Goal: Task Accomplishment & Management: Complete application form

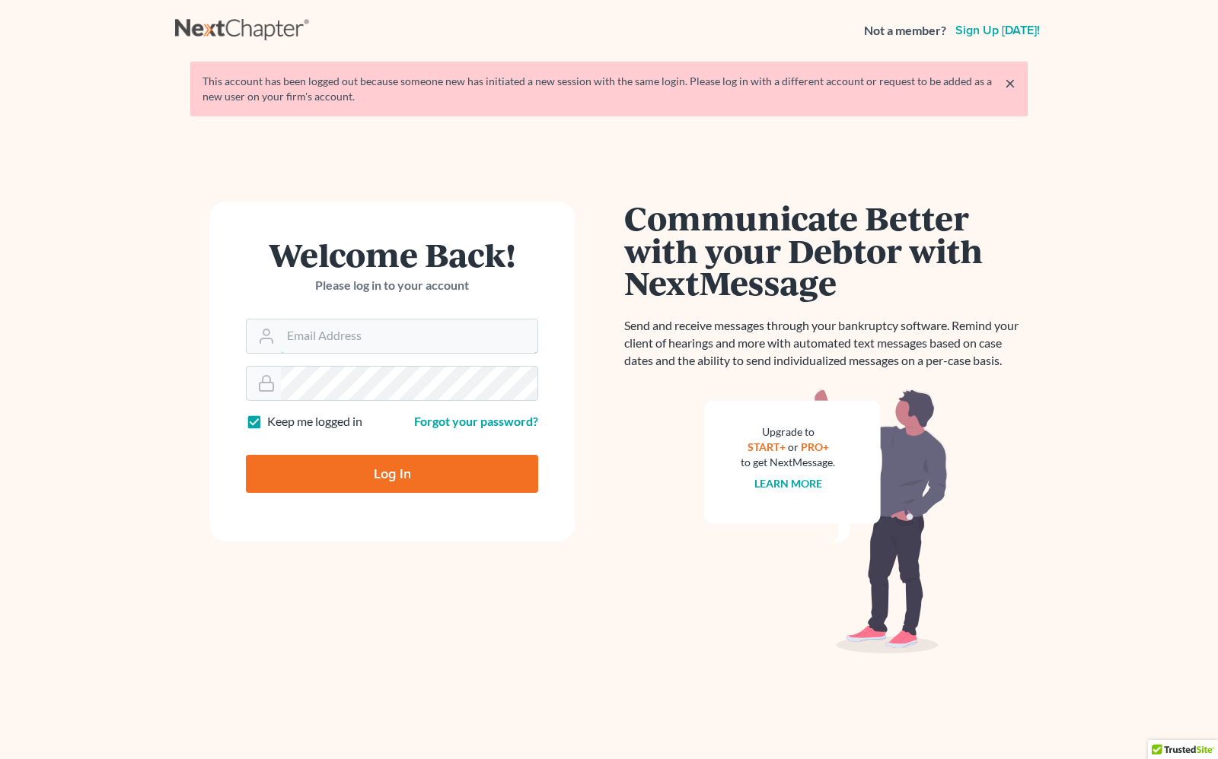
type input "[PERSON_NAME][EMAIL_ADDRESS][DOMAIN_NAME]"
click at [316, 470] on input "Log In" at bounding box center [392, 474] width 292 height 38
type input "Thinking..."
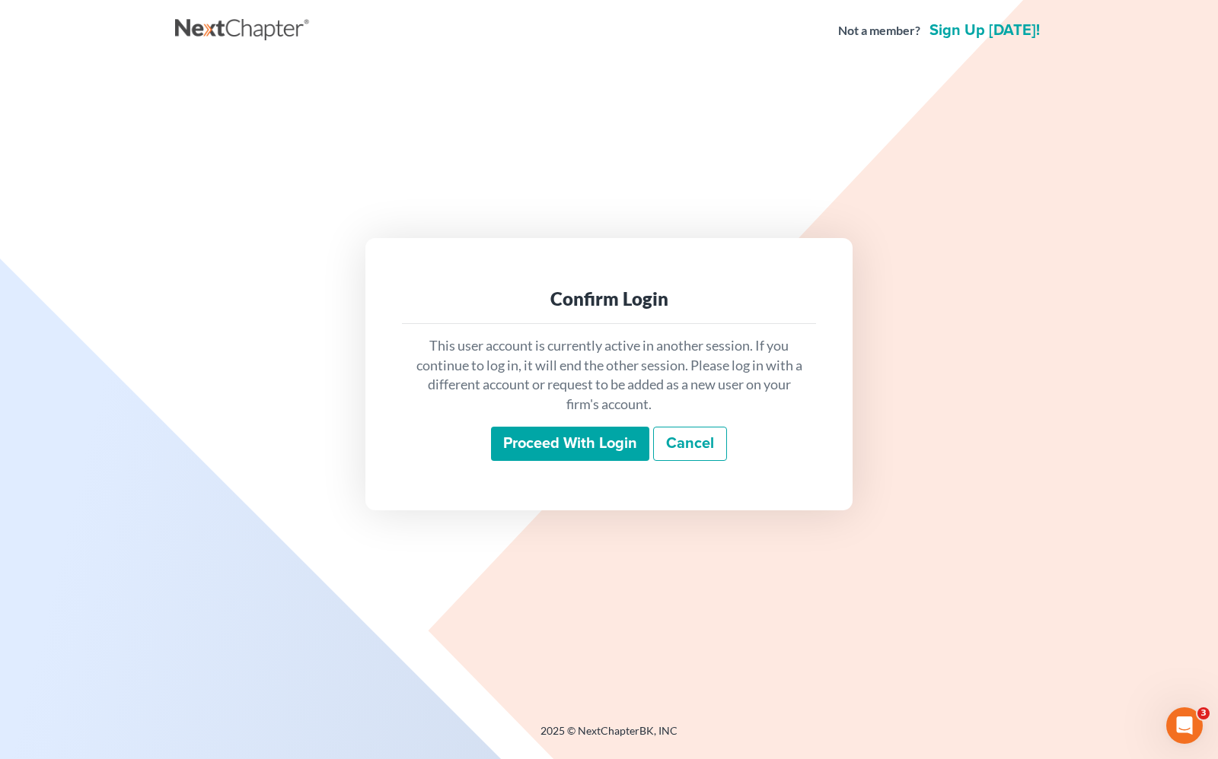
click at [565, 439] on input "Proceed with login" at bounding box center [570, 444] width 158 height 35
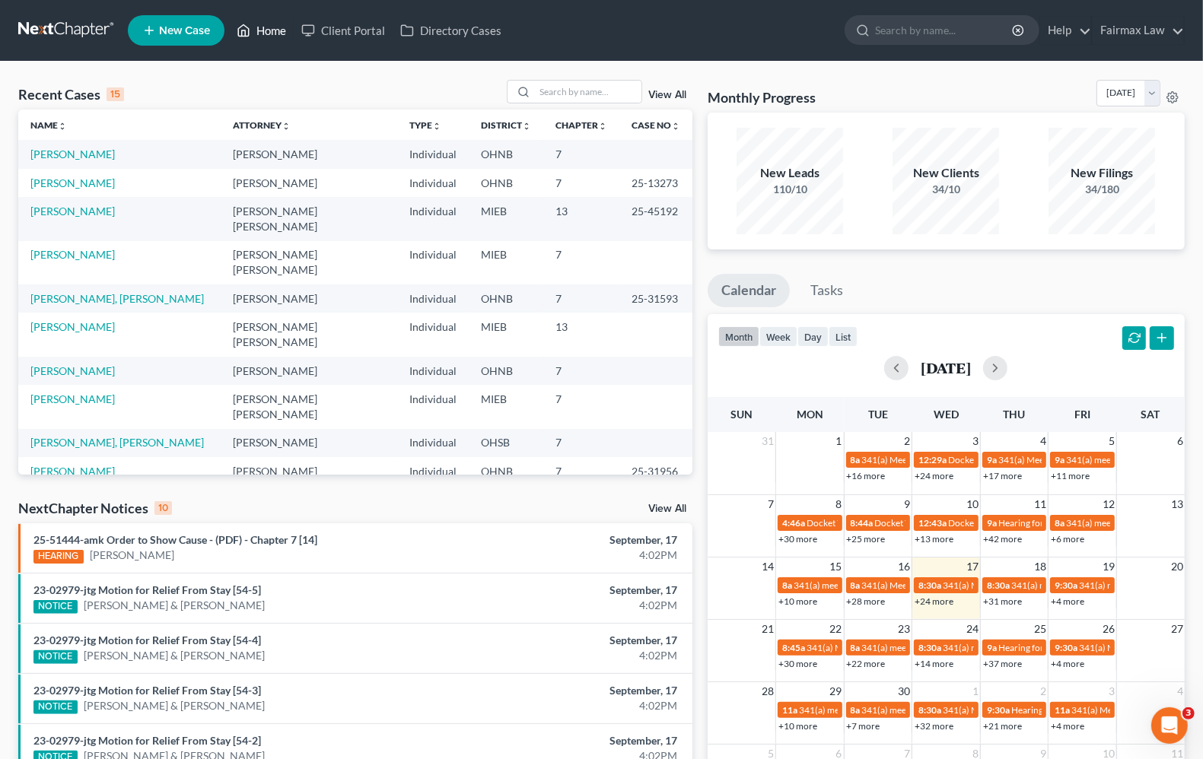
click at [266, 25] on link "Home" at bounding box center [261, 30] width 65 height 27
click at [75, 208] on link "[PERSON_NAME]" at bounding box center [72, 211] width 84 height 13
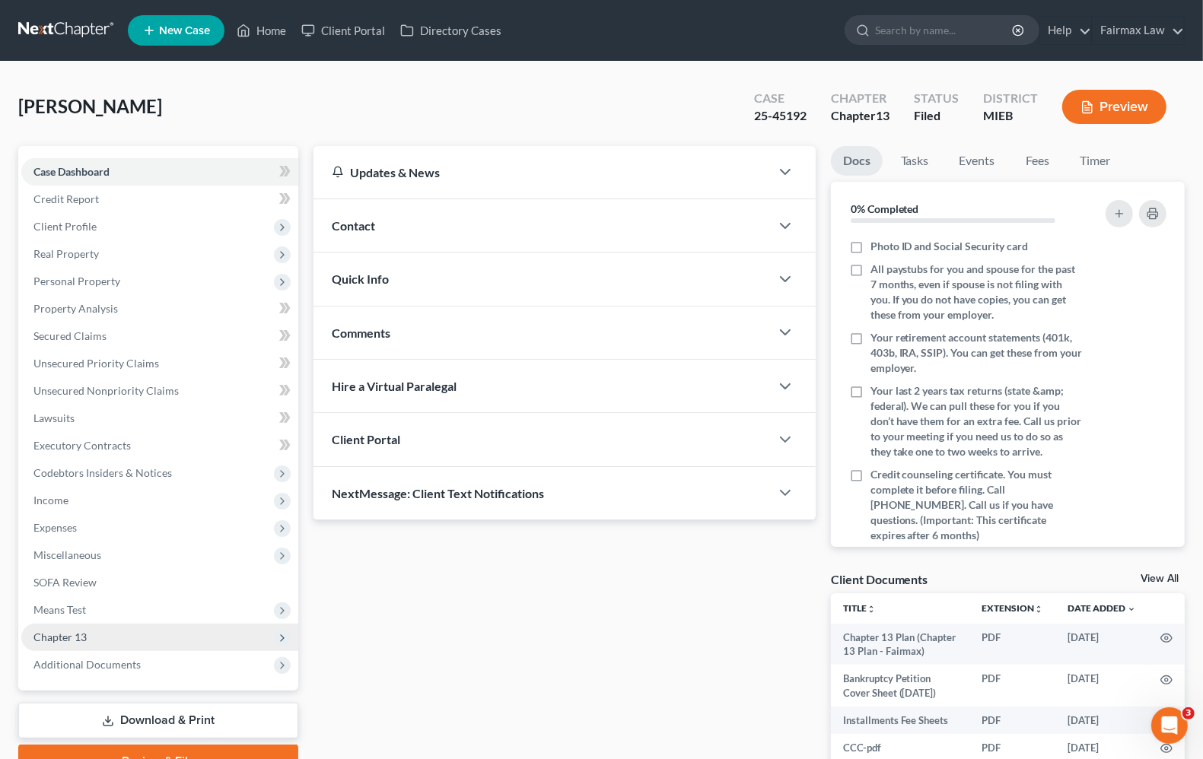
click at [75, 643] on span "Chapter 13" at bounding box center [159, 637] width 277 height 27
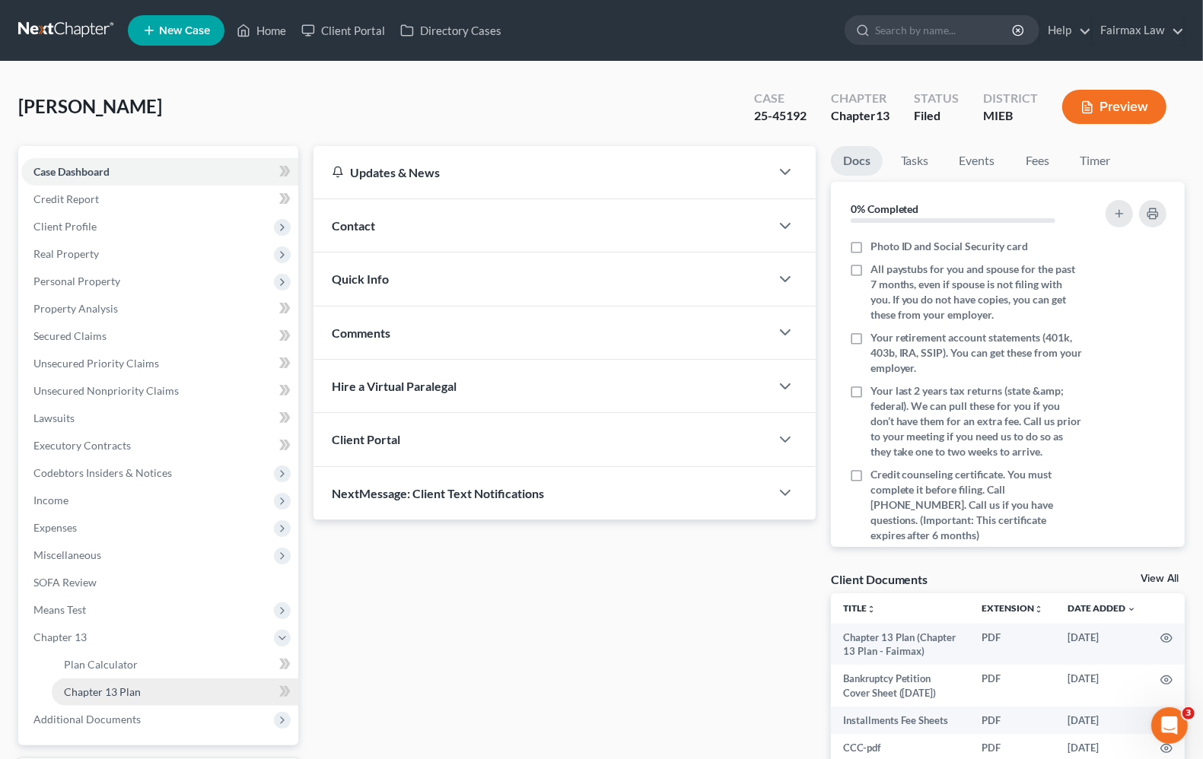
click at [77, 697] on link "Chapter 13 Plan" at bounding box center [175, 692] width 247 height 27
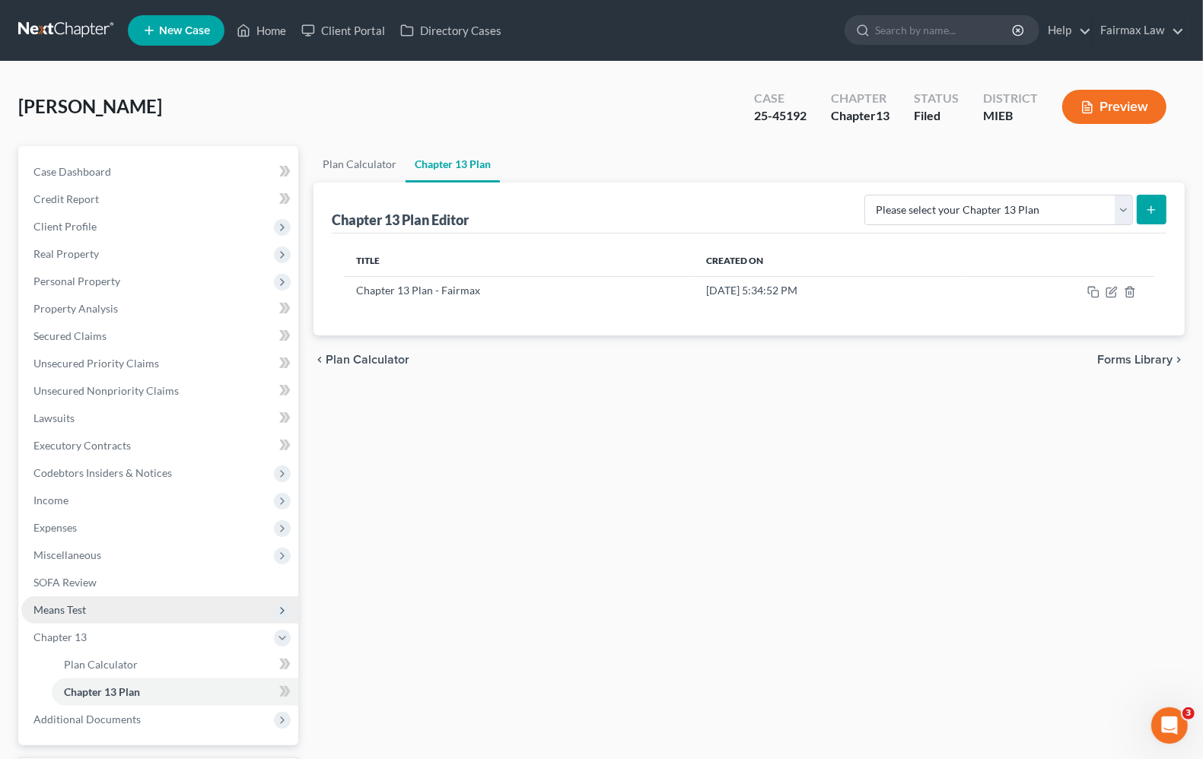
click at [77, 610] on span "Means Test" at bounding box center [59, 609] width 53 height 13
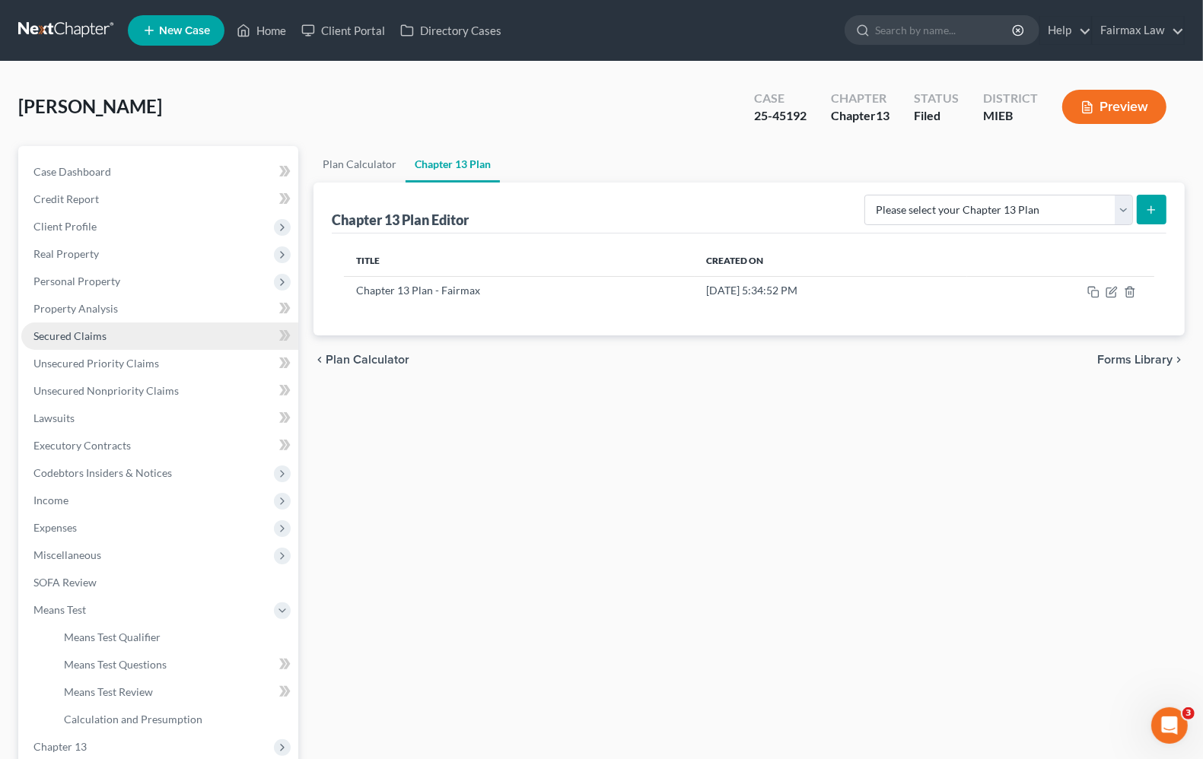
click at [49, 344] on link "Secured Claims" at bounding box center [159, 336] width 277 height 27
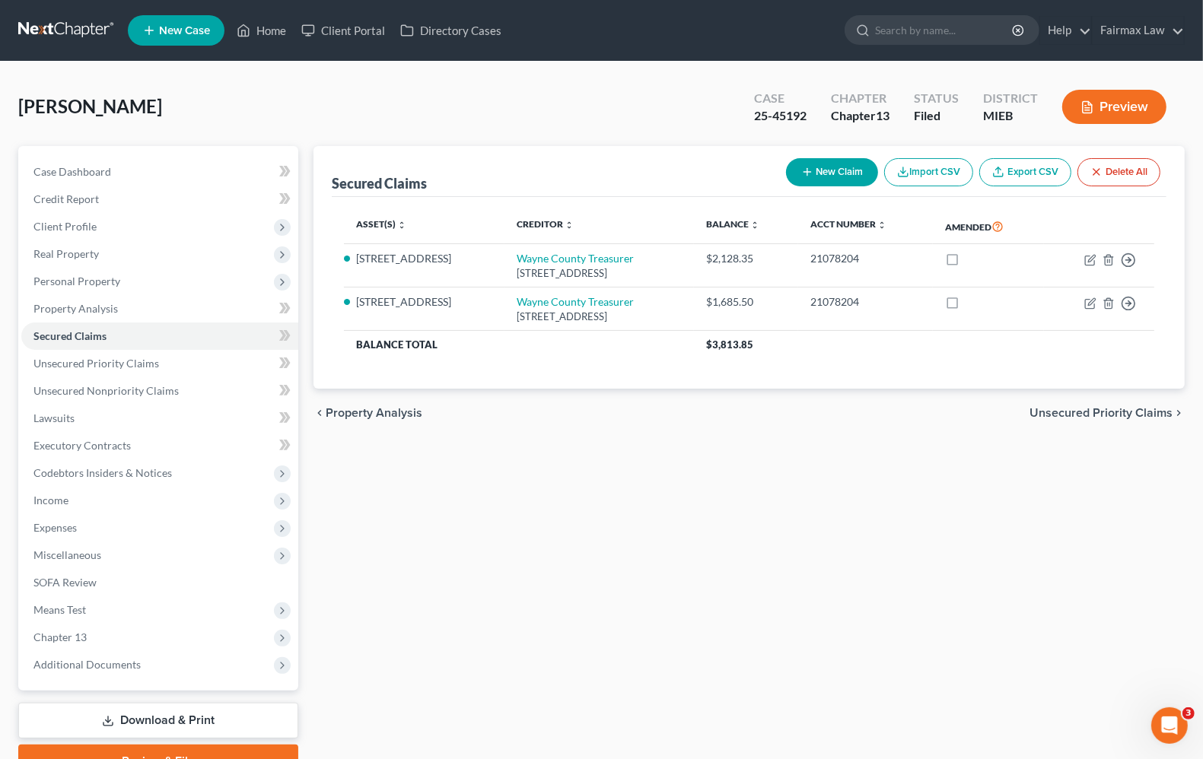
click at [786, 180] on button "New Claim" at bounding box center [832, 172] width 92 height 28
select select "0"
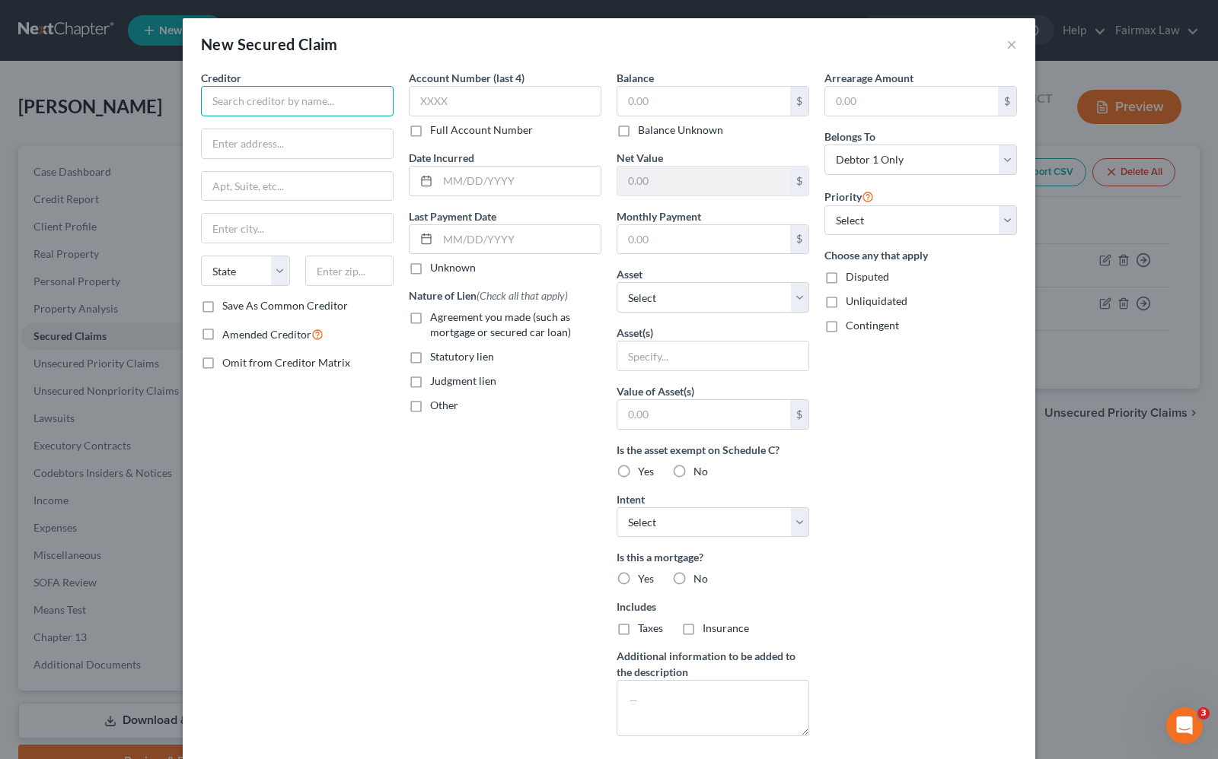
click at [264, 97] on input "text" at bounding box center [297, 101] width 193 height 30
type input "Detroit AWater and Sewerage Dept"
type input "c/o Shermeta, Kilpatrick & Assoc PLLC"
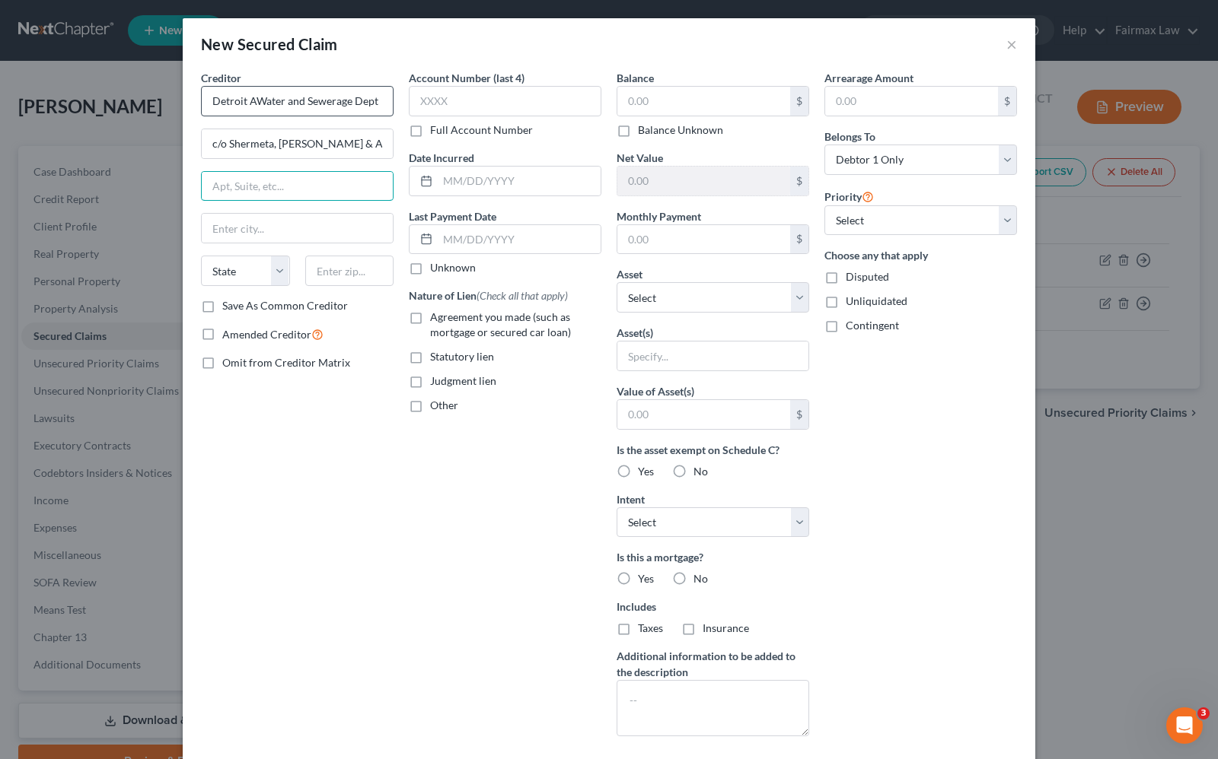
type input "7"
type input "615 Griswold, ste 1305"
type input "Detroit"
select select "23"
type input "48226"
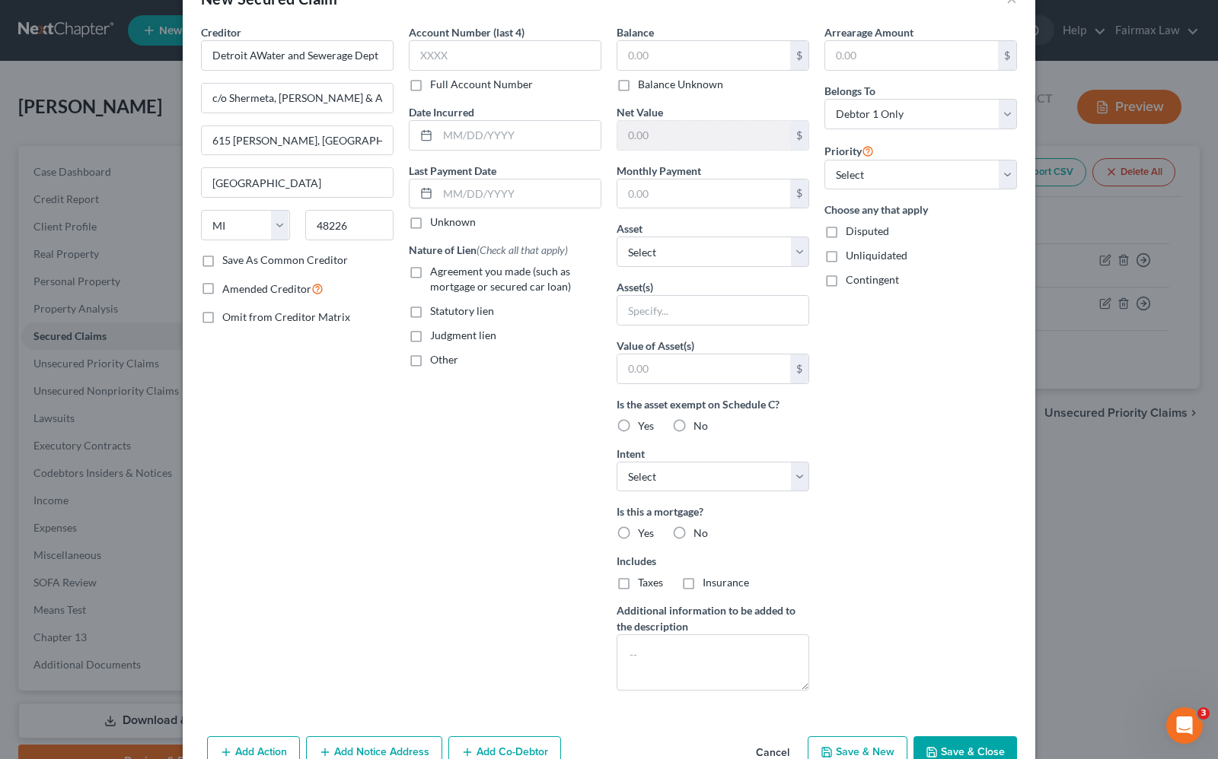
scroll to position [88, 0]
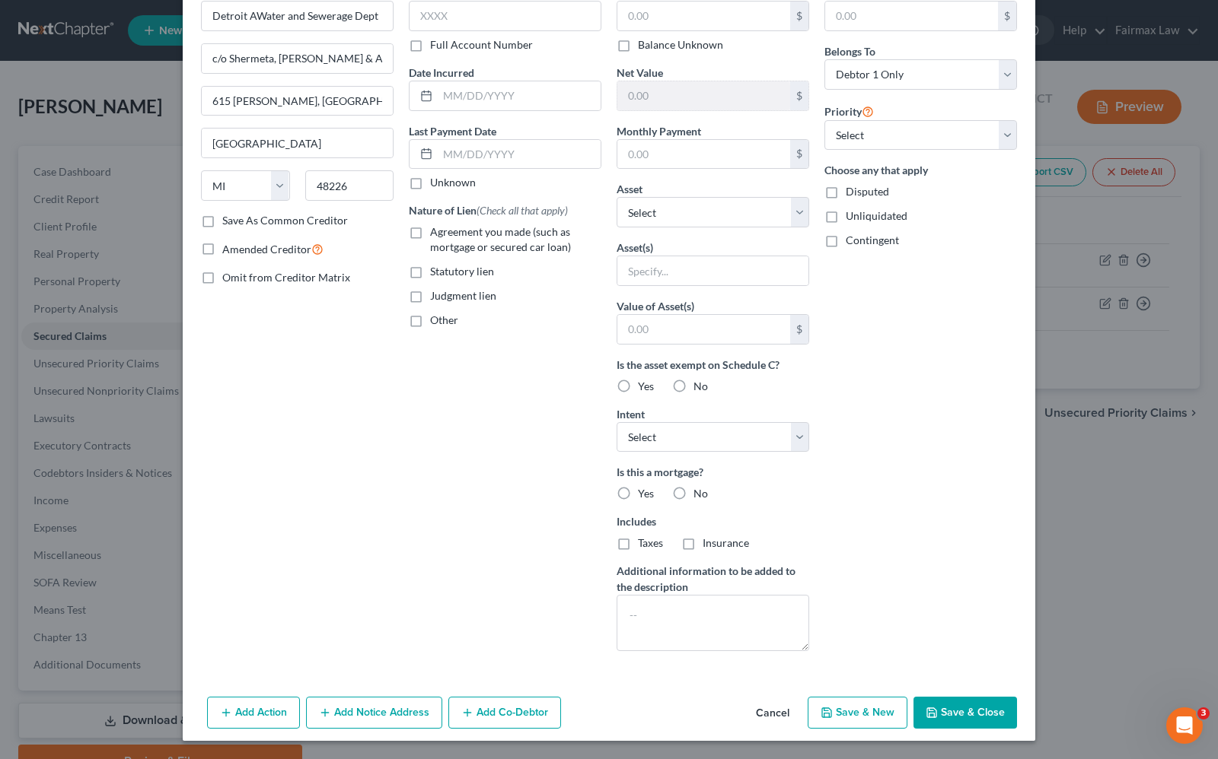
drag, startPoint x: 991, startPoint y: 710, endPoint x: 980, endPoint y: 708, distance: 10.9
click at [991, 710] on button "Save & Close" at bounding box center [964, 713] width 103 height 32
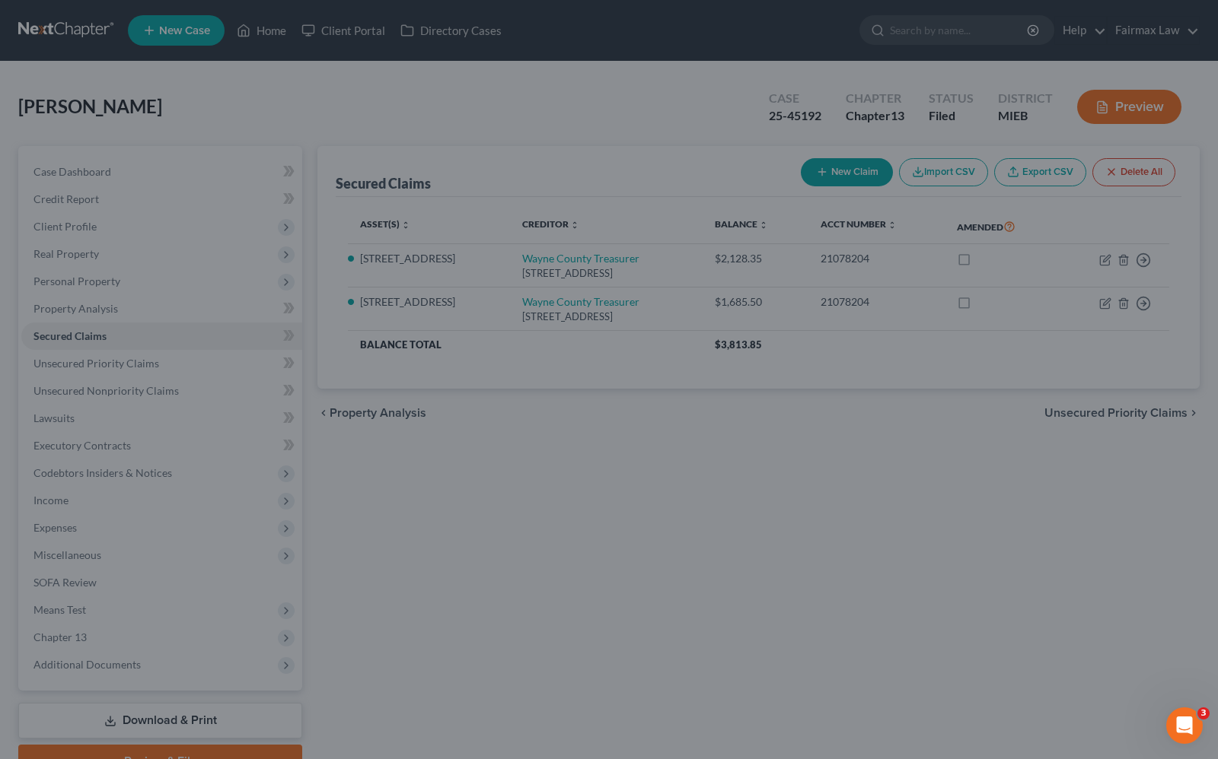
scroll to position [0, 0]
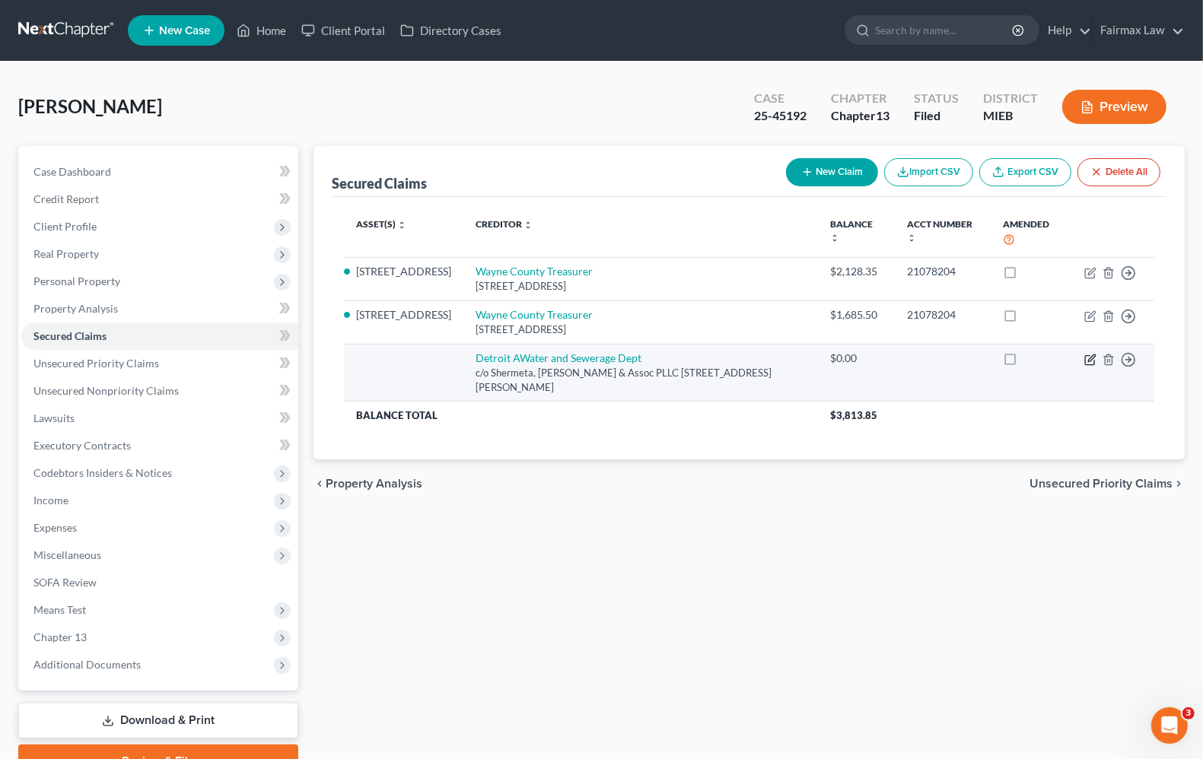
click at [1088, 360] on icon "button" at bounding box center [1090, 360] width 12 height 12
select select "23"
select select "0"
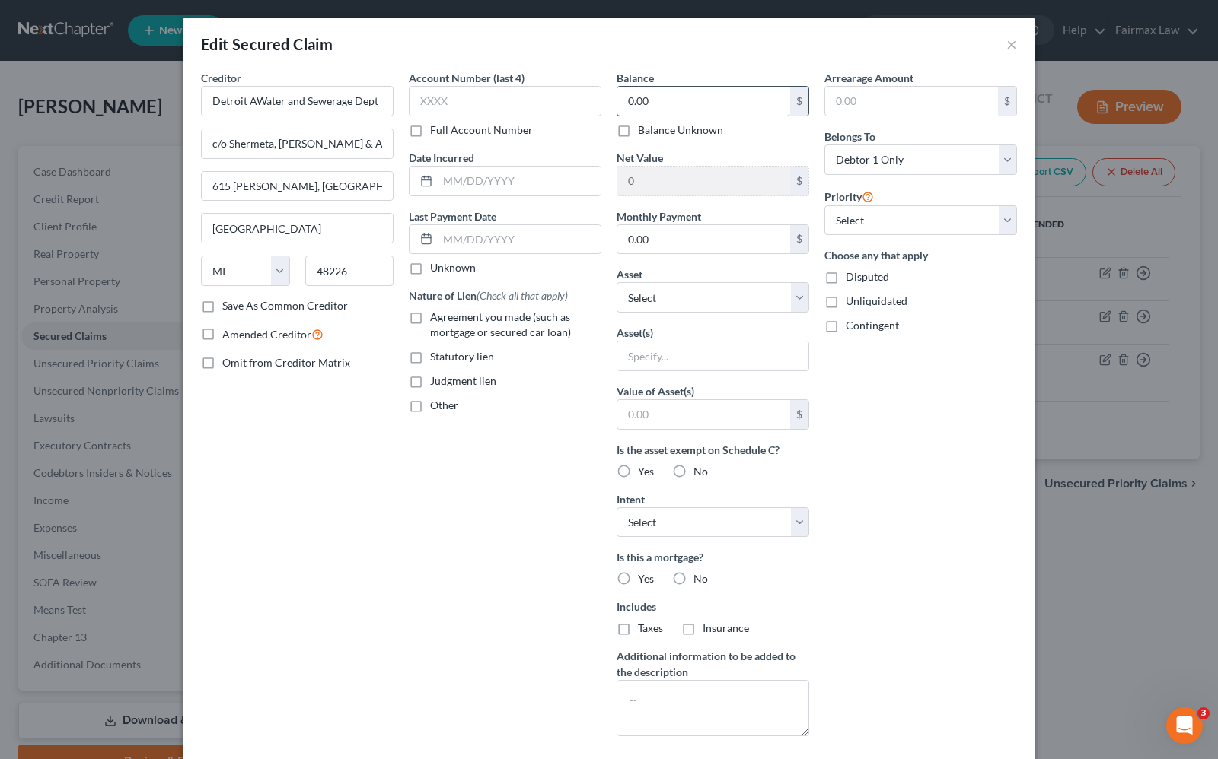
click at [667, 97] on input "0.00" at bounding box center [703, 101] width 173 height 29
type input "2,714.40"
click at [430, 356] on label "Statutory lien" at bounding box center [462, 356] width 64 height 15
click at [436, 356] on input "Statutory lien" at bounding box center [441, 354] width 10 height 10
checkbox input "true"
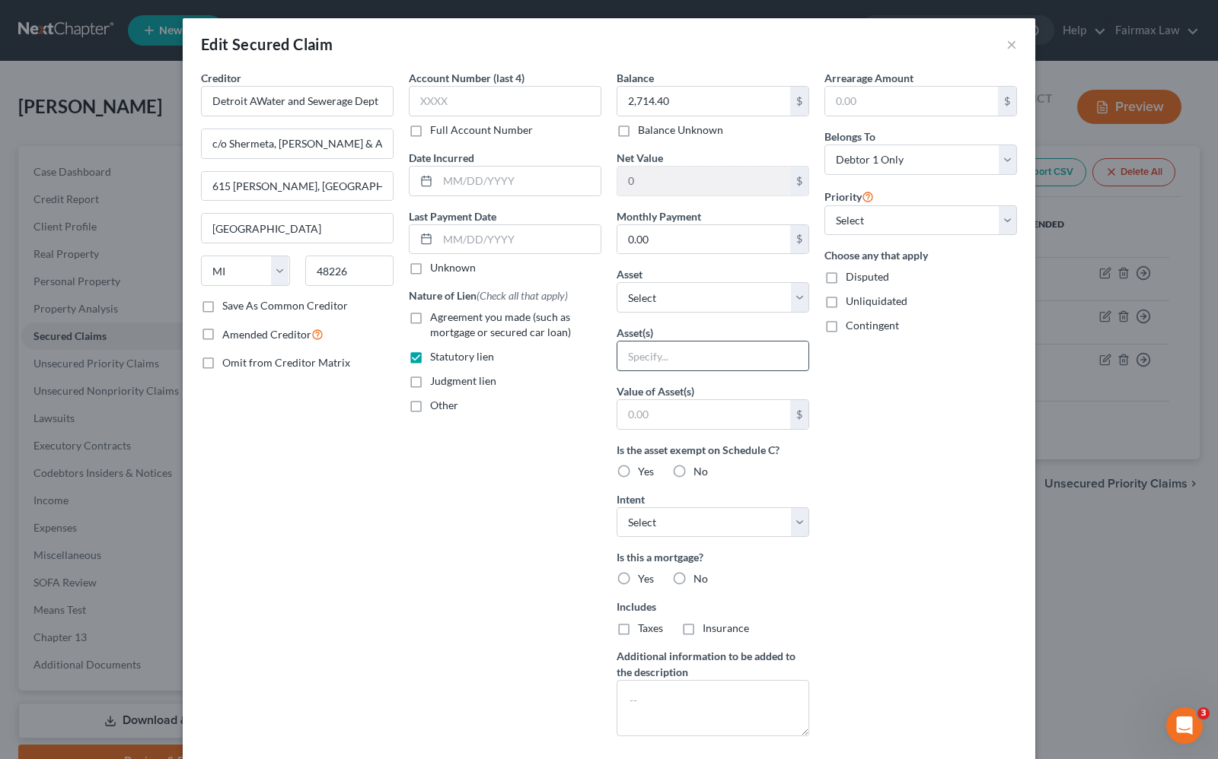
click at [728, 359] on input "text" at bounding box center [712, 356] width 191 height 29
type input "23206 Firwood Ave, Eastpointe, MI 48021"
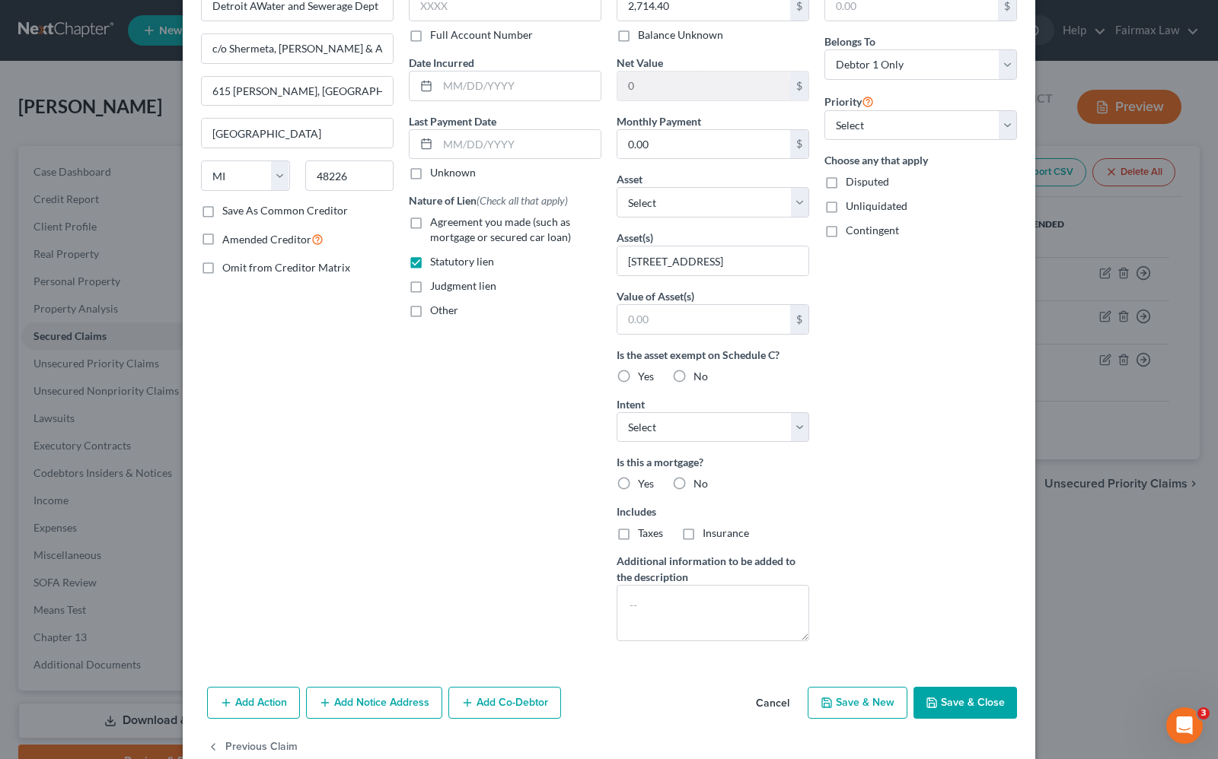
click at [693, 489] on label "No" at bounding box center [700, 483] width 14 height 15
click at [699, 486] on input "No" at bounding box center [704, 481] width 10 height 10
radio input "true"
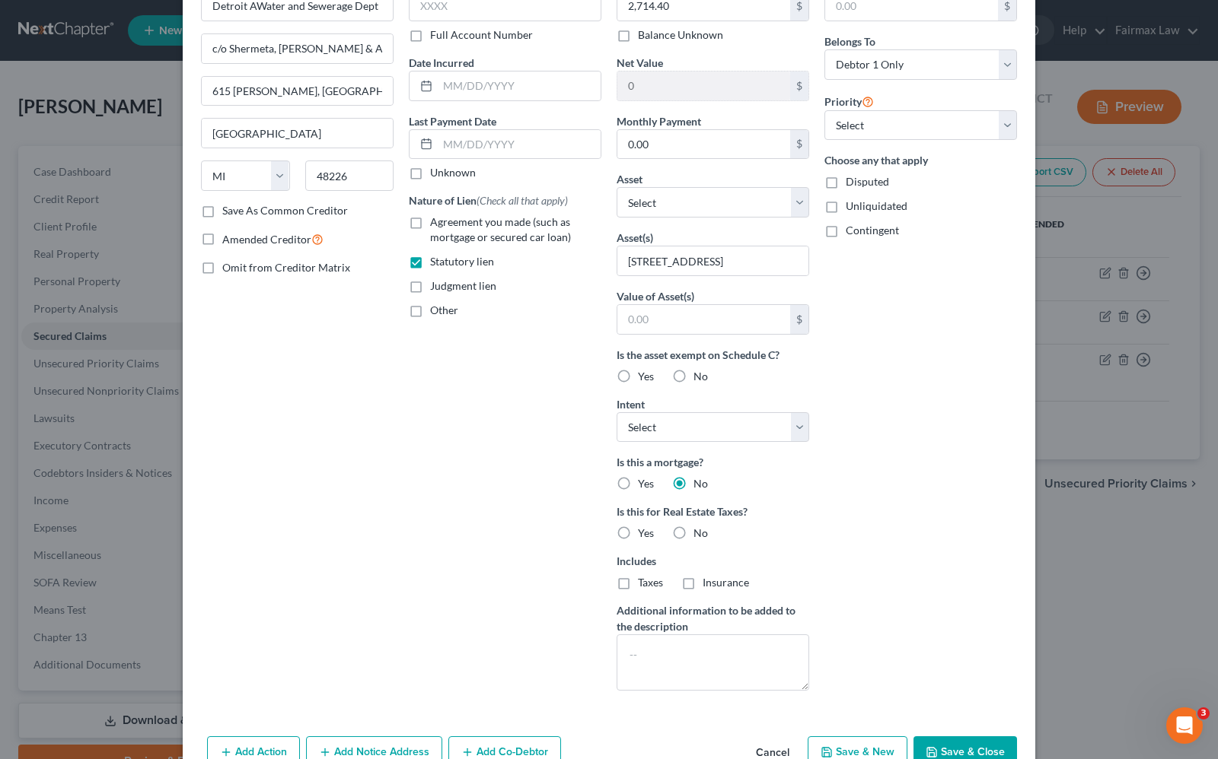
click at [638, 537] on label "Yes" at bounding box center [646, 533] width 16 height 15
click at [644, 536] on input "Yes" at bounding box center [649, 531] width 10 height 10
radio input "true"
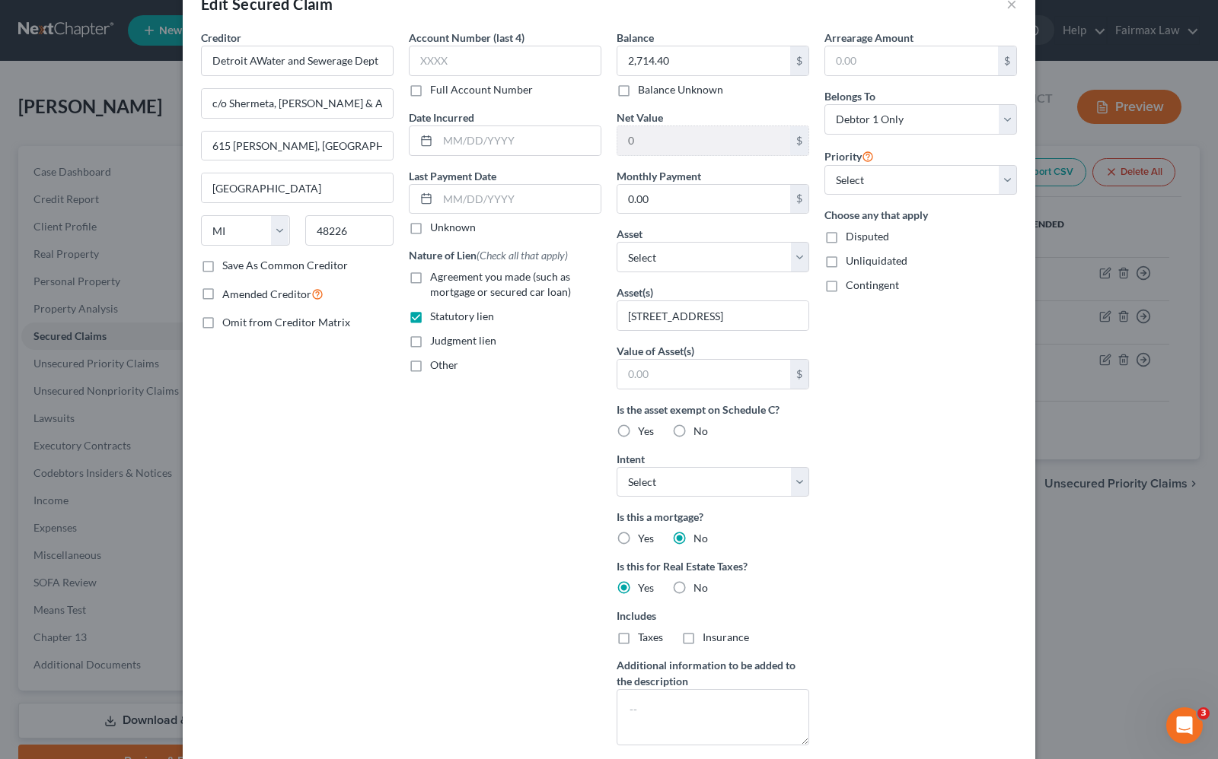
scroll to position [0, 0]
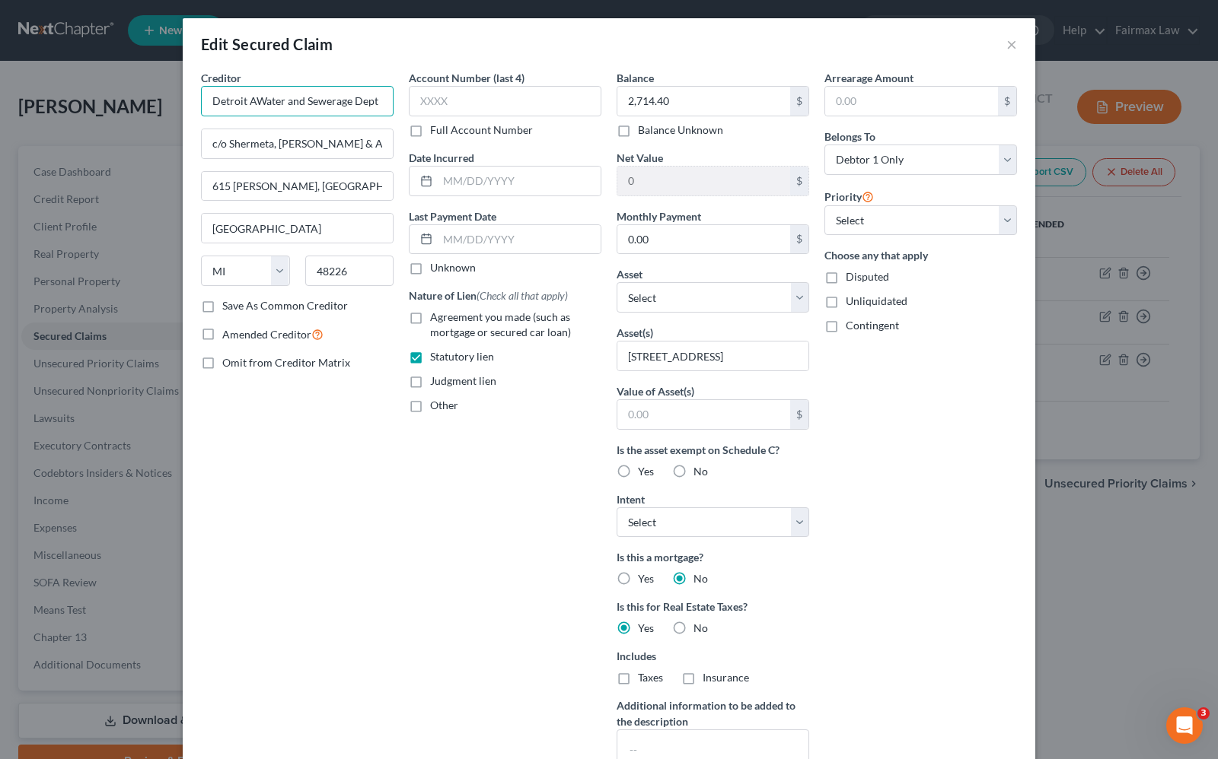
click at [250, 90] on input "Detroit AWater and Sewerage Dept" at bounding box center [297, 101] width 193 height 30
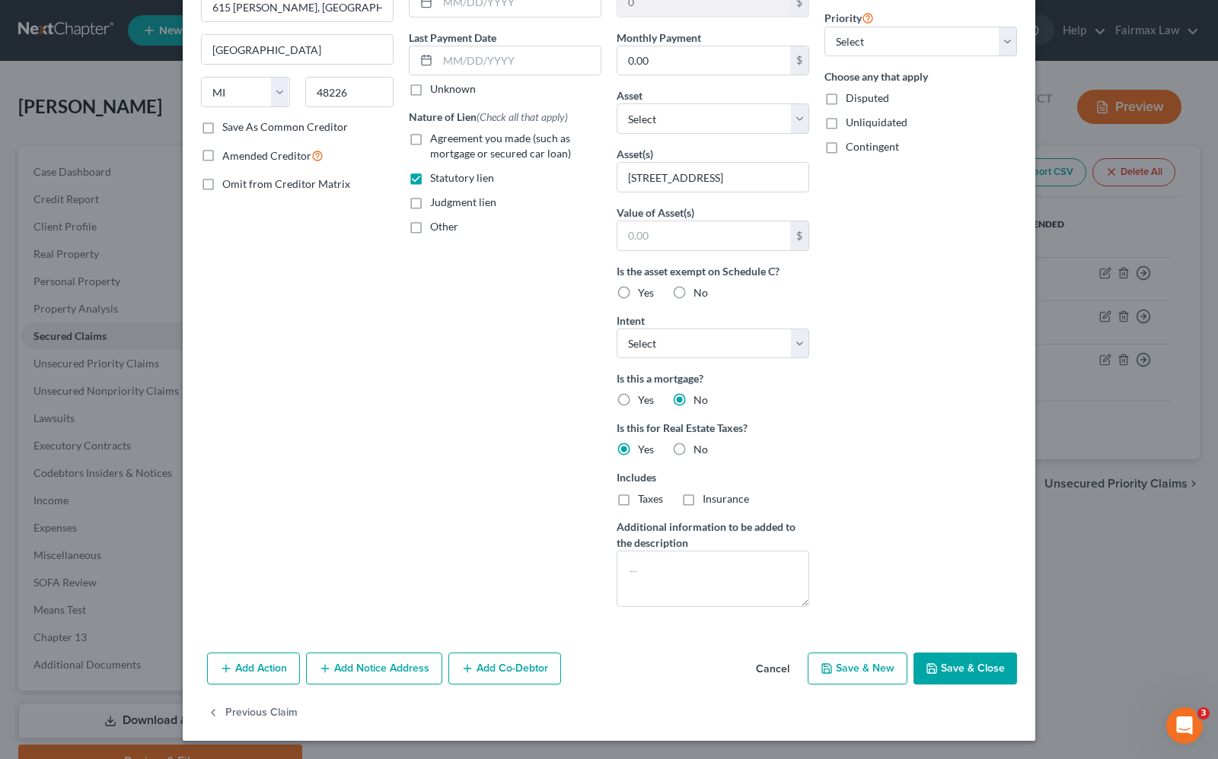
type input "Detroit Water and Sewerage Dept"
click at [938, 664] on button "Save & Close" at bounding box center [964, 669] width 103 height 32
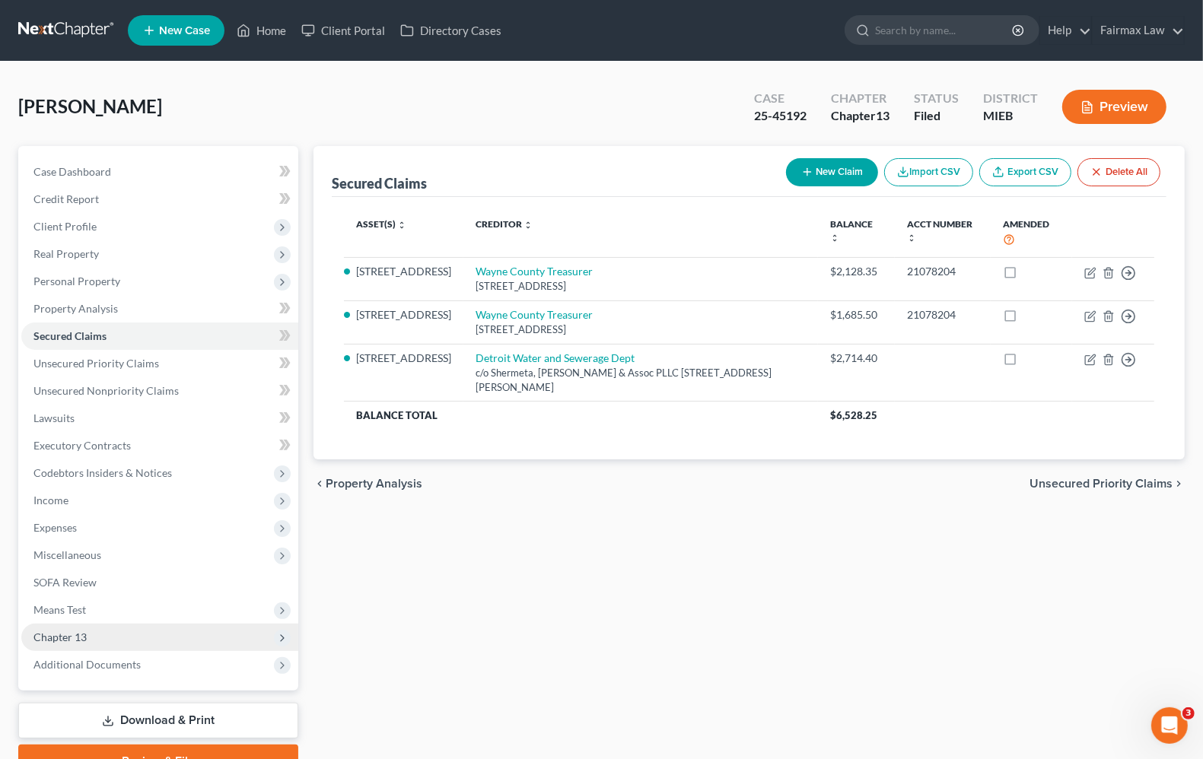
click at [97, 632] on span "Chapter 13" at bounding box center [159, 637] width 277 height 27
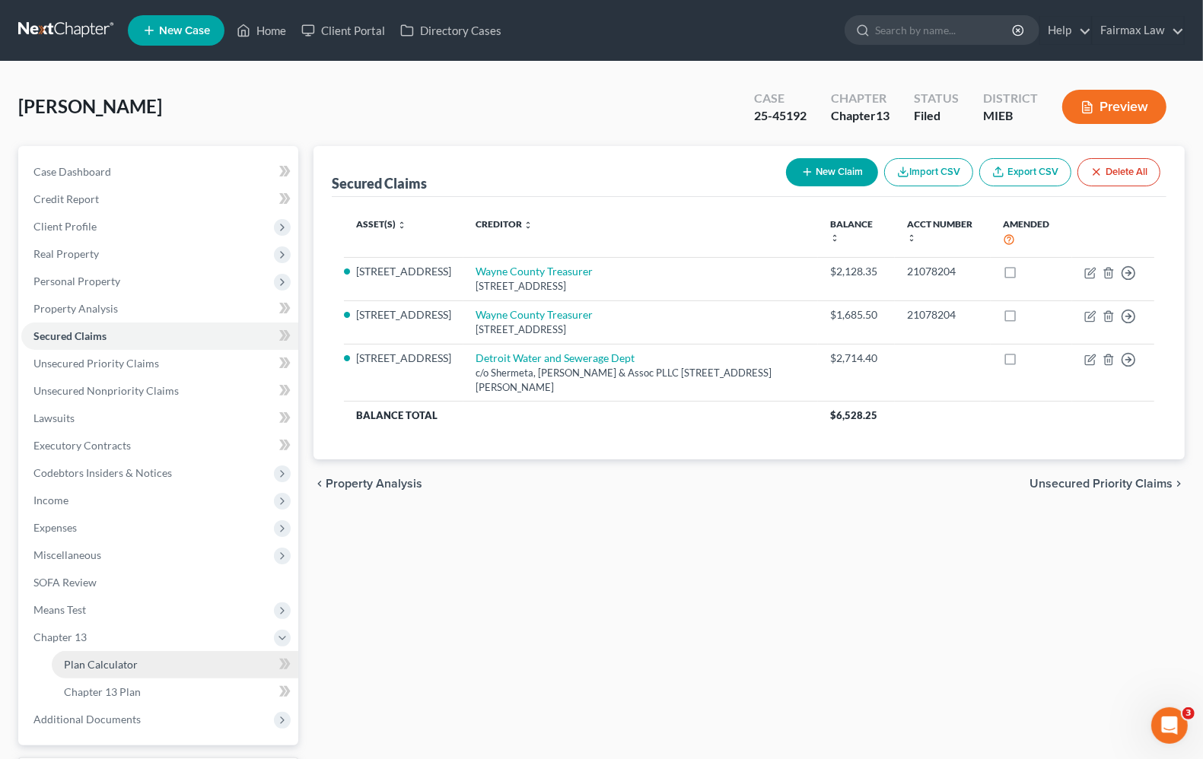
click at [105, 664] on span "Plan Calculator" at bounding box center [101, 664] width 74 height 13
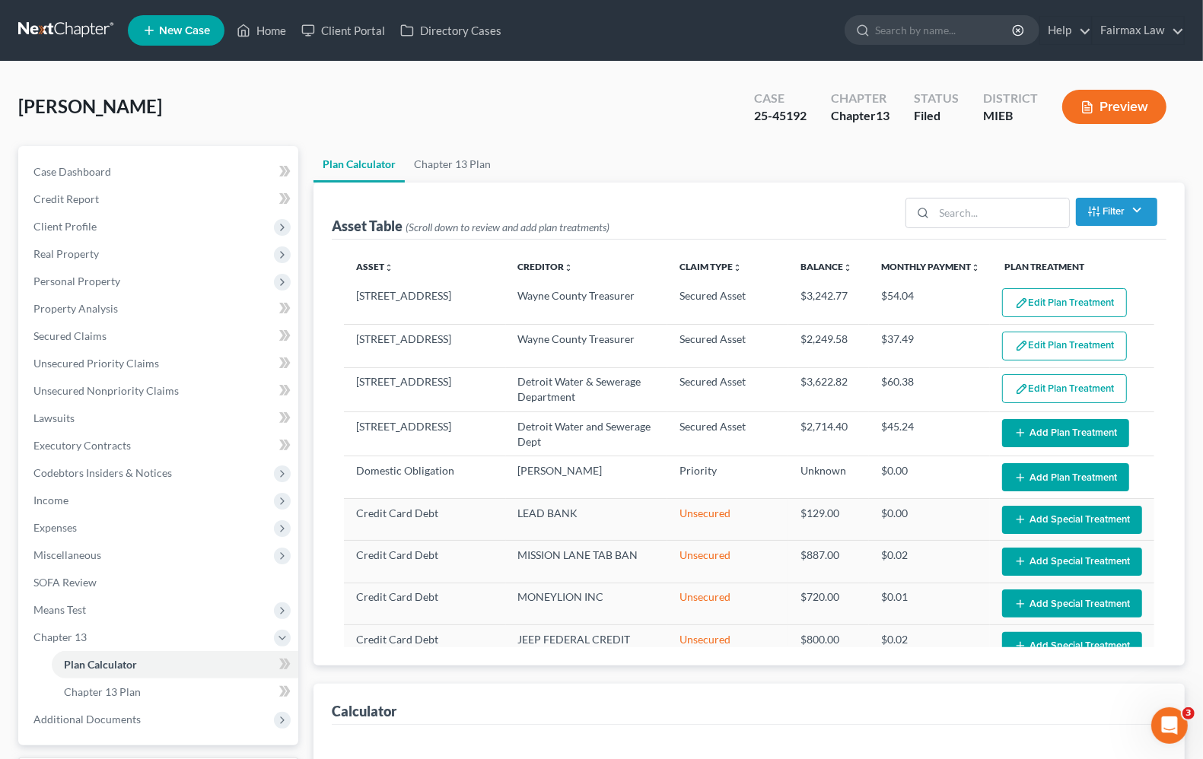
select select "59"
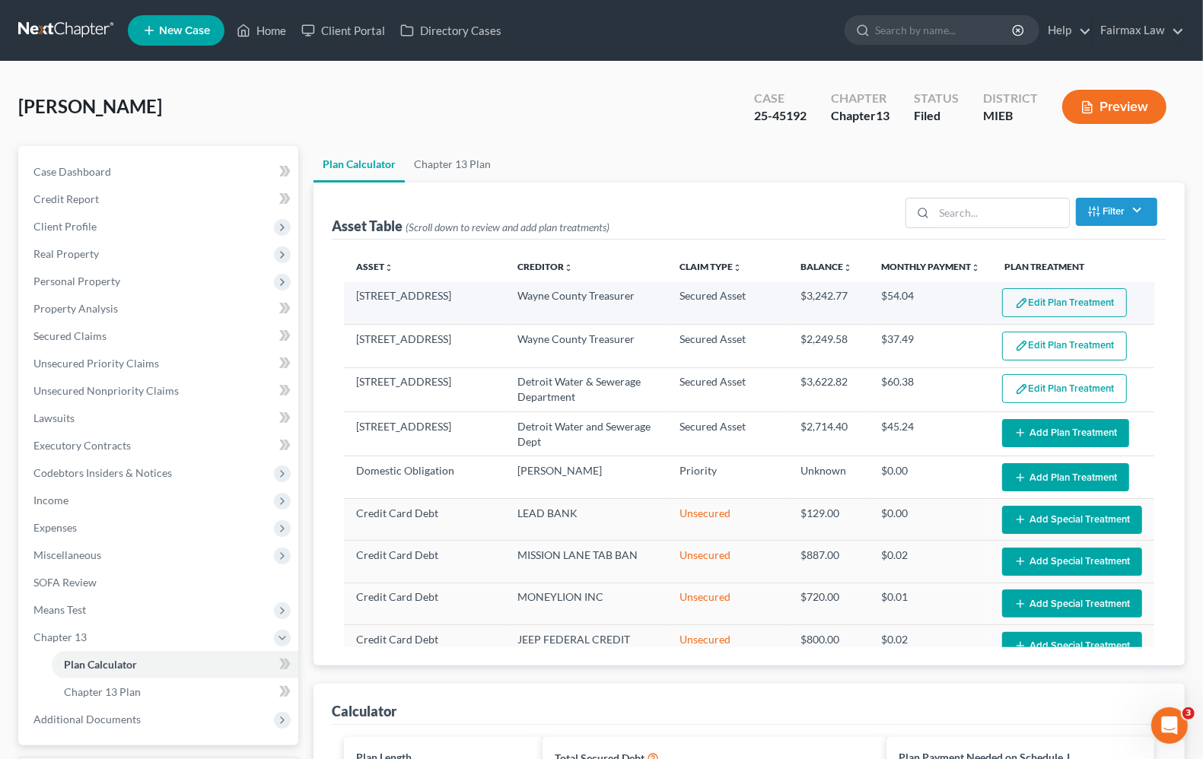
click at [1062, 308] on button "Edit Plan Treatment" at bounding box center [1064, 302] width 125 height 29
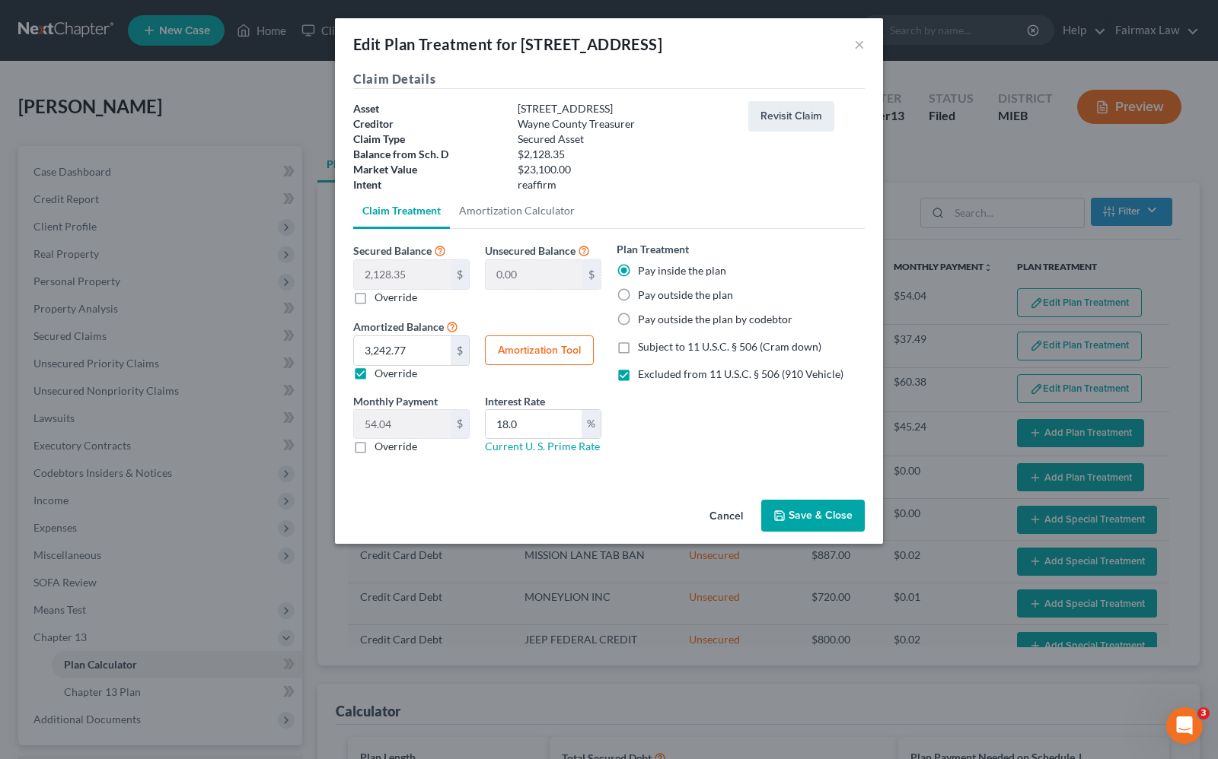
click at [526, 354] on button "Amortization Tool" at bounding box center [539, 351] width 109 height 30
type input "2,128.35"
type input "18.0"
type input "60"
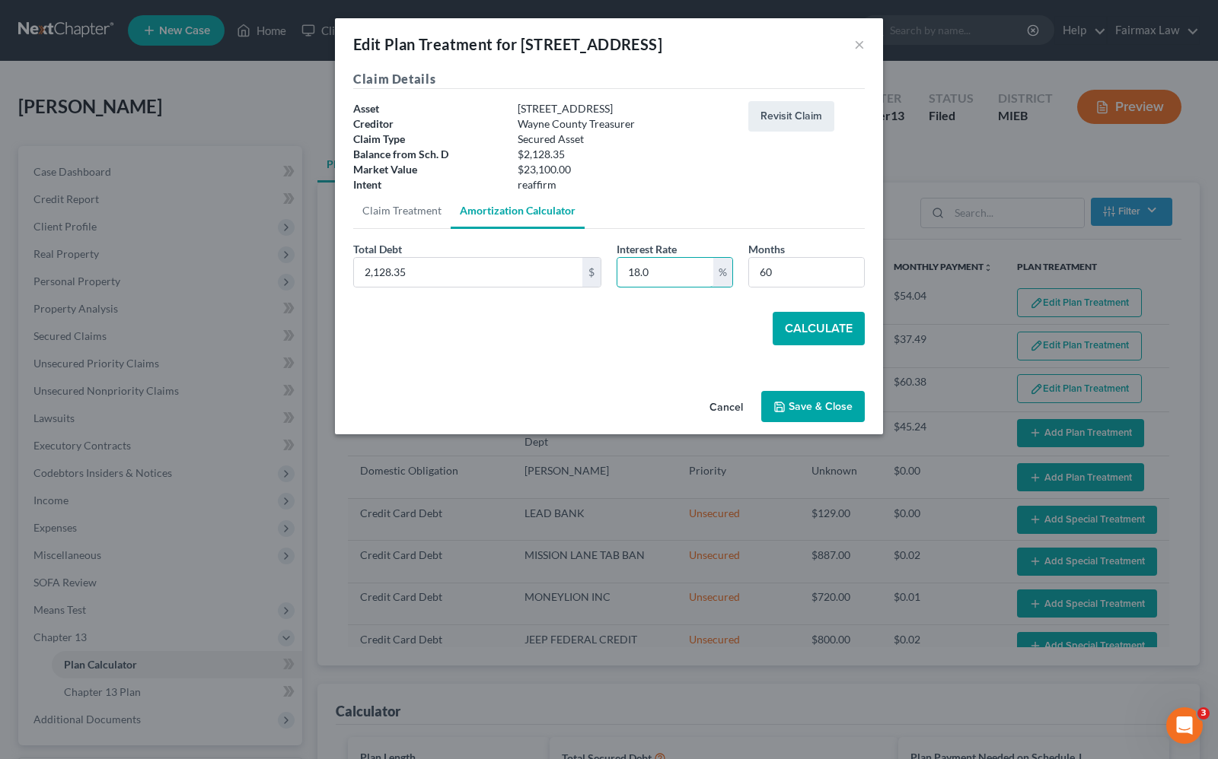
drag, startPoint x: 662, startPoint y: 271, endPoint x: 46, endPoint y: 203, distance: 620.1
click at [59, 215] on div "Edit Plan Treatment for 4557 Farmbrook St × Claim Details Asset 4557 Farmbrook …" at bounding box center [609, 379] width 1218 height 759
type input "12.0"
click at [833, 336] on button "Calculate" at bounding box center [818, 328] width 92 height 33
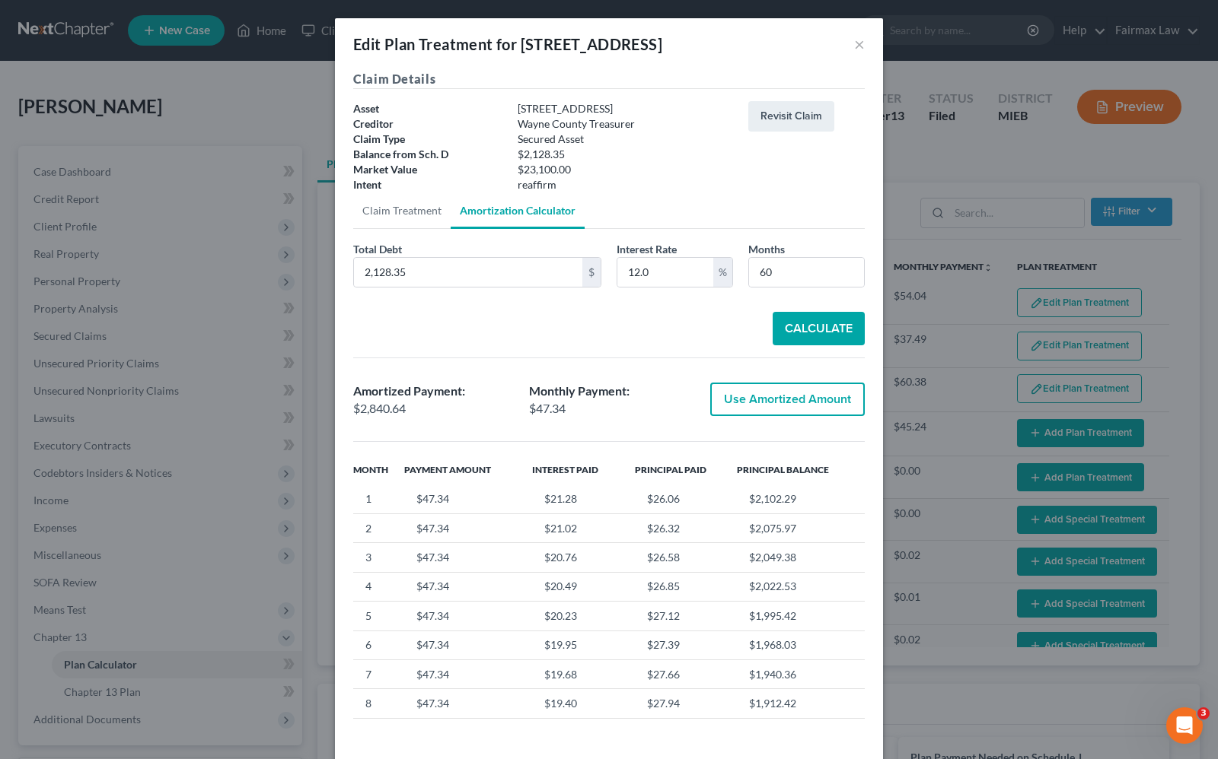
click at [761, 397] on button "Use Amortized Amount" at bounding box center [787, 399] width 154 height 33
type input "2,840.63"
type input "47.34"
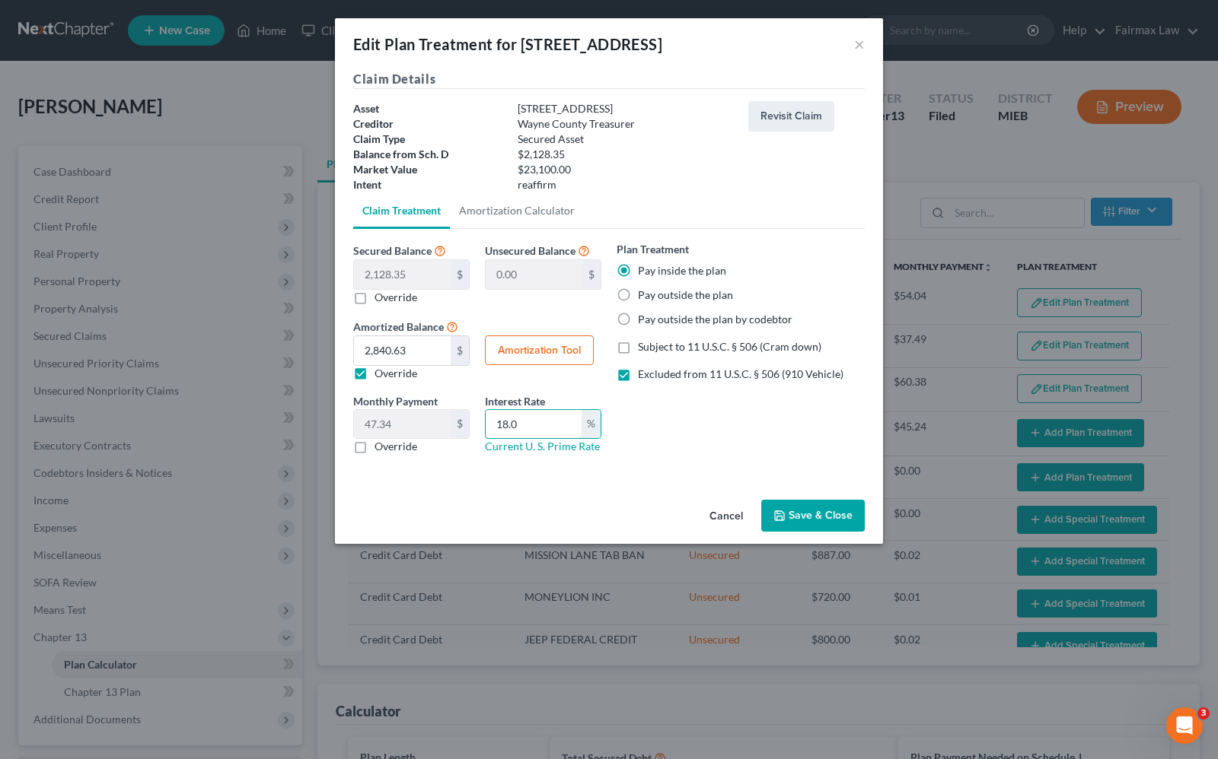
drag, startPoint x: 550, startPoint y: 426, endPoint x: 371, endPoint y: 402, distance: 181.2
click at [377, 403] on div "Monthly Payment 47.34 $ 0.00 $ Override Interest Rate 18.0 % Current U. S. Prim…" at bounding box center [476, 430] width 263 height 74
type input "12.00"
click at [792, 518] on button "Save & Close" at bounding box center [812, 516] width 103 height 32
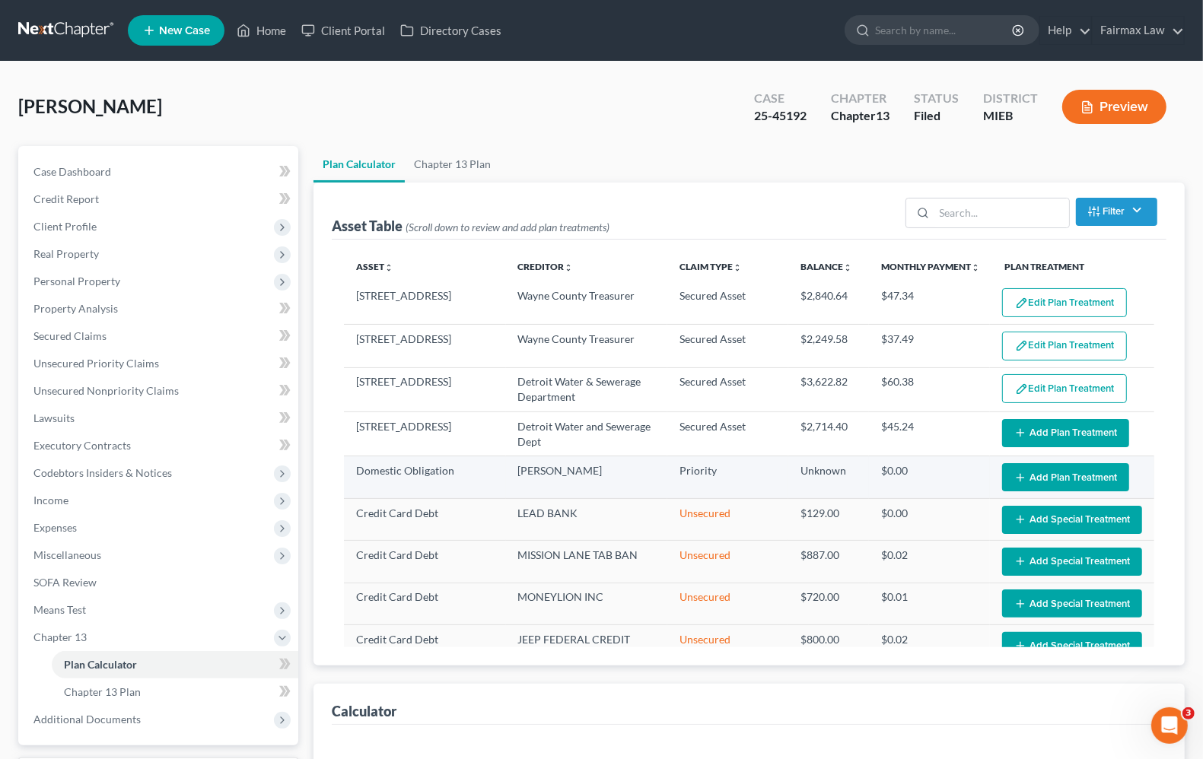
select select "59"
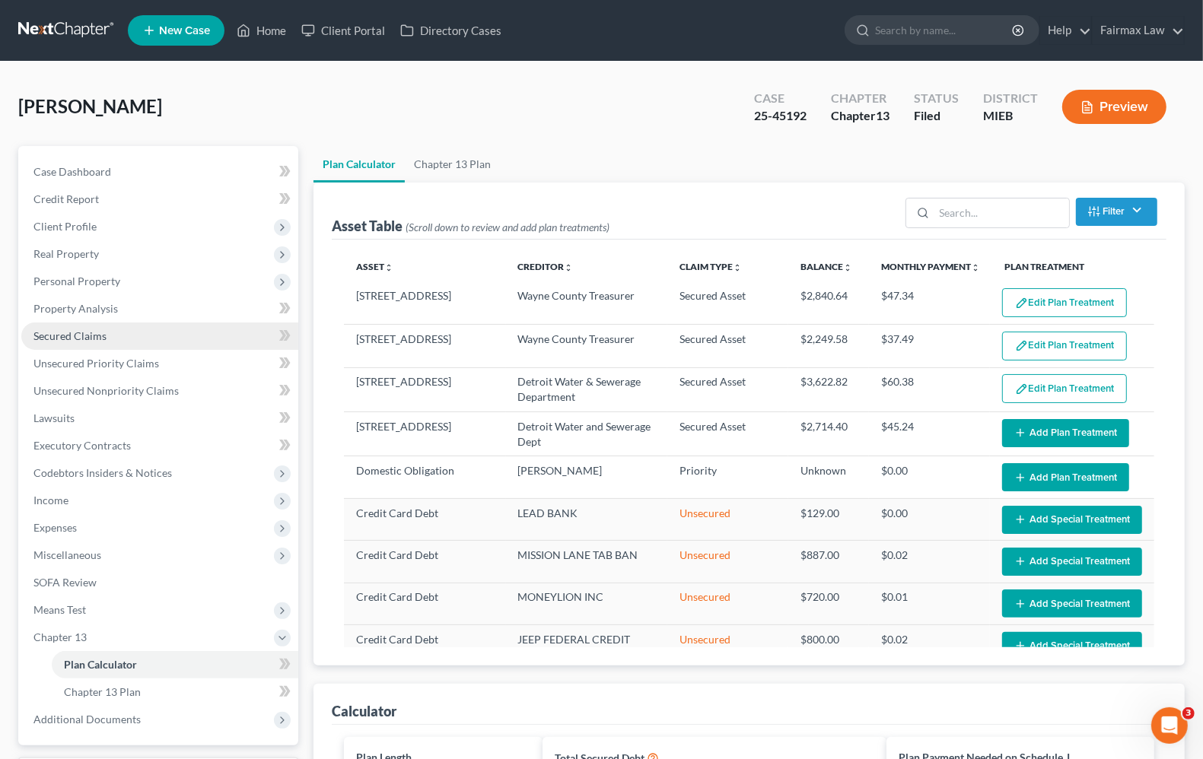
click at [88, 346] on link "Secured Claims" at bounding box center [159, 336] width 277 height 27
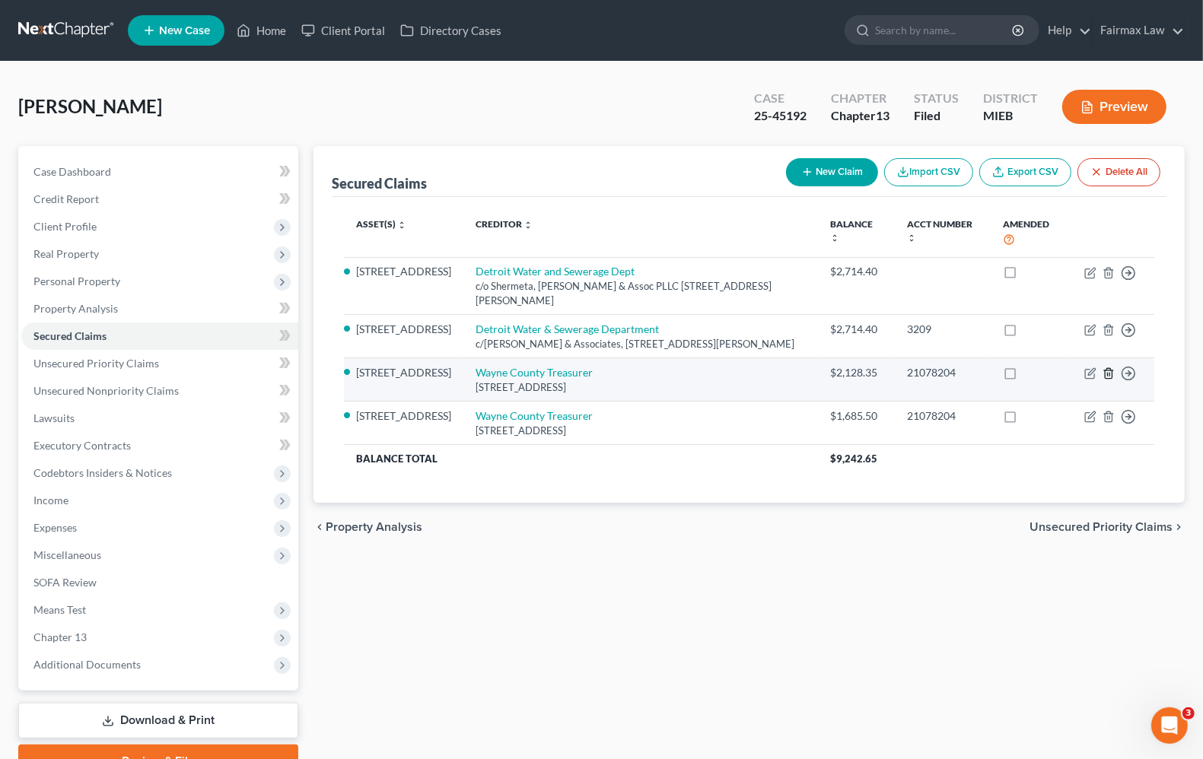
click at [1109, 379] on icon "button" at bounding box center [1108, 374] width 7 height 10
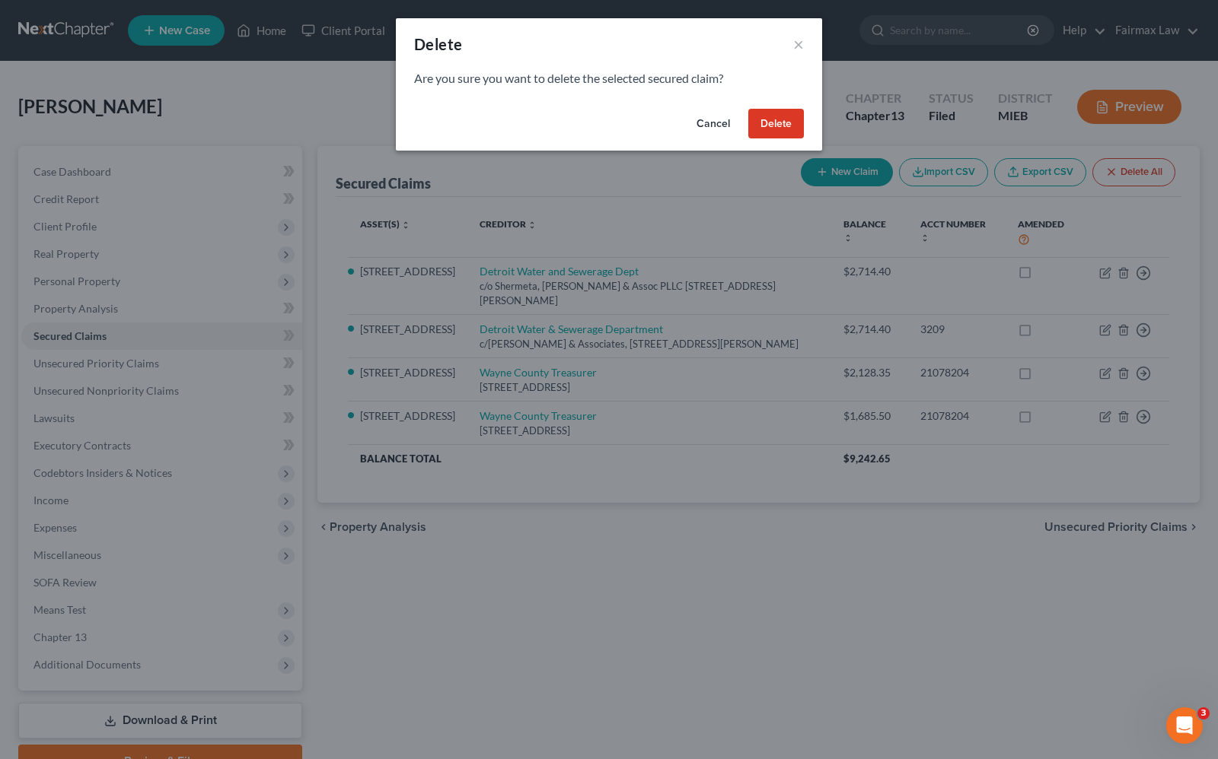
click at [790, 123] on button "Delete" at bounding box center [776, 124] width 56 height 30
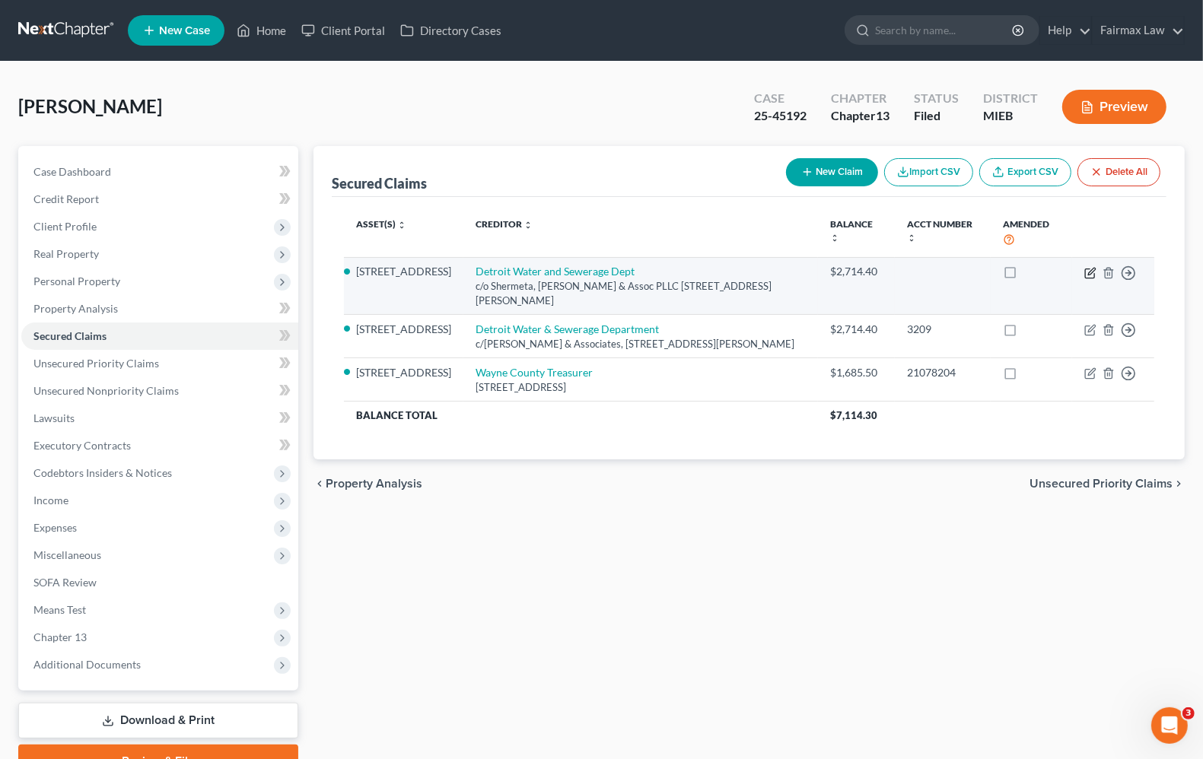
click at [1090, 269] on icon "button" at bounding box center [1089, 273] width 9 height 9
select select "23"
select select "0"
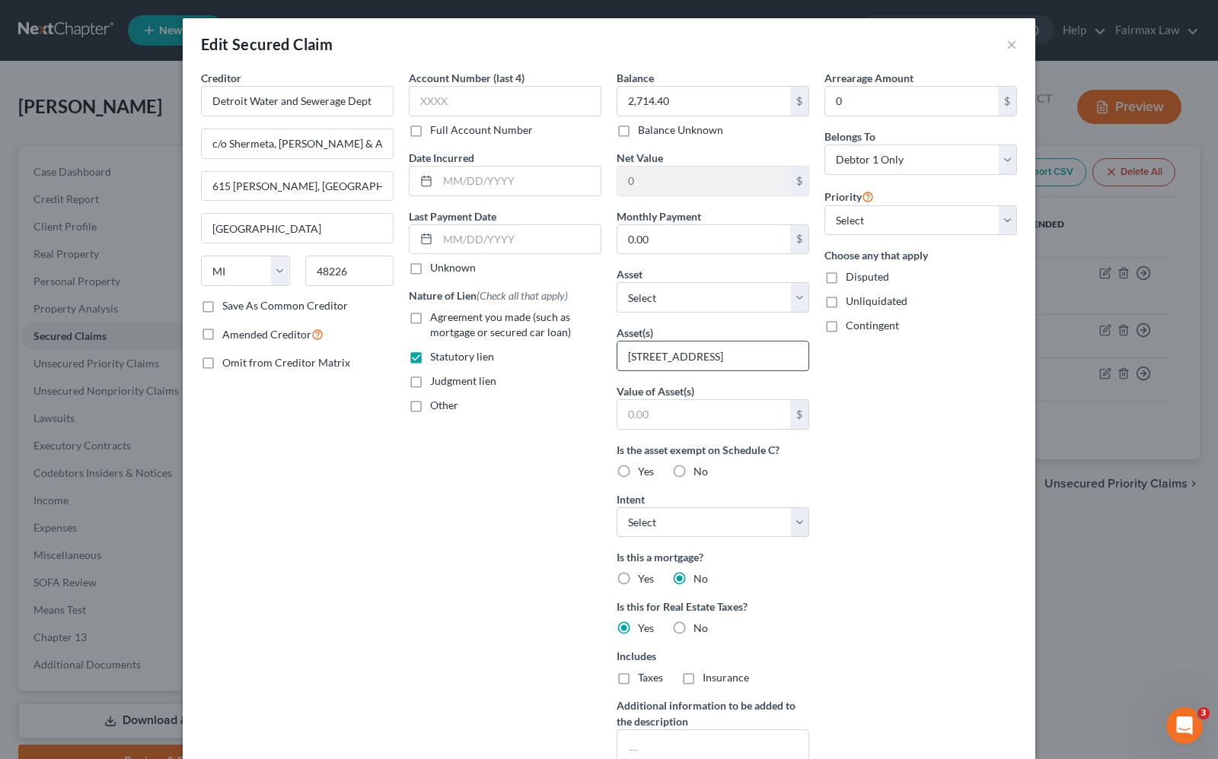
click at [748, 358] on input "23206 Firwood Ave, Eastpointe, MI 48021" at bounding box center [712, 356] width 191 height 29
click at [766, 355] on input "23206 Firwood Ave, Eastpointe, MI 48021" at bounding box center [712, 356] width 191 height 29
drag, startPoint x: 616, startPoint y: 355, endPoint x: 1074, endPoint y: 355, distance: 457.3
click at [1074, 355] on div "Edit Secured Claim × Creditor * Detroit Water and Sewerage Dept c/o Shermeta, K…" at bounding box center [609, 379] width 1218 height 759
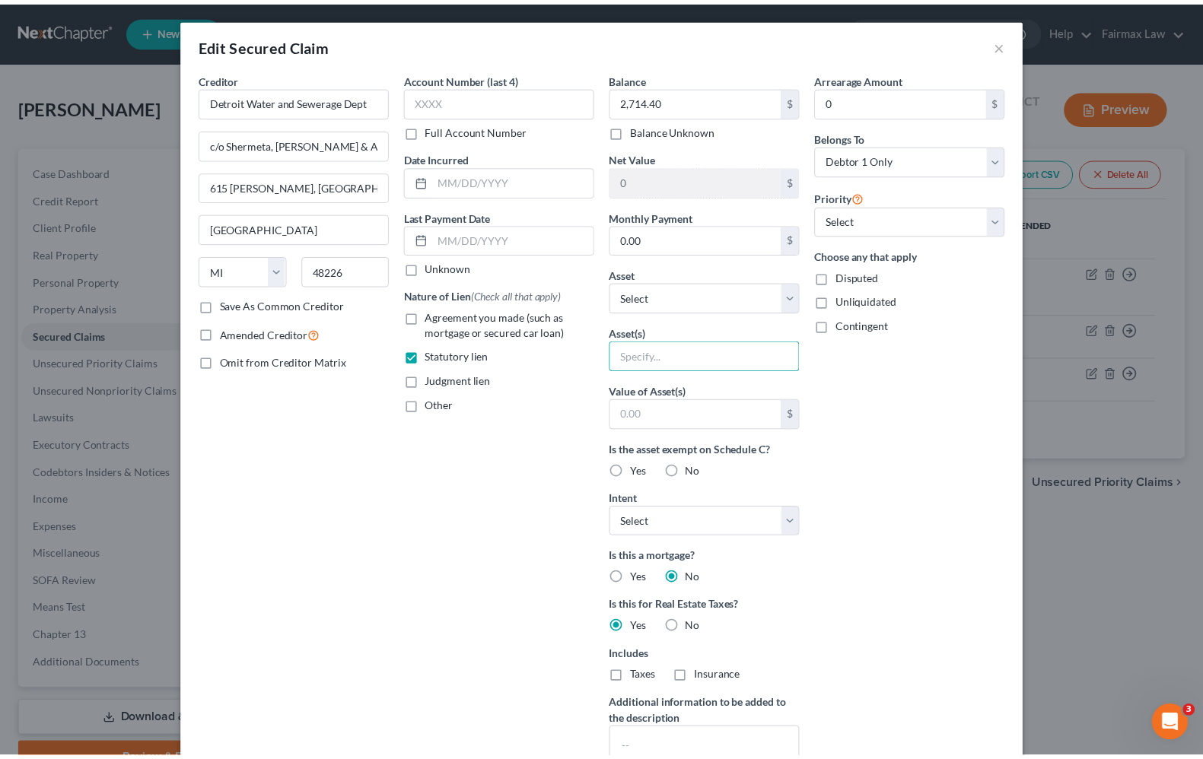
scroll to position [0, 0]
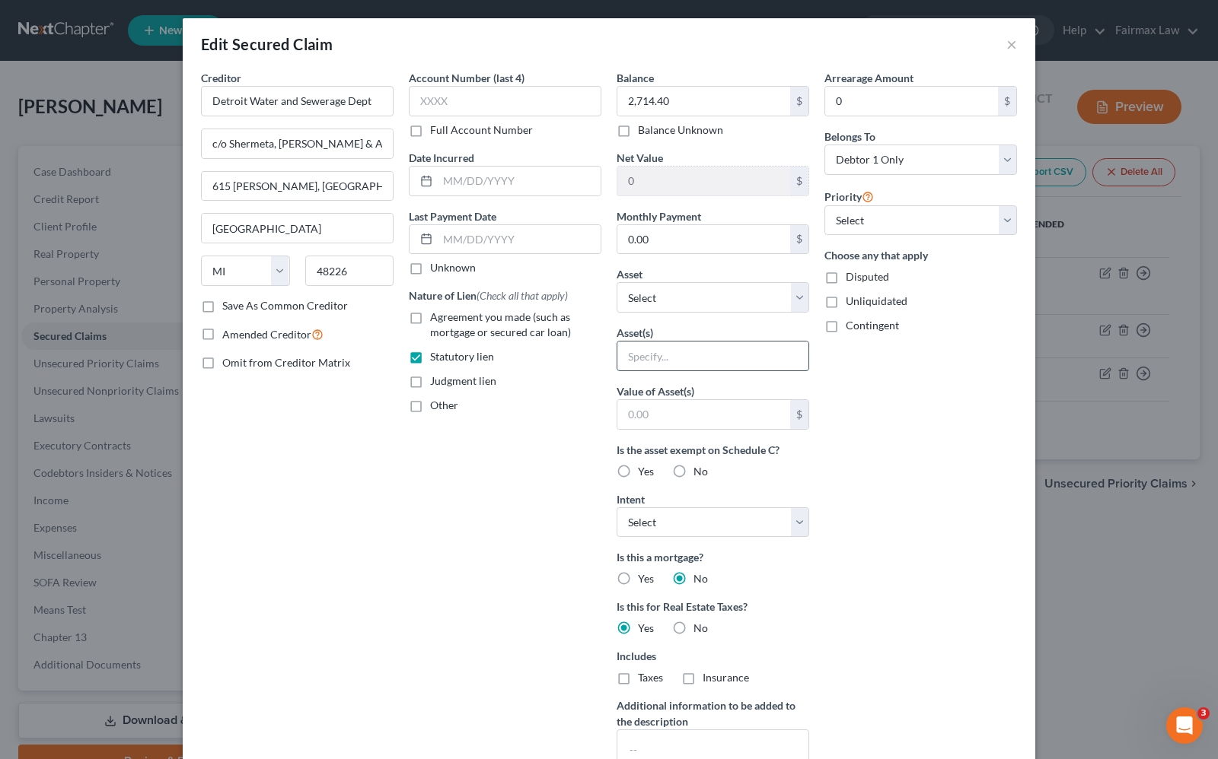
click at [649, 360] on input "text" at bounding box center [712, 356] width 191 height 29
click at [929, 422] on div "Arrearage Amount 0 $ Belongs To * Select Debtor 1 Only Debtor 2 Only Debtor 1 A…" at bounding box center [921, 434] width 208 height 728
click at [1006, 46] on button "×" at bounding box center [1011, 44] width 11 height 18
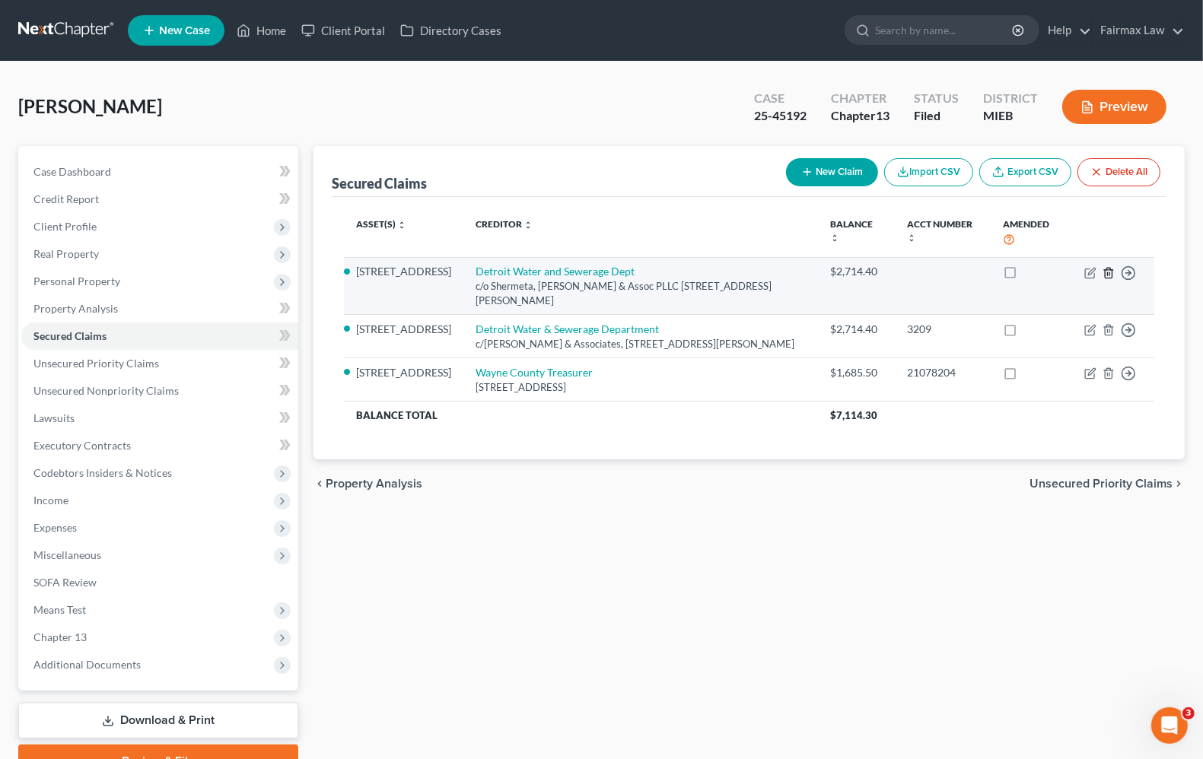
click at [1109, 275] on icon "button" at bounding box center [1109, 273] width 12 height 12
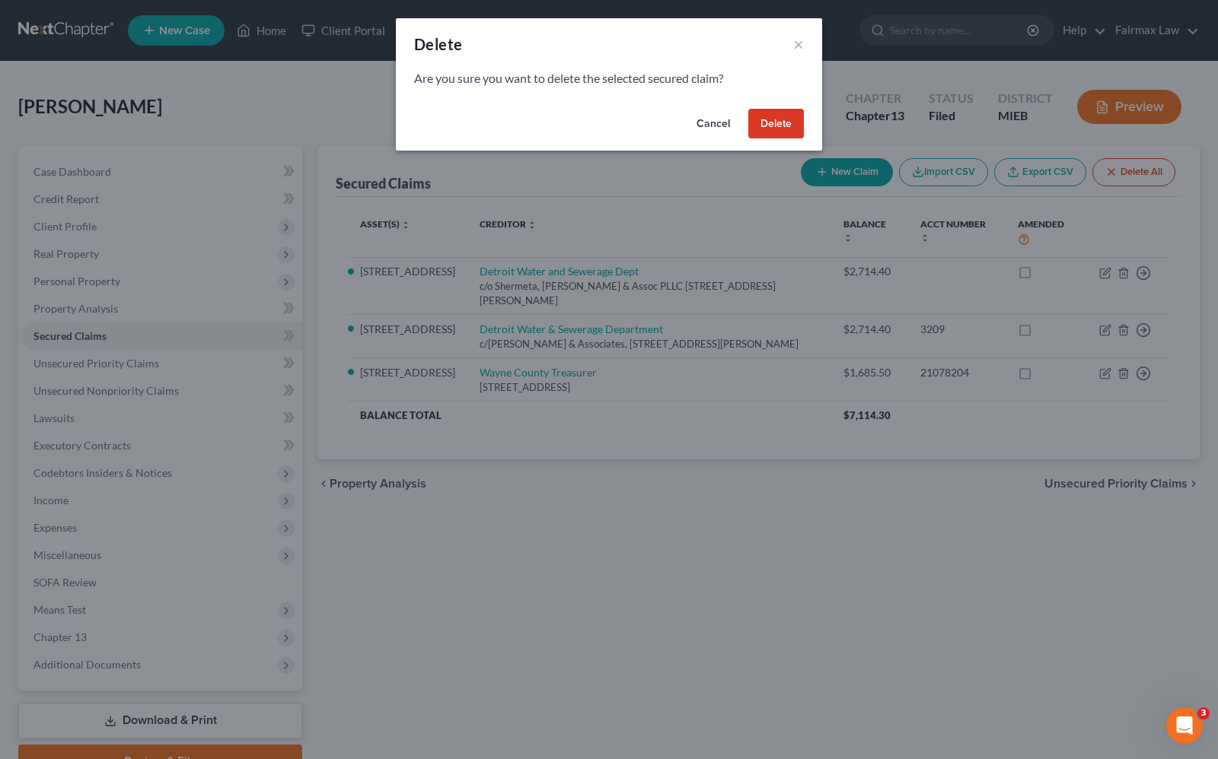
click at [786, 129] on button "Delete" at bounding box center [776, 124] width 56 height 30
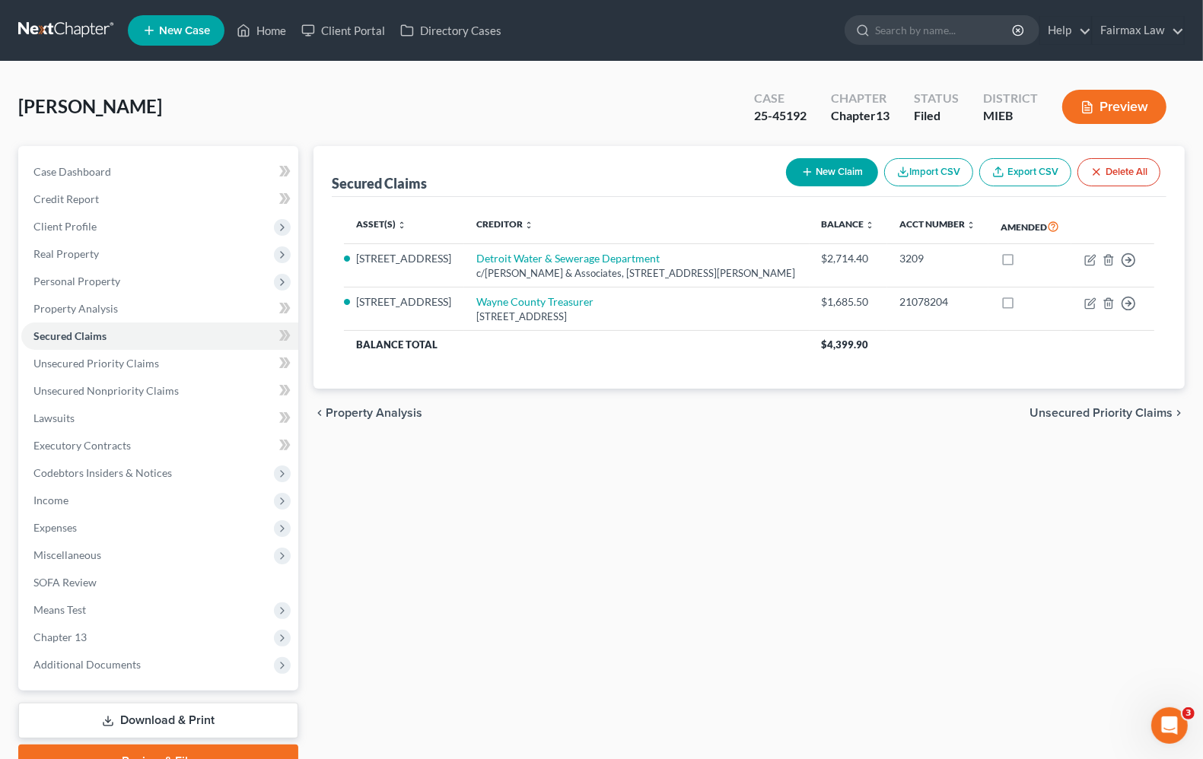
click at [811, 168] on button "New Claim" at bounding box center [832, 172] width 92 height 28
select select "0"
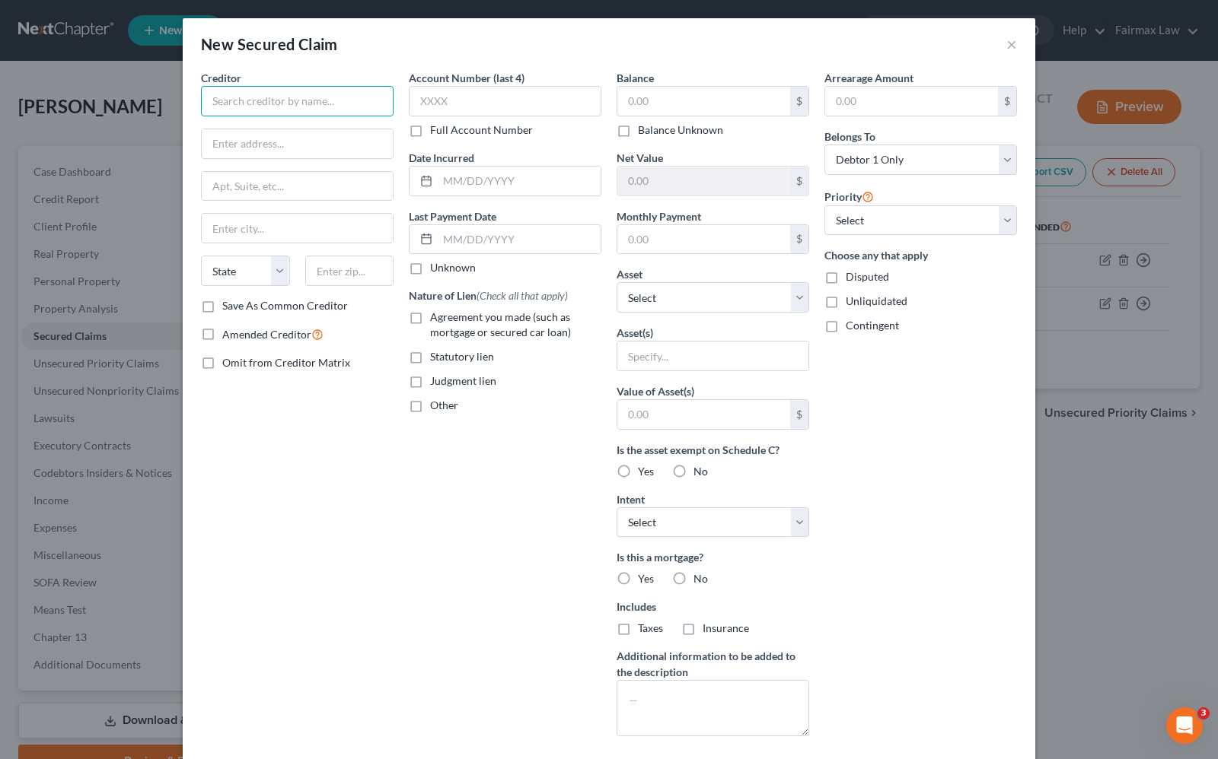
click at [283, 100] on input "text" at bounding box center [297, 101] width 193 height 30
click at [1006, 46] on button "×" at bounding box center [1011, 44] width 11 height 18
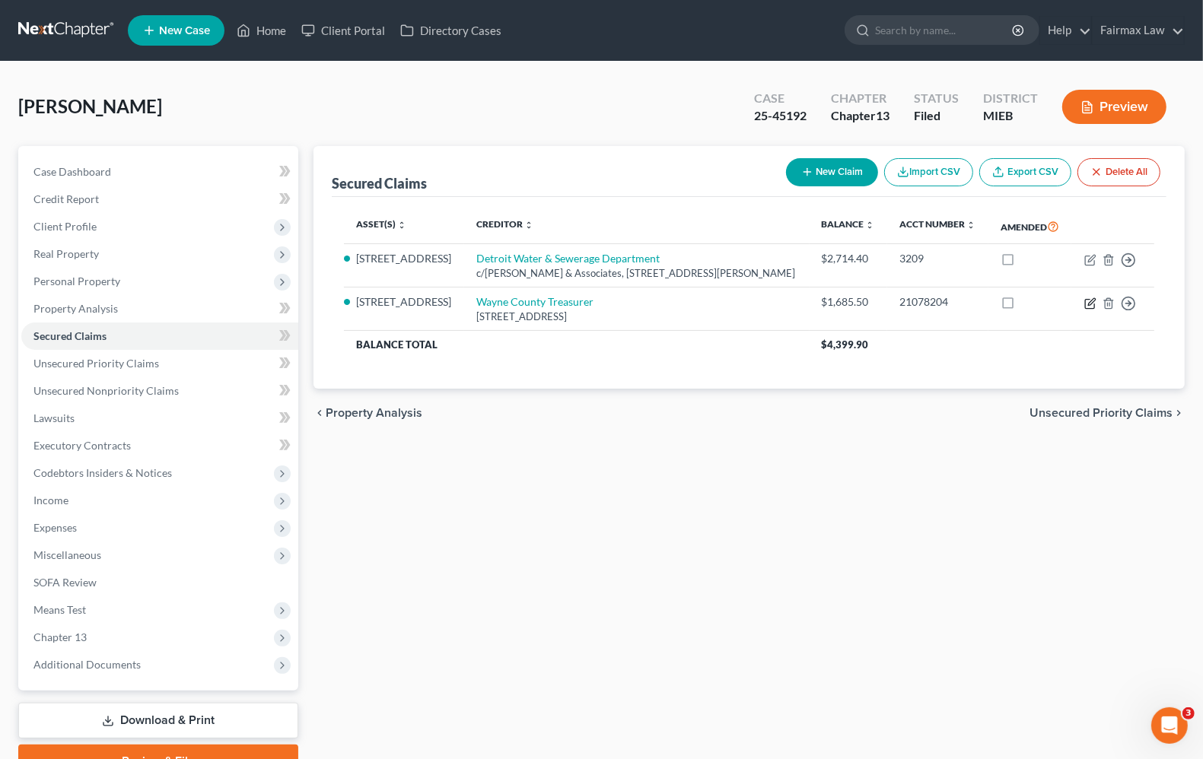
drag, startPoint x: 1096, startPoint y: 332, endPoint x: 1093, endPoint y: 398, distance: 66.2
click at [1097, 390] on div "Asset(s) expand_more expand_less unfold_more Creditor expand_more expand_less u…" at bounding box center [749, 293] width 835 height 193
click at [834, 173] on button "New Claim" at bounding box center [832, 172] width 92 height 28
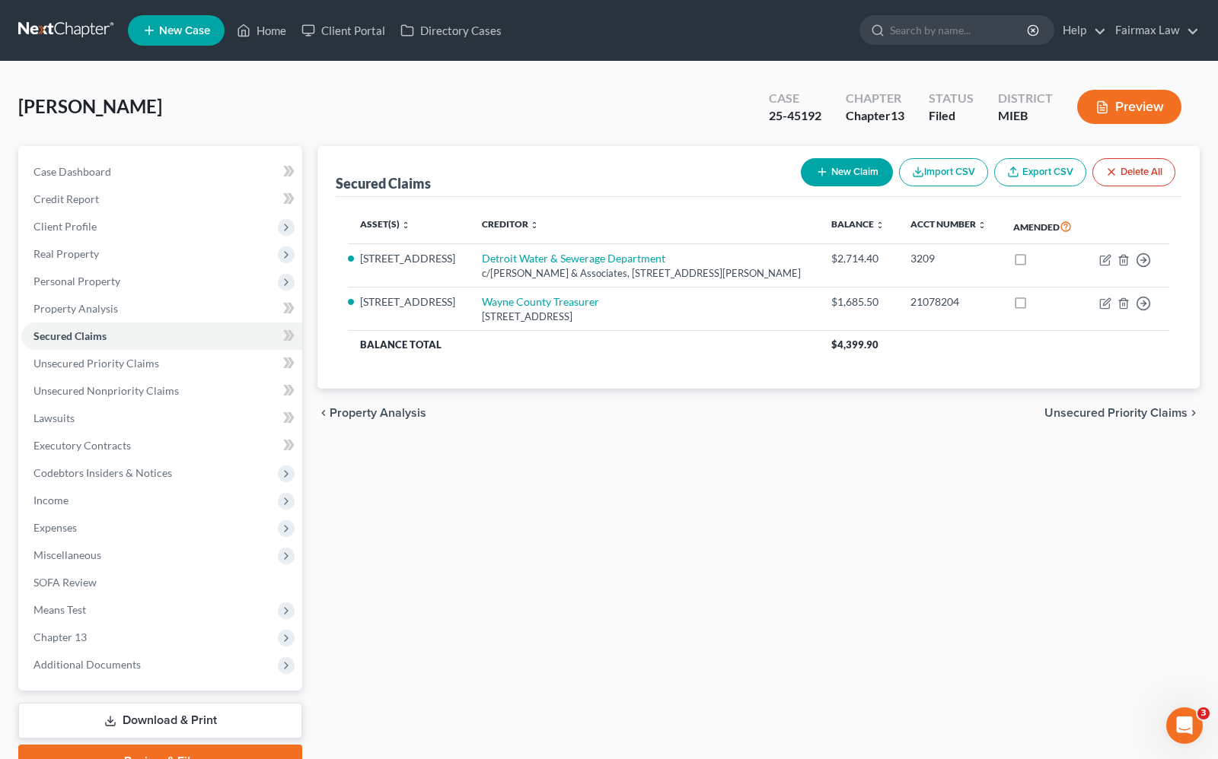
select select "0"
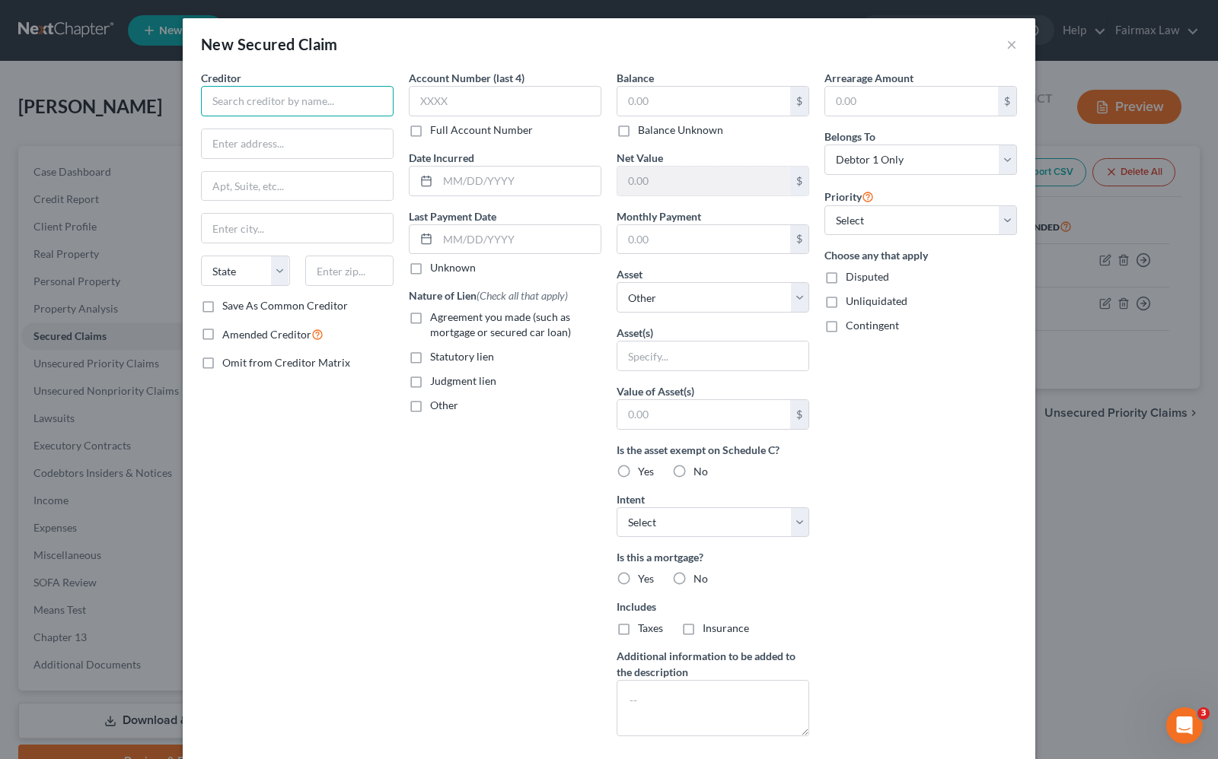
click at [245, 97] on input "text" at bounding box center [297, 101] width 193 height 30
click at [640, 99] on input "text" at bounding box center [703, 101] width 173 height 29
type input "2,128.35"
click at [497, 97] on input "text" at bounding box center [505, 101] width 193 height 30
type input "8204"
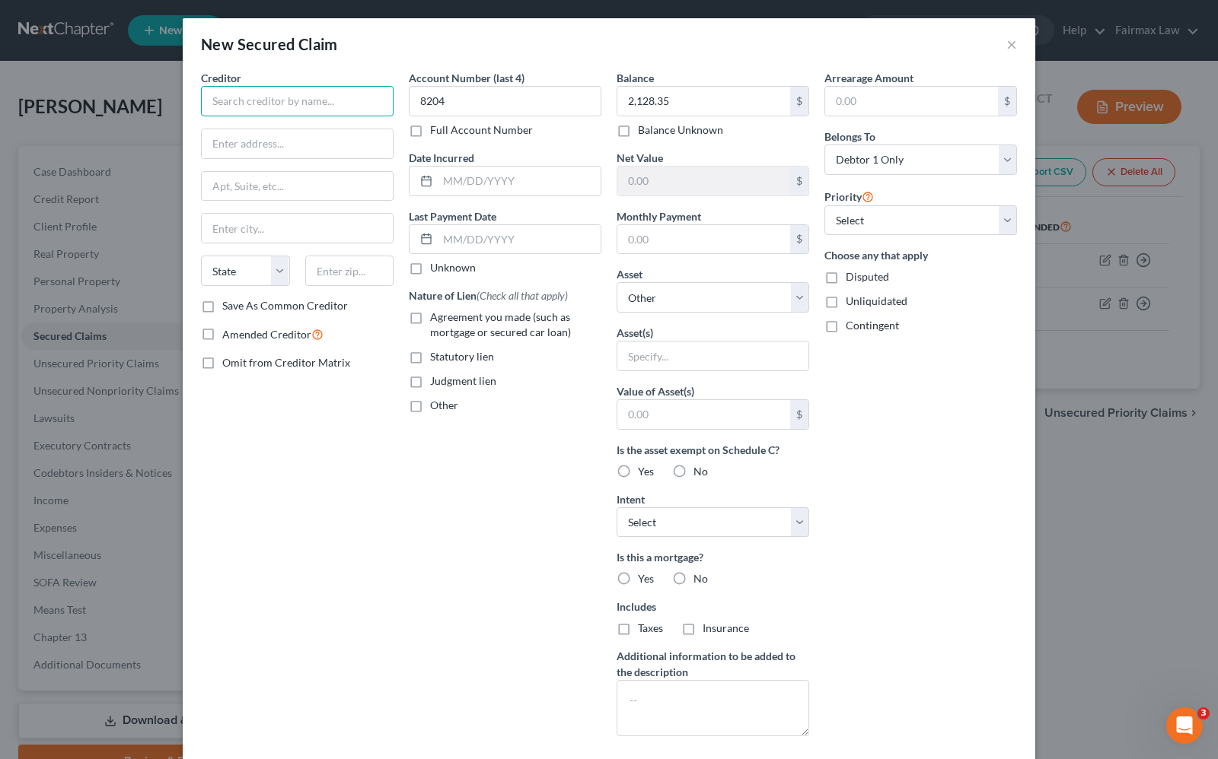
click at [312, 105] on input "text" at bounding box center [297, 101] width 193 height 30
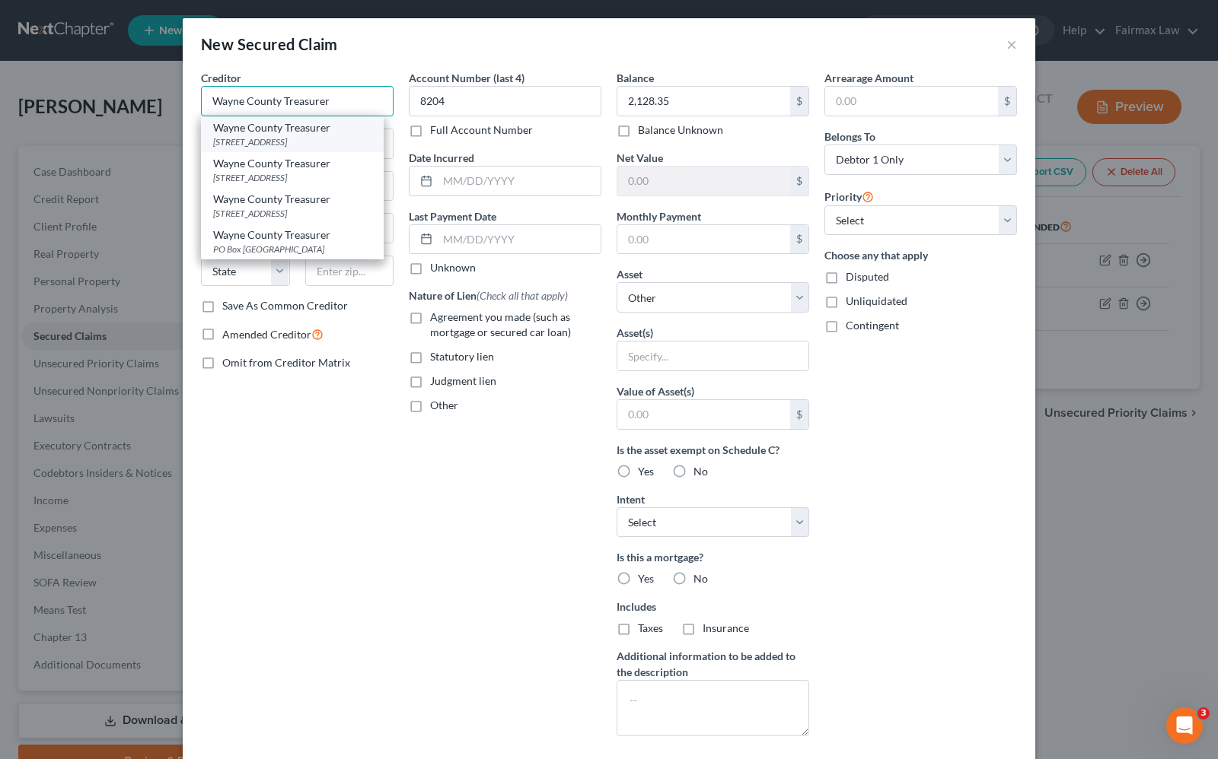
type input "Wayne County Treasurer"
click at [287, 143] on div "400 Monroe 5th Floor, Detroit, MI 48226" at bounding box center [292, 141] width 158 height 13
type input "400 Monroe 5th Floor"
type input "Detroit"
select select "23"
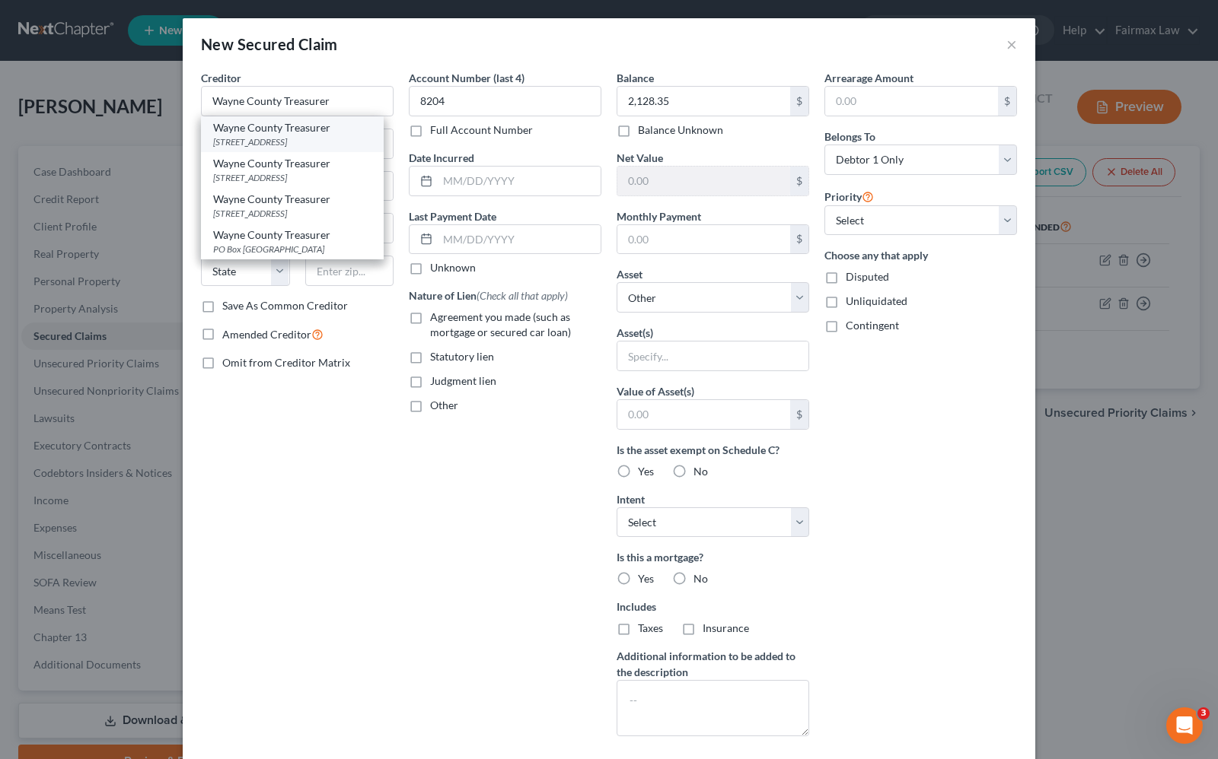
type input "48226"
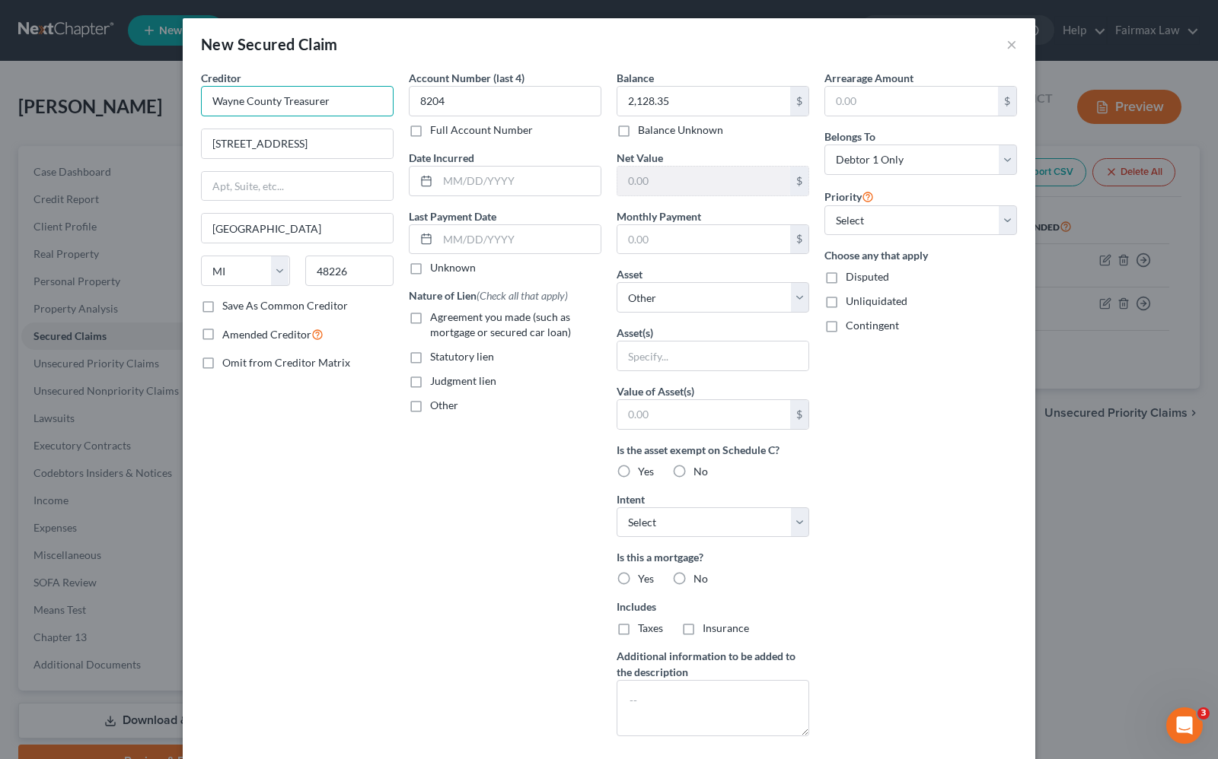
click at [340, 97] on input "Wayne County Treasurer" at bounding box center [297, 101] width 193 height 30
click at [1006, 43] on button "×" at bounding box center [1011, 44] width 11 height 18
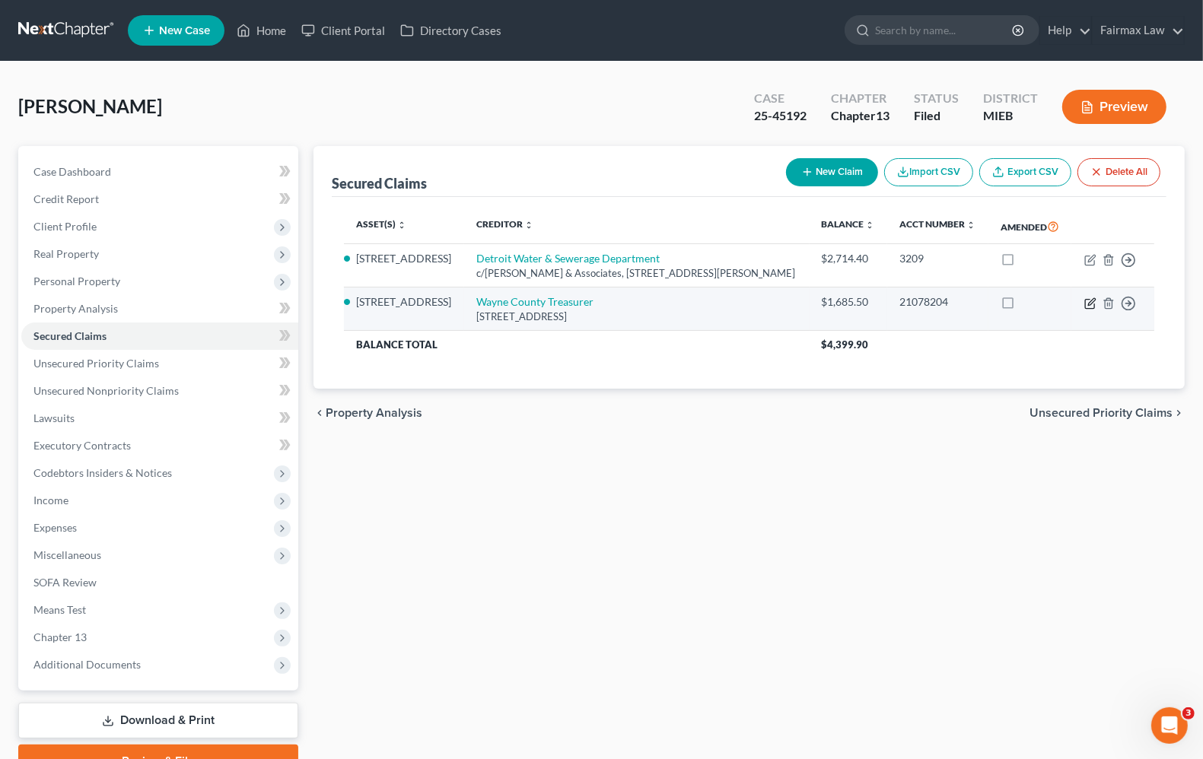
click at [1090, 305] on icon "button" at bounding box center [1091, 301] width 7 height 7
select select "23"
select select "6"
select select "2"
select select "0"
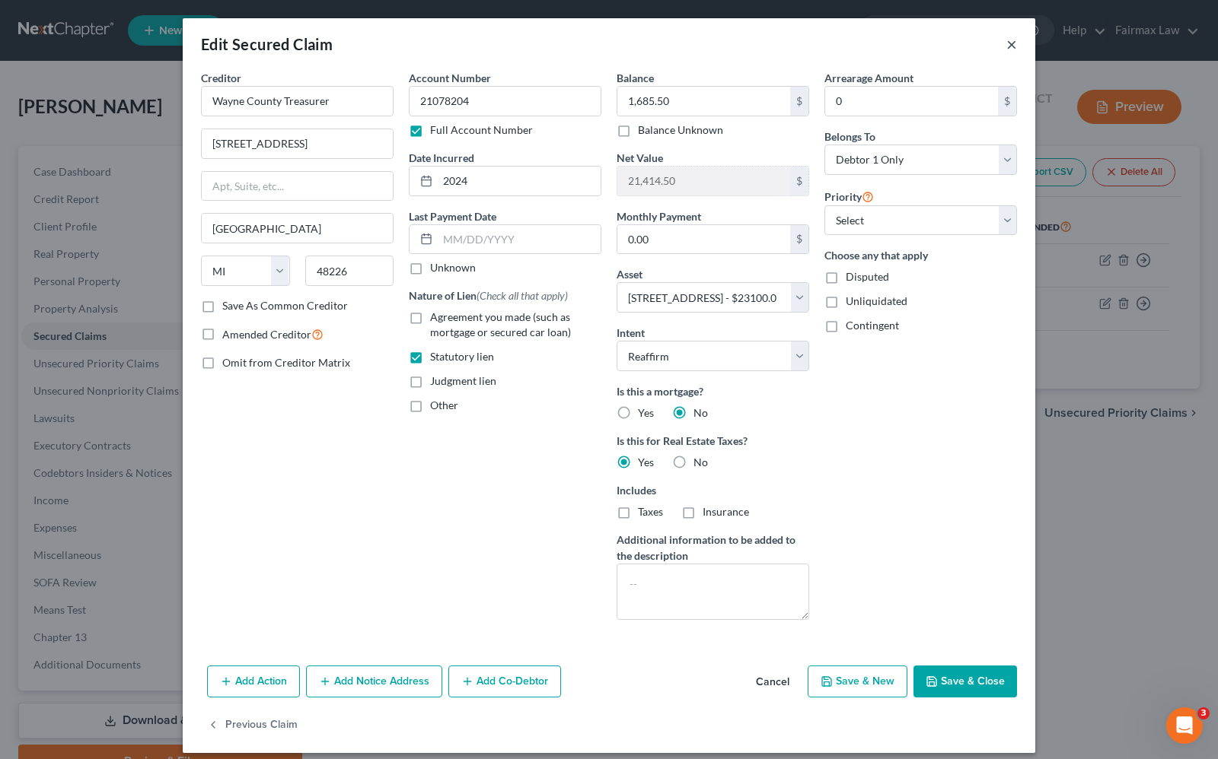
click at [1006, 46] on button "×" at bounding box center [1011, 44] width 11 height 18
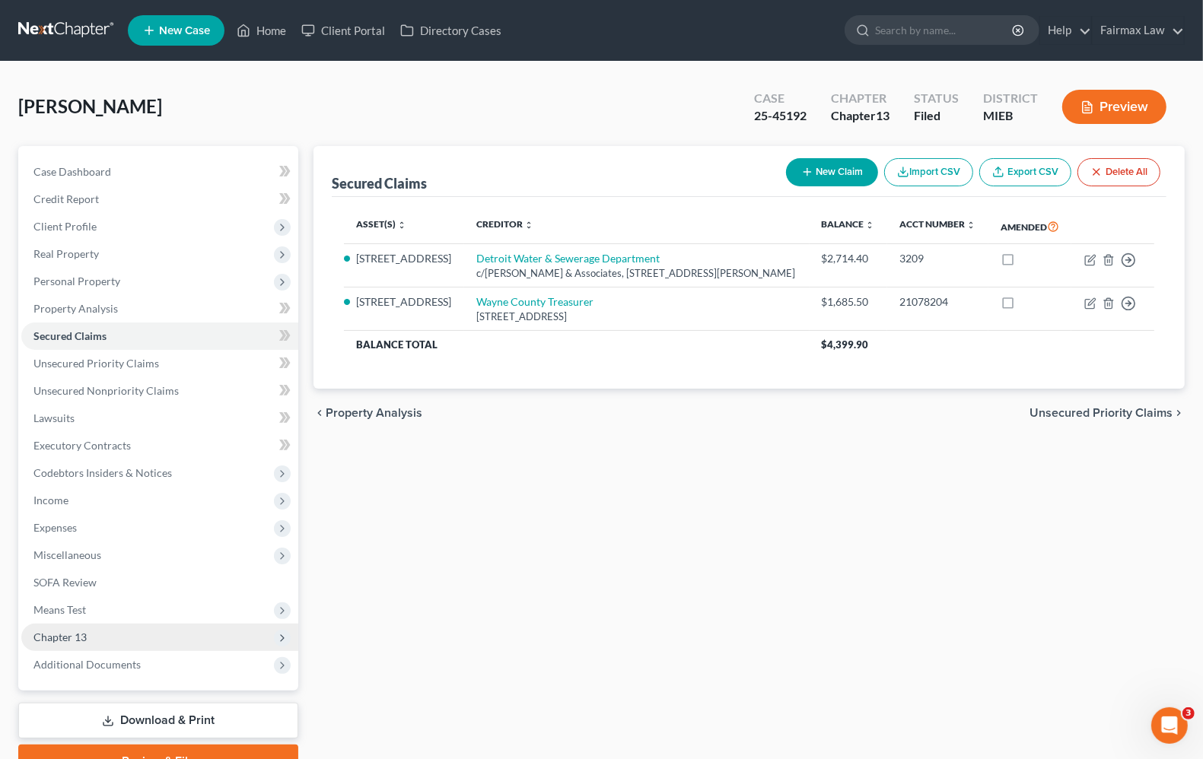
click at [72, 635] on span "Chapter 13" at bounding box center [59, 637] width 53 height 13
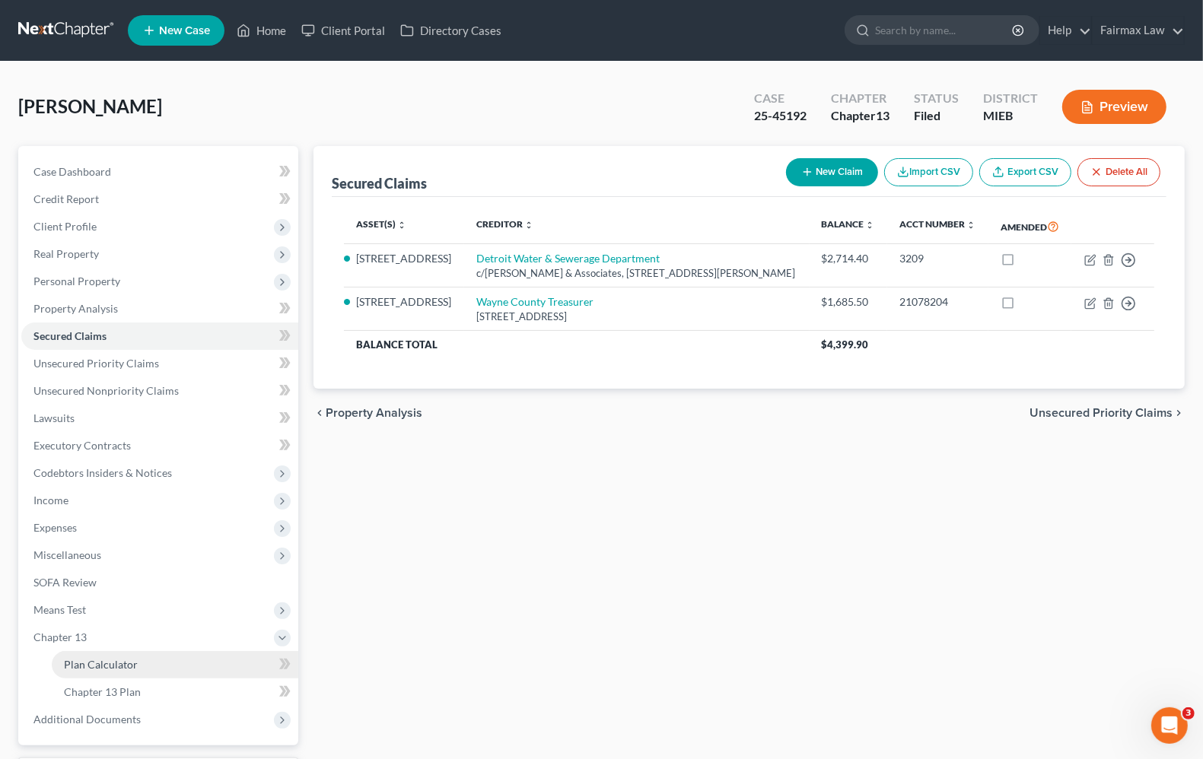
click at [78, 659] on span "Plan Calculator" at bounding box center [101, 664] width 74 height 13
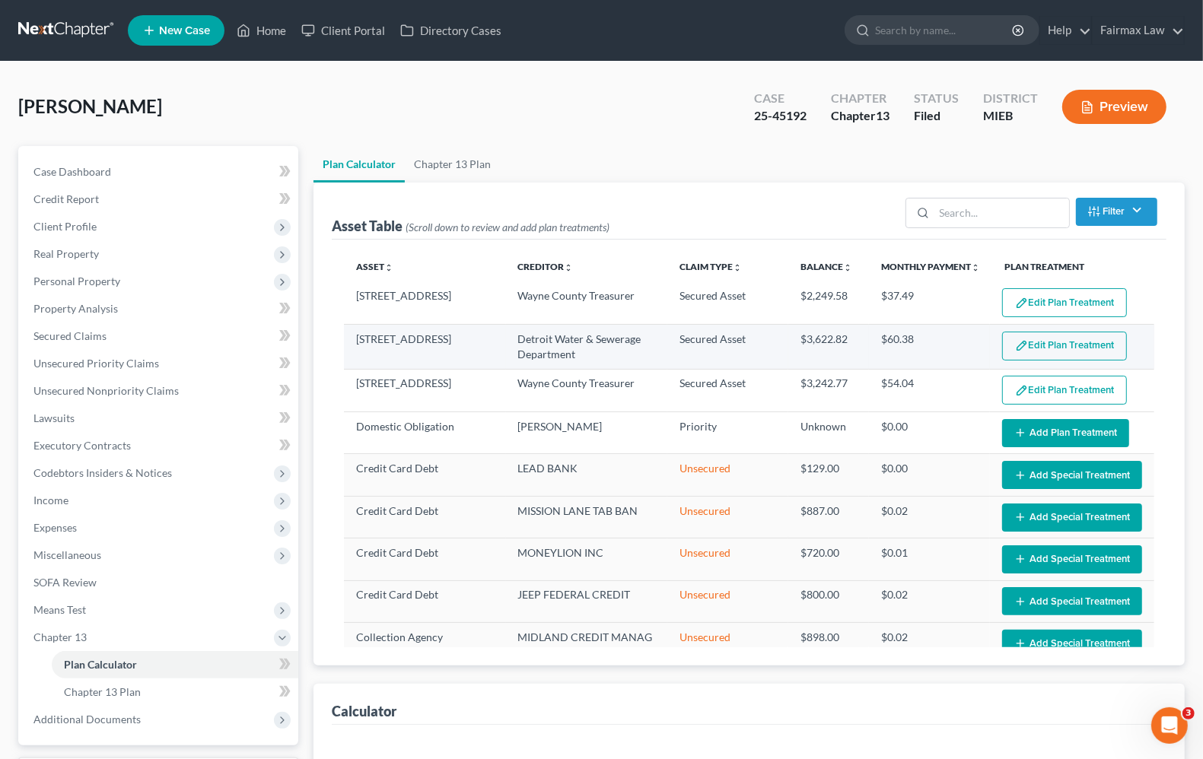
select select "59"
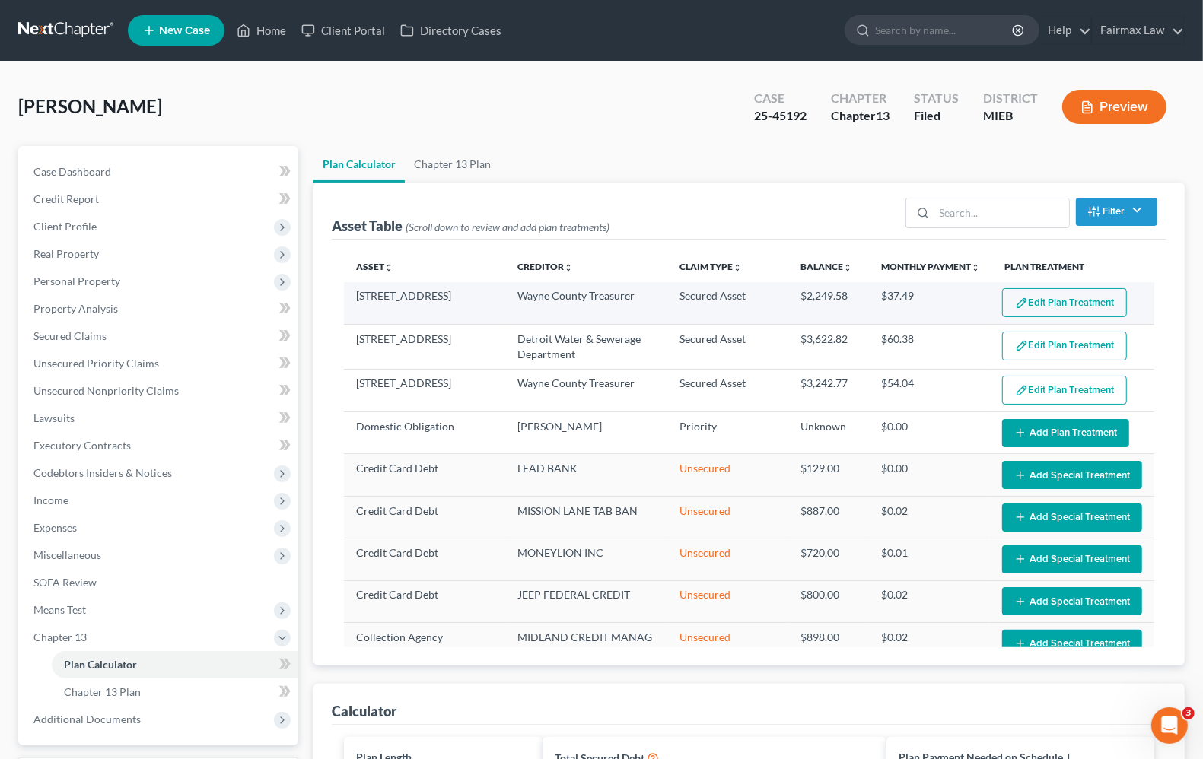
click at [1065, 314] on button "Edit Plan Treatment" at bounding box center [1064, 302] width 125 height 29
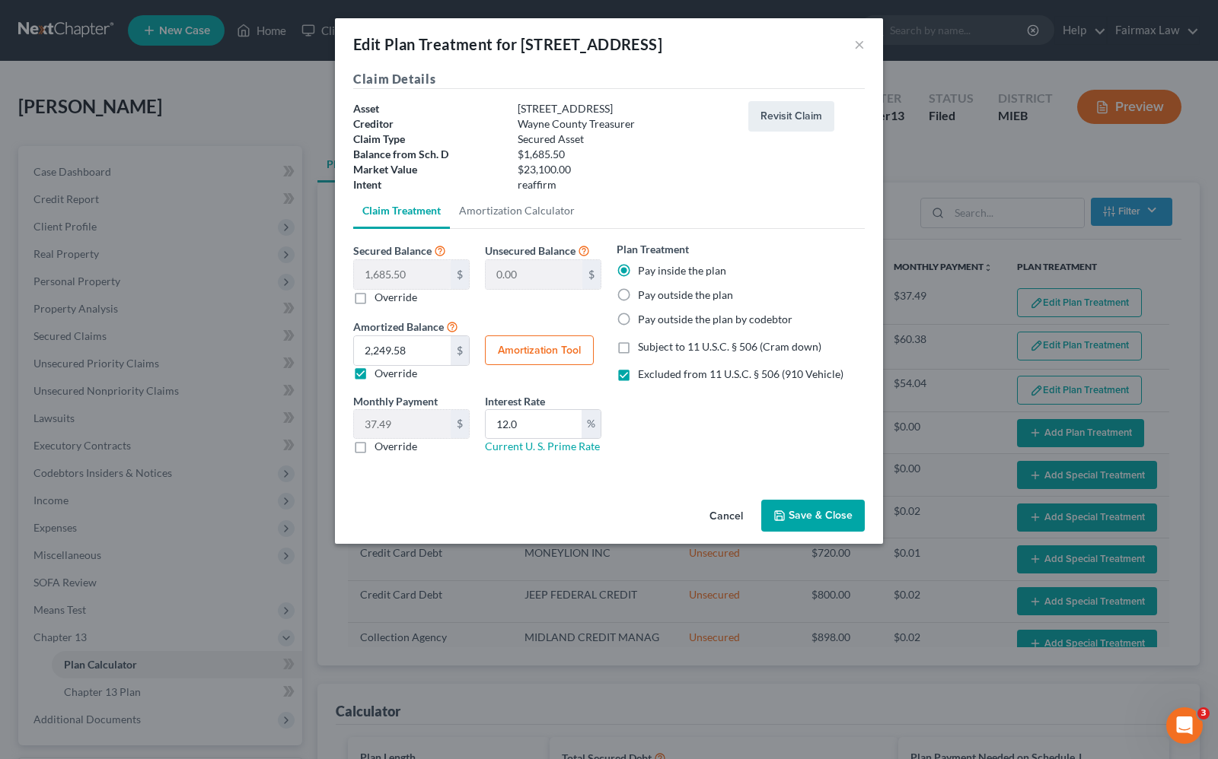
click at [527, 350] on button "Amortization Tool" at bounding box center [539, 351] width 109 height 30
type input "1,685.50"
type input "12.0"
type input "60"
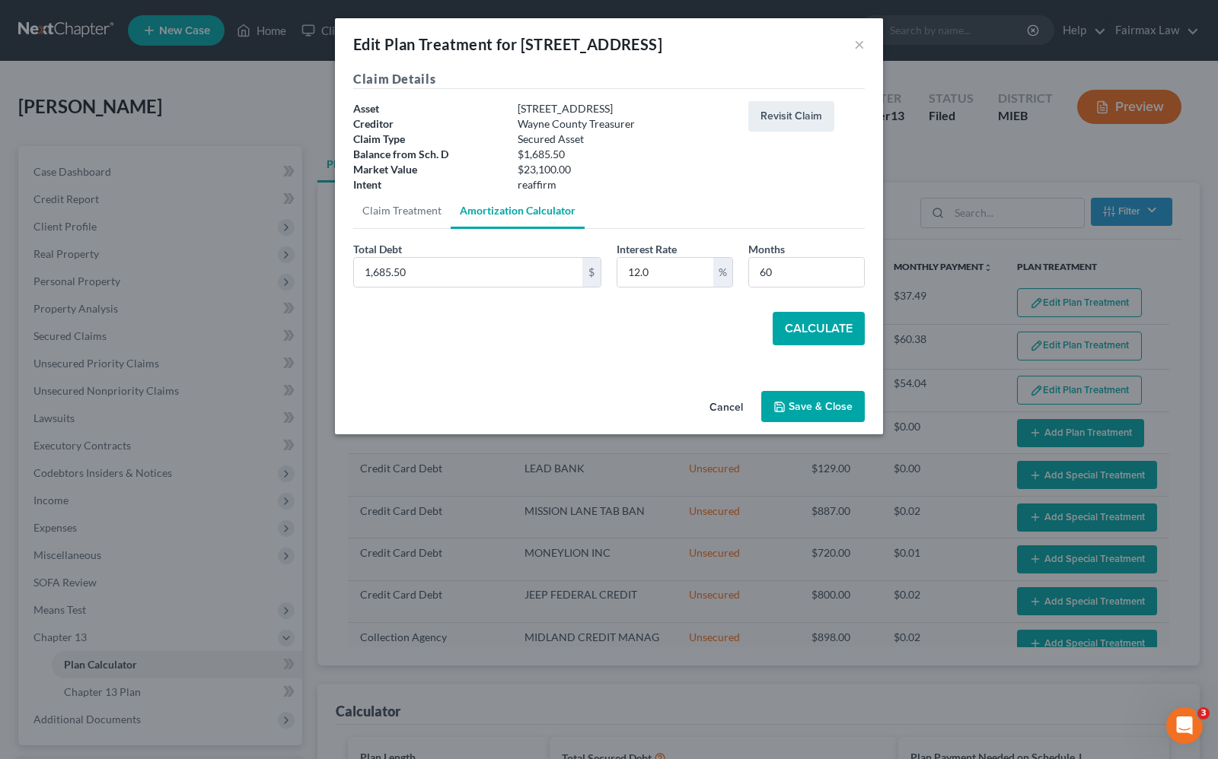
click at [836, 413] on button "Save & Close" at bounding box center [812, 407] width 103 height 32
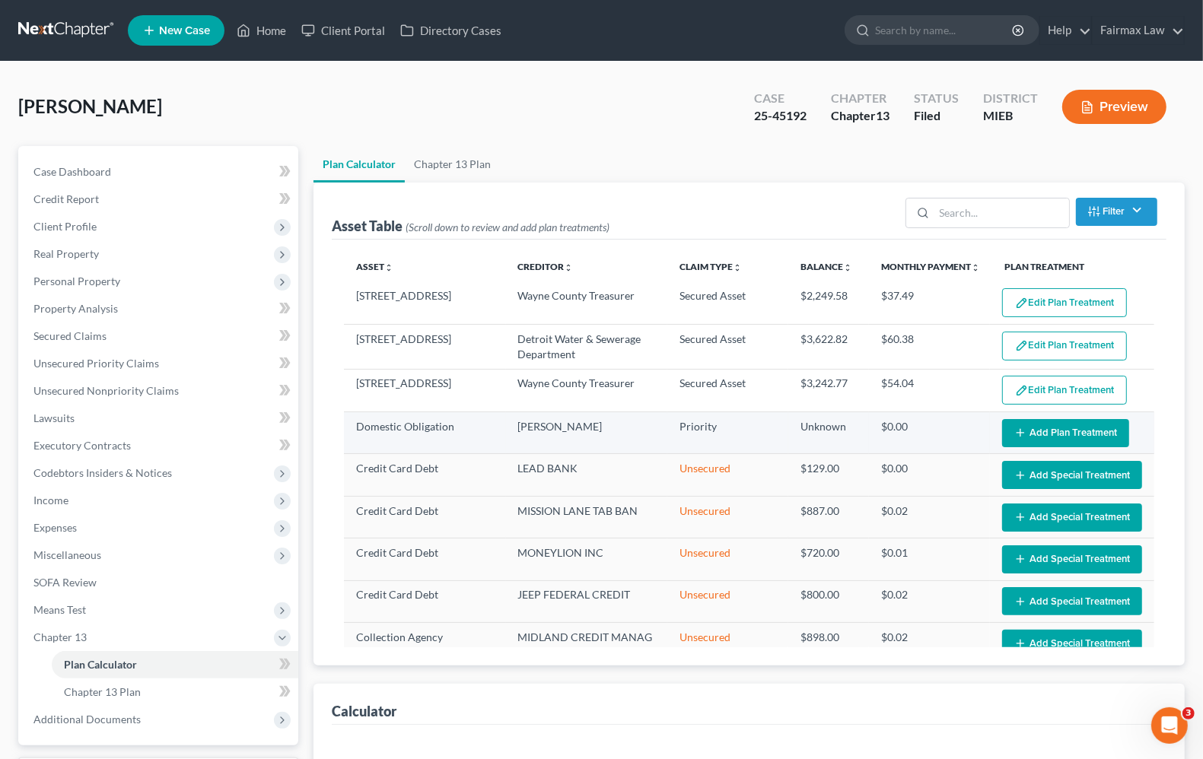
select select "59"
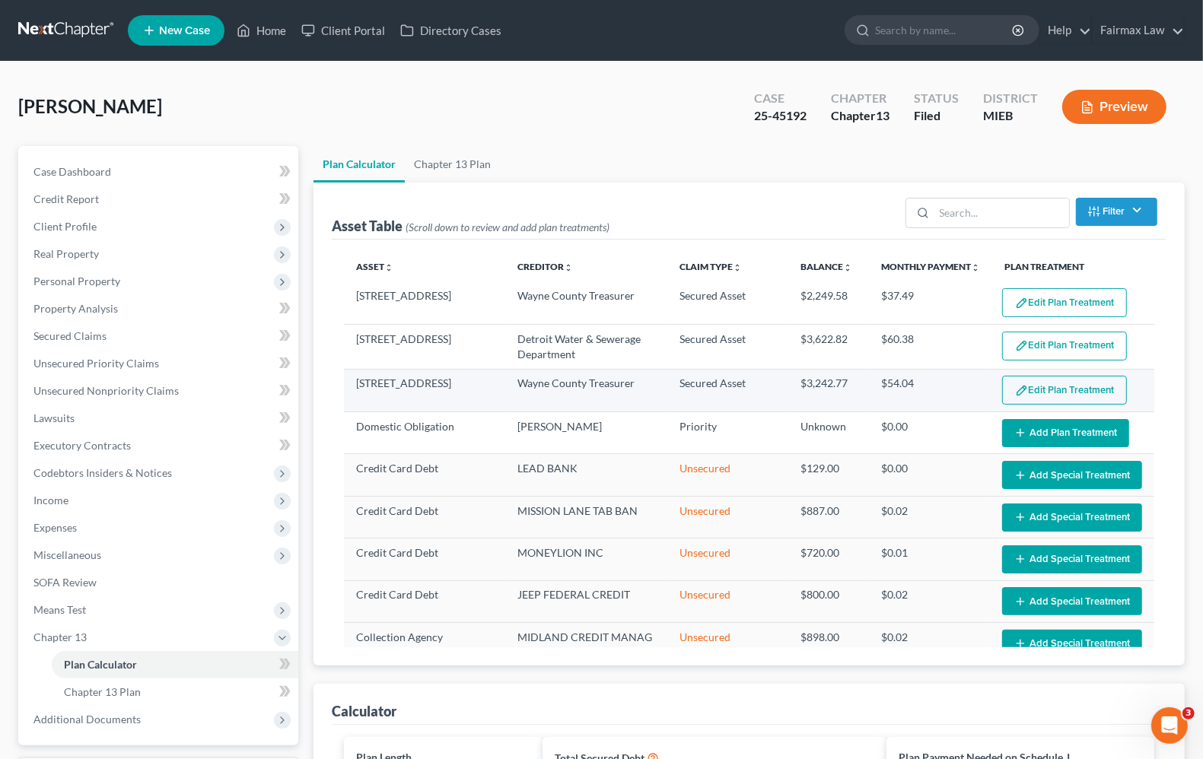
click at [1044, 394] on button "Edit Plan Treatment" at bounding box center [1064, 390] width 125 height 29
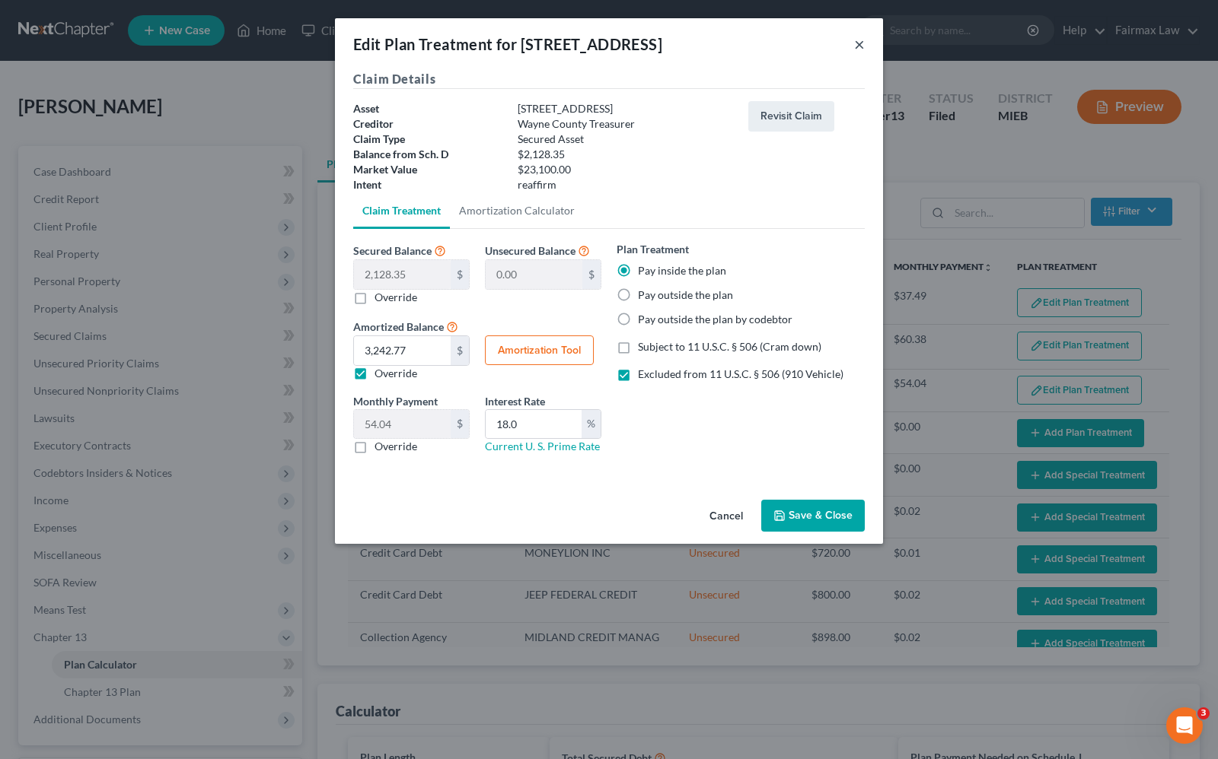
click at [854, 43] on button "×" at bounding box center [859, 44] width 11 height 18
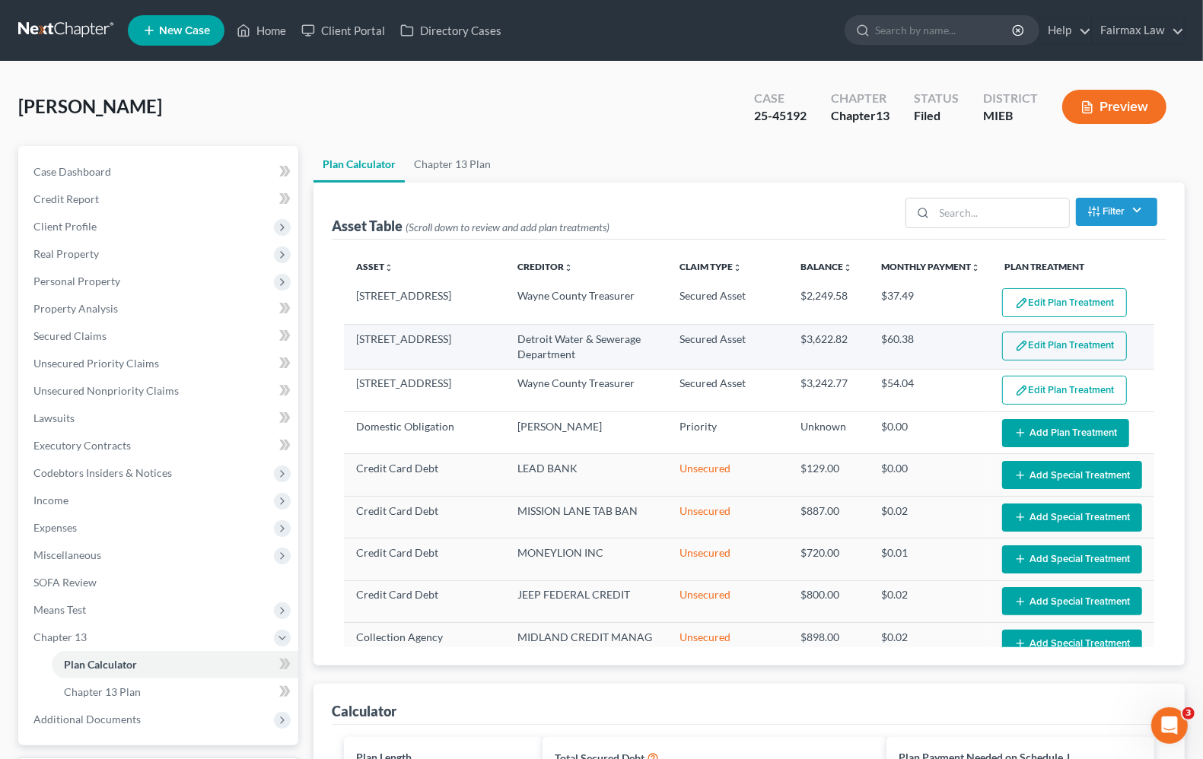
click at [1088, 355] on button "Edit Plan Treatment" at bounding box center [1064, 346] width 125 height 29
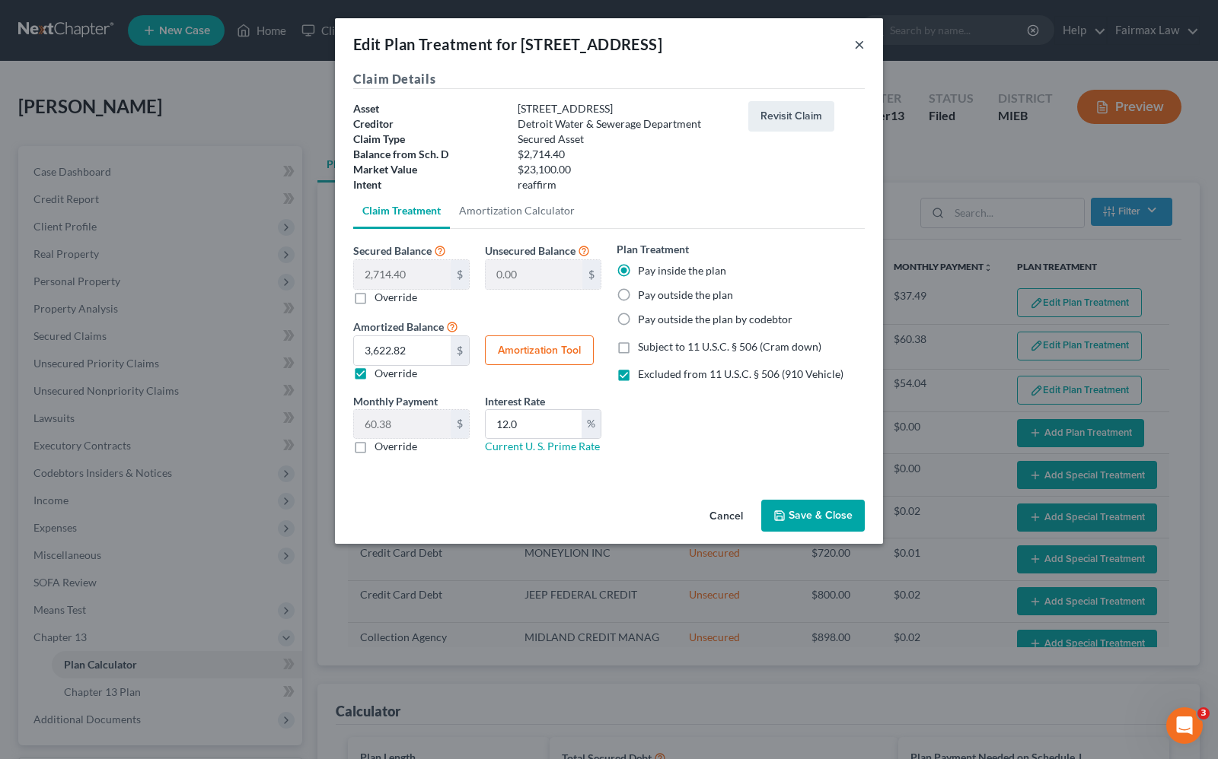
click at [857, 44] on button "×" at bounding box center [859, 44] width 11 height 18
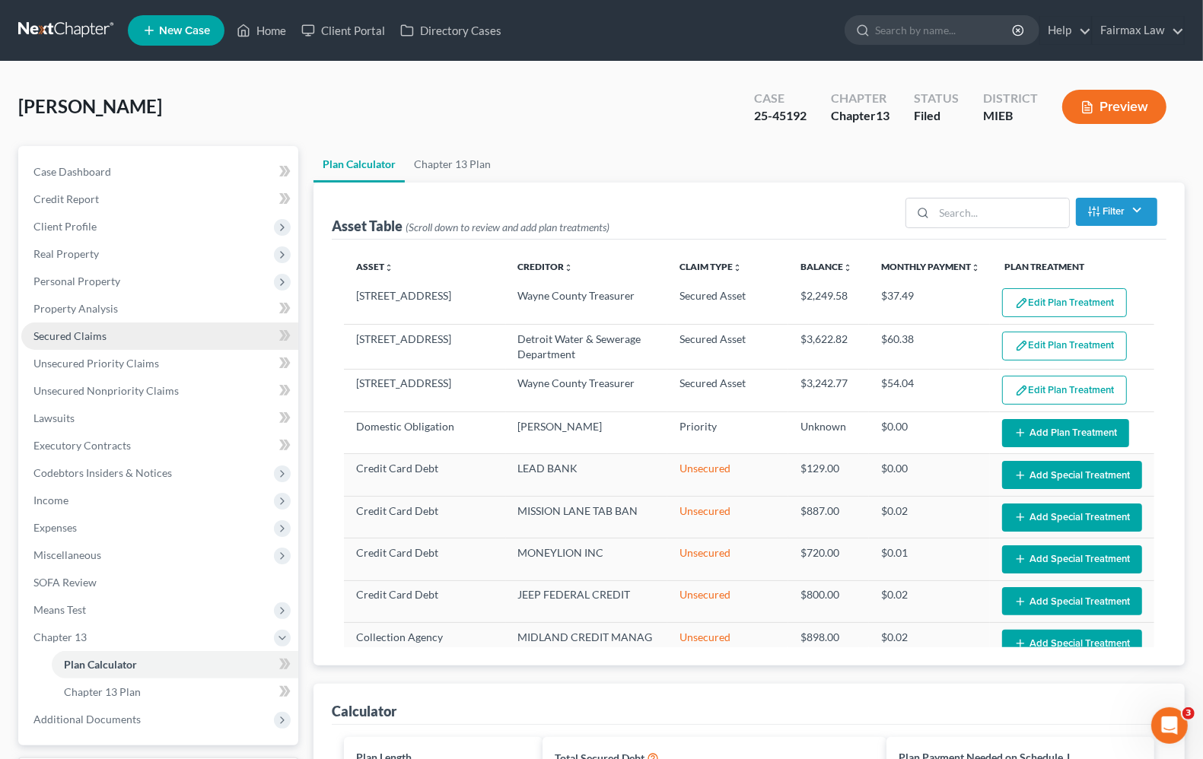
click at [78, 331] on span "Secured Claims" at bounding box center [69, 335] width 73 height 13
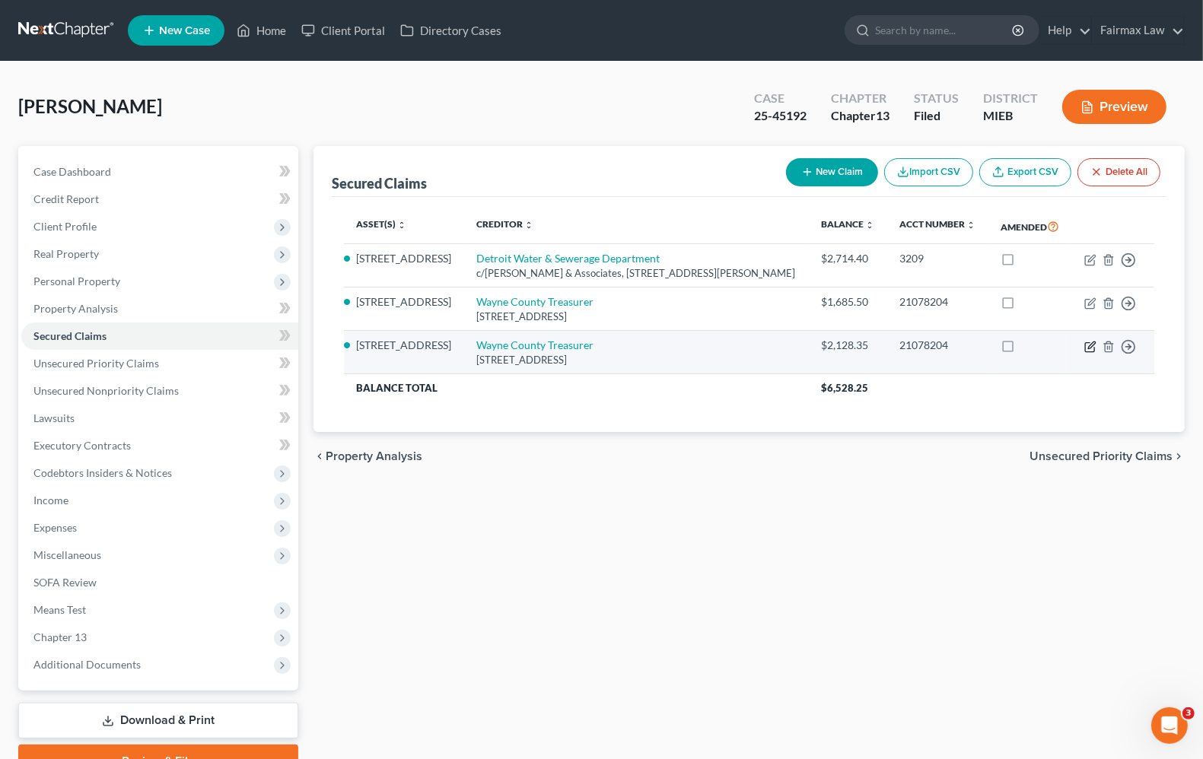
click at [1089, 349] on icon "button" at bounding box center [1091, 345] width 7 height 7
select select "23"
select select "6"
select select "2"
select select "0"
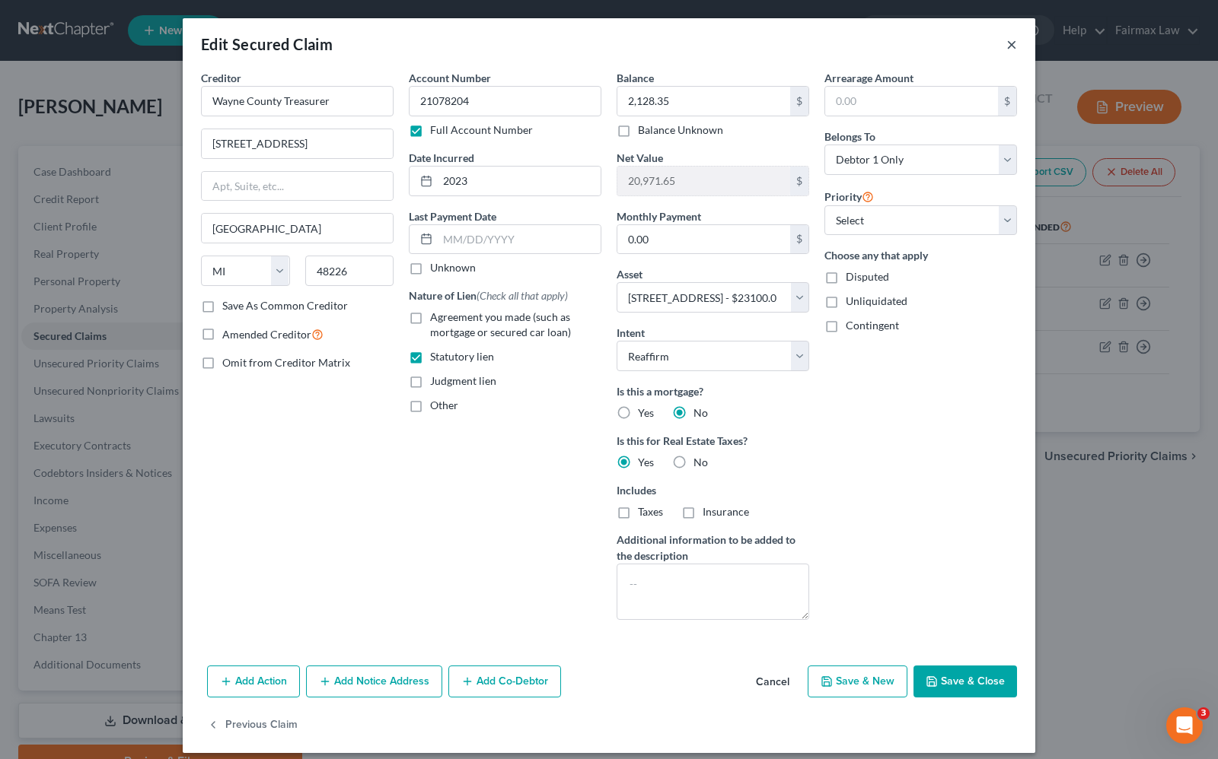
click at [1006, 44] on button "×" at bounding box center [1011, 44] width 11 height 18
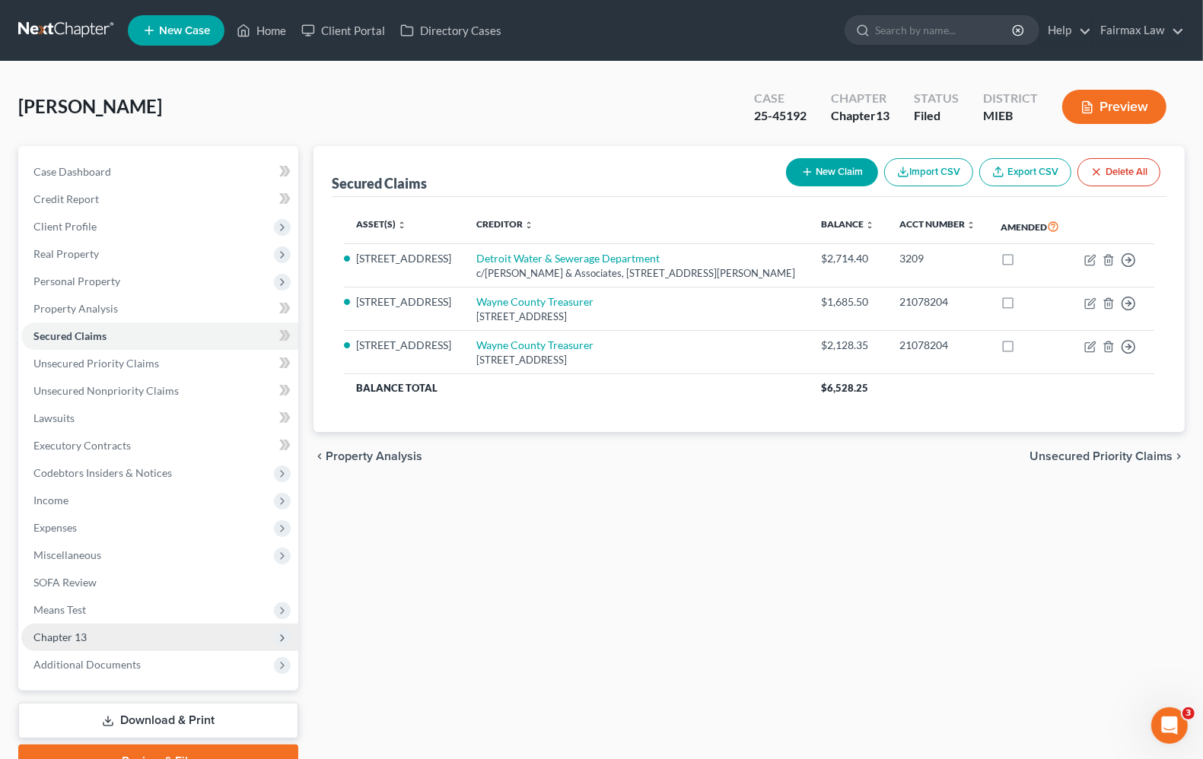
click at [70, 641] on span "Chapter 13" at bounding box center [59, 637] width 53 height 13
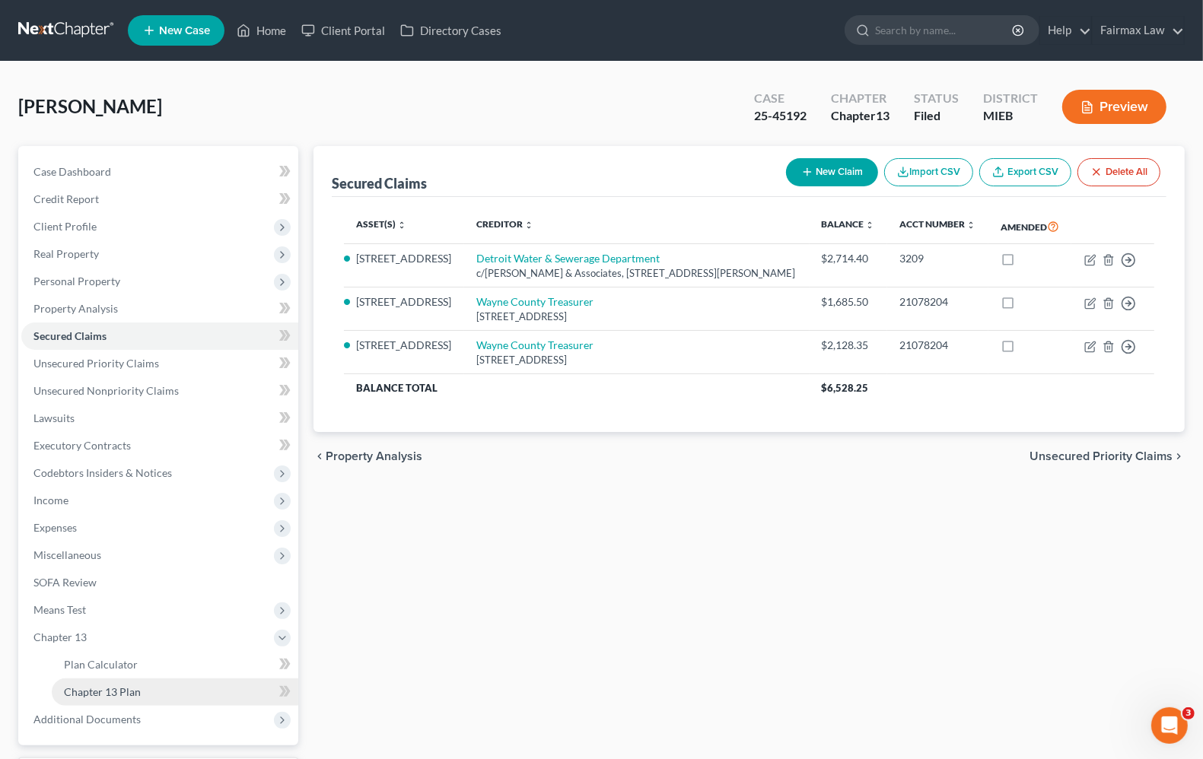
click at [100, 690] on span "Chapter 13 Plan" at bounding box center [102, 692] width 77 height 13
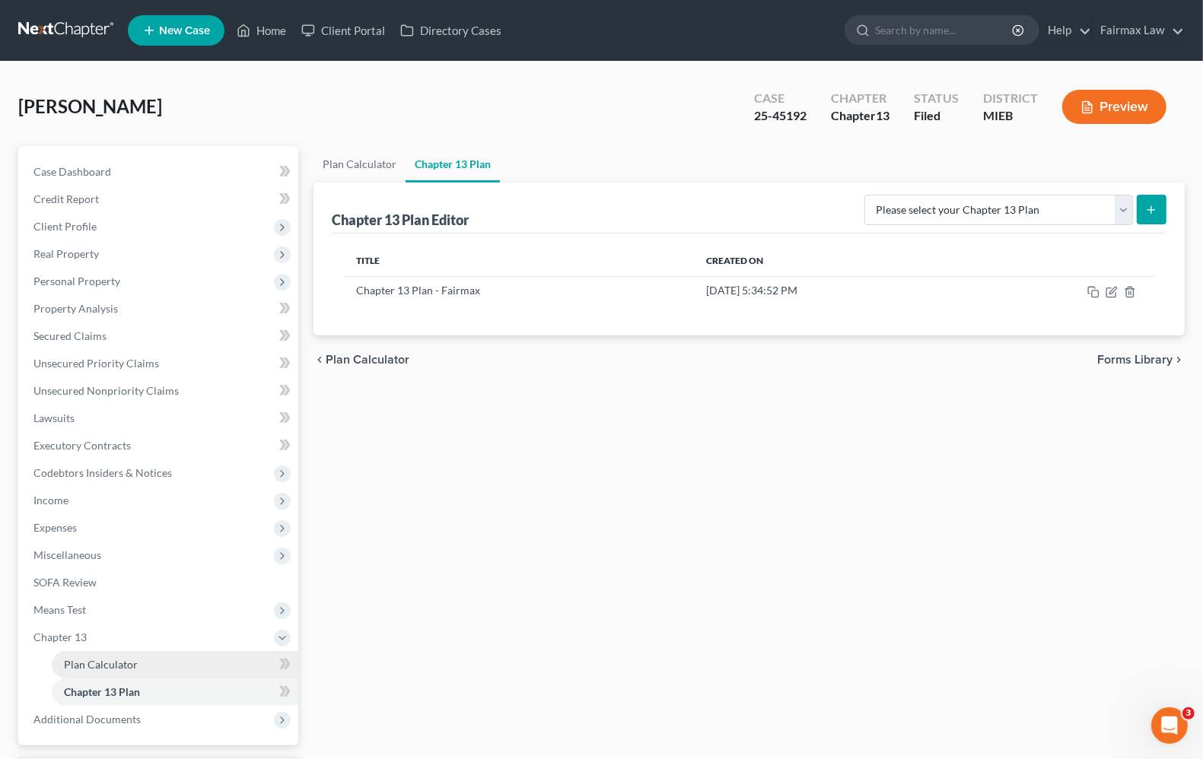
click at [103, 660] on span "Plan Calculator" at bounding box center [101, 664] width 74 height 13
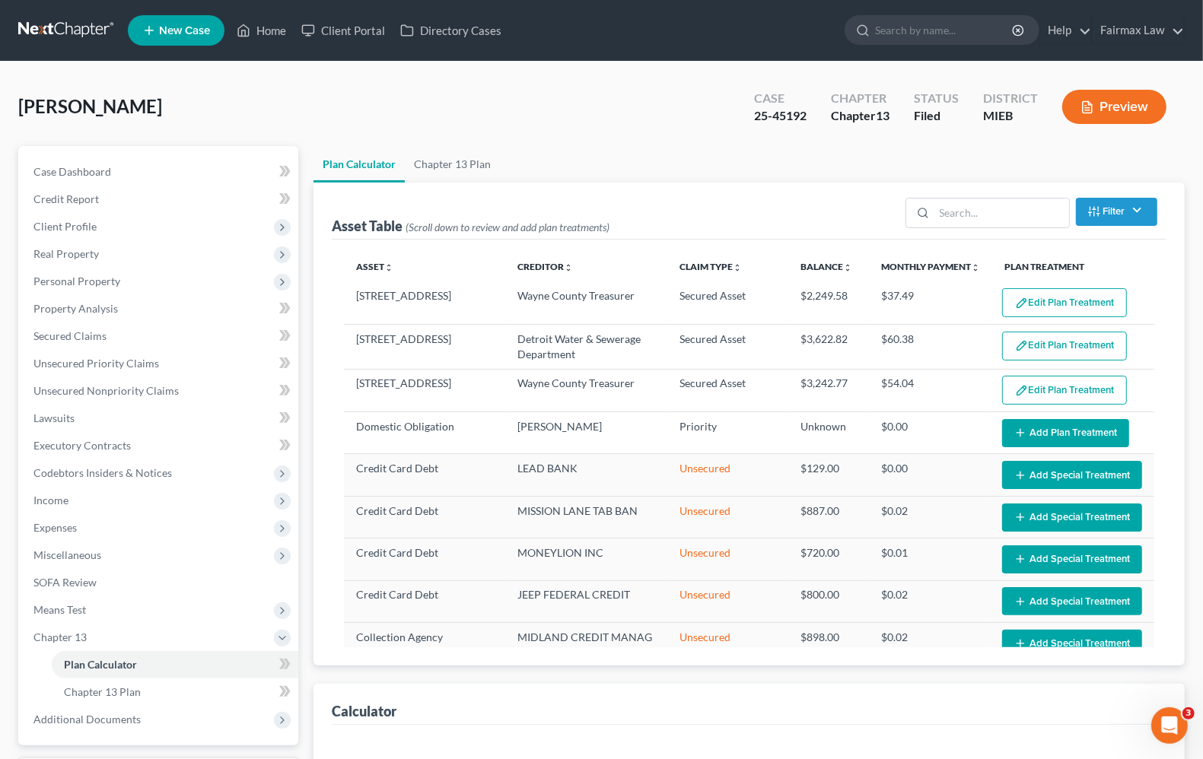
select select "59"
click at [1065, 393] on button "Edit Plan Treatment" at bounding box center [1064, 390] width 125 height 29
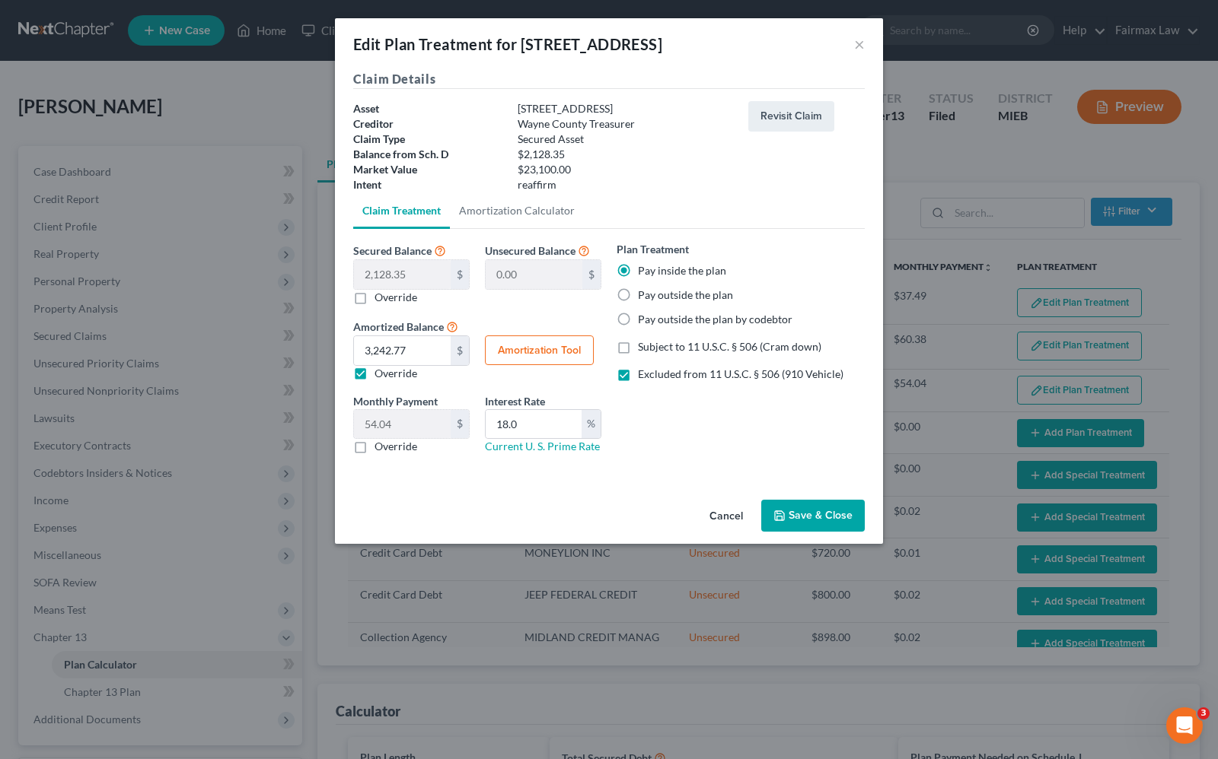
click at [519, 355] on button "Amortization Tool" at bounding box center [539, 351] width 109 height 30
type input "2,128.35"
type input "18.0"
type input "60"
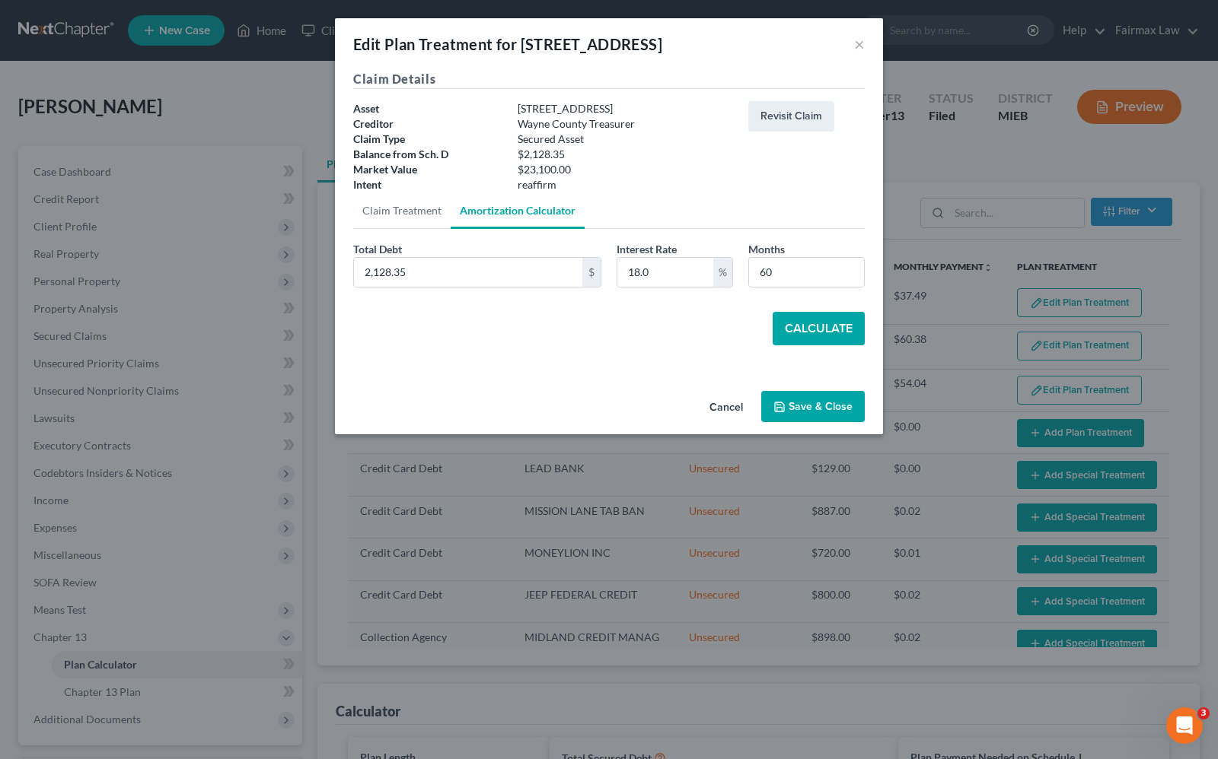
click at [814, 329] on button "Calculate" at bounding box center [818, 328] width 92 height 33
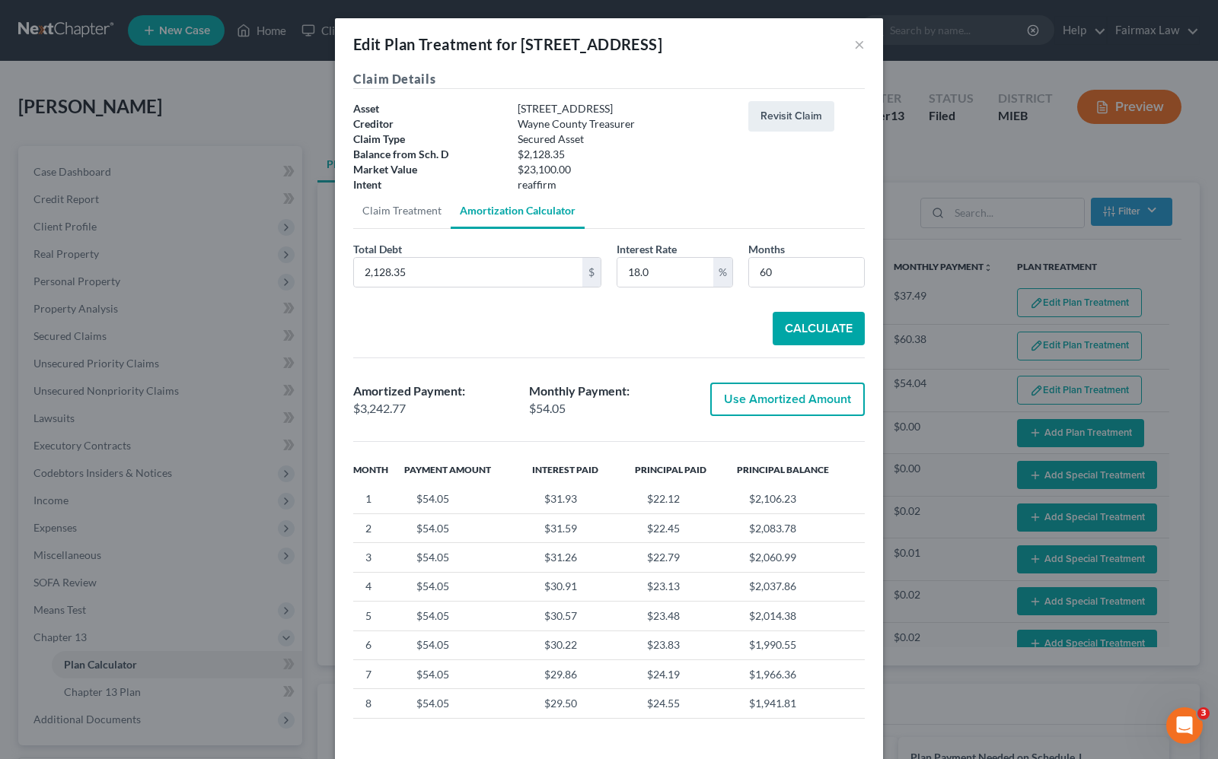
click at [824, 402] on button "Use Amortized Amount" at bounding box center [787, 399] width 154 height 33
type input "3,242.76"
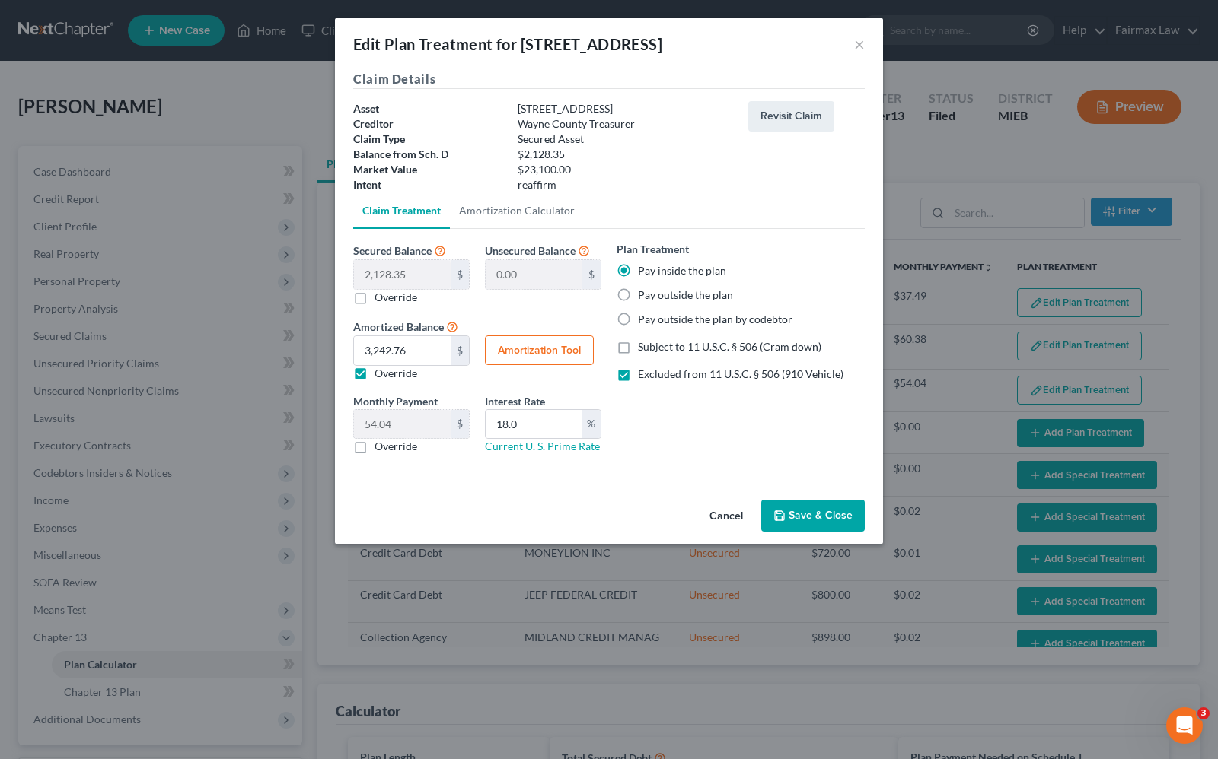
click at [807, 512] on button "Save & Close" at bounding box center [812, 516] width 103 height 32
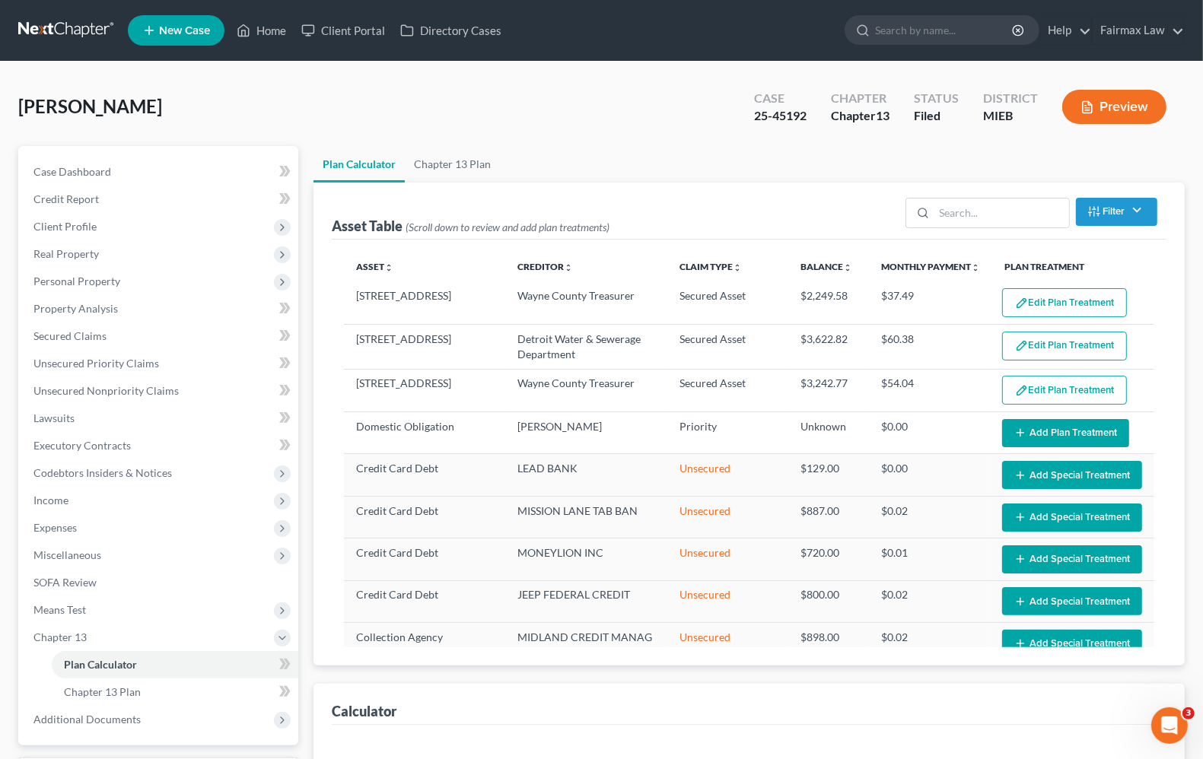
select select "59"
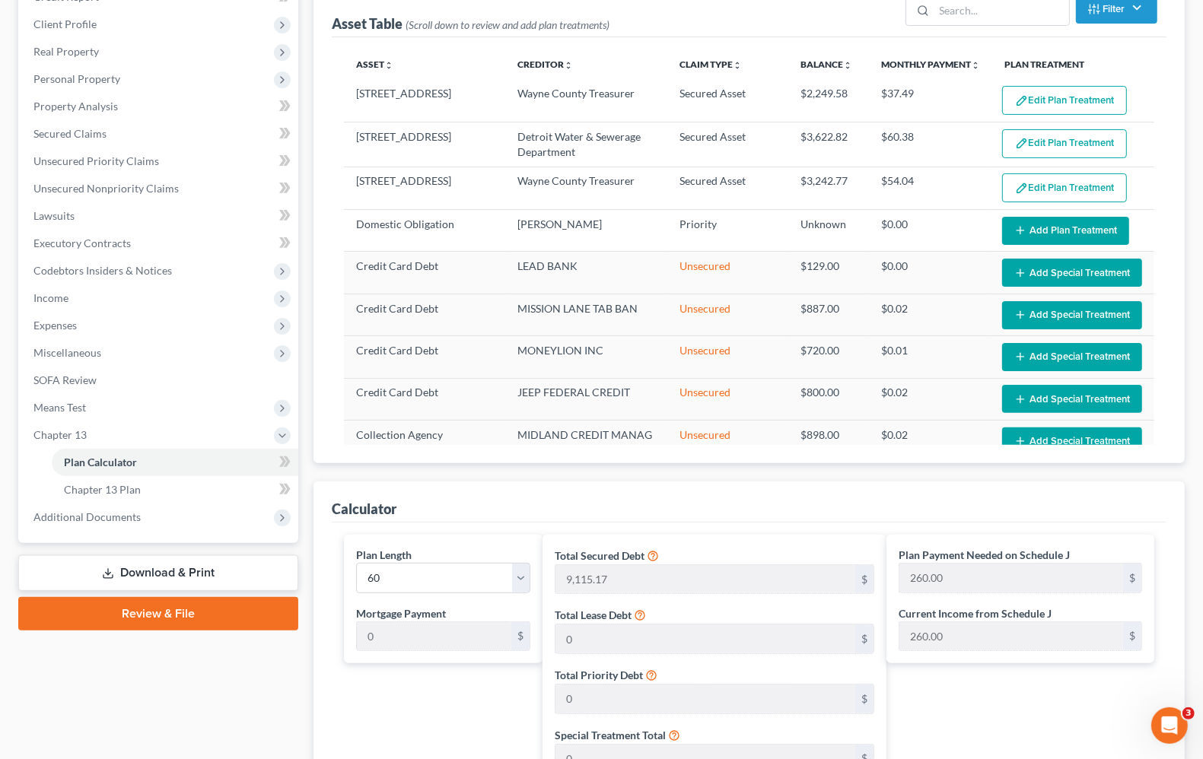
scroll to position [380, 0]
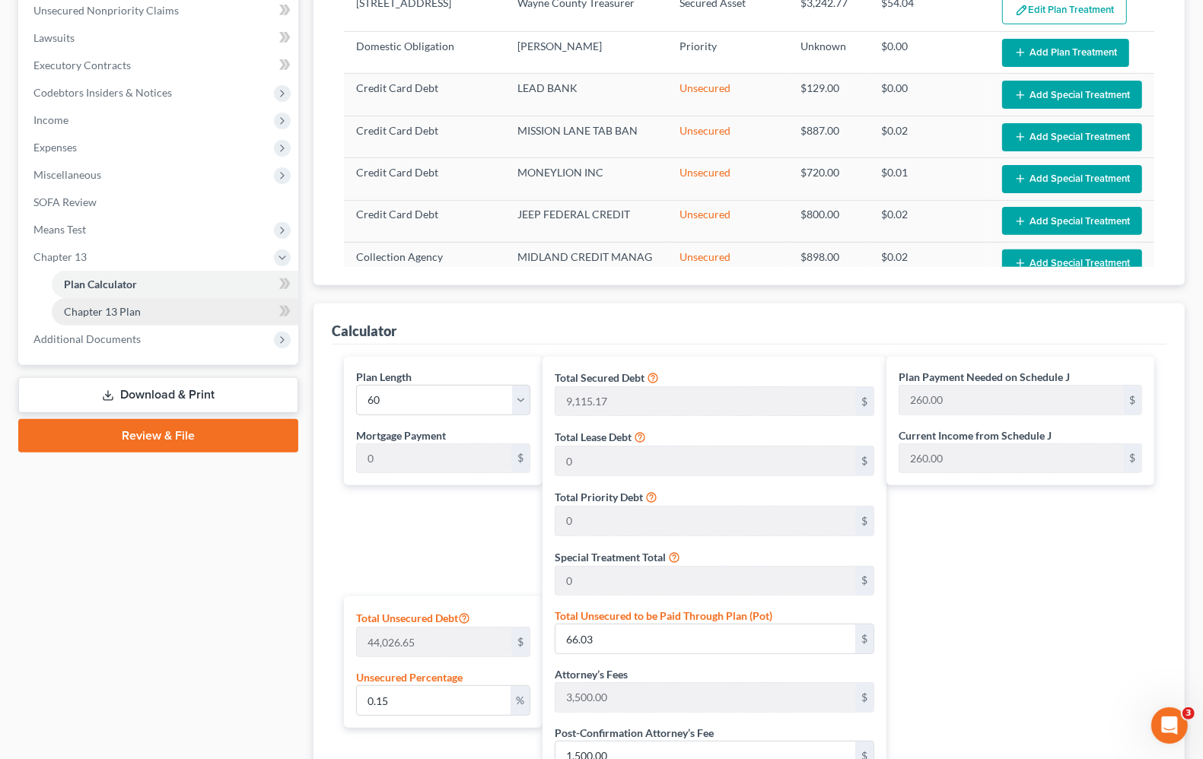
click at [92, 307] on span "Chapter 13 Plan" at bounding box center [102, 311] width 77 height 13
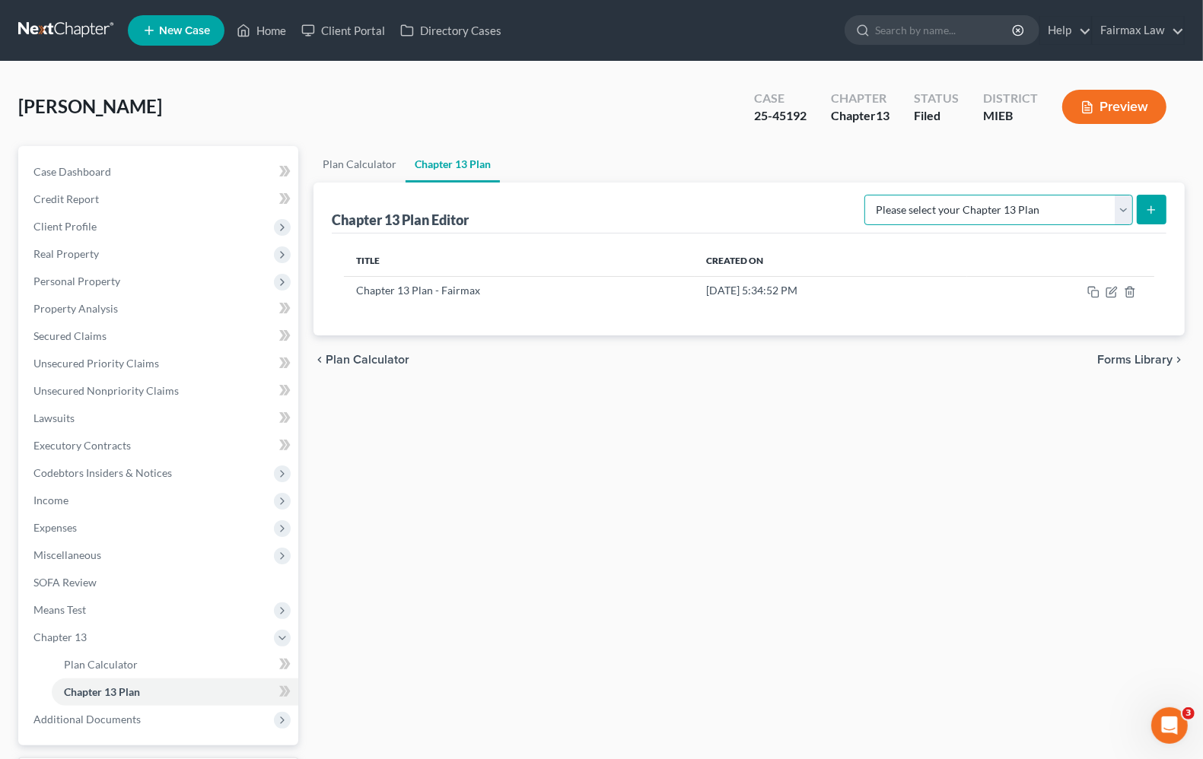
click at [1131, 206] on select "Please select your Chapter 13 Plan Chapter 13 Plan - Fairmax Eastern District o…" at bounding box center [998, 210] width 269 height 30
select select "0"
click at [871, 195] on select "Please select your Chapter 13 Plan Chapter 13 Plan - Fairmax Eastern District o…" at bounding box center [998, 210] width 269 height 30
click at [1157, 205] on icon "submit" at bounding box center [1151, 210] width 12 height 12
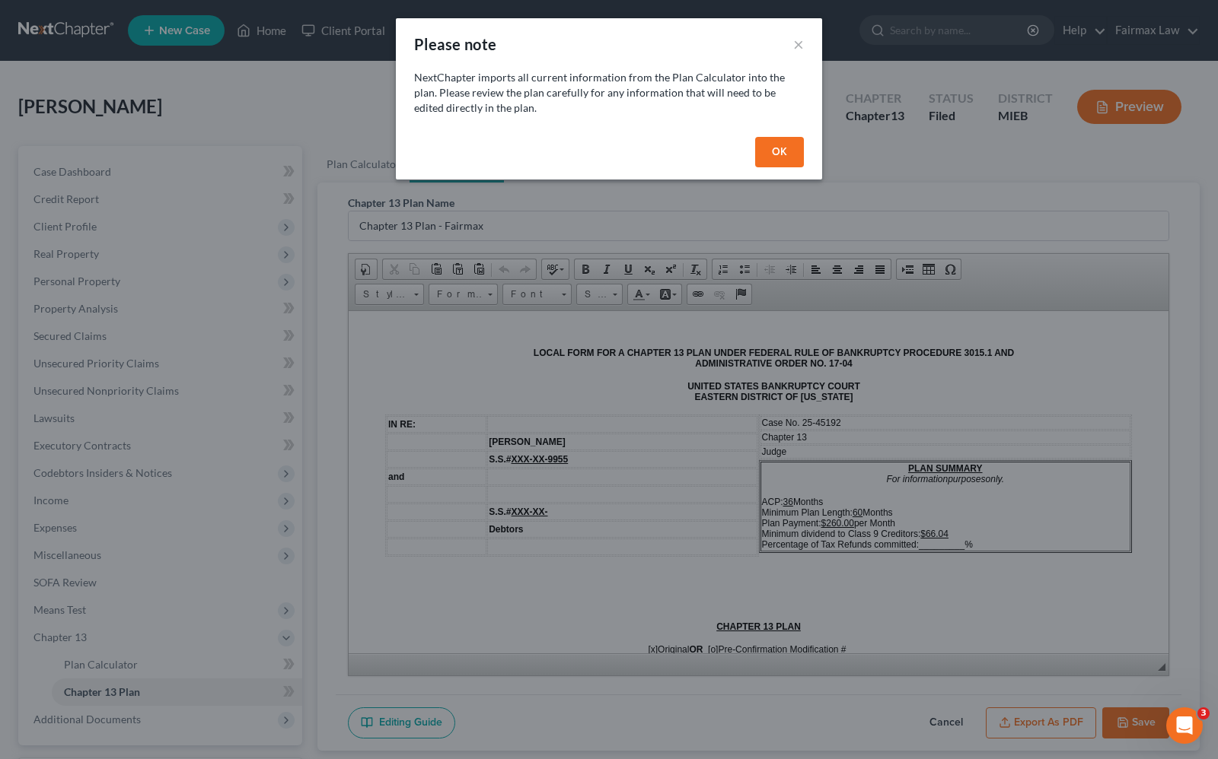
click at [782, 152] on button "OK" at bounding box center [779, 152] width 49 height 30
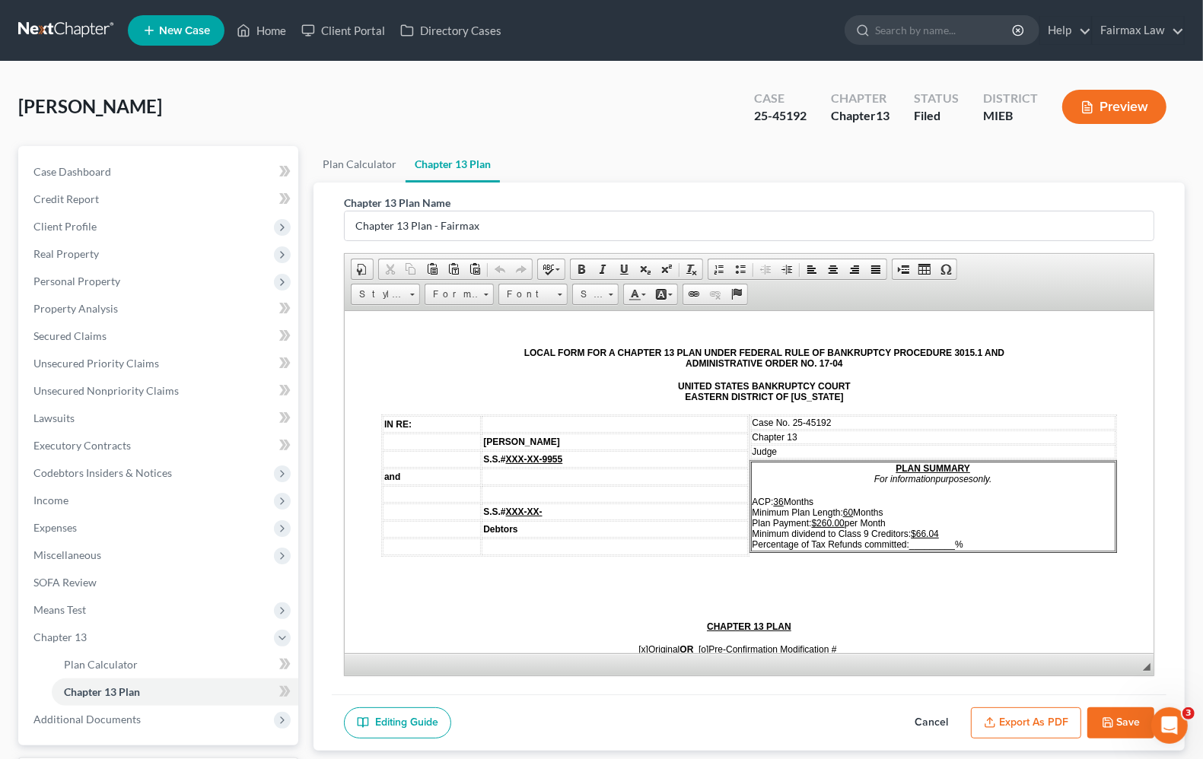
click at [800, 447] on td "Judge" at bounding box center [933, 451] width 365 height 14
click at [843, 507] on u "60" at bounding box center [848, 512] width 10 height 11
click at [843, 507] on u "36" at bounding box center [848, 512] width 10 height 11
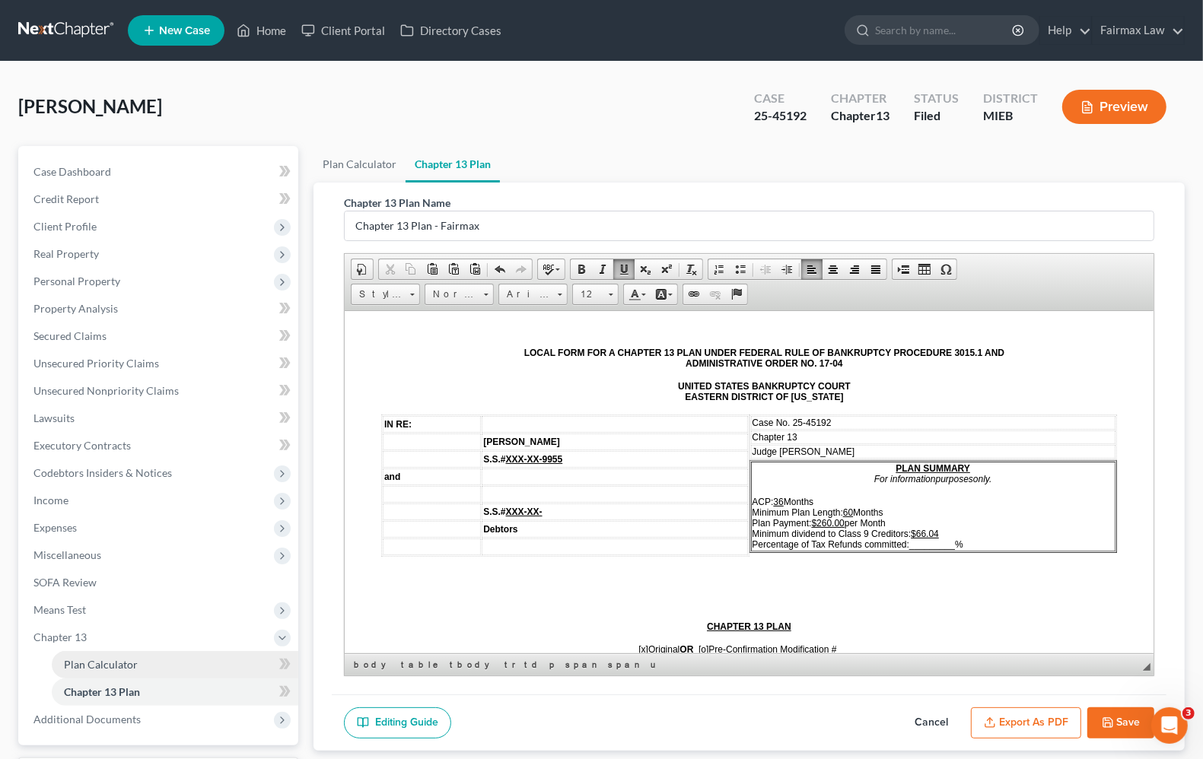
click at [118, 664] on span "Plan Calculator" at bounding box center [101, 664] width 74 height 13
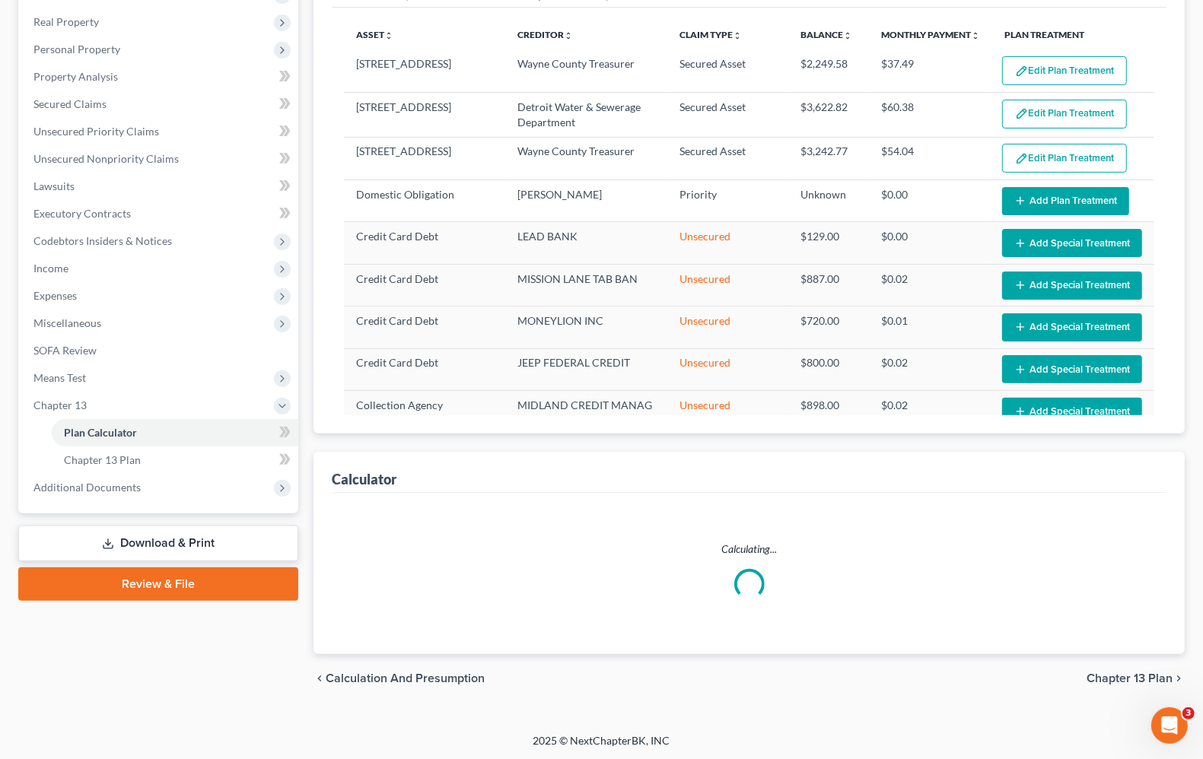
select select "59"
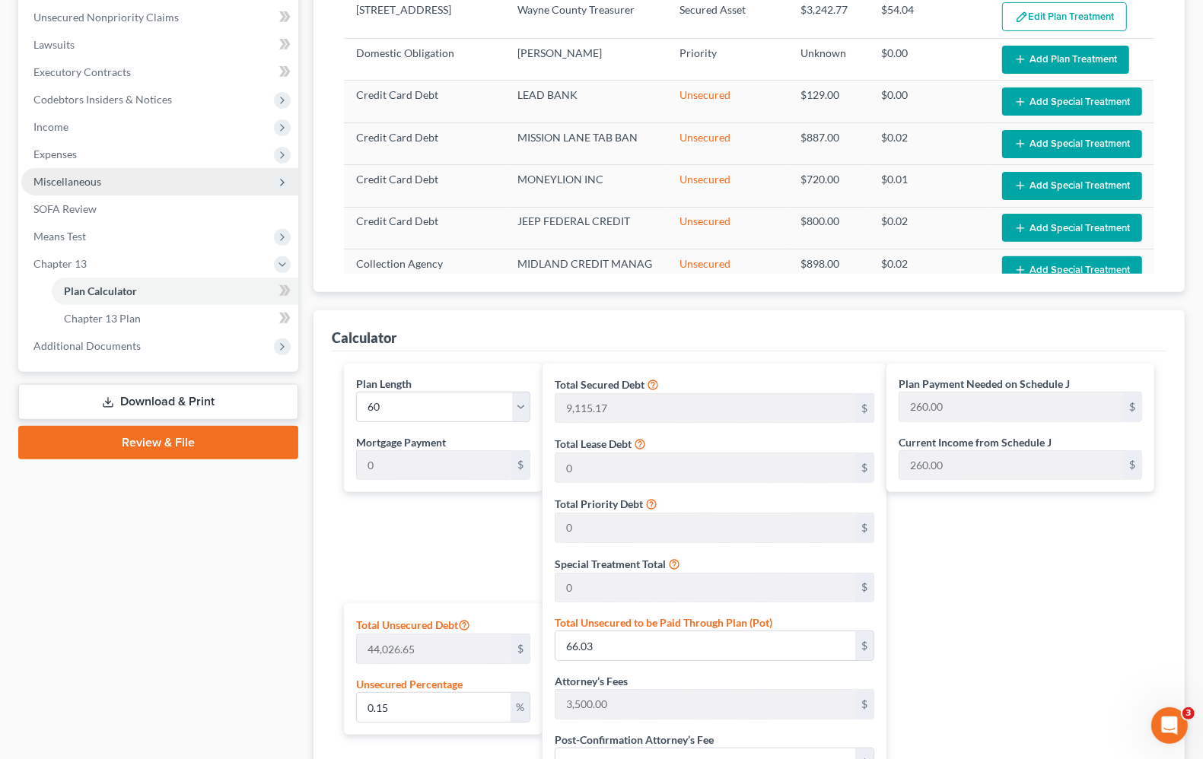
scroll to position [77, 0]
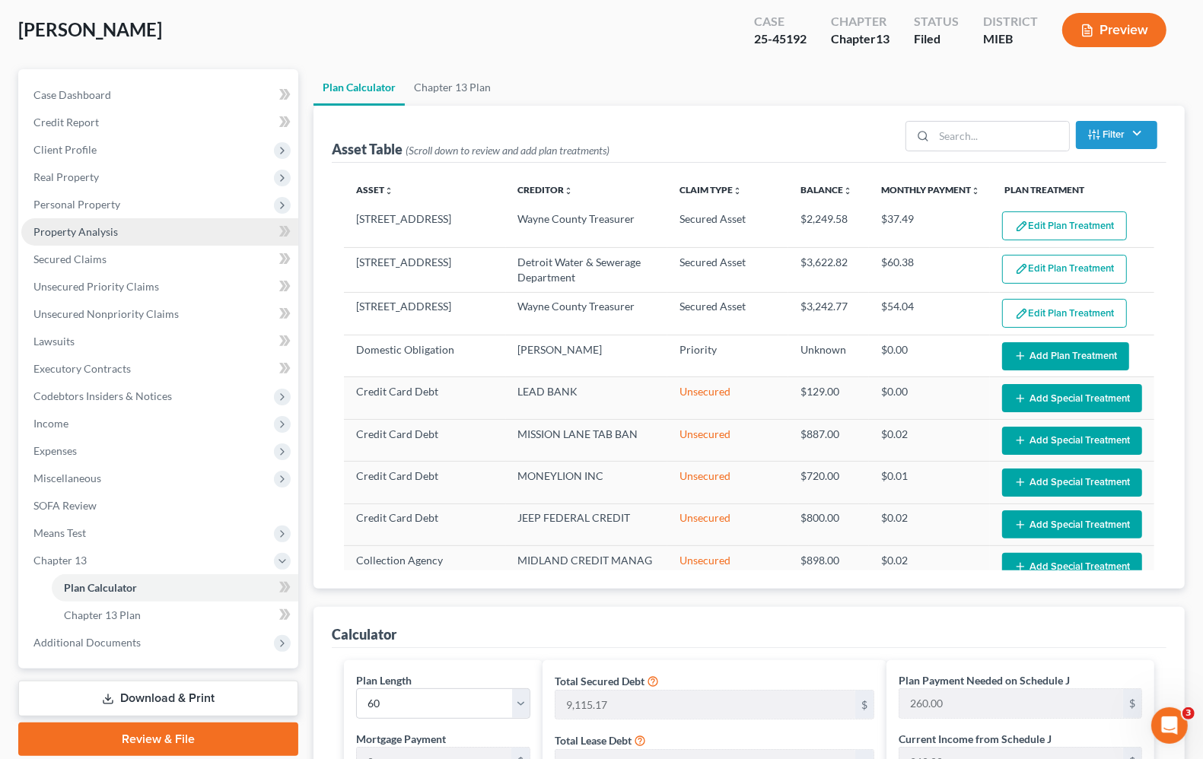
click at [81, 225] on span "Property Analysis" at bounding box center [75, 231] width 84 height 13
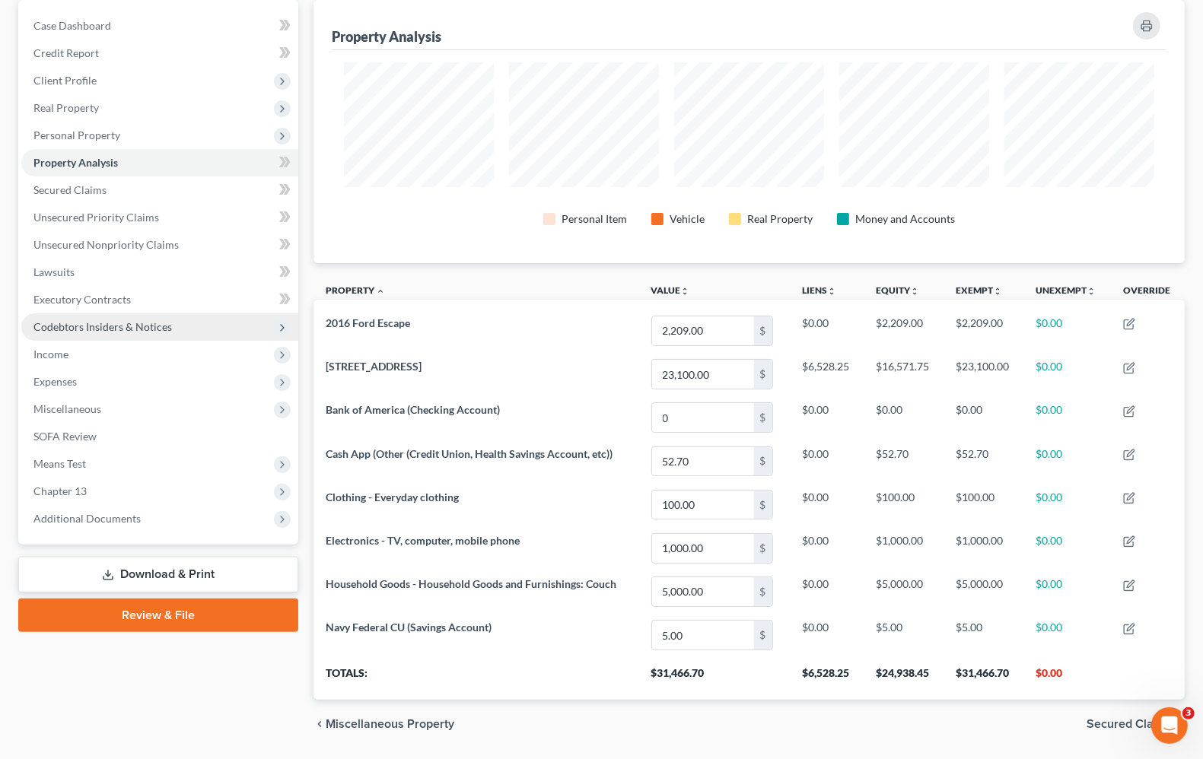
scroll to position [100, 0]
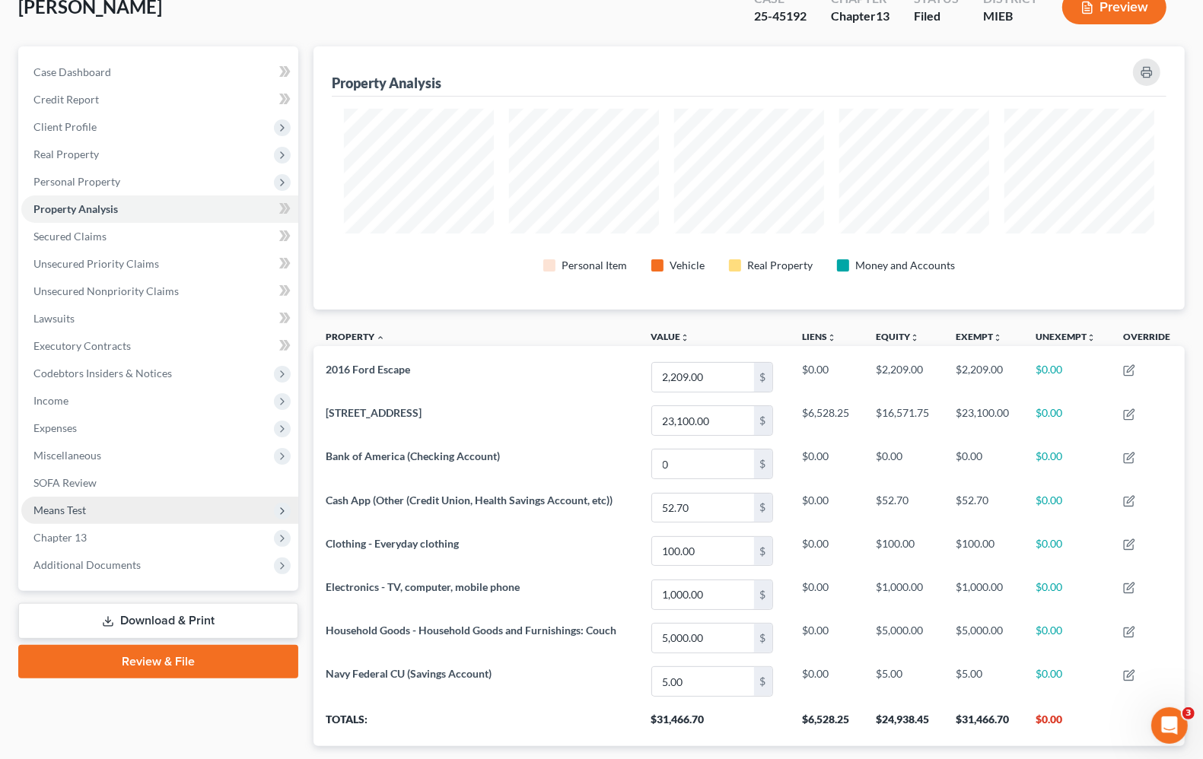
click at [59, 514] on span "Means Test" at bounding box center [59, 510] width 53 height 13
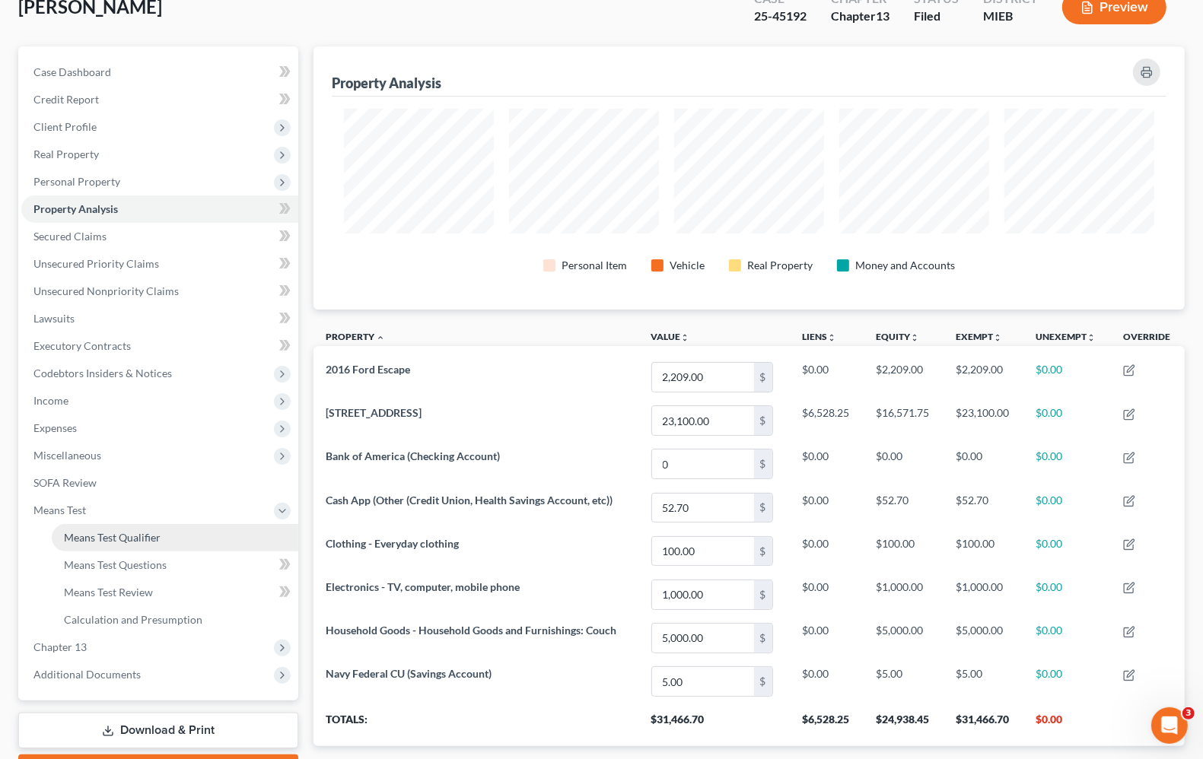
click at [96, 541] on span "Means Test Qualifier" at bounding box center [112, 537] width 97 height 13
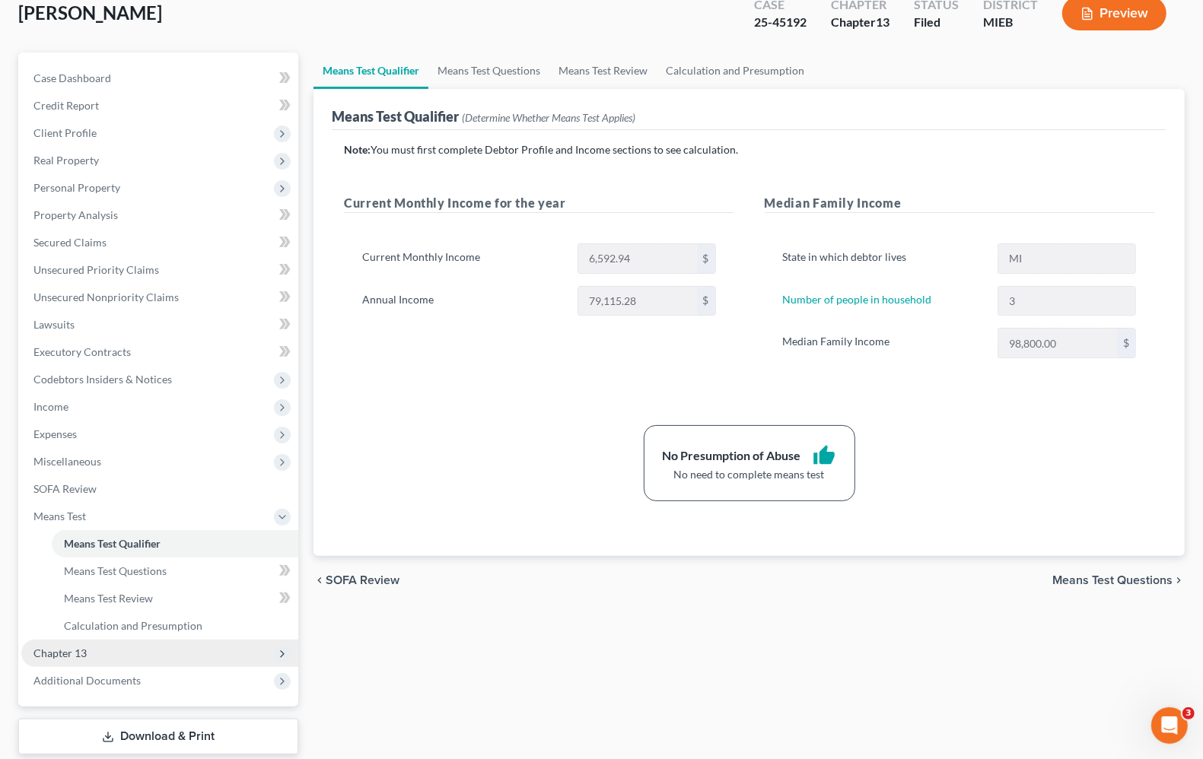
scroll to position [184, 0]
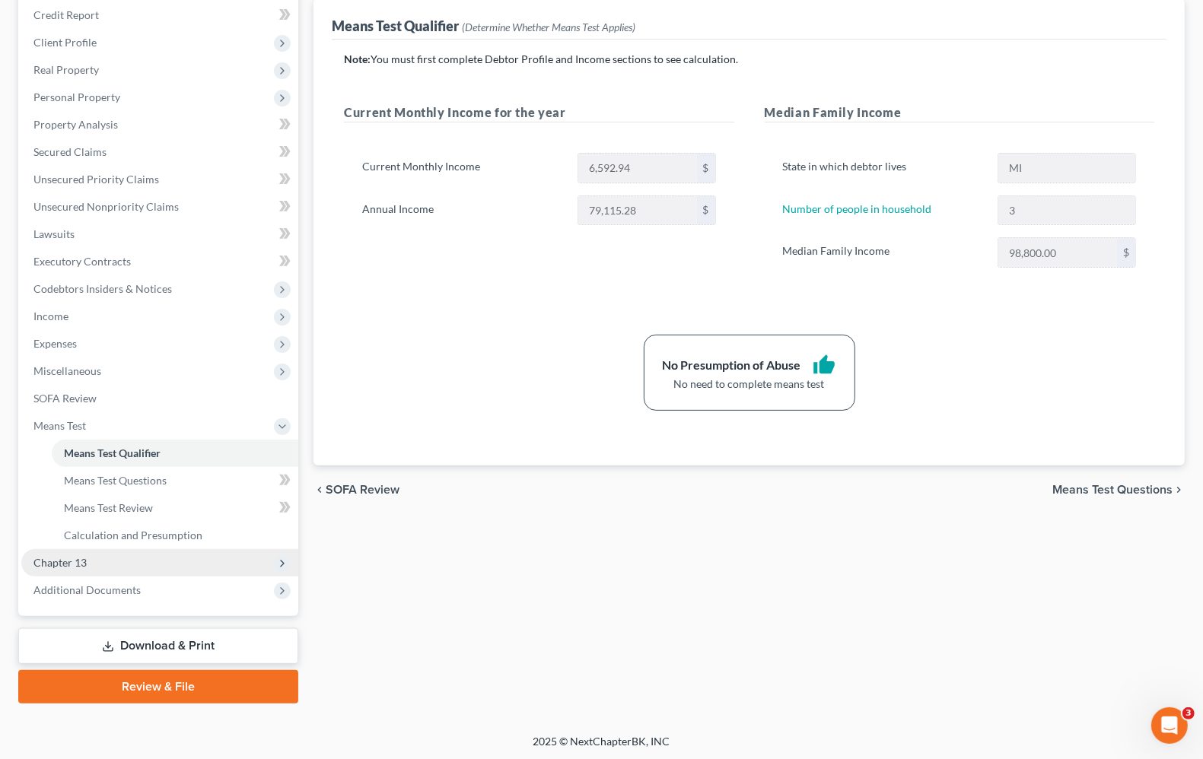
click at [59, 568] on span "Chapter 13" at bounding box center [159, 562] width 277 height 27
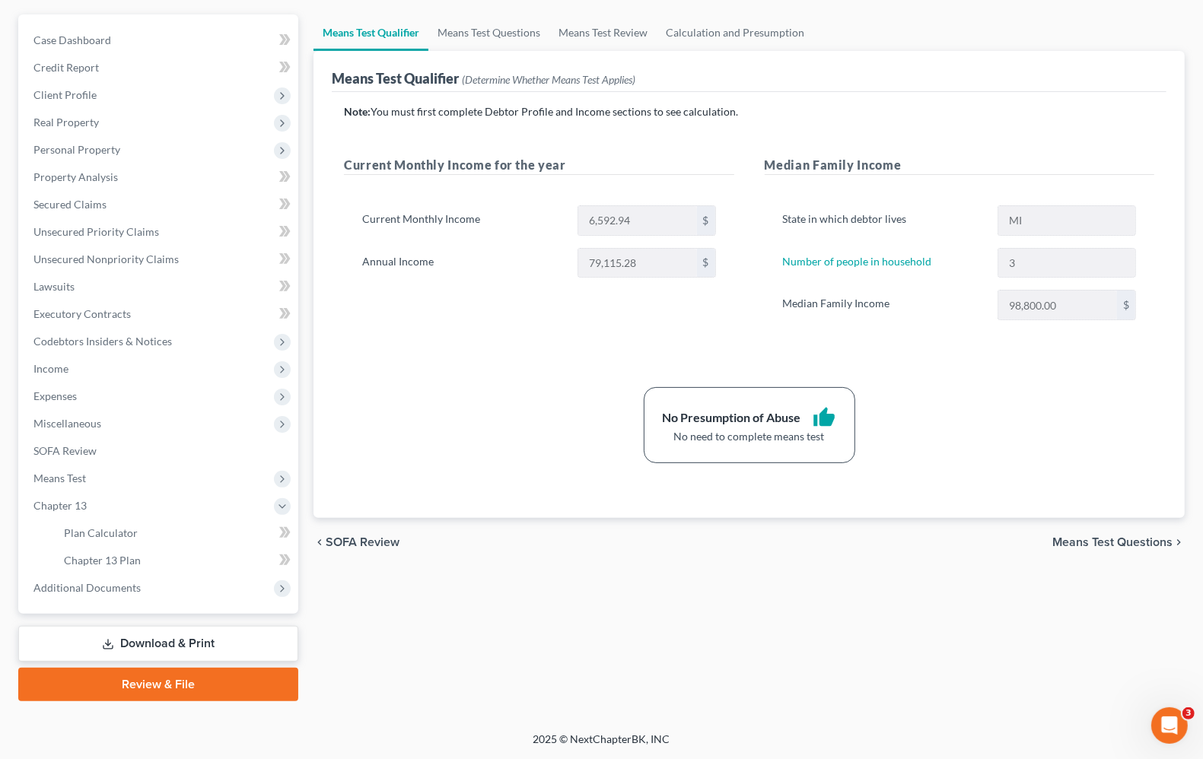
scroll to position [130, 0]
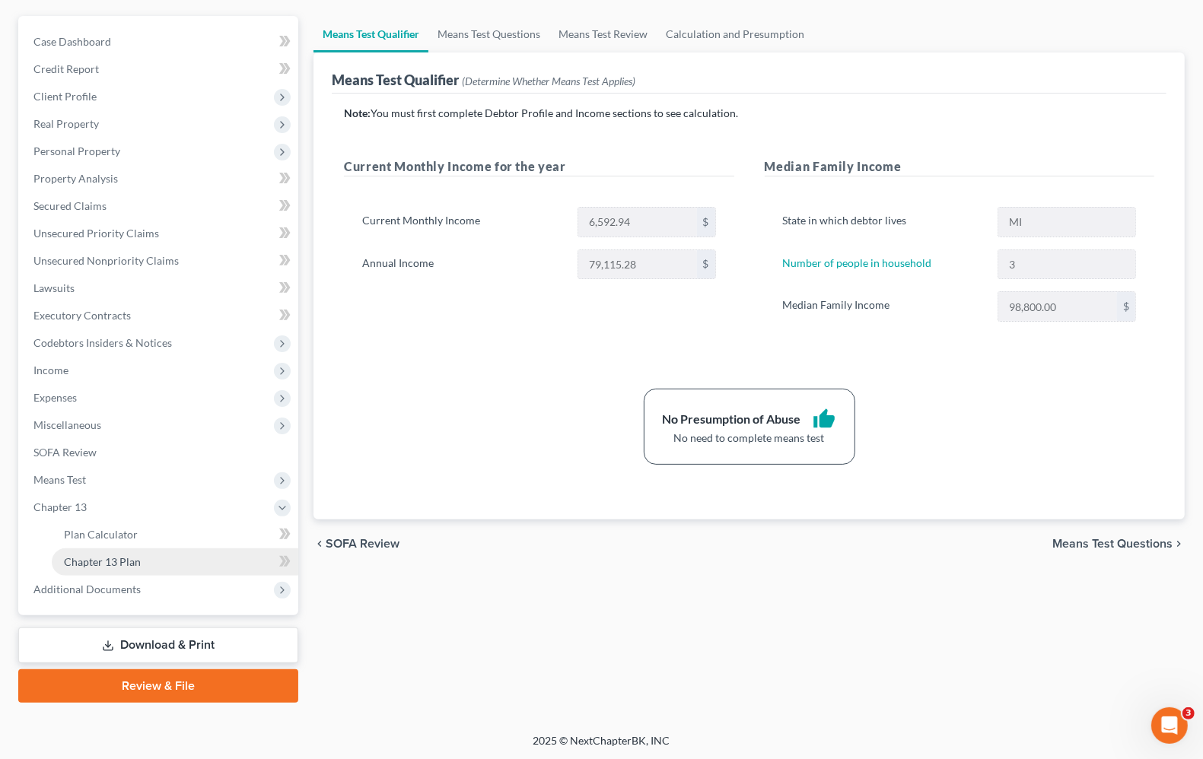
click at [134, 563] on span "Chapter 13 Plan" at bounding box center [102, 561] width 77 height 13
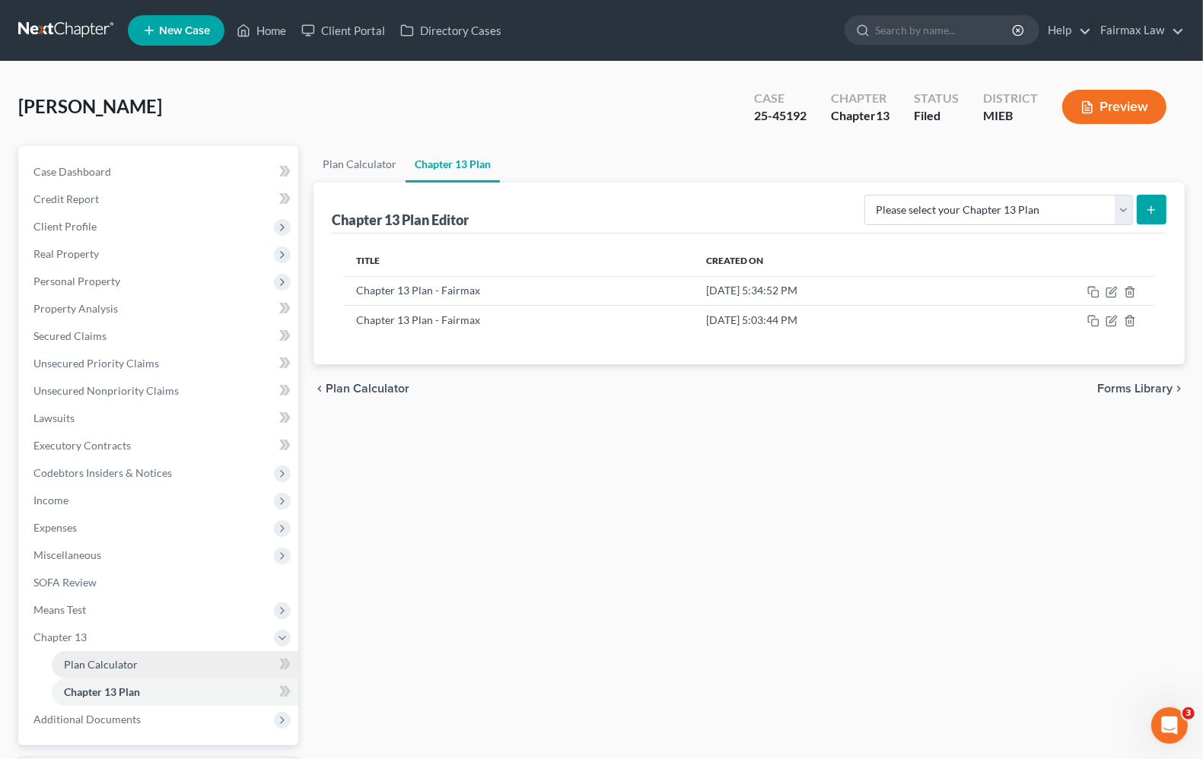
click at [107, 667] on span "Plan Calculator" at bounding box center [101, 664] width 74 height 13
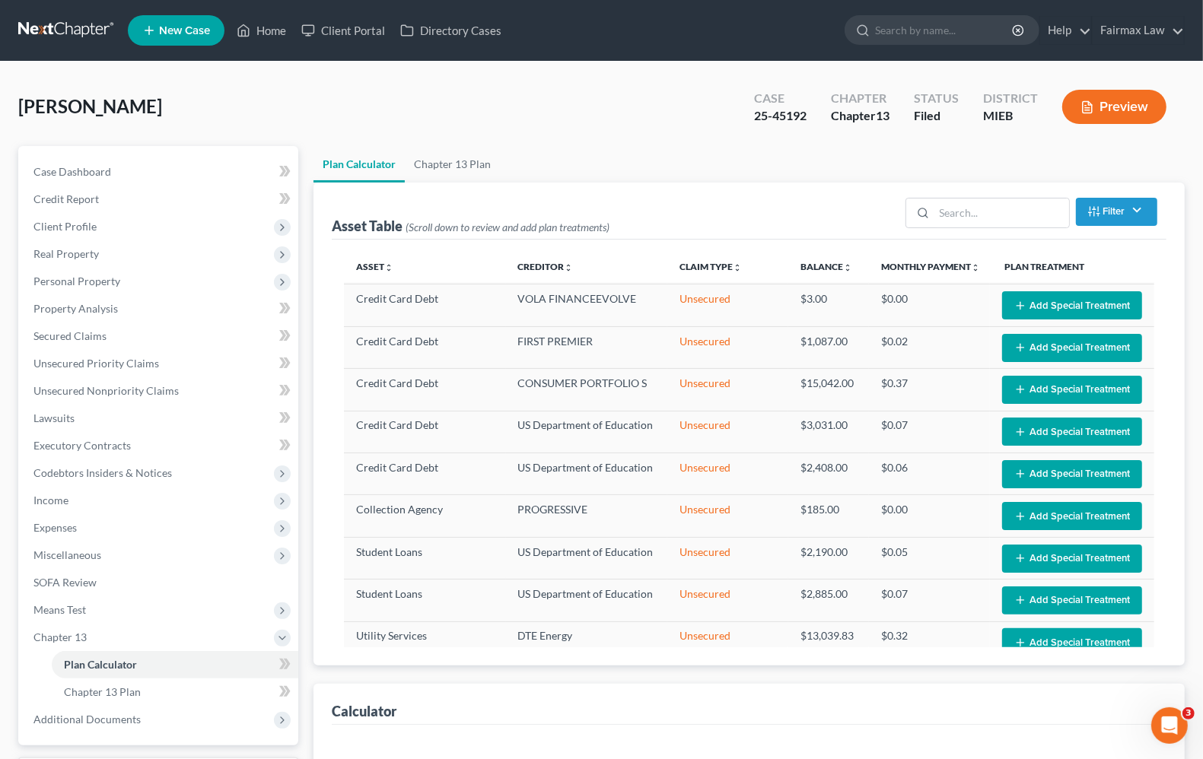
select select "59"
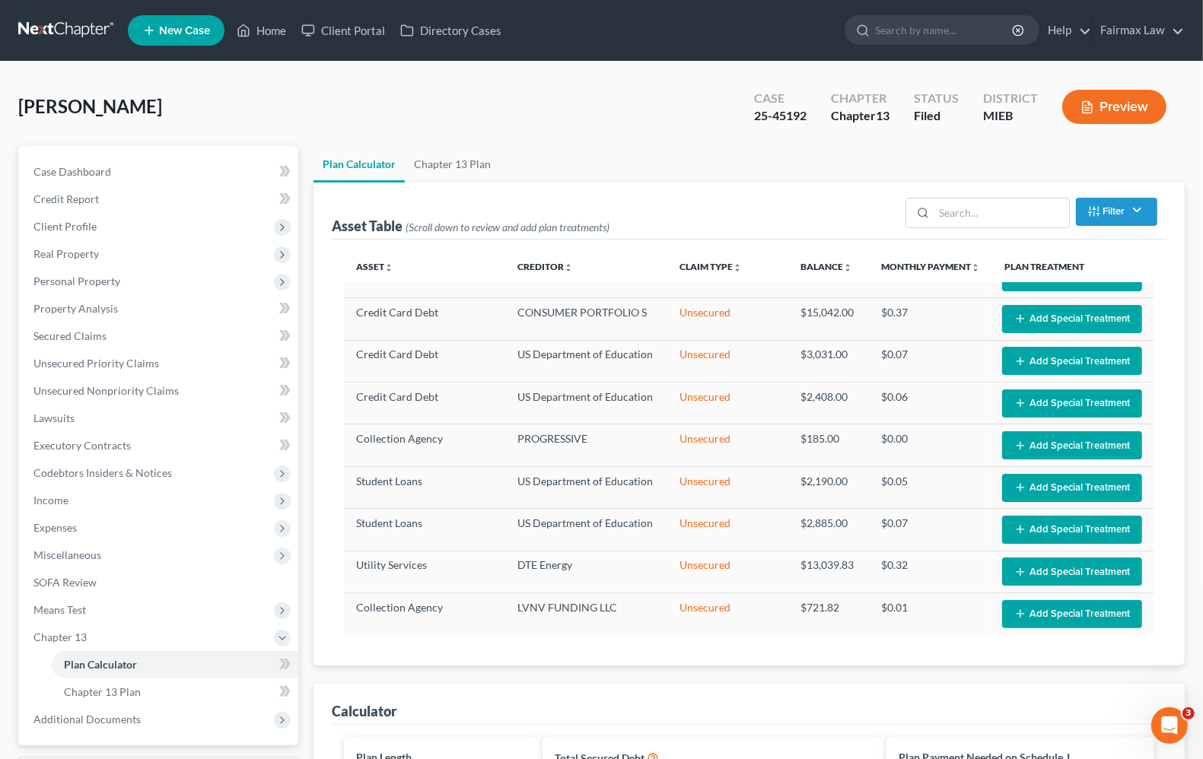
scroll to position [571, 0]
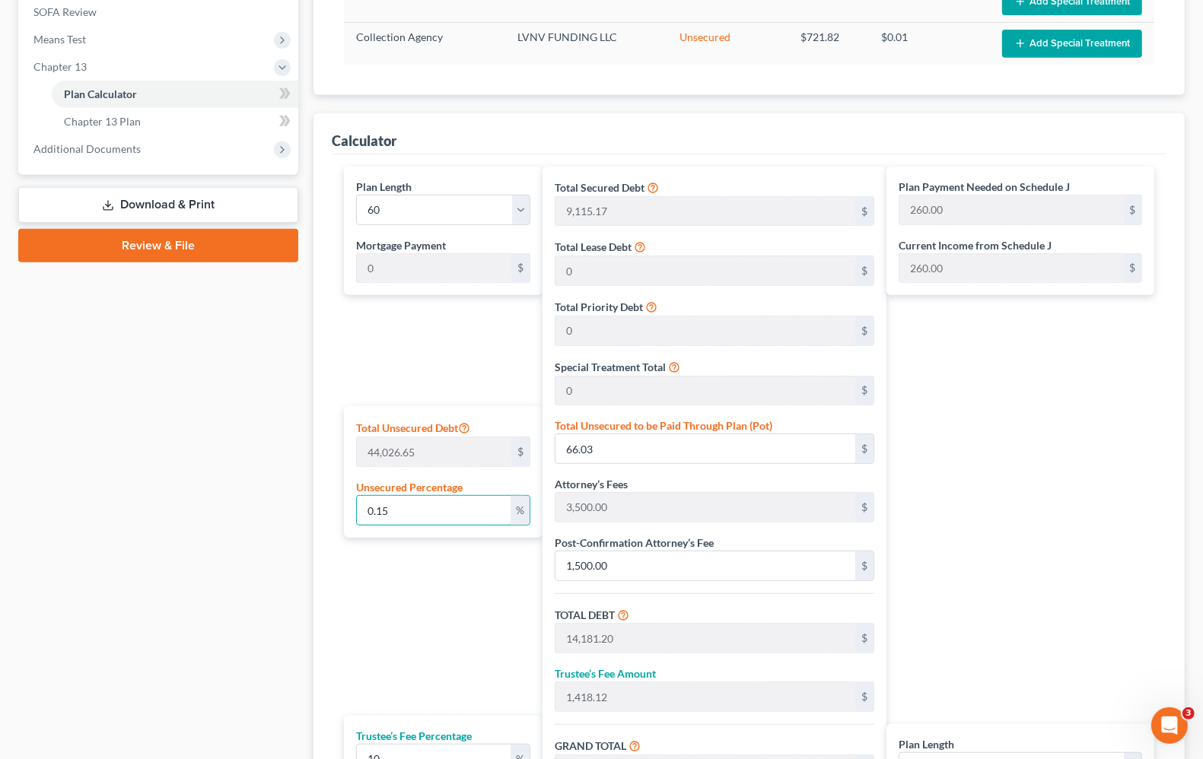
drag, startPoint x: 431, startPoint y: 508, endPoint x: 40, endPoint y: 477, distance: 392.4
click at [52, 480] on div "Petition Navigation Case Dashboard Payments Invoices Payments Payments Credit R…" at bounding box center [602, 272] width 1182 height 1394
type input "0"
type input "14,115.17"
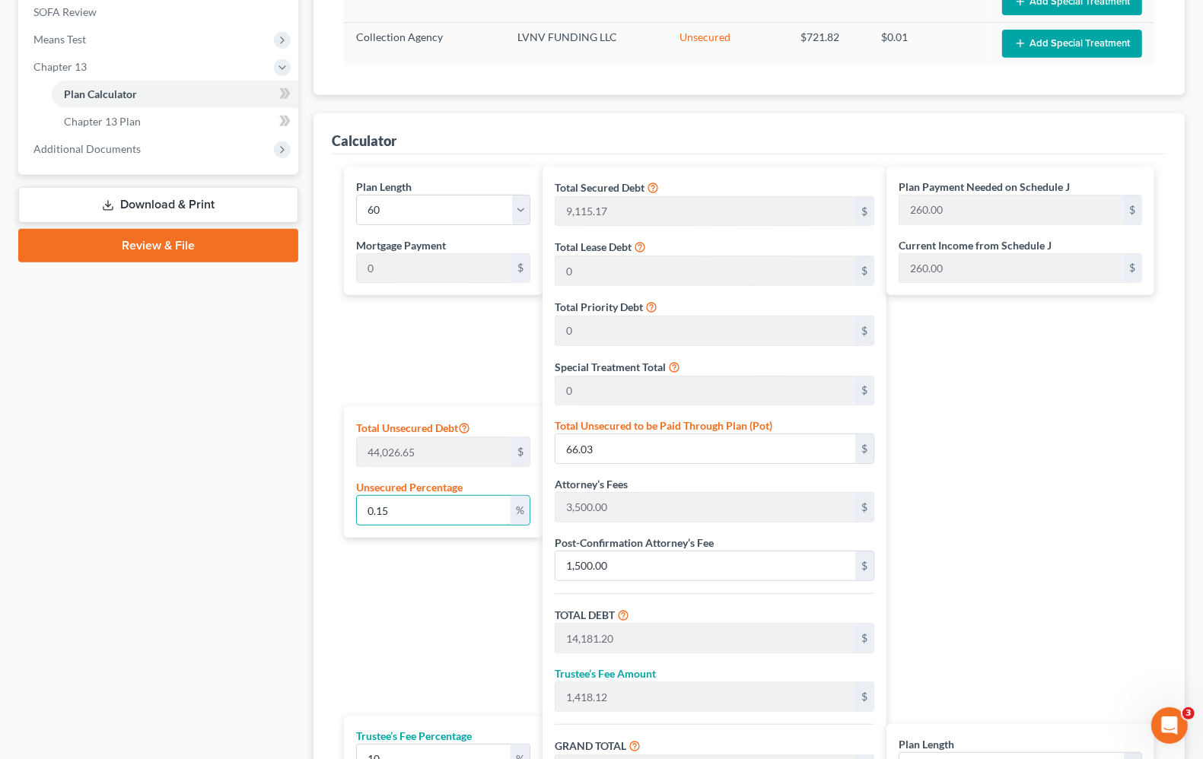
type input "1,411.51"
type input "15,526.68"
type input "259.00"
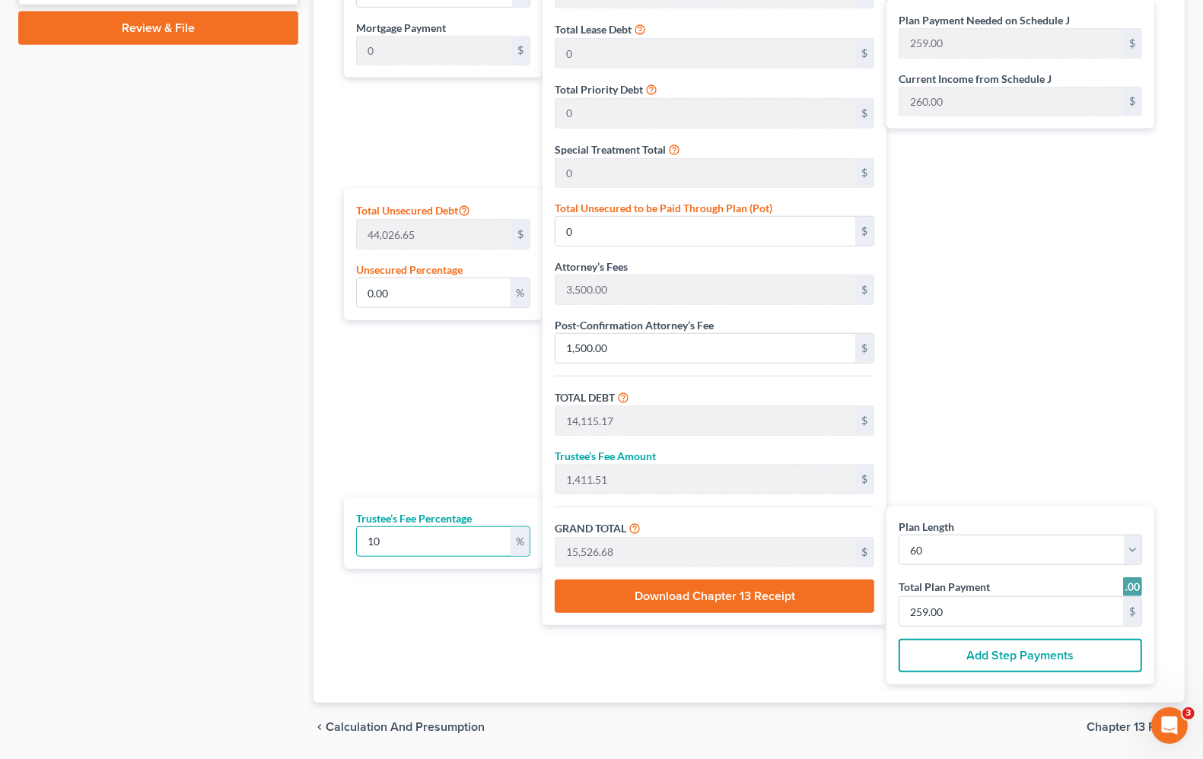
scroll to position [743, 0]
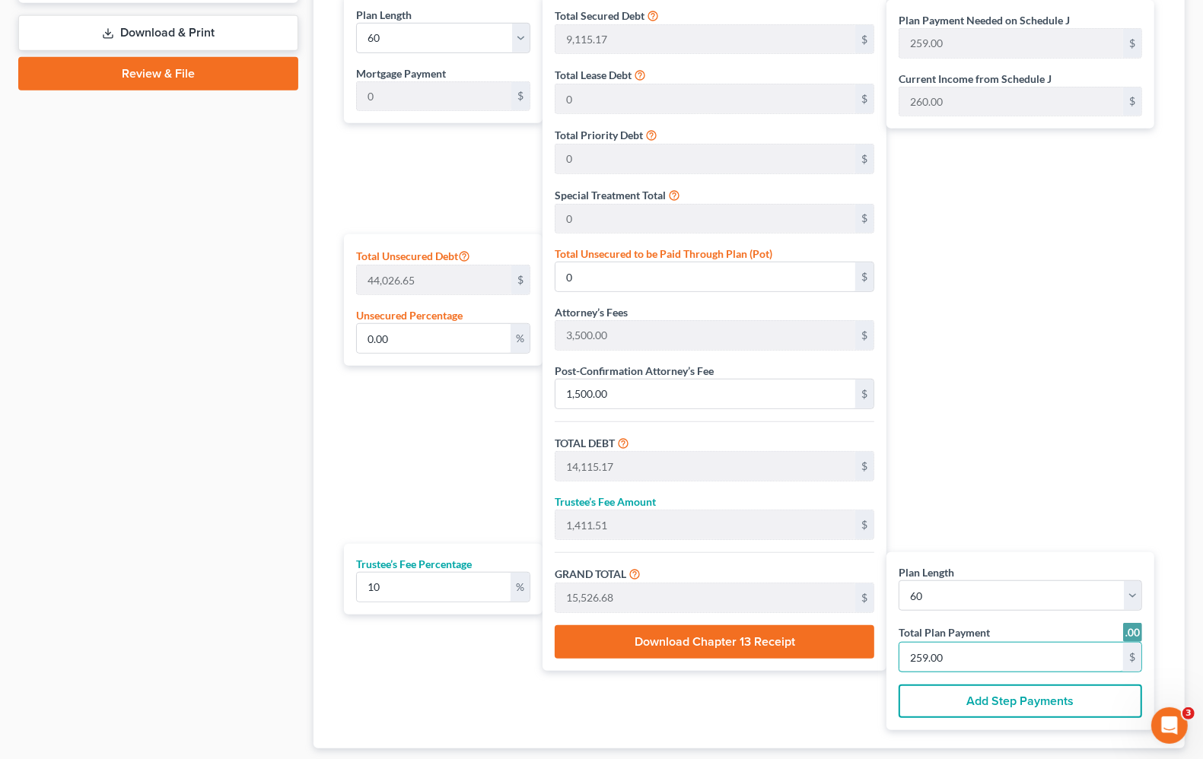
type input "0"
type input "109.09"
type input "10.90"
type input "120.00"
type input "2"
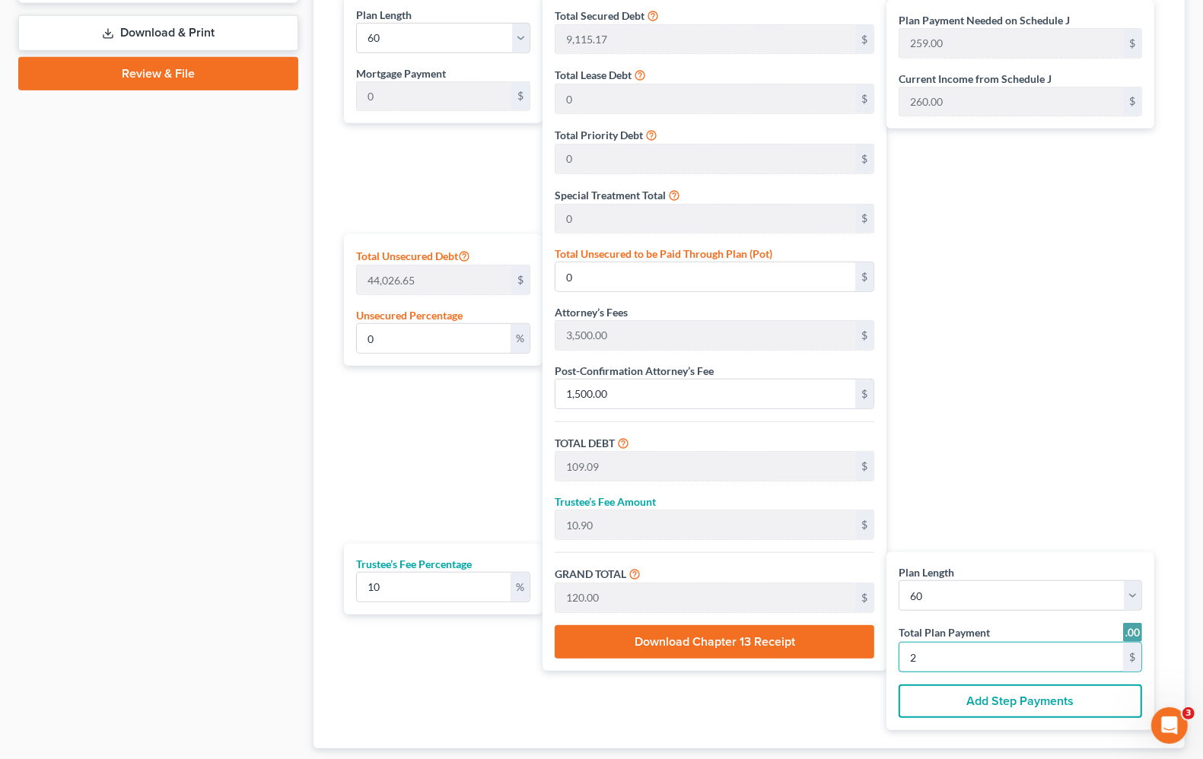
type input "1,418.18"
type input "141.81"
type input "1,560.00"
type input "26"
type input "0.15"
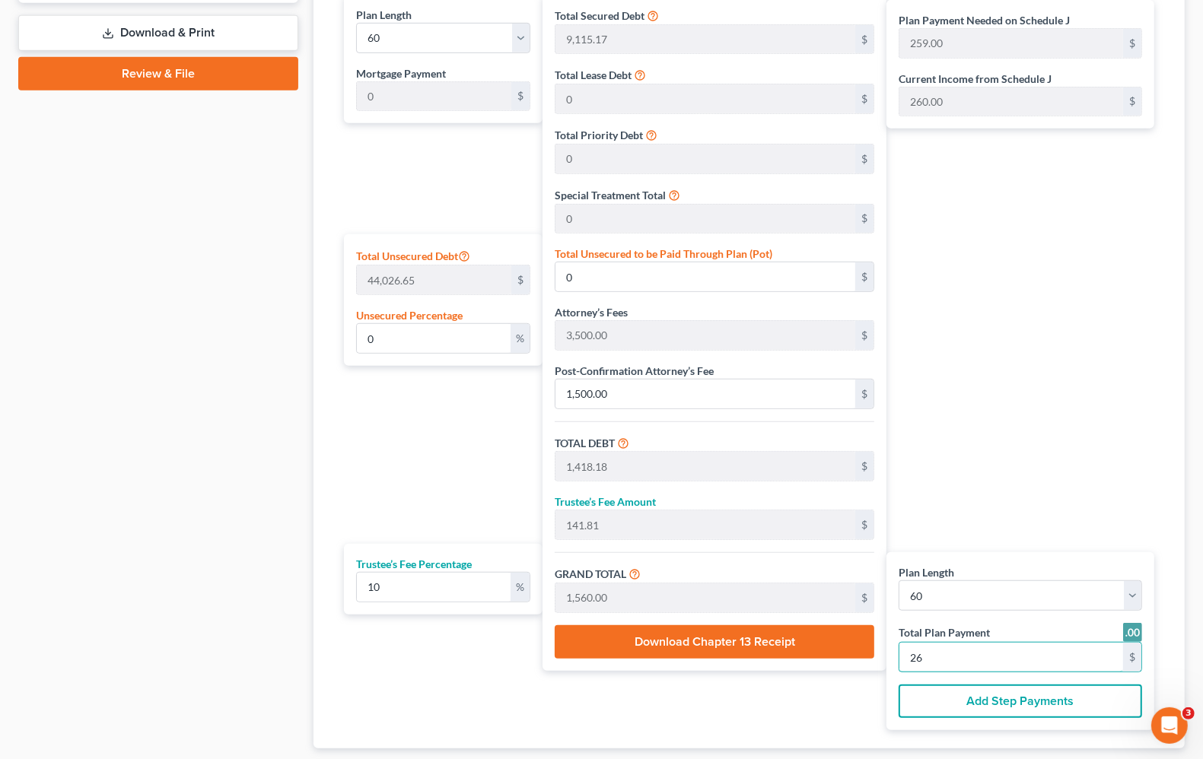
type input "66.64"
type input "14,181.81"
type input "1,418.18"
type input "15,600.00"
type input "260.00"
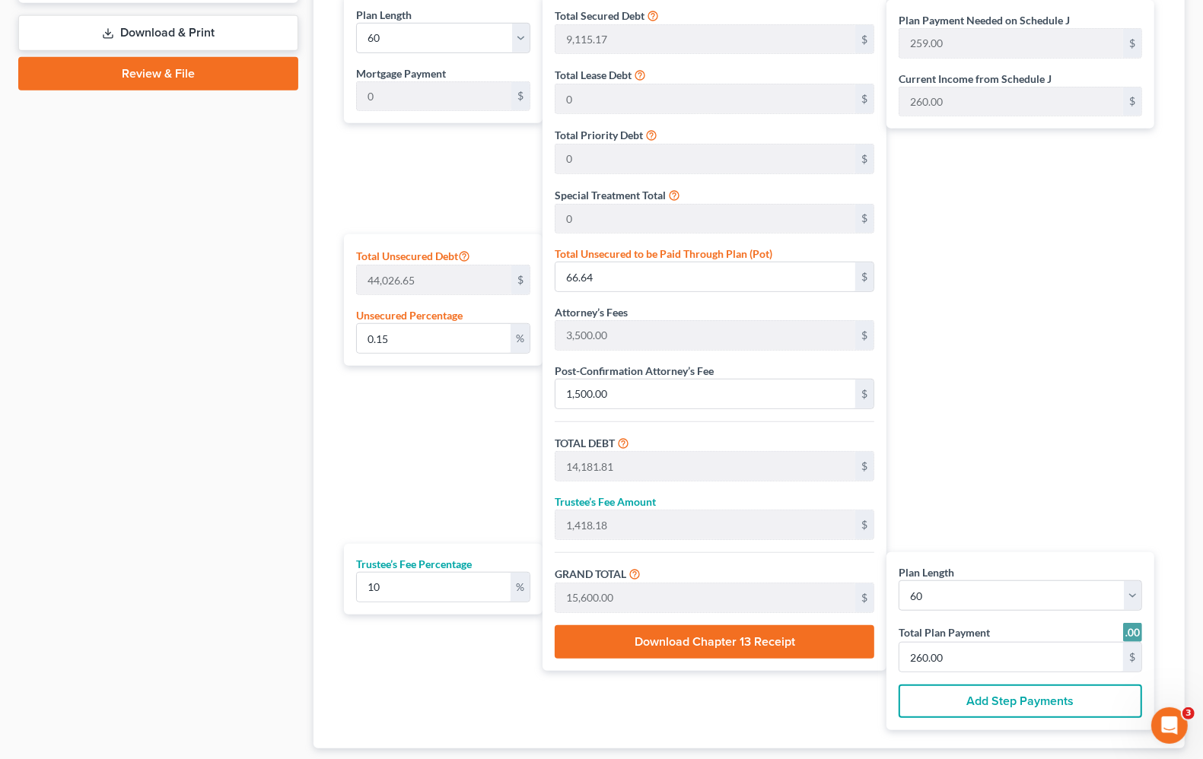
click at [775, 721] on div "Total Secured Debt 9,115.17 $ Total Lease Debt 0 $ Total Priority Debt 0 $ Spec…" at bounding box center [715, 363] width 344 height 736
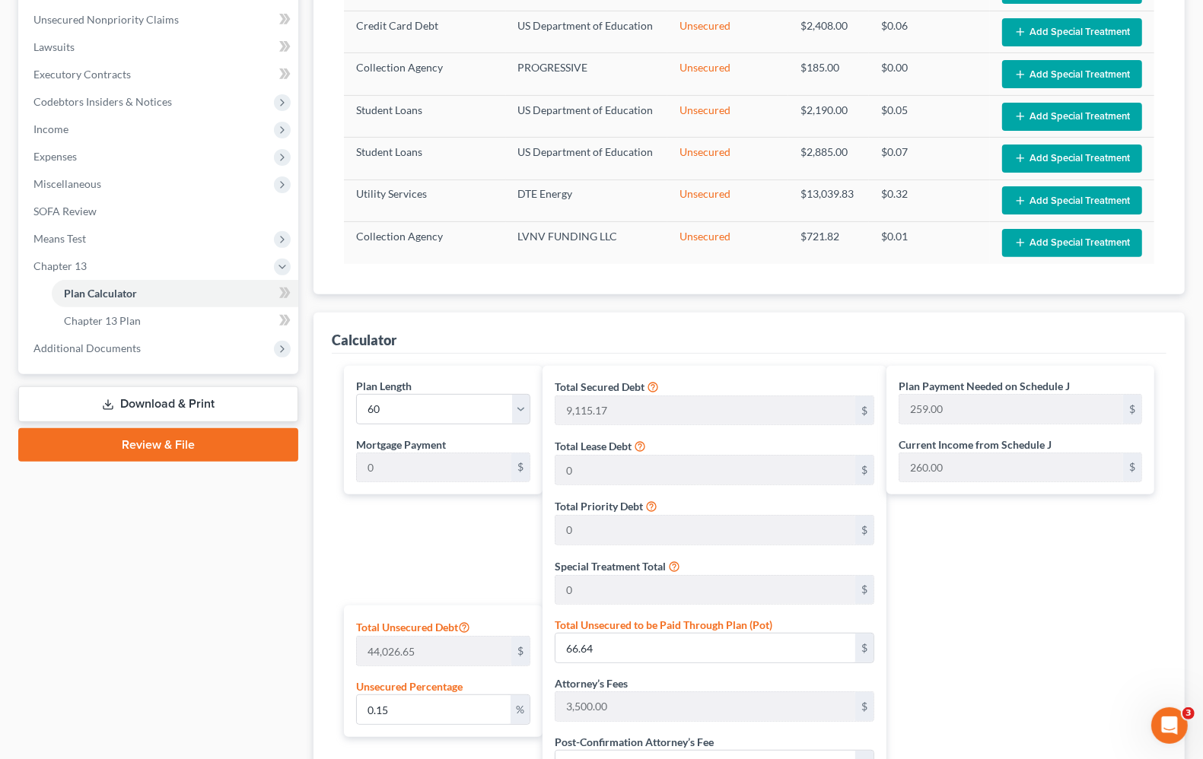
scroll to position [362, 0]
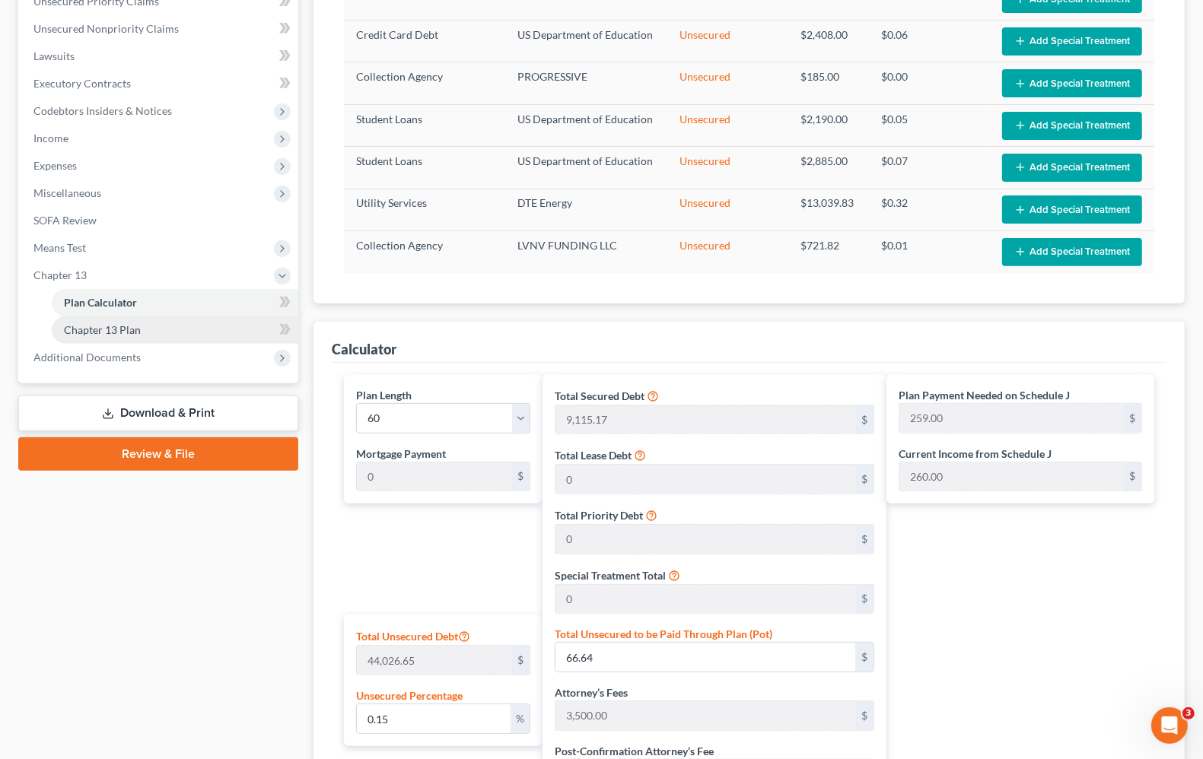
click at [81, 336] on link "Chapter 13 Plan" at bounding box center [175, 330] width 247 height 27
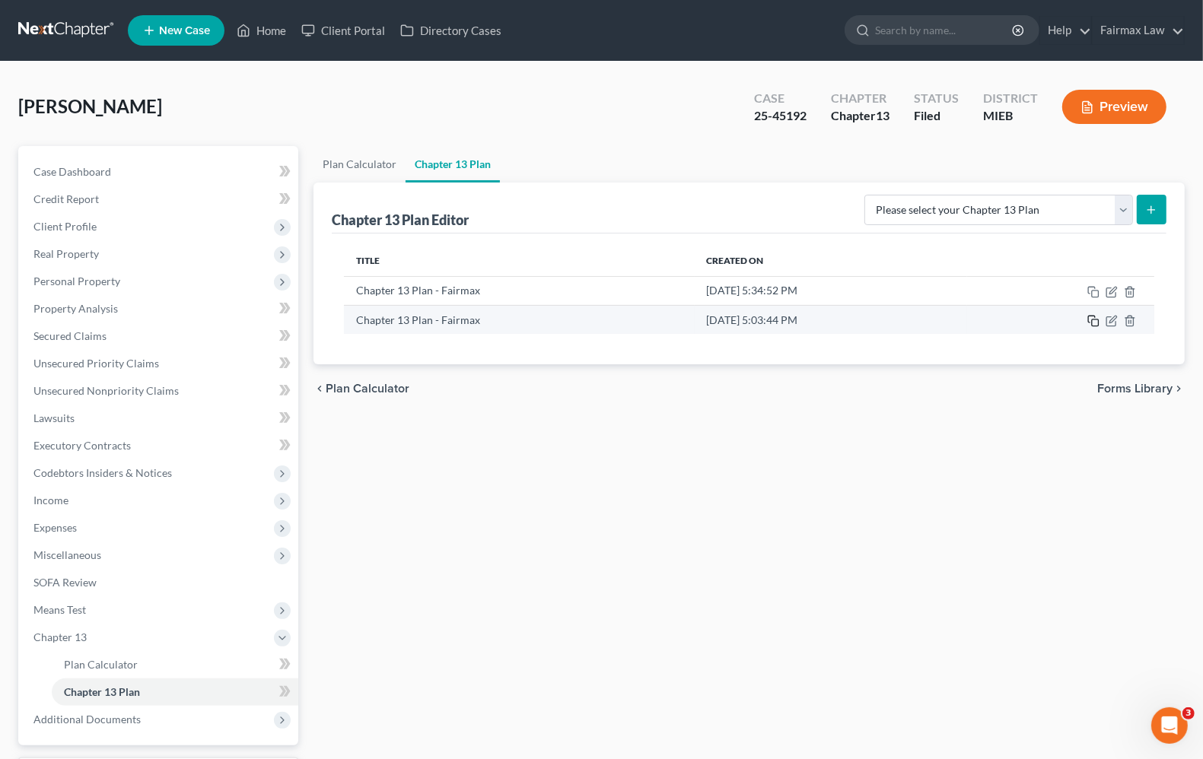
click at [1094, 325] on icon "button" at bounding box center [1093, 321] width 12 height 12
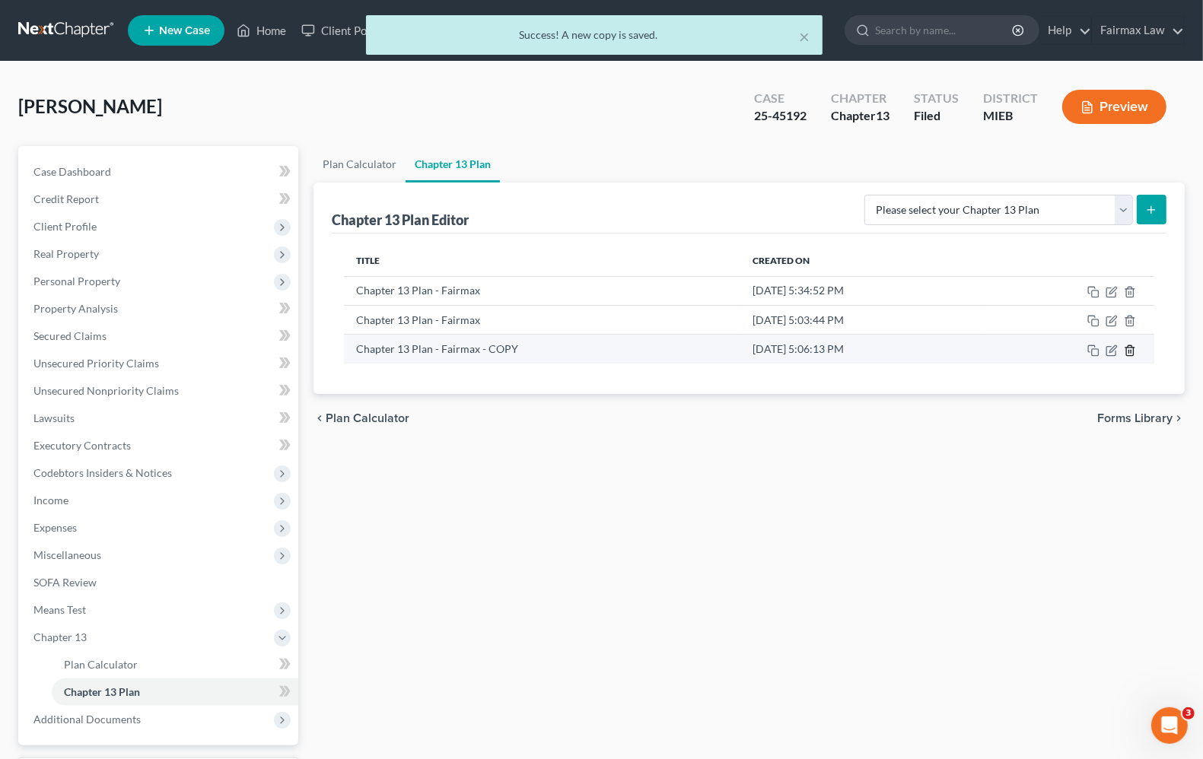
click at [1127, 347] on icon "button" at bounding box center [1130, 351] width 12 height 12
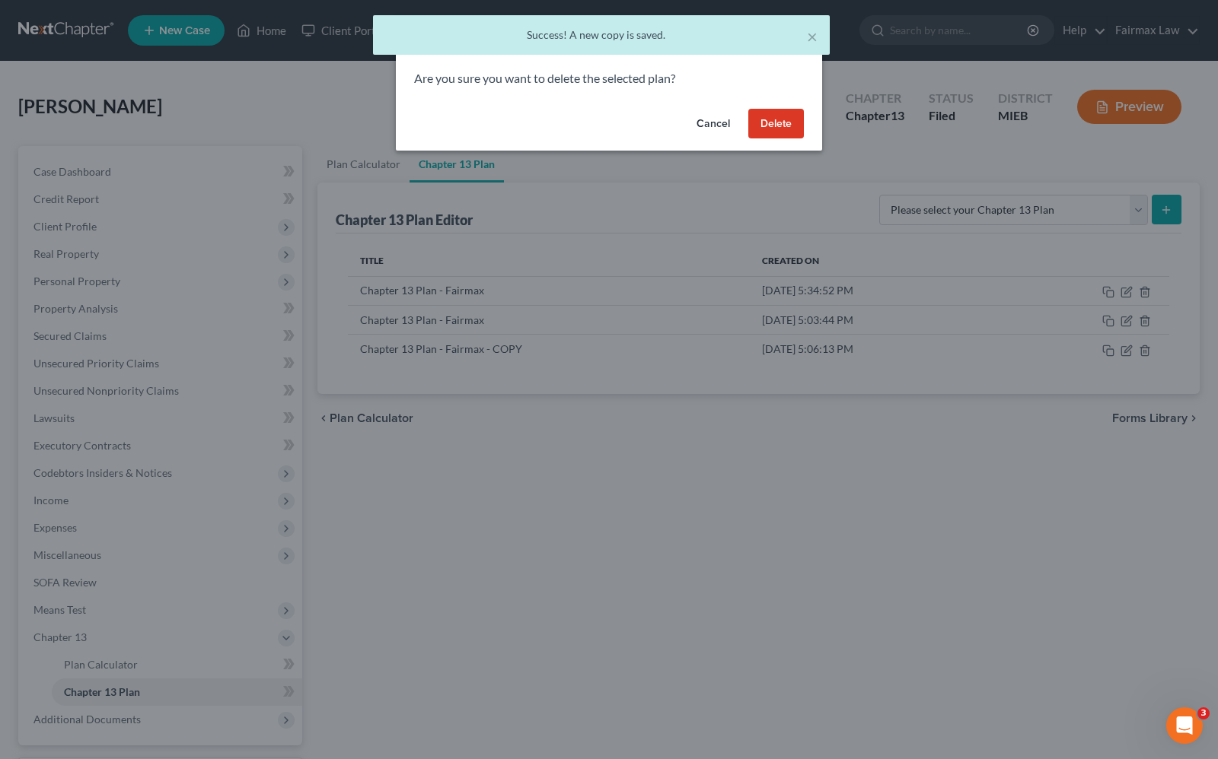
click at [780, 118] on button "Delete" at bounding box center [776, 124] width 56 height 30
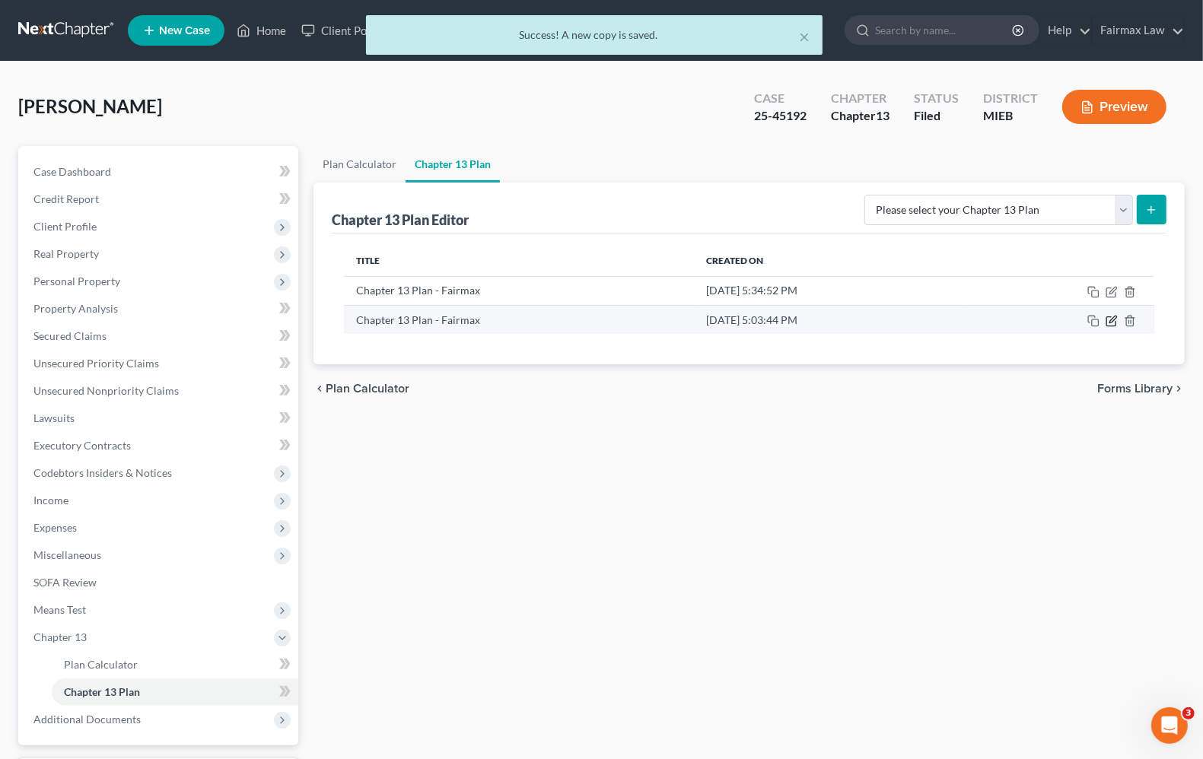
click at [1113, 320] on icon "button" at bounding box center [1112, 319] width 7 height 7
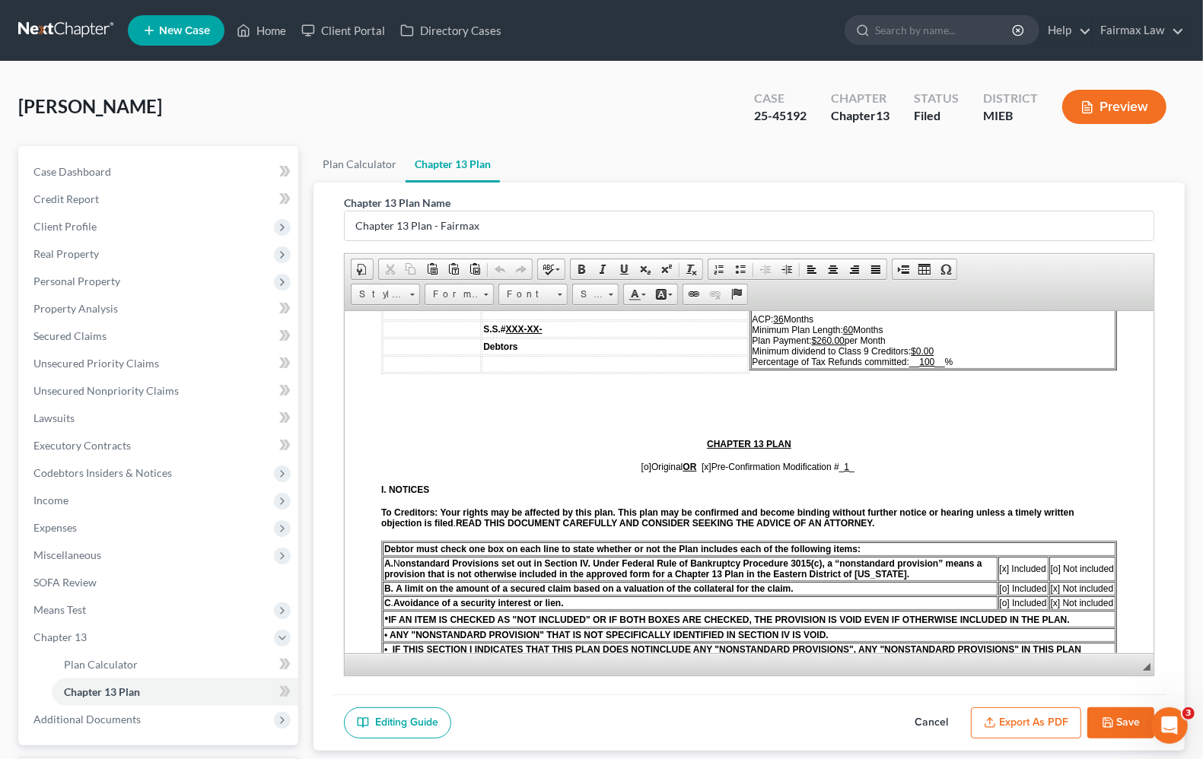
scroll to position [190, 0]
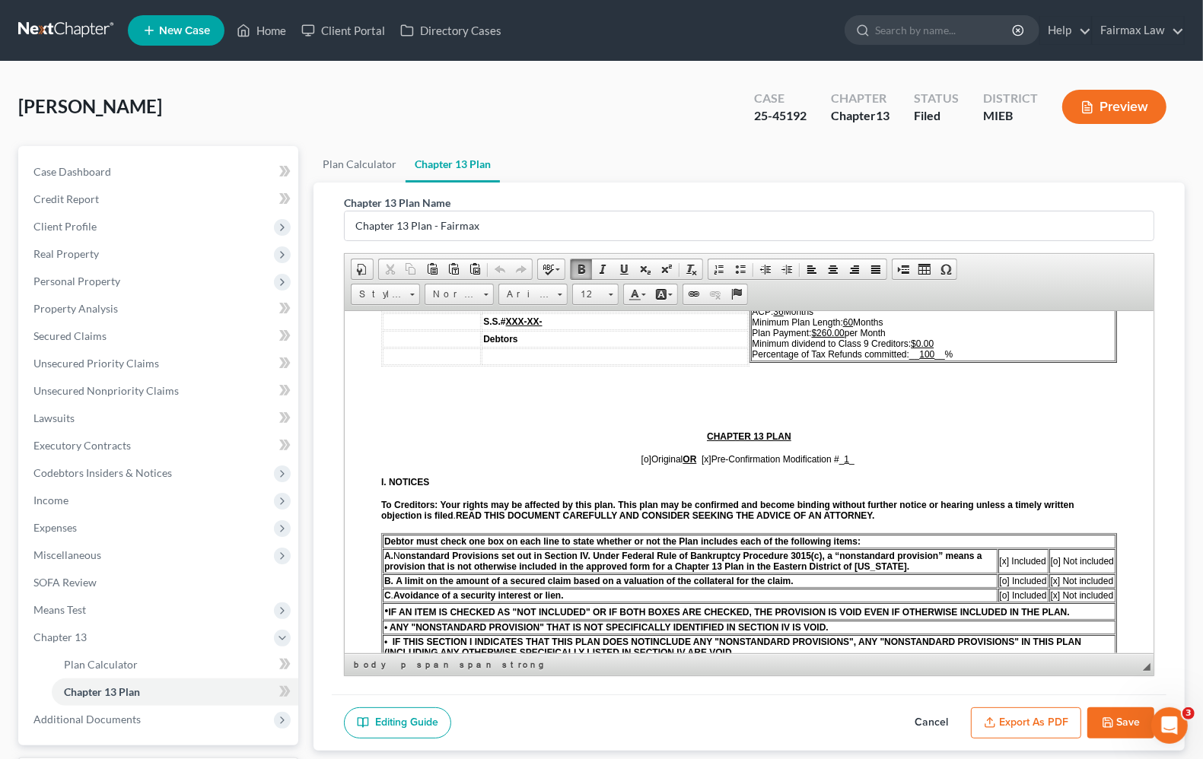
click at [641, 459] on span "[o]" at bounding box center [646, 459] width 10 height 11
click at [65, 636] on span "Chapter 13" at bounding box center [59, 637] width 53 height 13
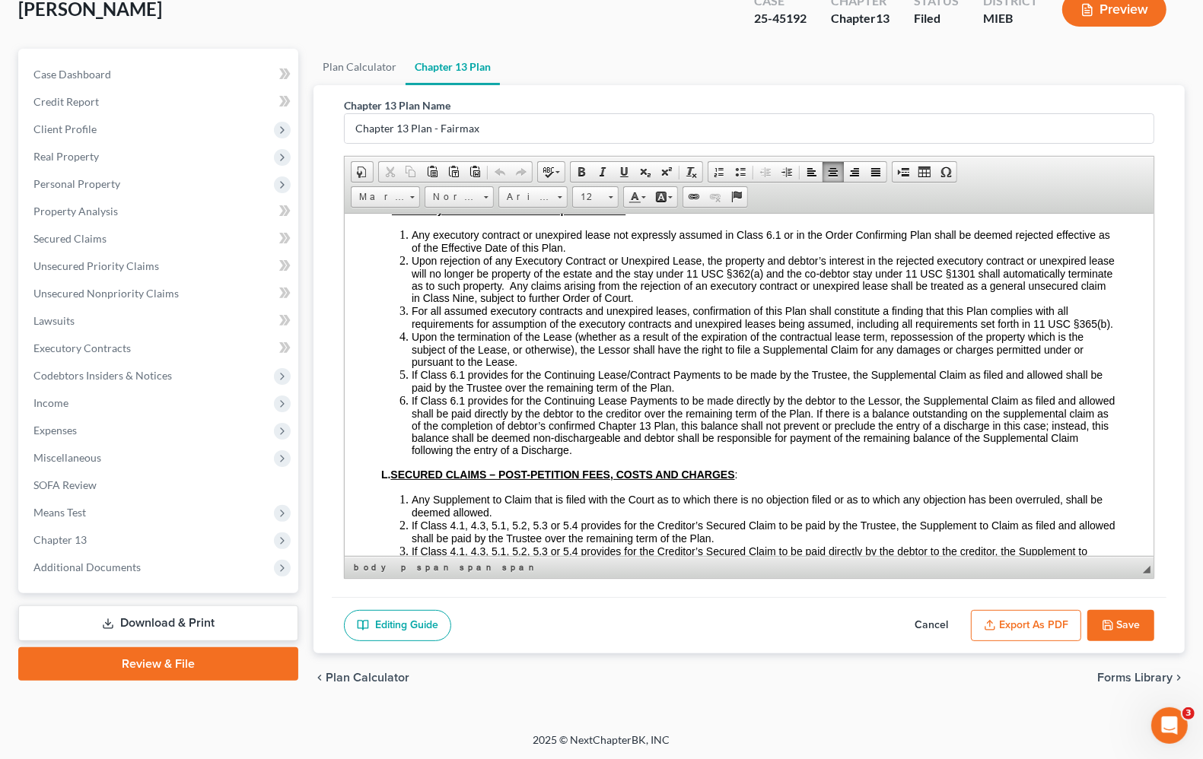
scroll to position [7134, 0]
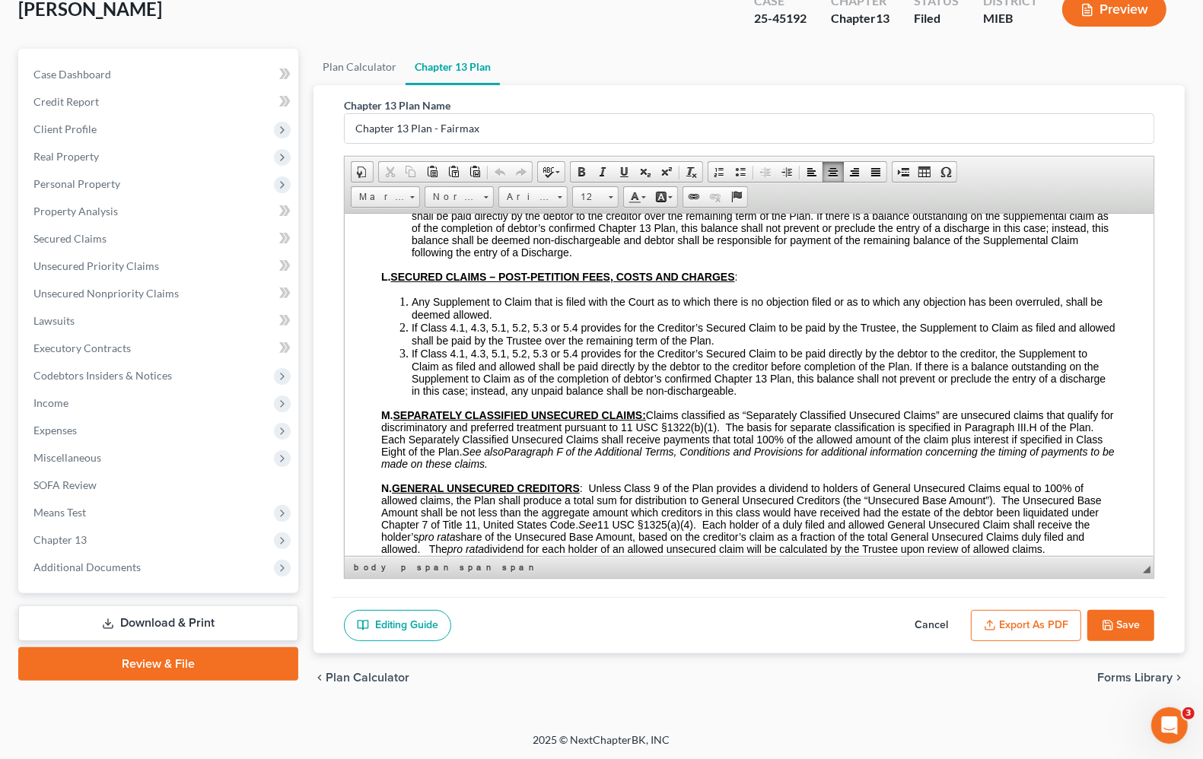
click at [1115, 633] on button "Save" at bounding box center [1120, 626] width 67 height 32
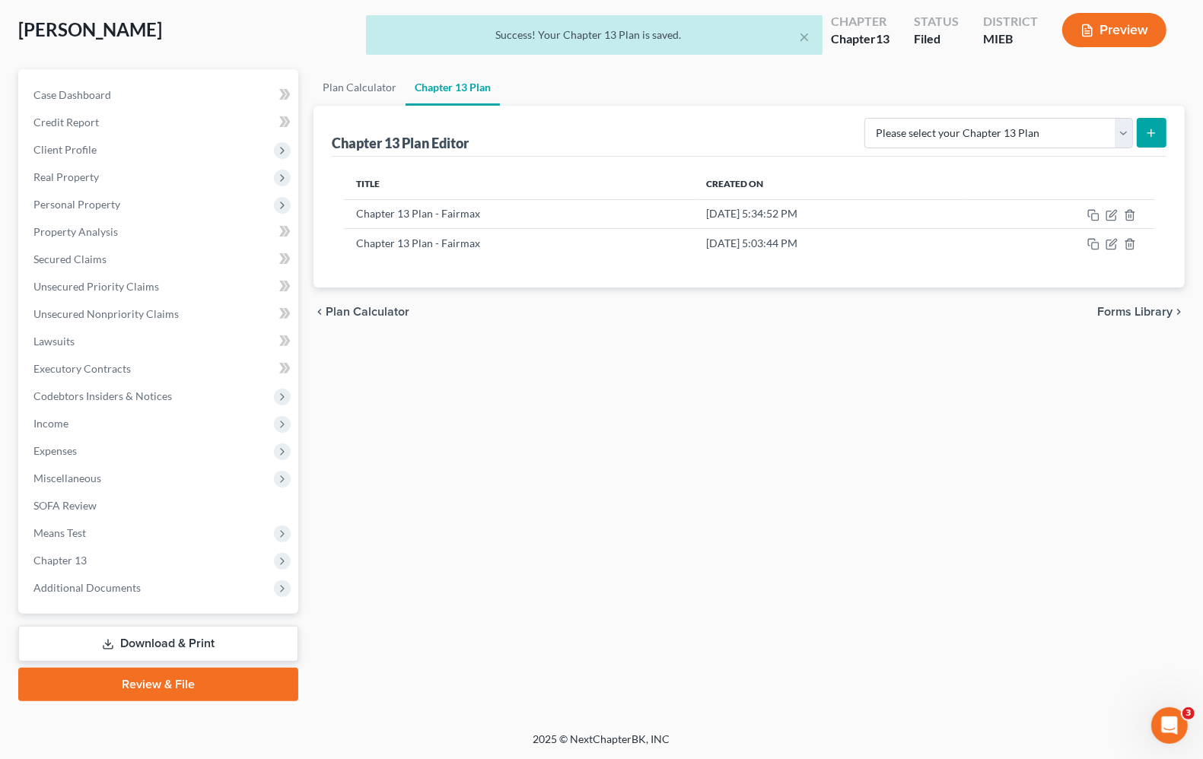
scroll to position [75, 0]
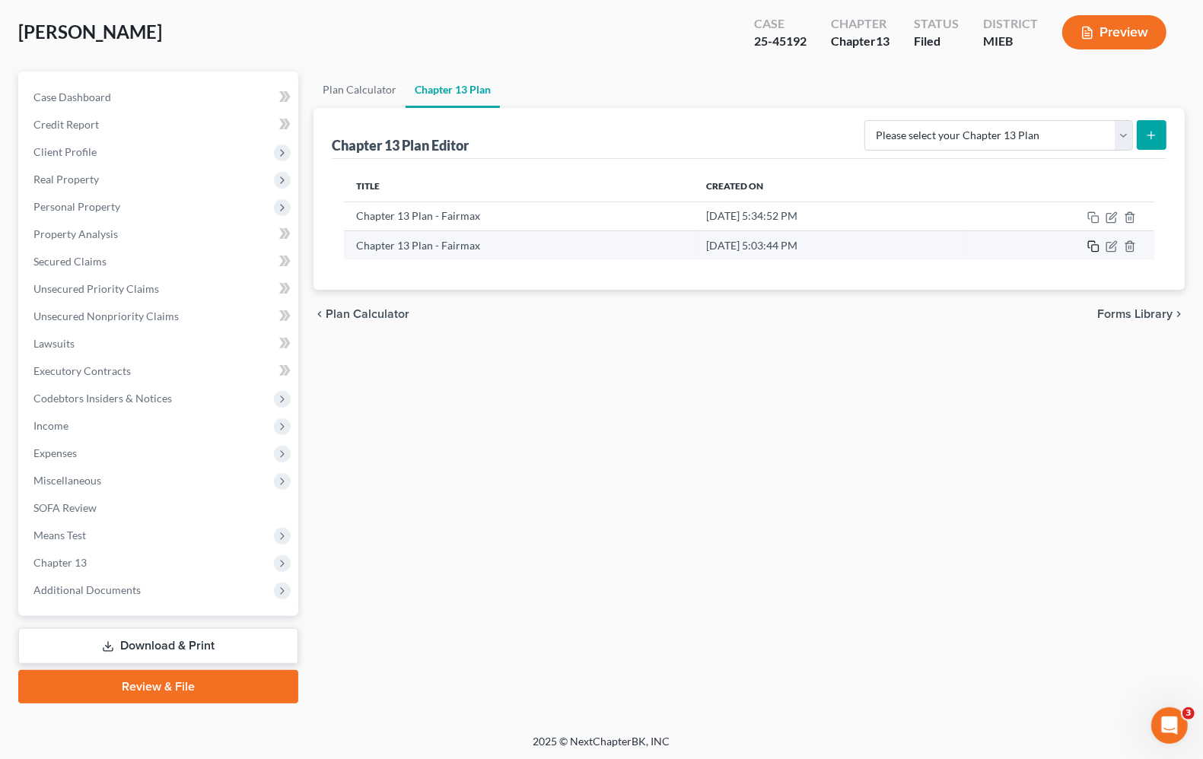
click at [1096, 245] on icon "button" at bounding box center [1093, 246] width 12 height 12
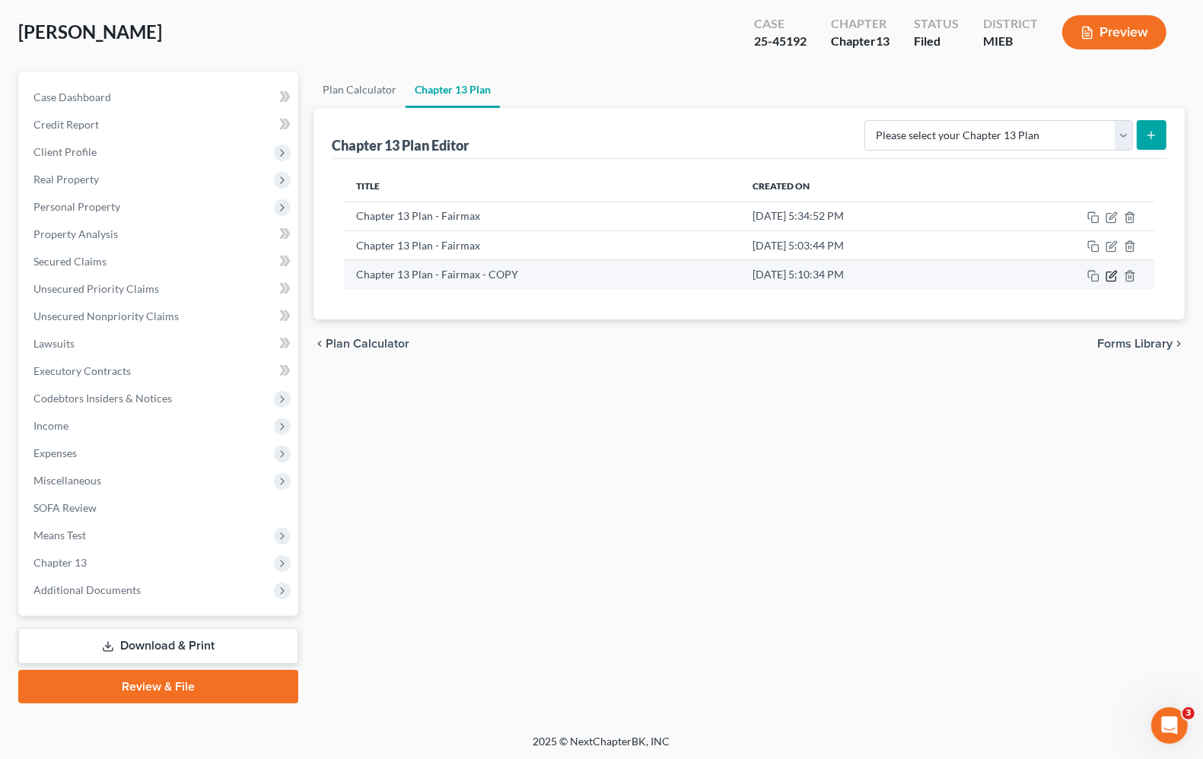
click at [1113, 274] on icon "button" at bounding box center [1112, 276] width 12 height 12
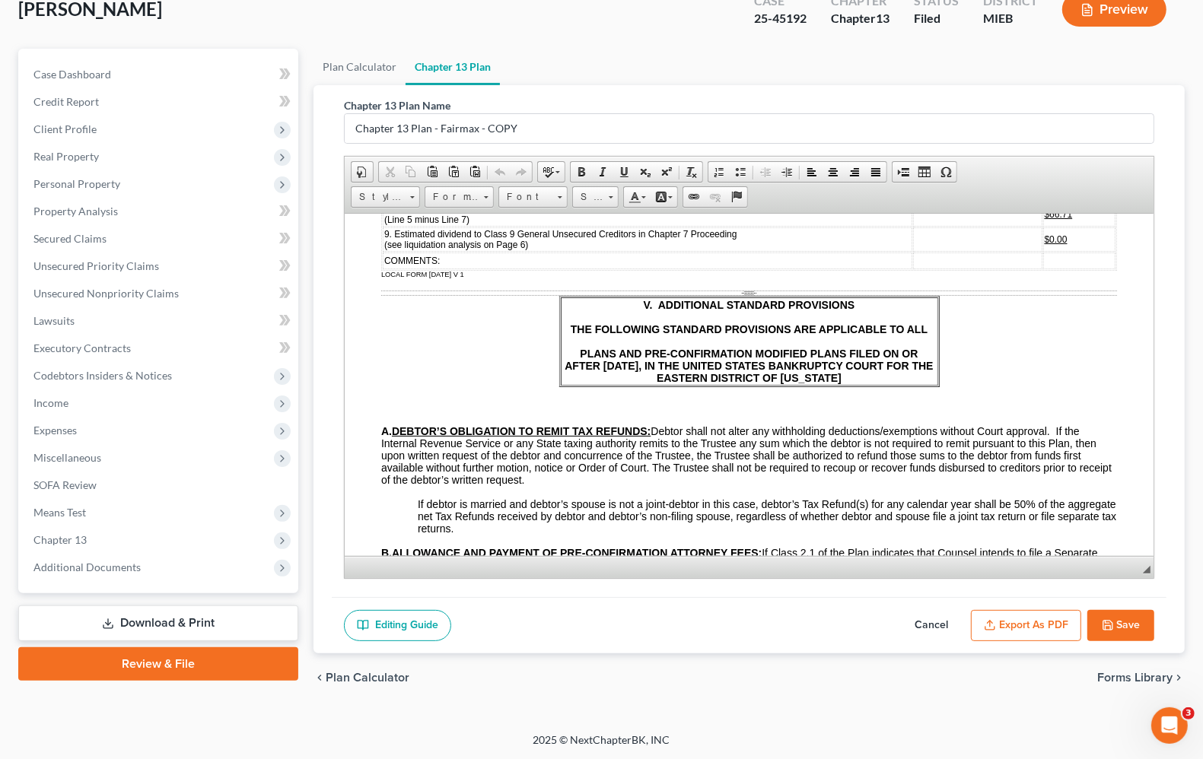
scroll to position [5612, 0]
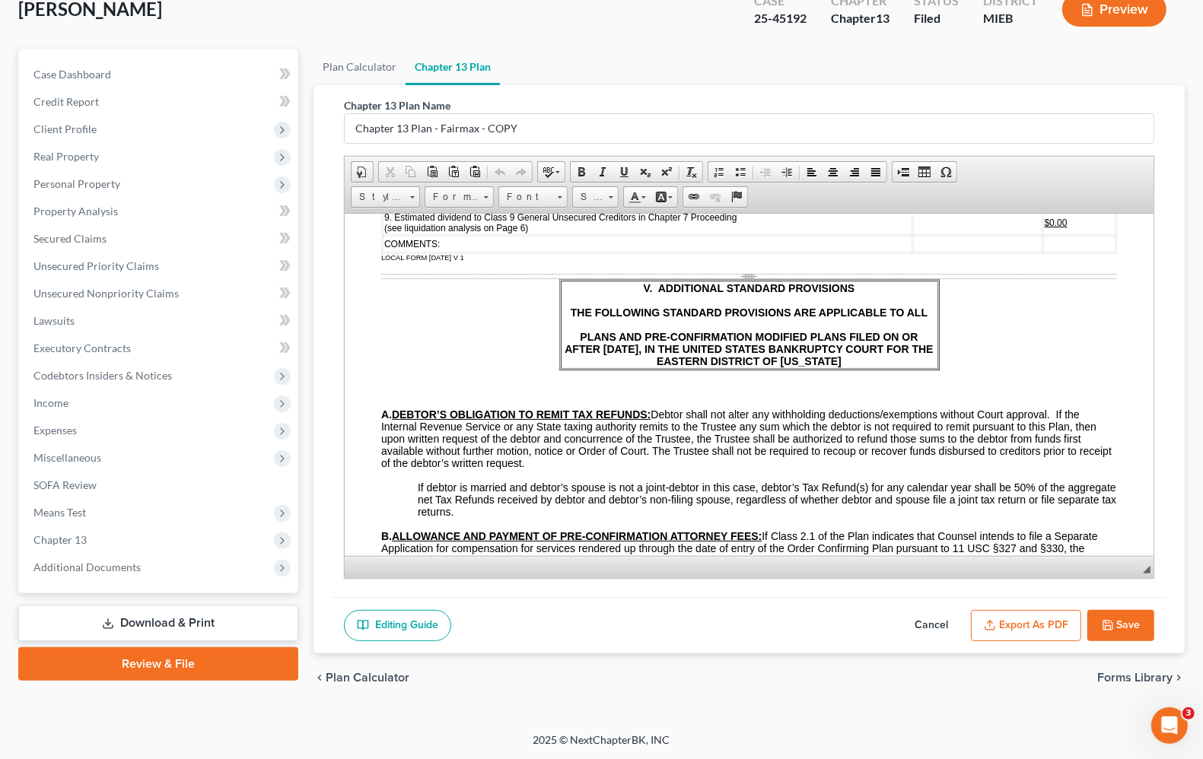
click at [1141, 629] on button "Save" at bounding box center [1120, 626] width 67 height 32
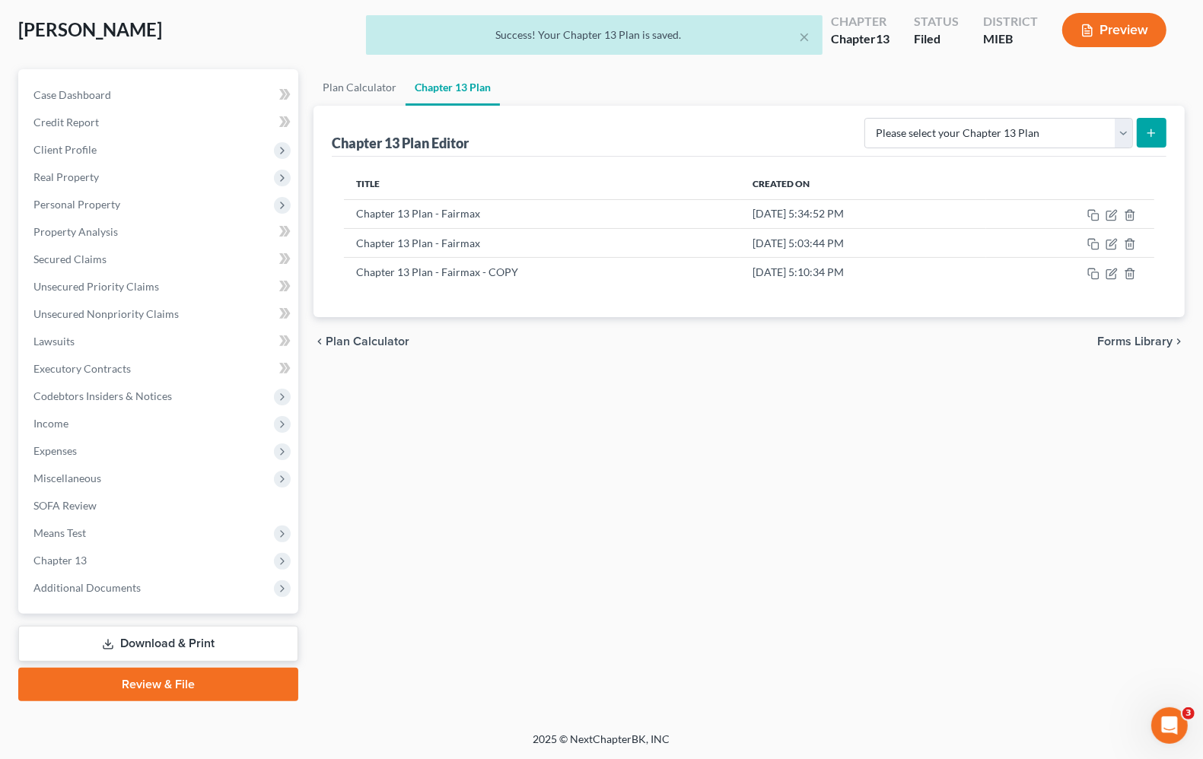
scroll to position [75, 0]
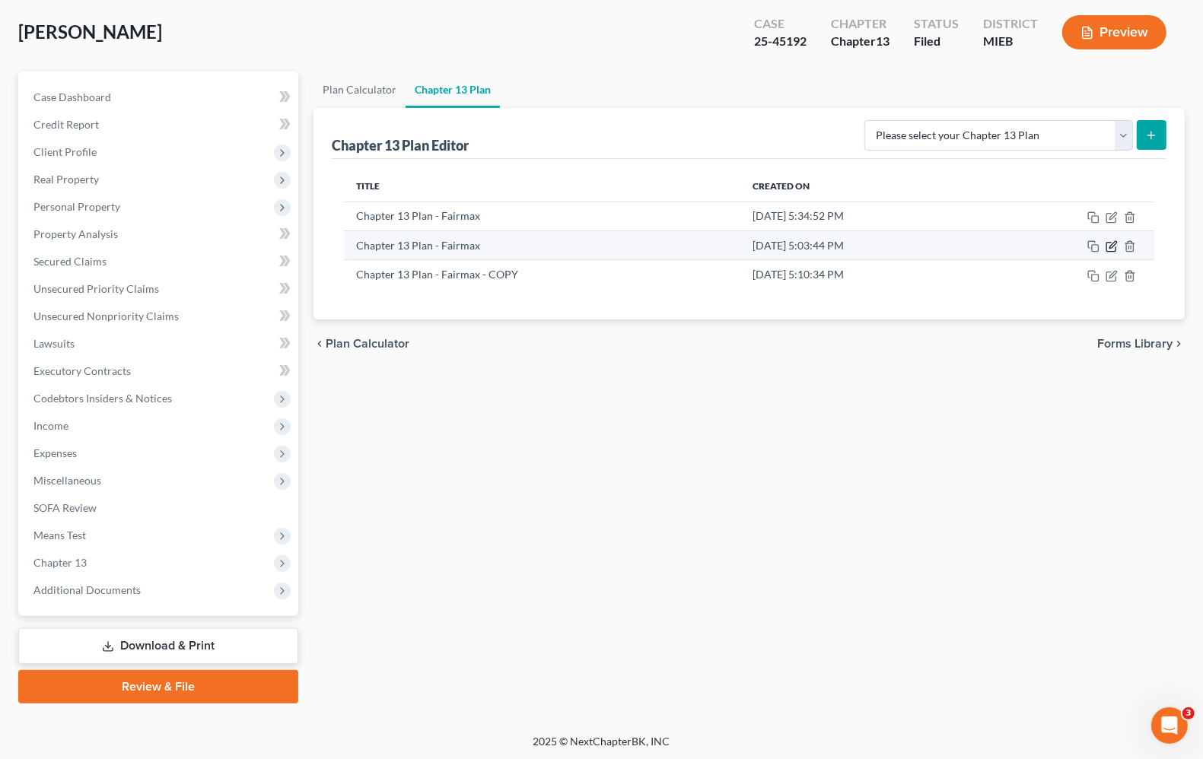
click at [1115, 240] on icon "button" at bounding box center [1112, 246] width 12 height 12
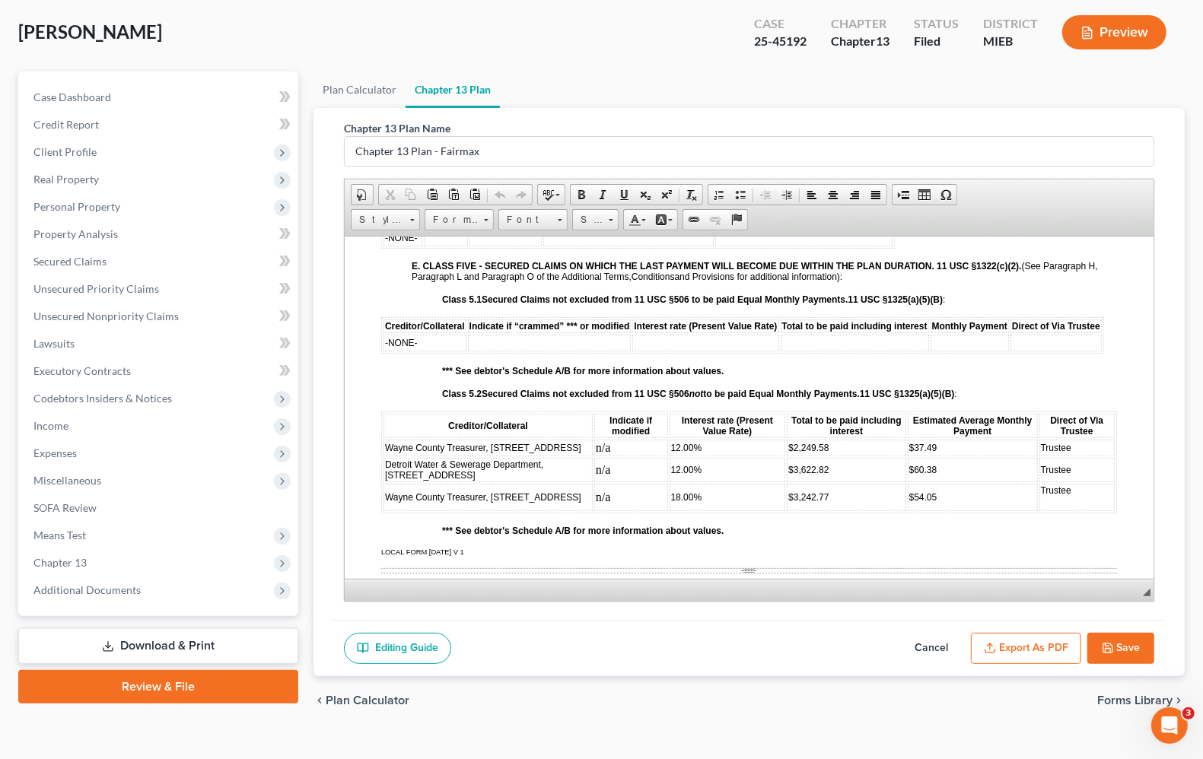
scroll to position [2473, 0]
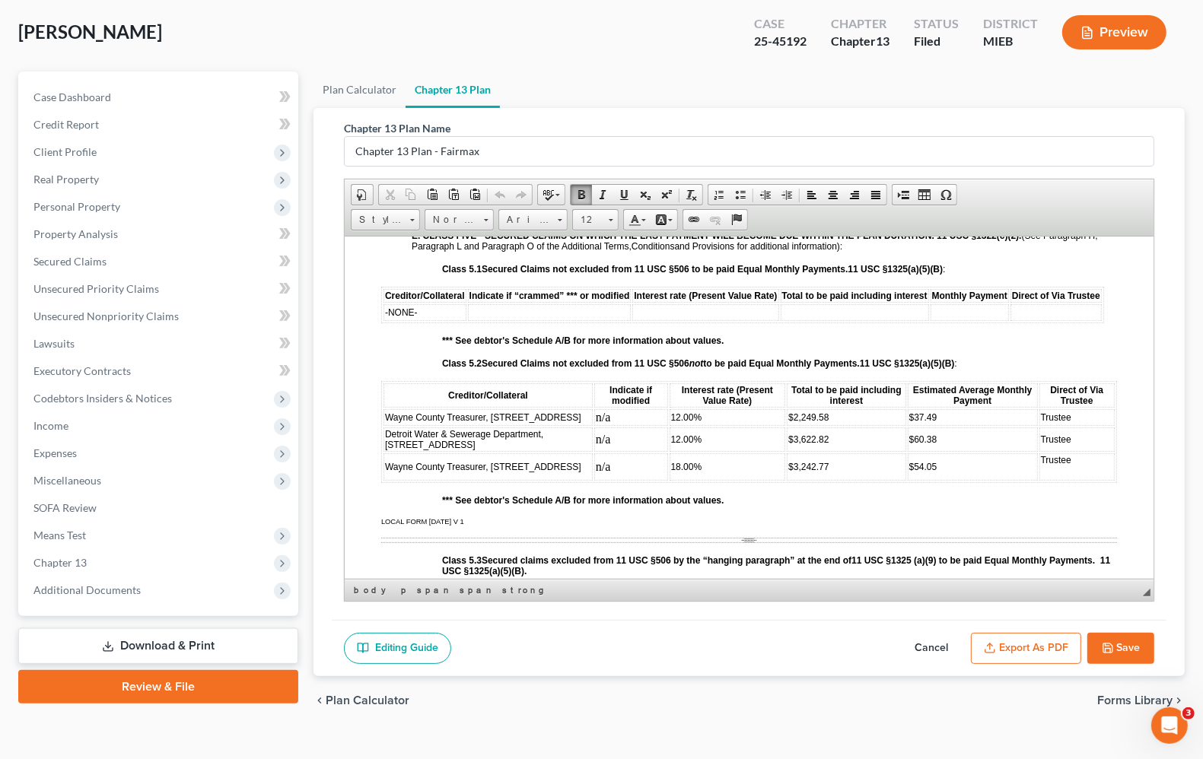
click at [813, 505] on p "*** See debtor's Schedule A/B for more information about values." at bounding box center [779, 500] width 675 height 11
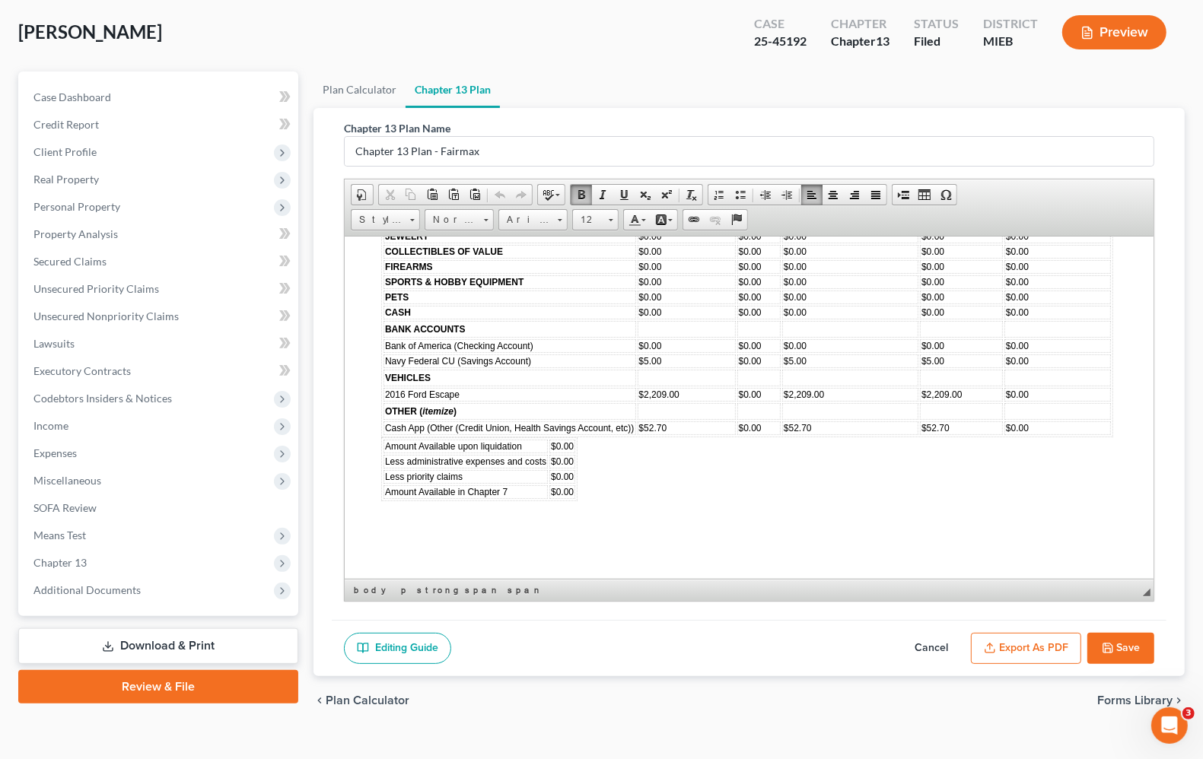
scroll to position [4756, 0]
click at [1115, 660] on button "Save" at bounding box center [1120, 649] width 67 height 32
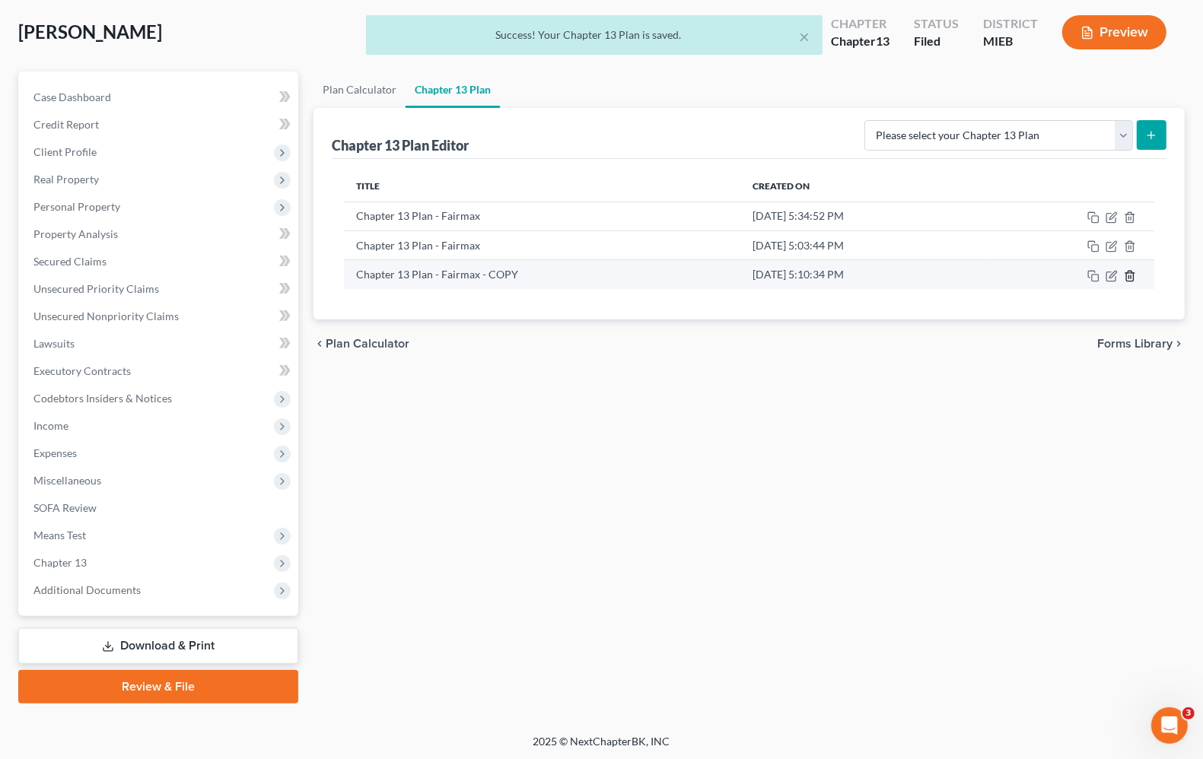
click at [1125, 276] on icon "button" at bounding box center [1130, 276] width 12 height 12
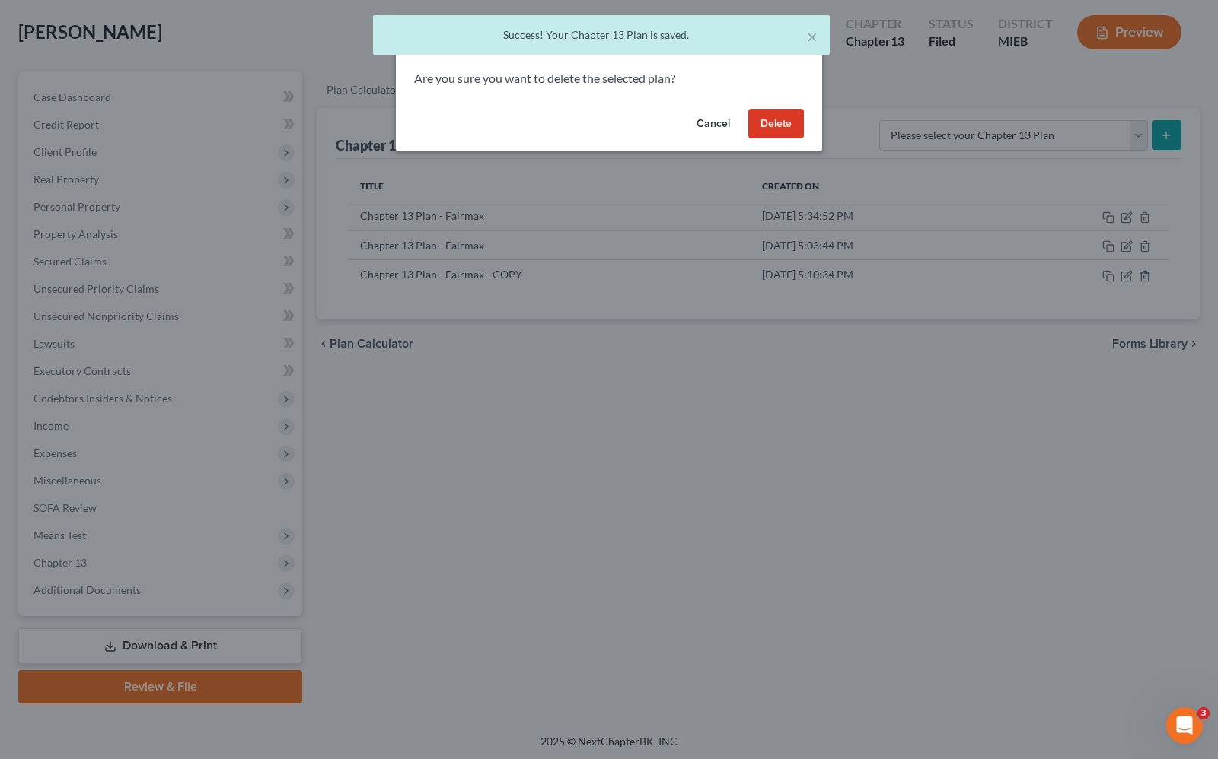
click at [786, 127] on button "Delete" at bounding box center [776, 124] width 56 height 30
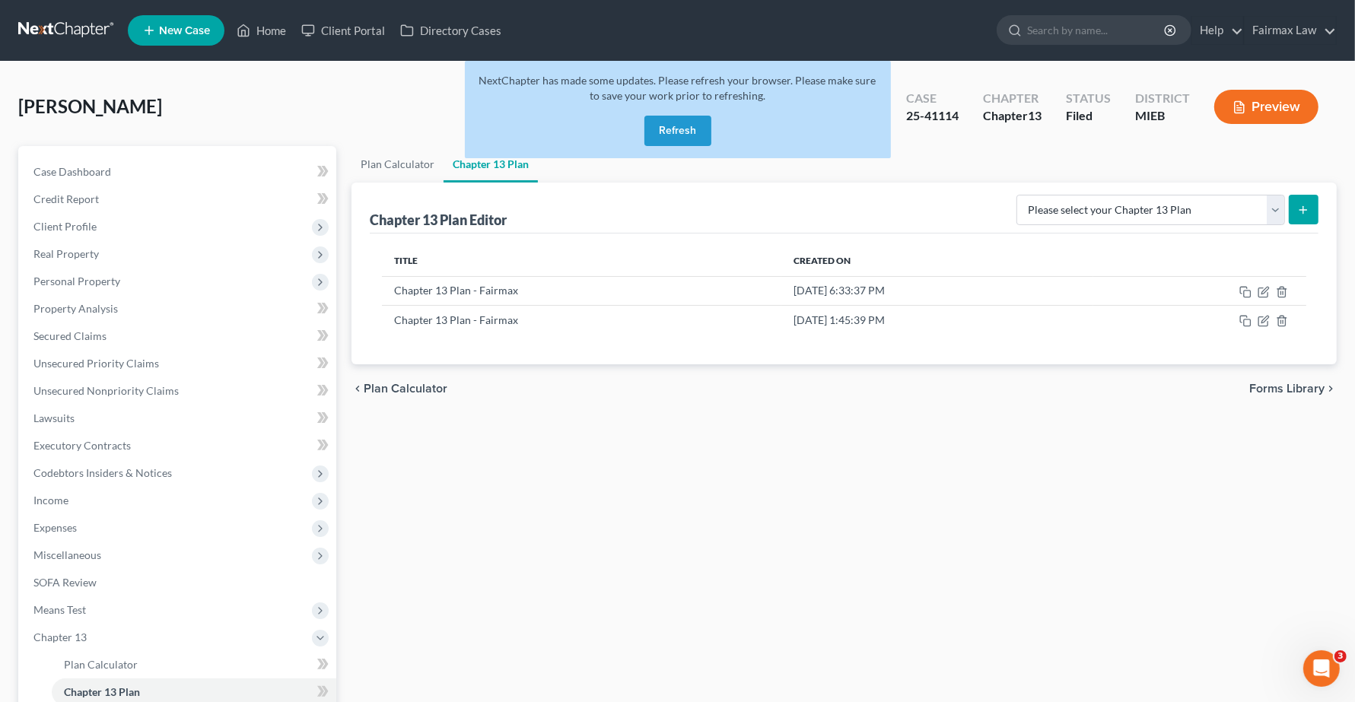
drag, startPoint x: 686, startPoint y: 123, endPoint x: 678, endPoint y: 123, distance: 8.4
click at [686, 124] on button "Refresh" at bounding box center [678, 131] width 67 height 30
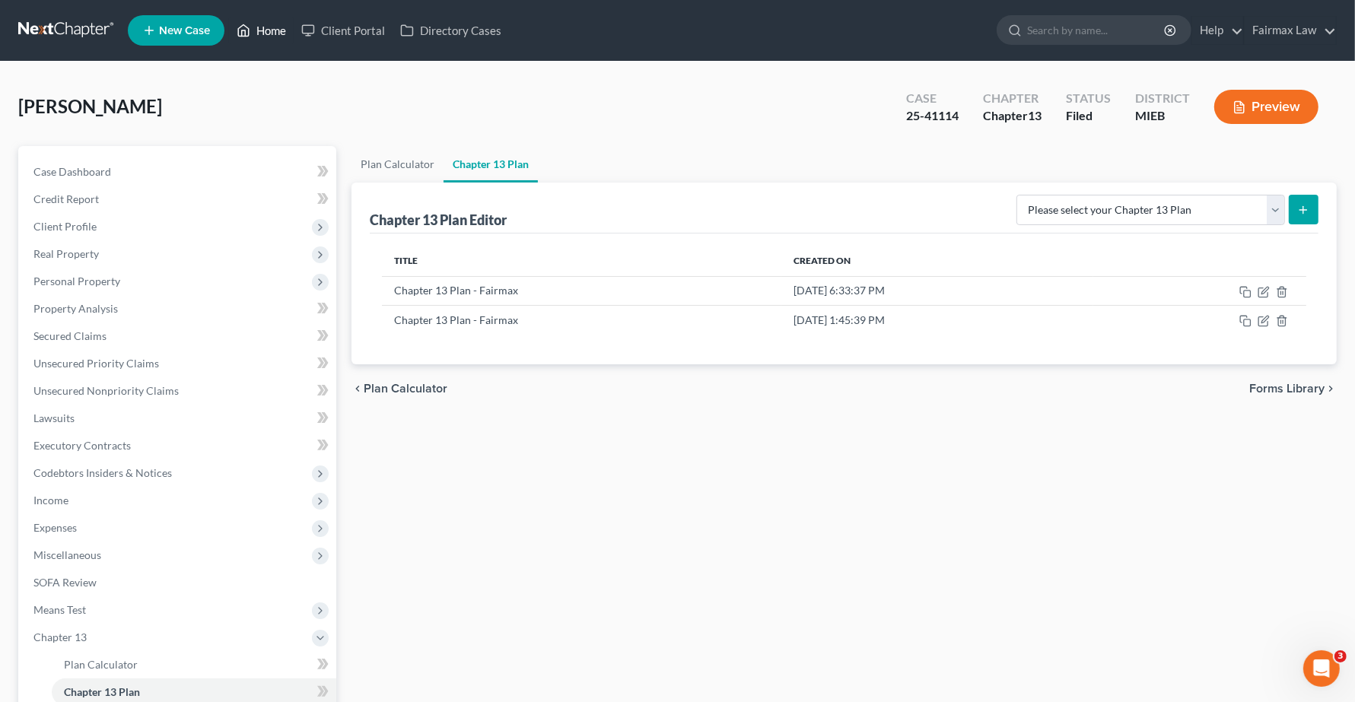
click at [280, 25] on link "Home" at bounding box center [261, 30] width 65 height 27
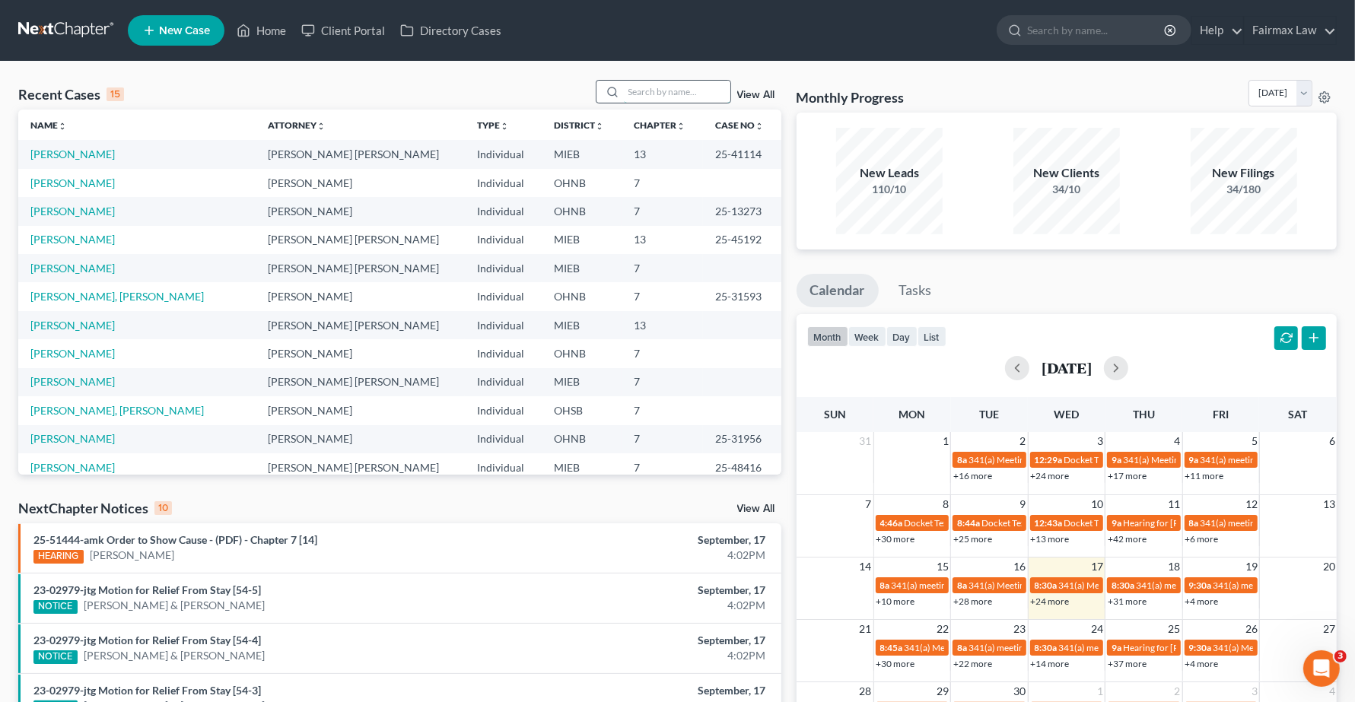
click at [679, 91] on input "search" at bounding box center [677, 92] width 107 height 22
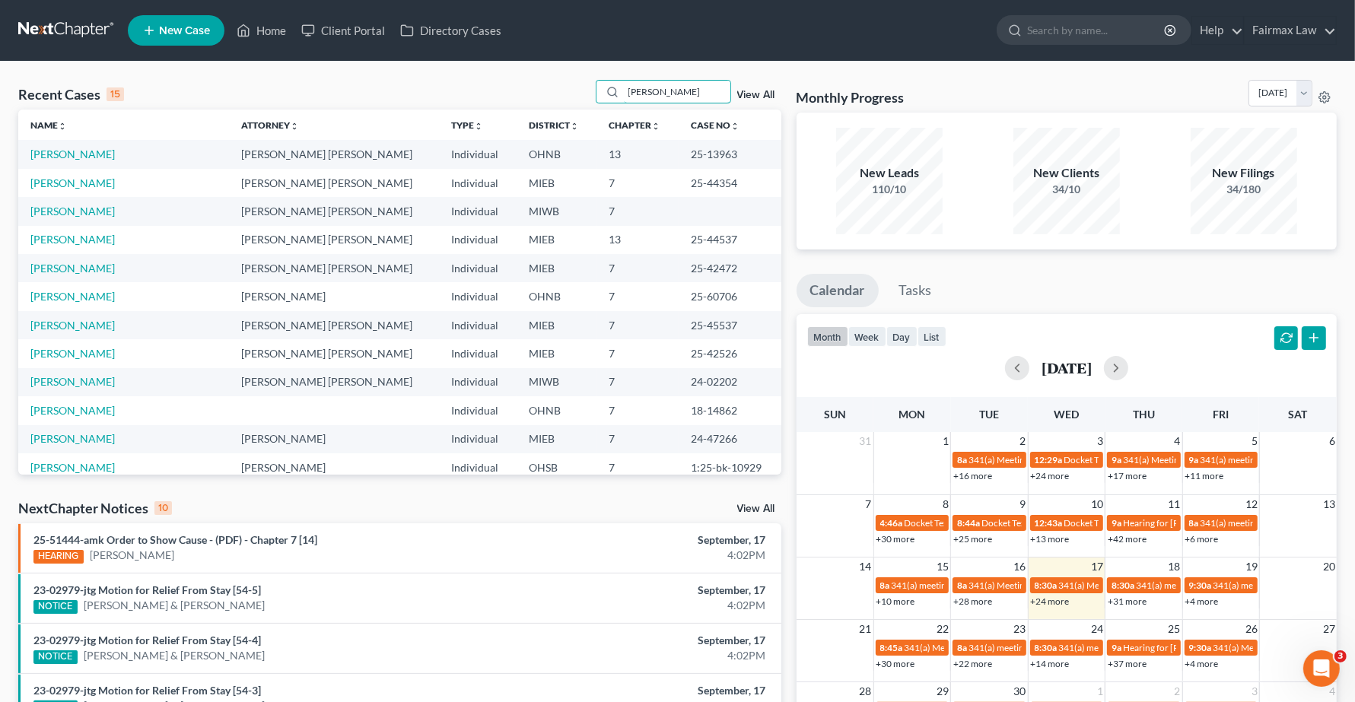
type input "crystal brown"
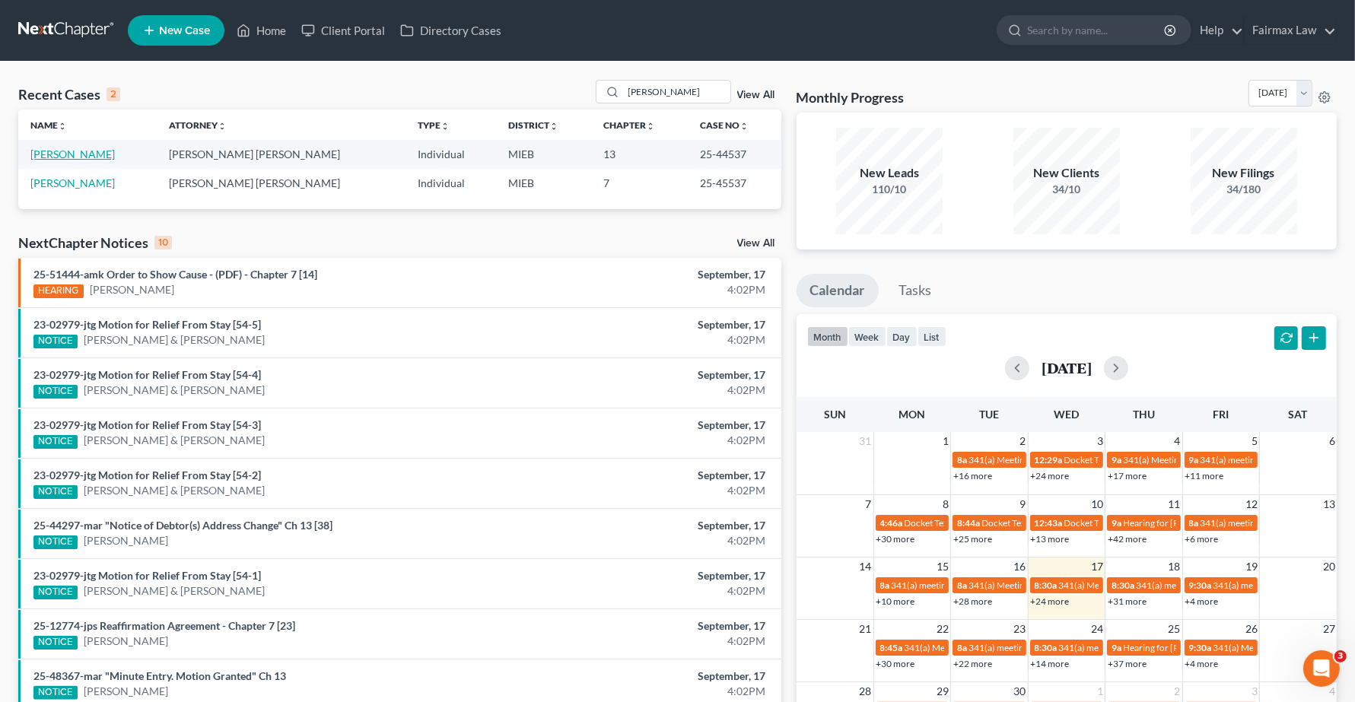
click at [75, 157] on link "[PERSON_NAME]" at bounding box center [72, 154] width 84 height 13
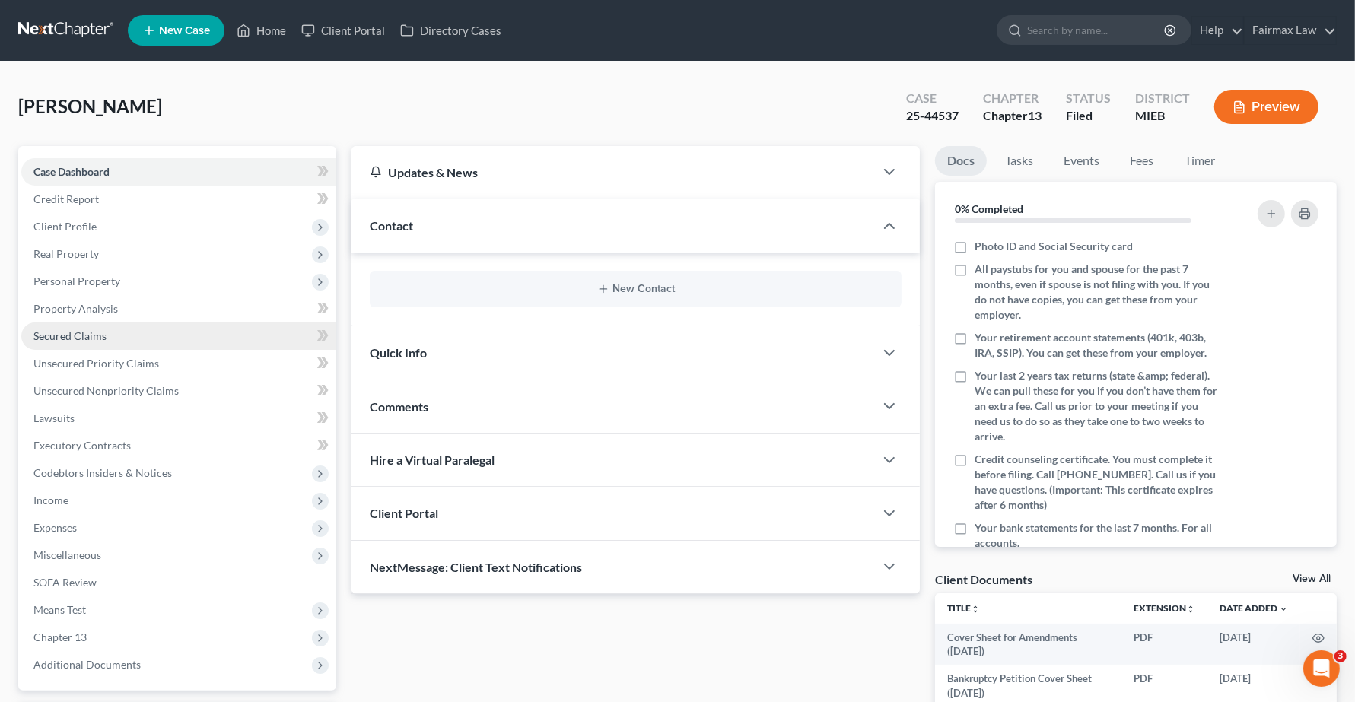
click at [99, 329] on span "Secured Claims" at bounding box center [69, 335] width 73 height 13
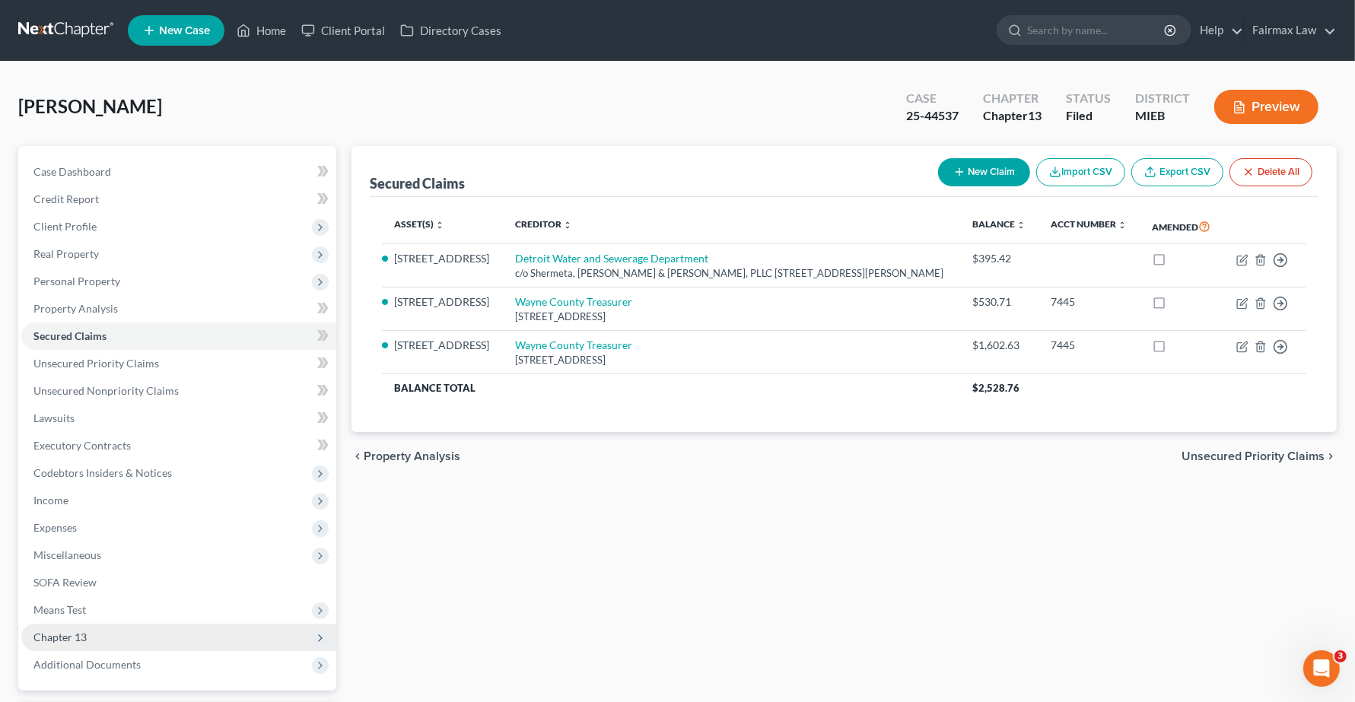
click at [68, 632] on span "Chapter 13" at bounding box center [59, 637] width 53 height 13
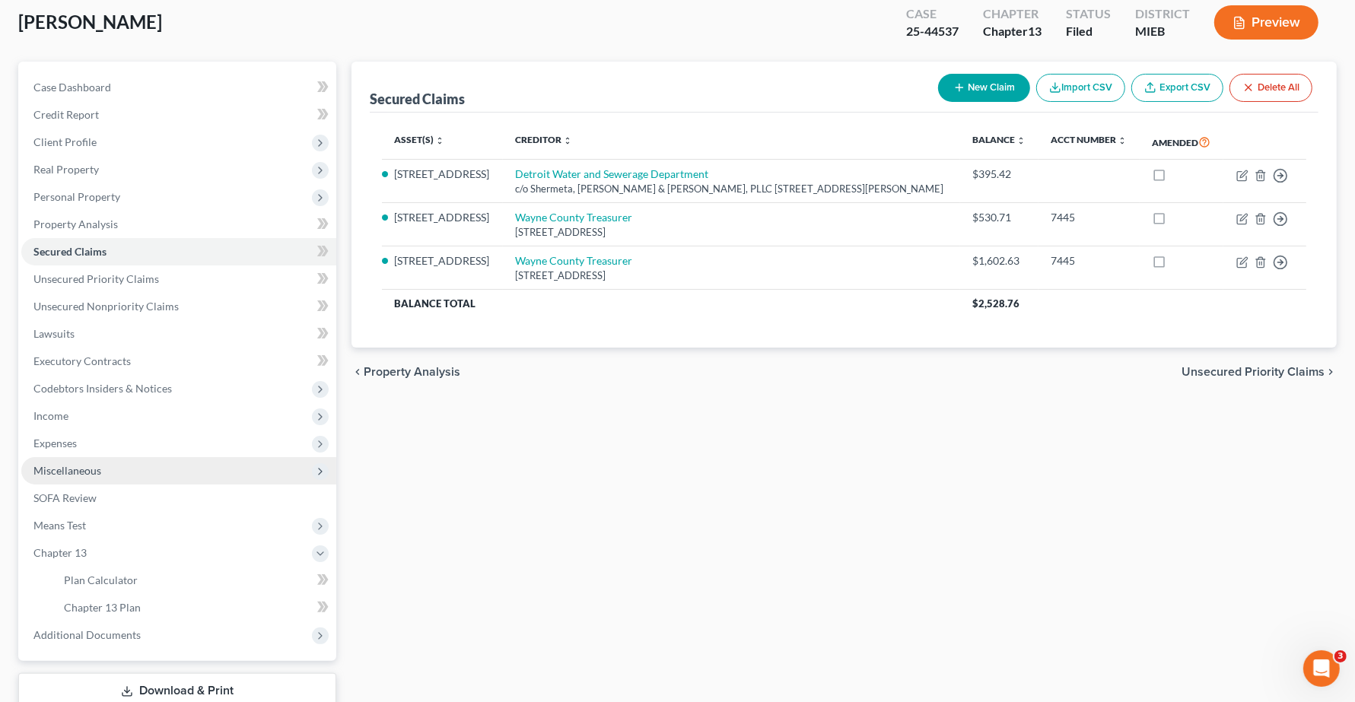
scroll to position [187, 0]
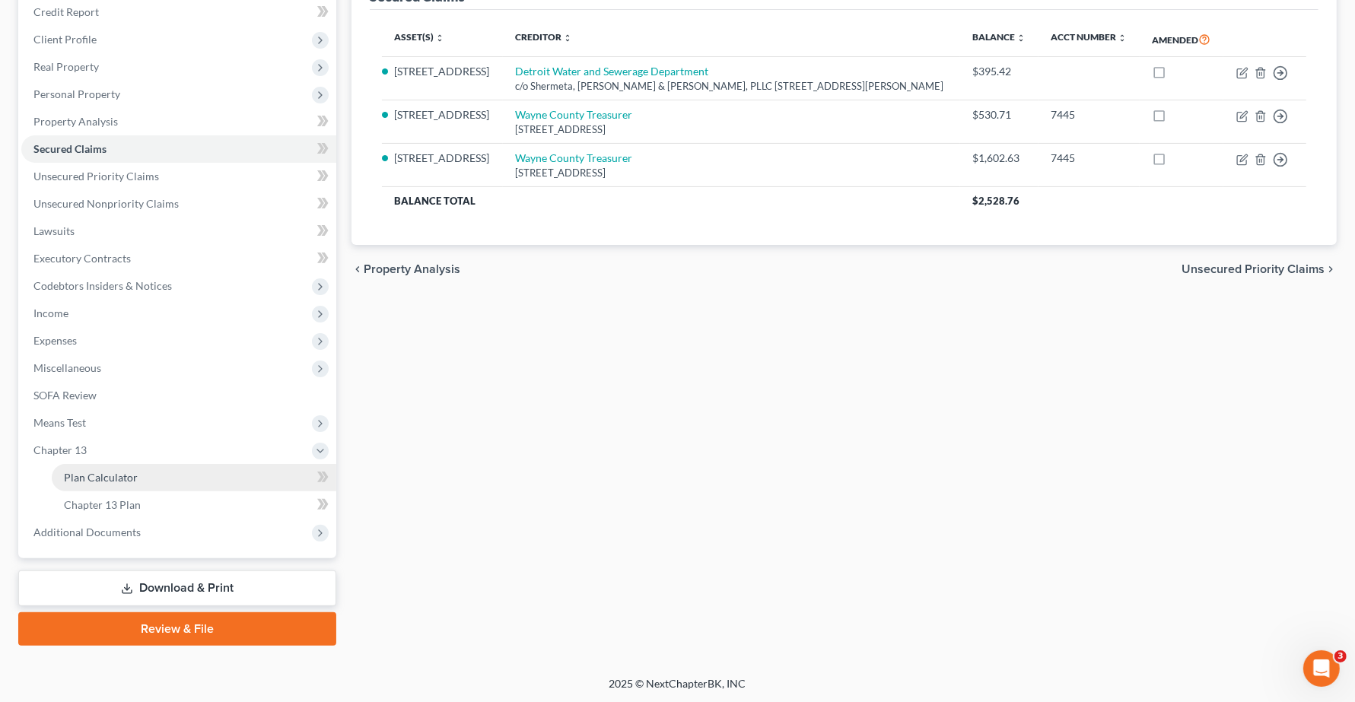
click at [97, 476] on span "Plan Calculator" at bounding box center [101, 477] width 74 height 13
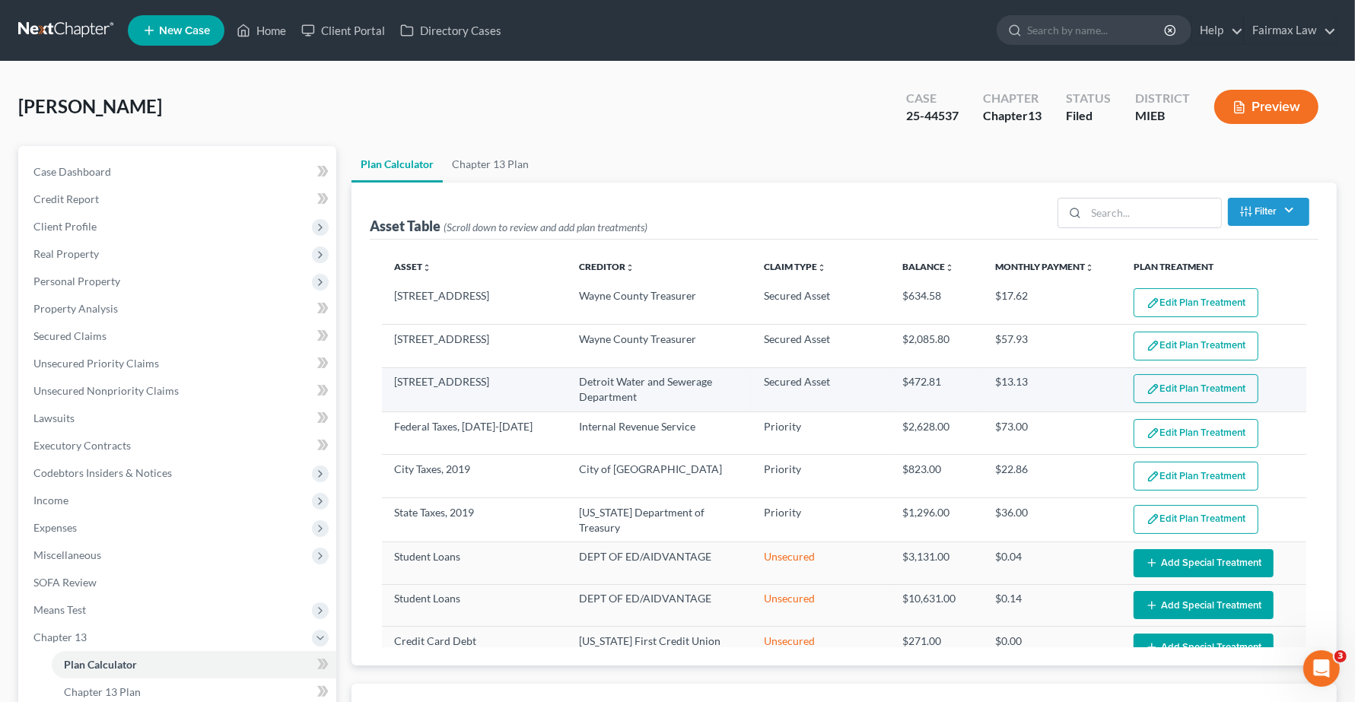
select select "35"
click at [1192, 390] on button "Edit Plan Treatment" at bounding box center [1196, 388] width 125 height 29
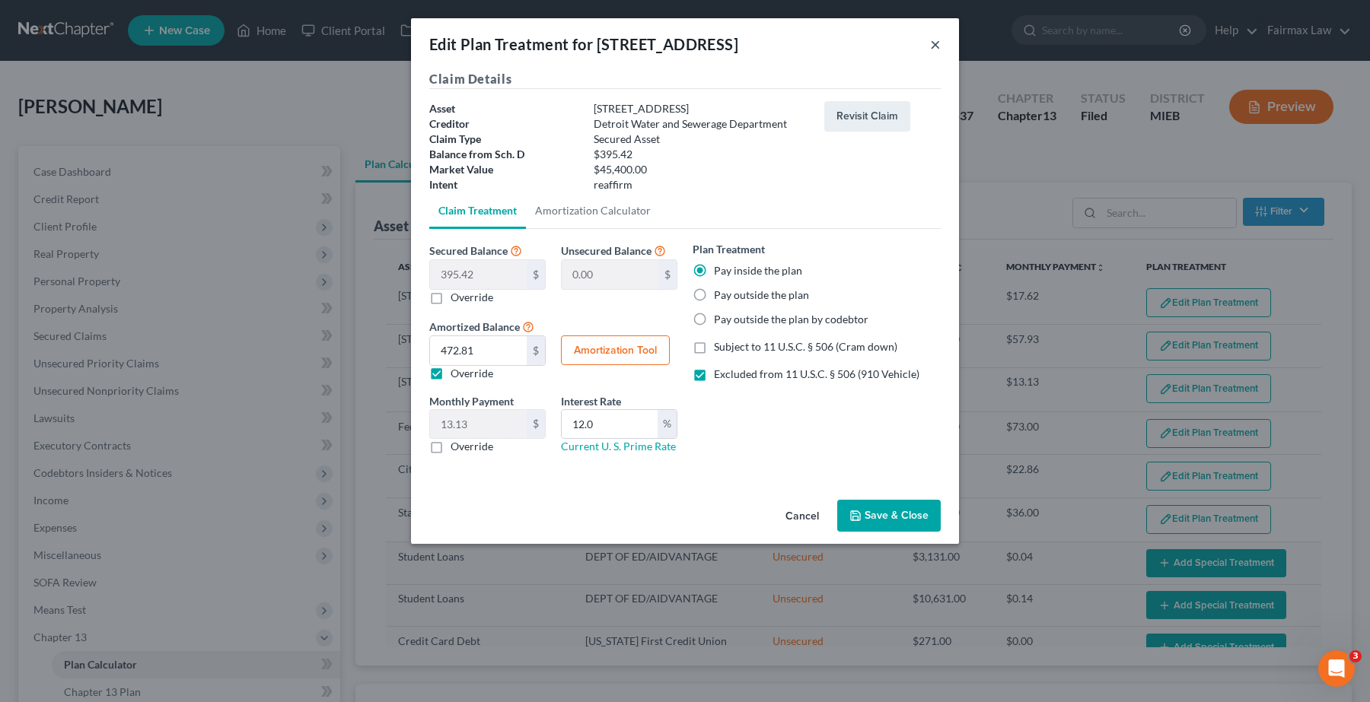
click at [930, 42] on button "×" at bounding box center [935, 44] width 11 height 18
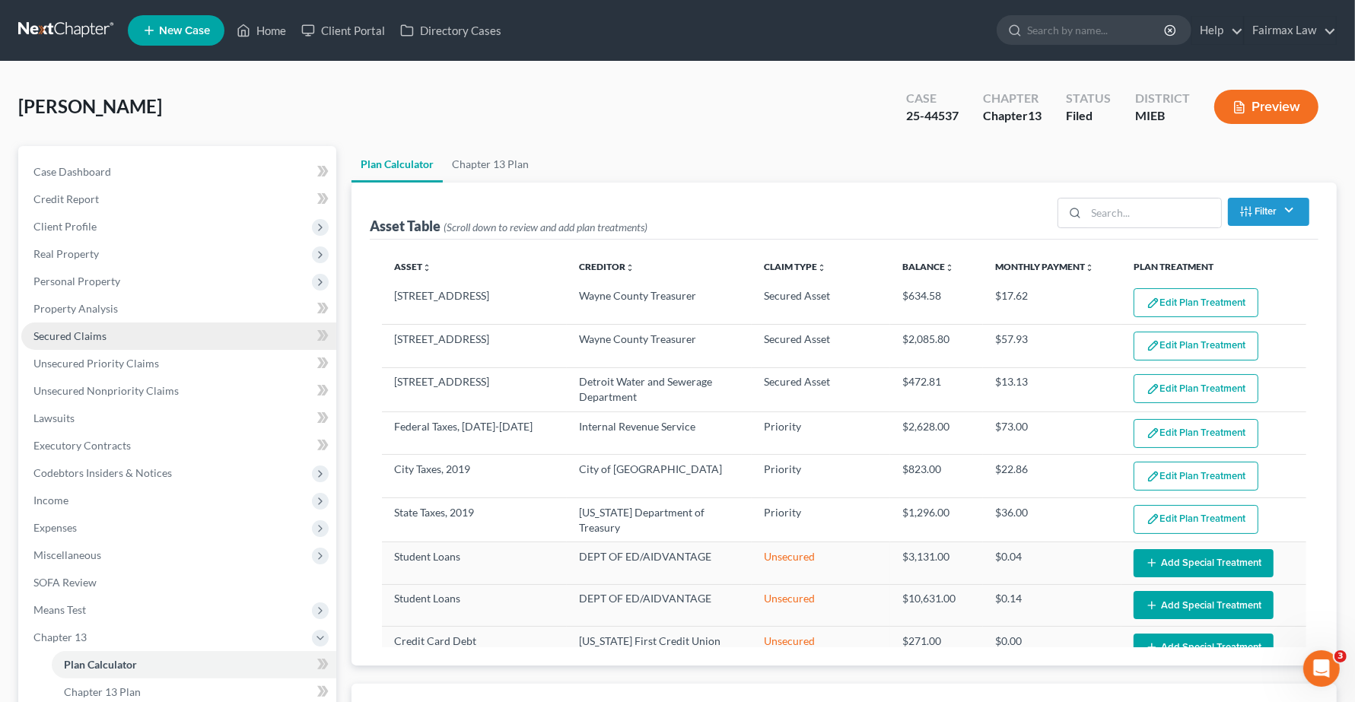
click at [77, 340] on span "Secured Claims" at bounding box center [69, 335] width 73 height 13
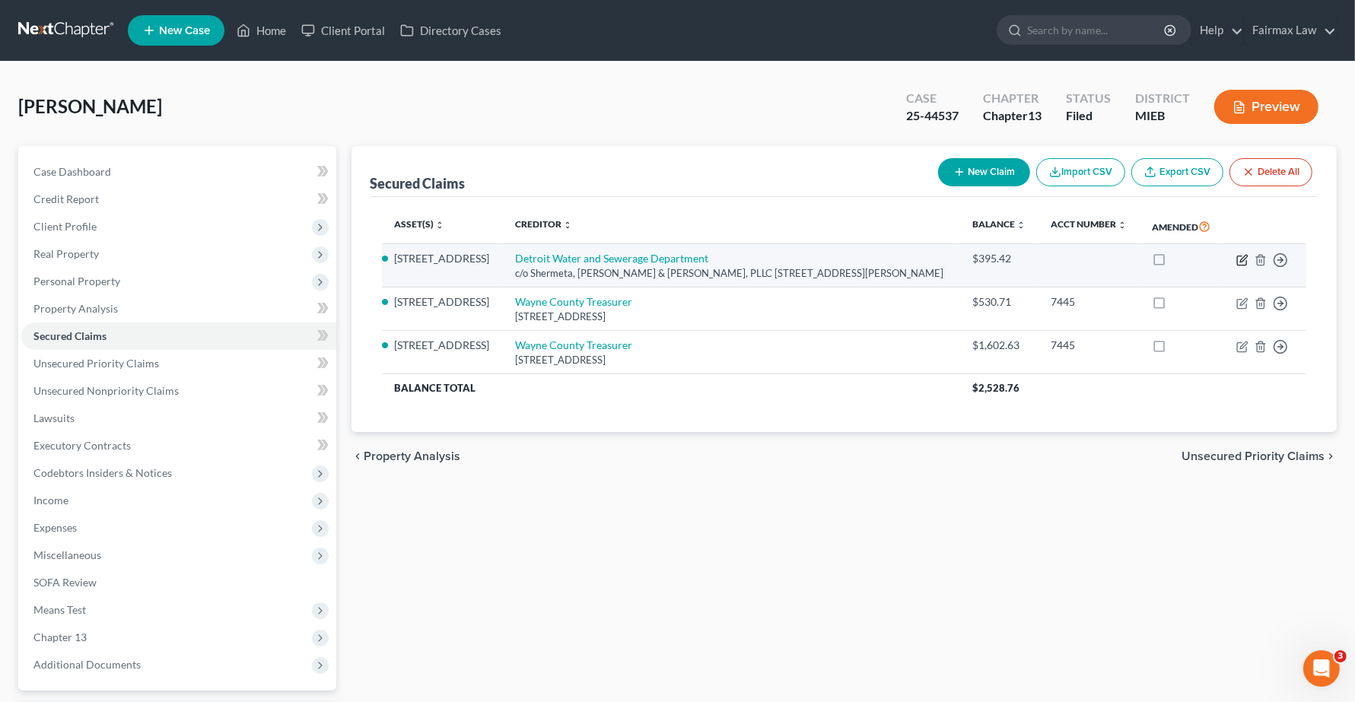
click at [1242, 259] on icon "button" at bounding box center [1243, 258] width 7 height 7
select select "23"
select select "2"
select select "0"
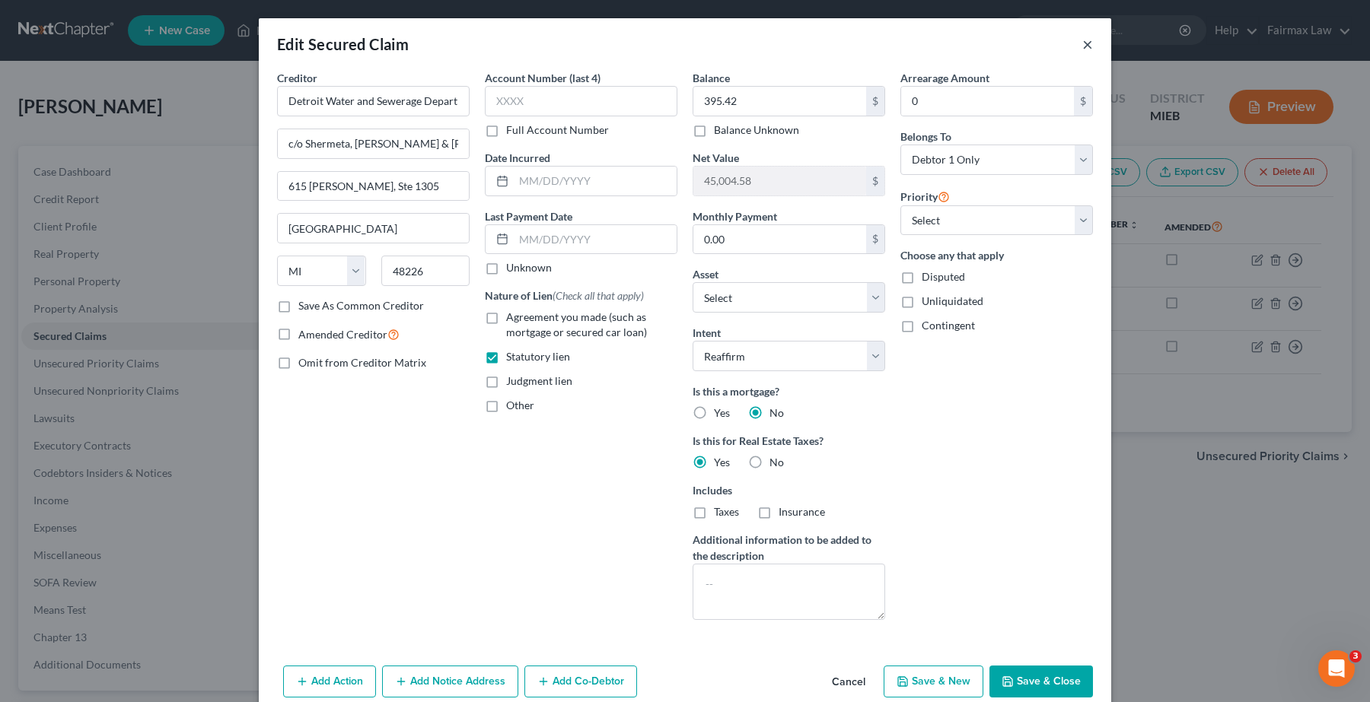
click at [1082, 44] on button "×" at bounding box center [1087, 44] width 11 height 18
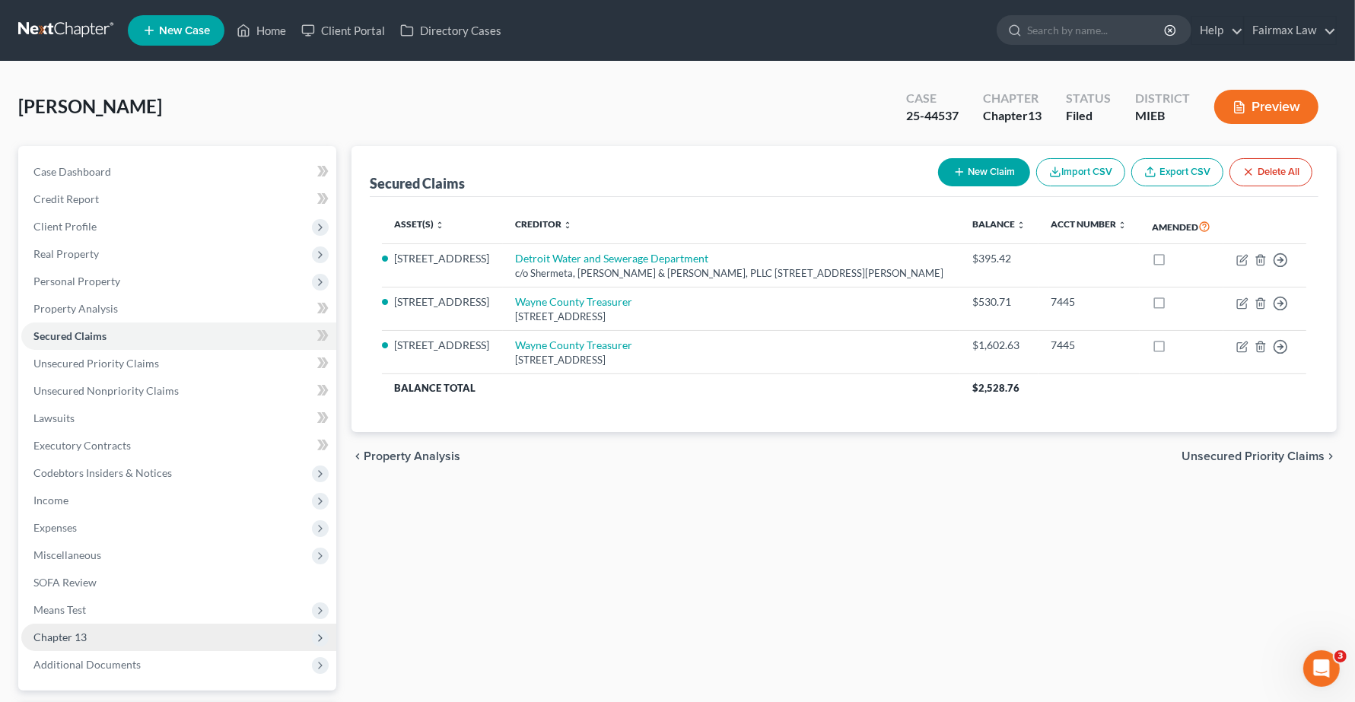
click at [51, 640] on span "Chapter 13" at bounding box center [59, 637] width 53 height 13
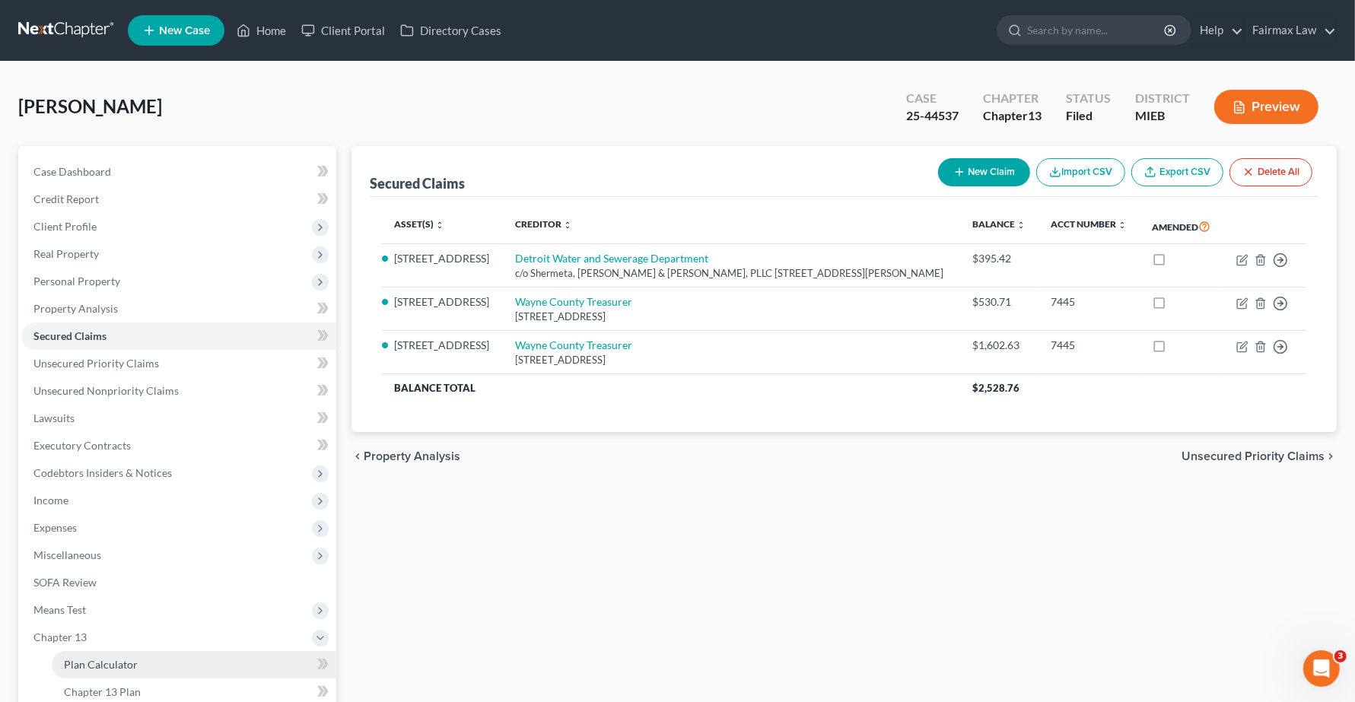
click at [73, 667] on span "Plan Calculator" at bounding box center [101, 664] width 74 height 13
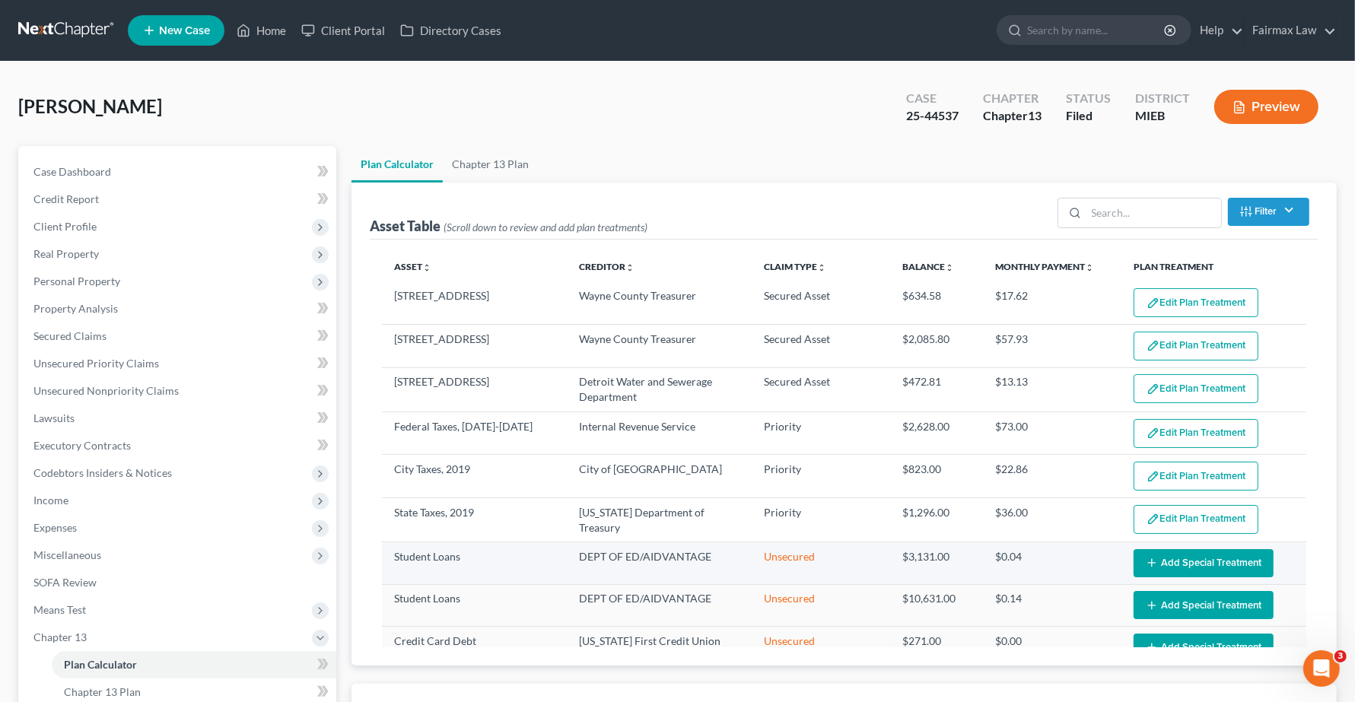
select select "35"
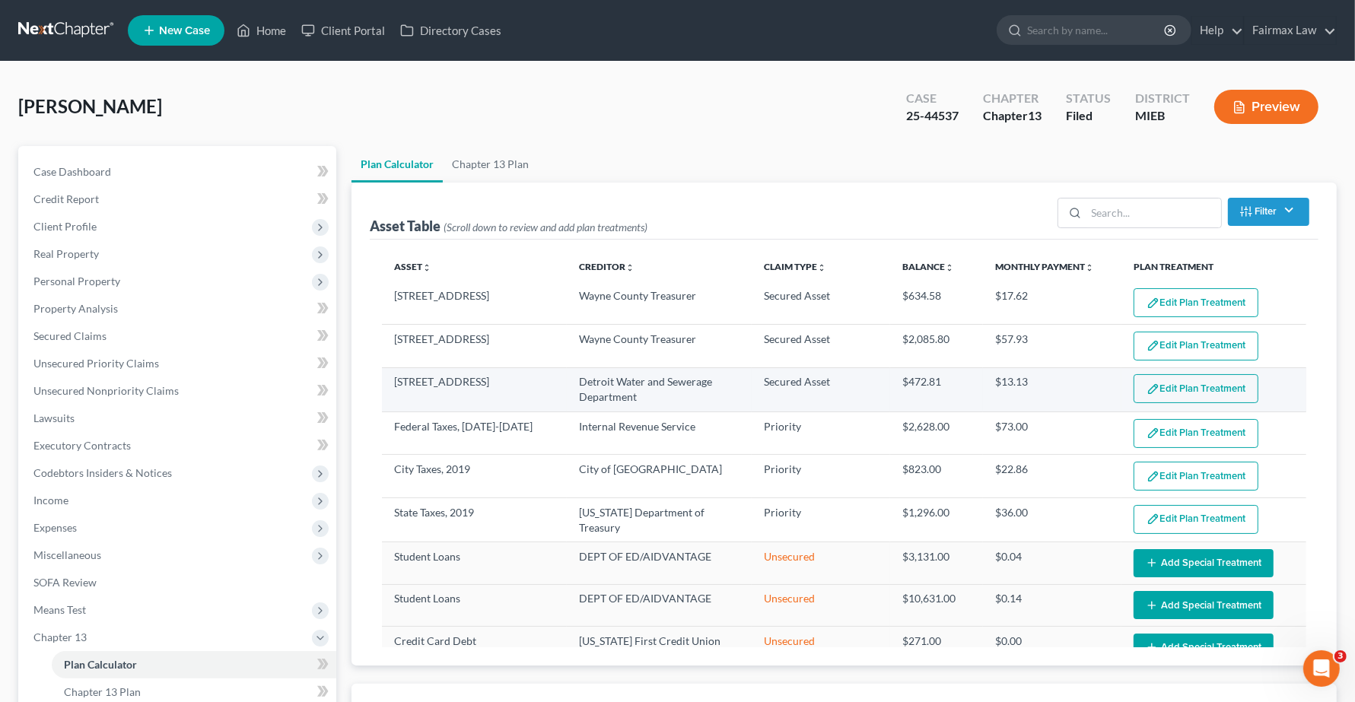
click at [1214, 397] on button "Edit Plan Treatment" at bounding box center [1196, 388] width 125 height 29
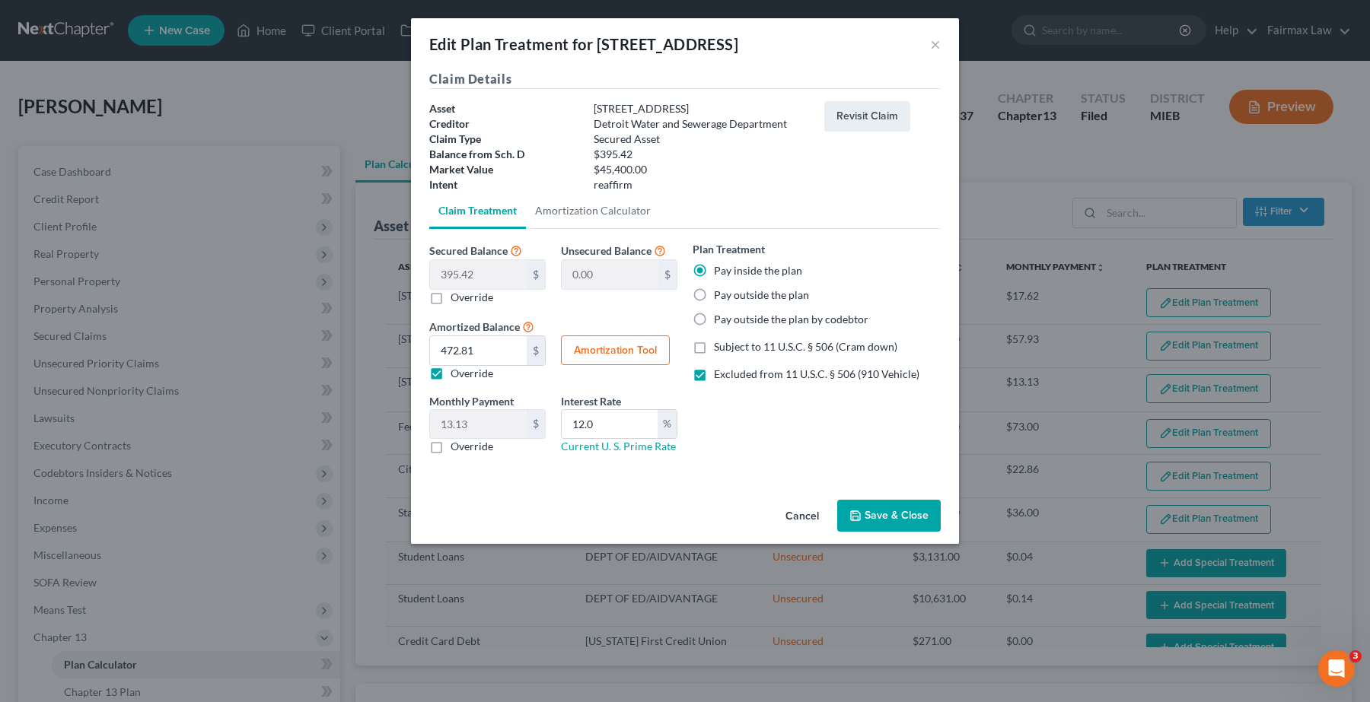
click at [651, 351] on button "Amortization Tool" at bounding box center [615, 351] width 109 height 30
type input "395.42"
type input "12.0"
type input "36"
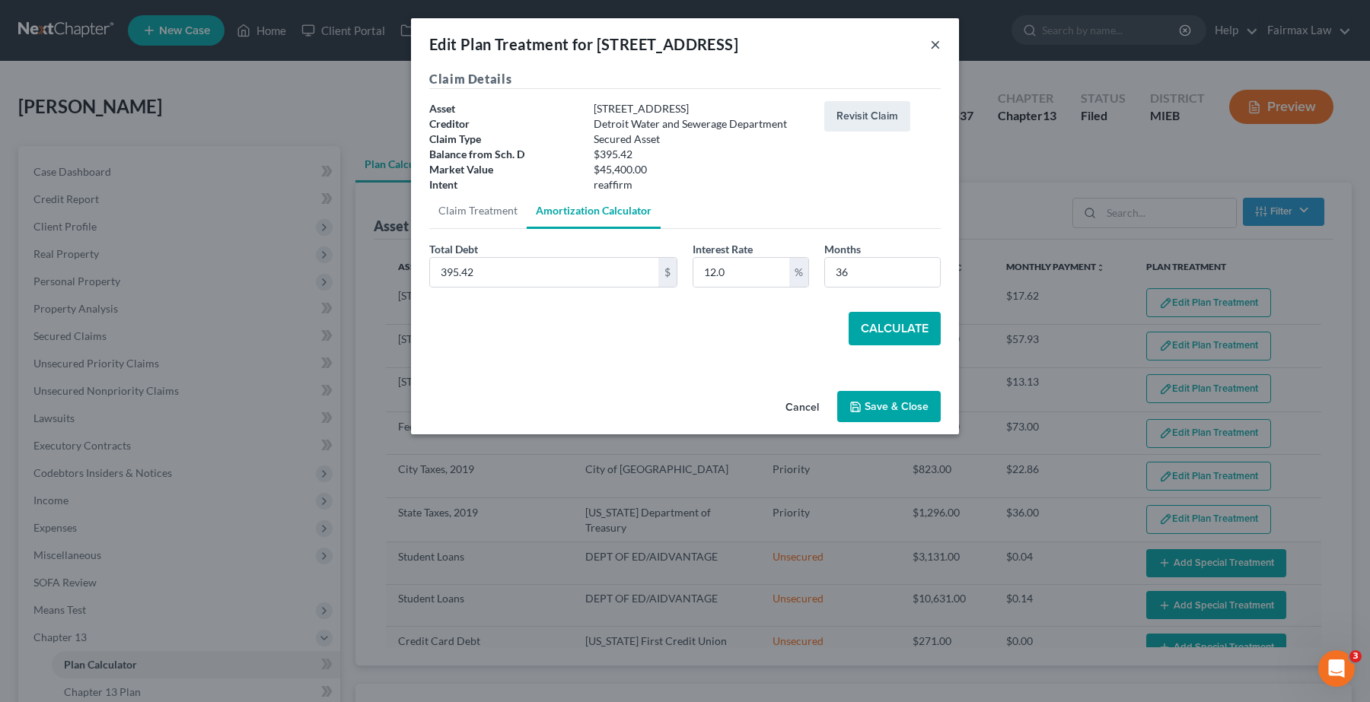
click at [937, 46] on button "×" at bounding box center [935, 44] width 11 height 18
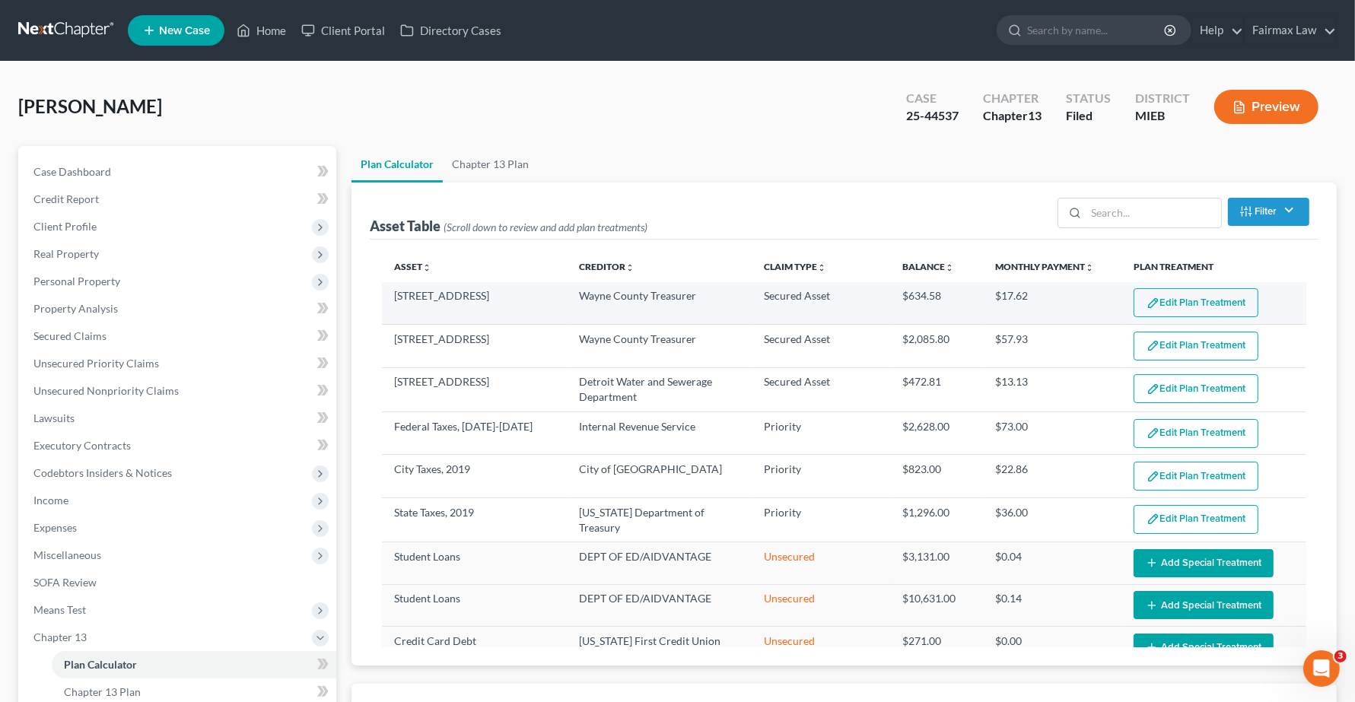
click at [1147, 301] on img "button" at bounding box center [1153, 303] width 13 height 13
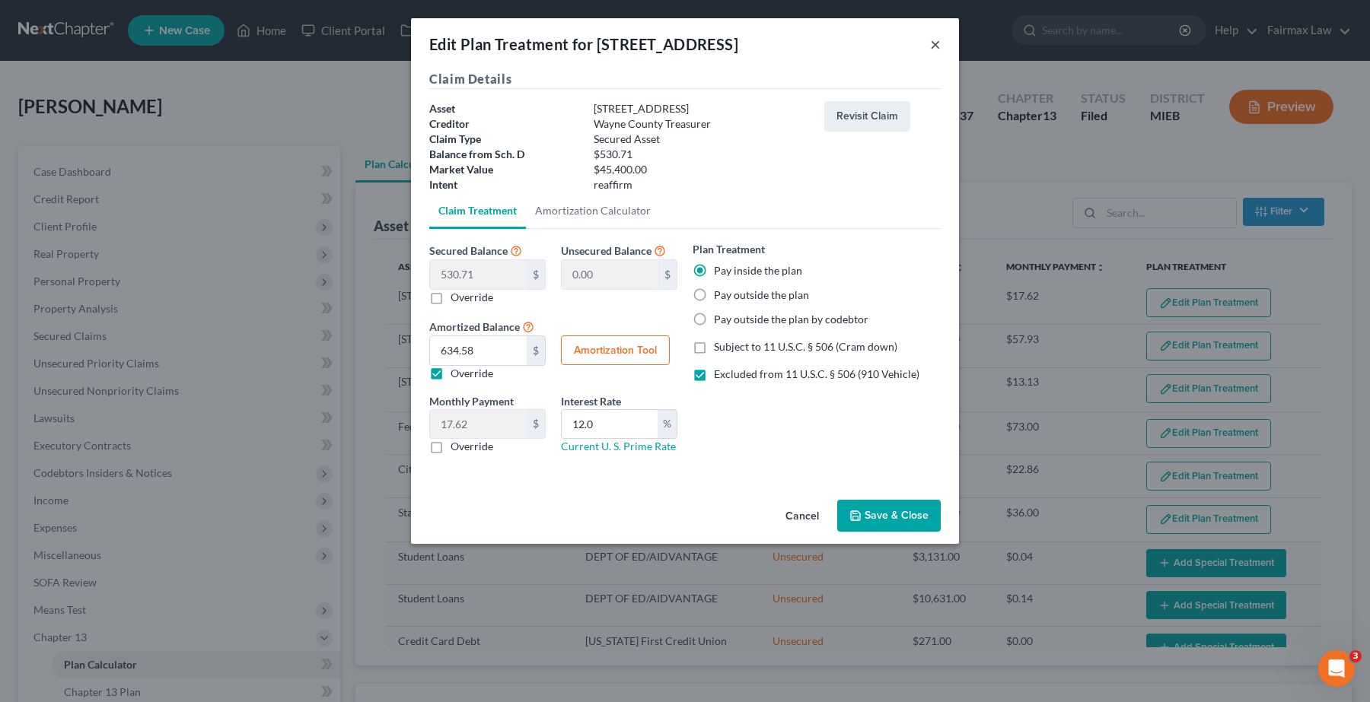
click at [934, 50] on button "×" at bounding box center [935, 44] width 11 height 18
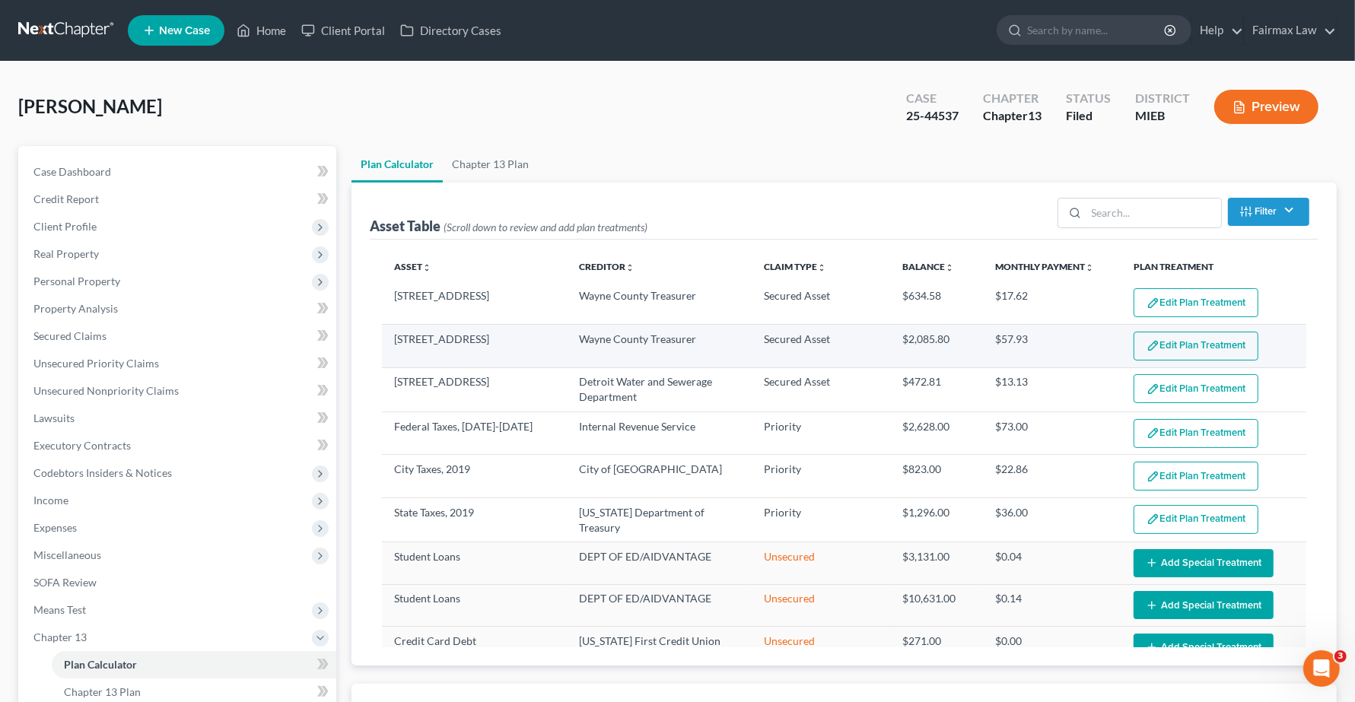
click at [1163, 355] on button "Edit Plan Treatment" at bounding box center [1196, 346] width 125 height 29
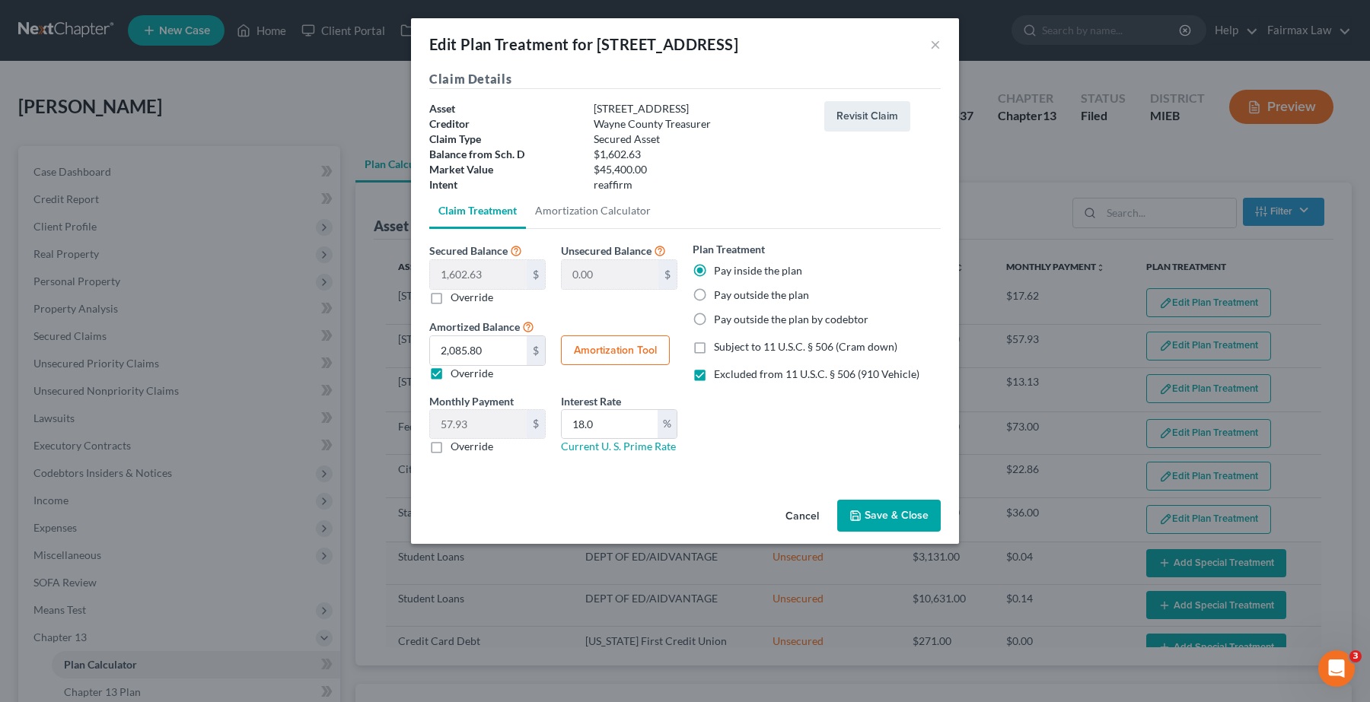
click at [941, 40] on div "Edit Plan Treatment for 10027 Evergreen Ave ×" at bounding box center [685, 44] width 548 height 52
click at [932, 43] on button "×" at bounding box center [935, 44] width 11 height 18
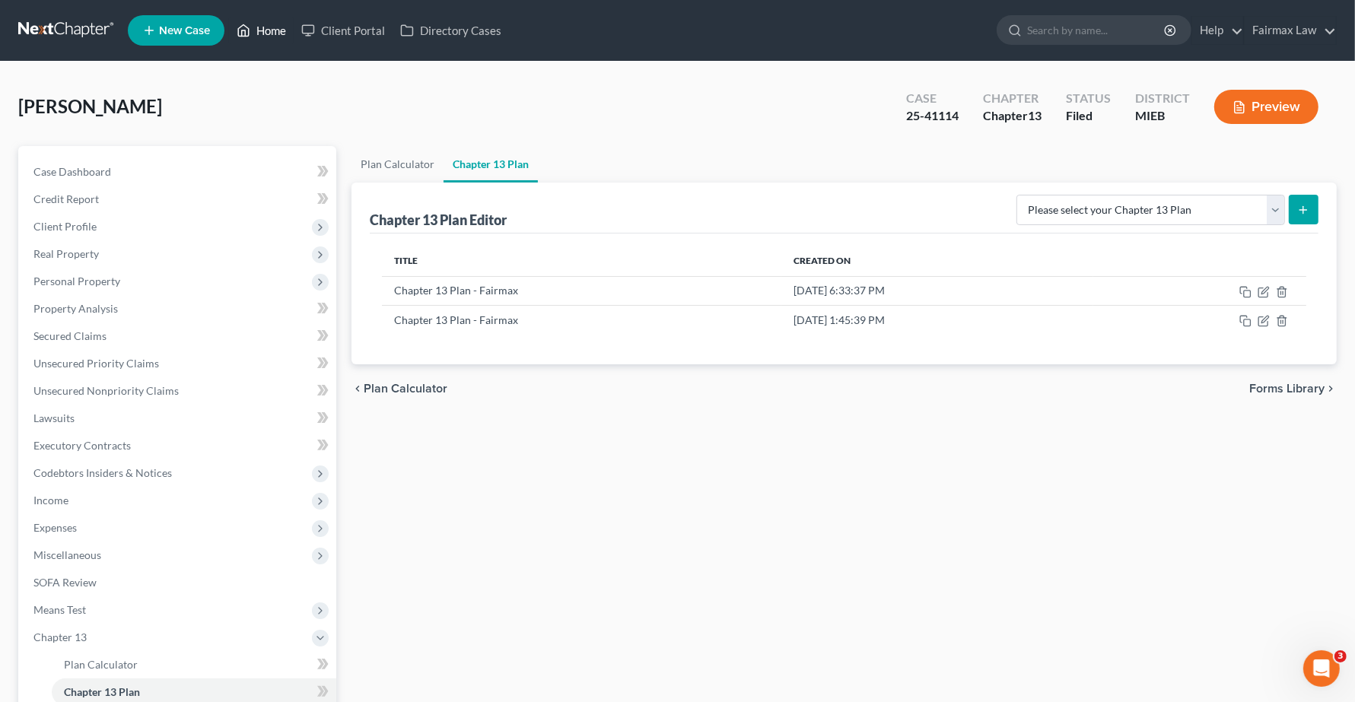
click at [276, 29] on link "Home" at bounding box center [261, 30] width 65 height 27
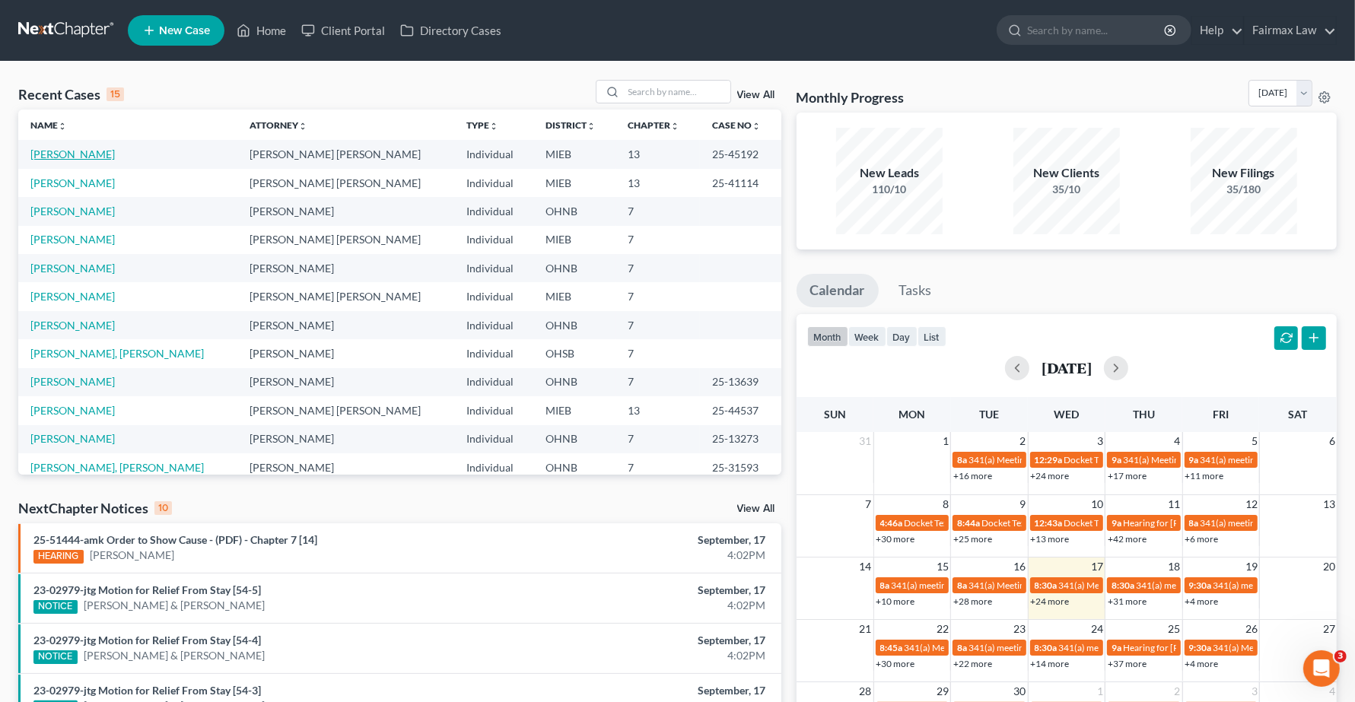
click at [59, 156] on link "[PERSON_NAME]" at bounding box center [72, 154] width 84 height 13
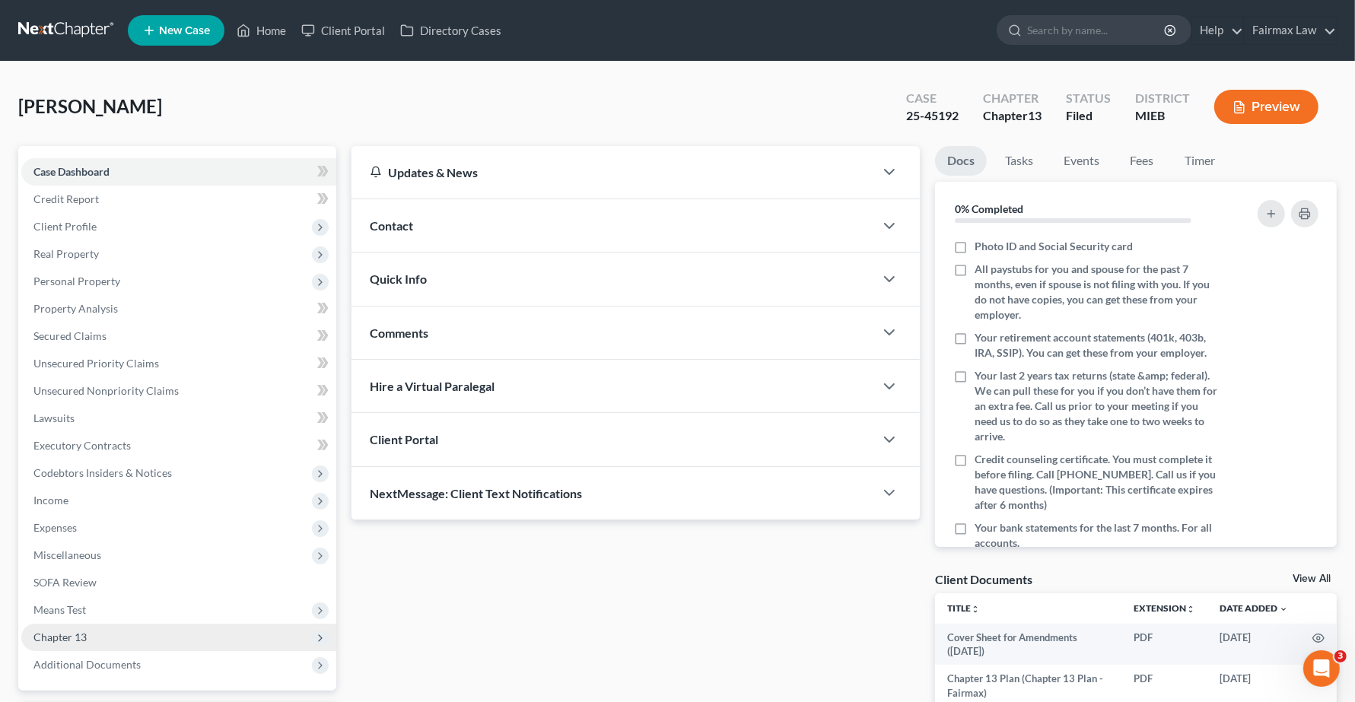
click at [81, 637] on span "Chapter 13" at bounding box center [59, 637] width 53 height 13
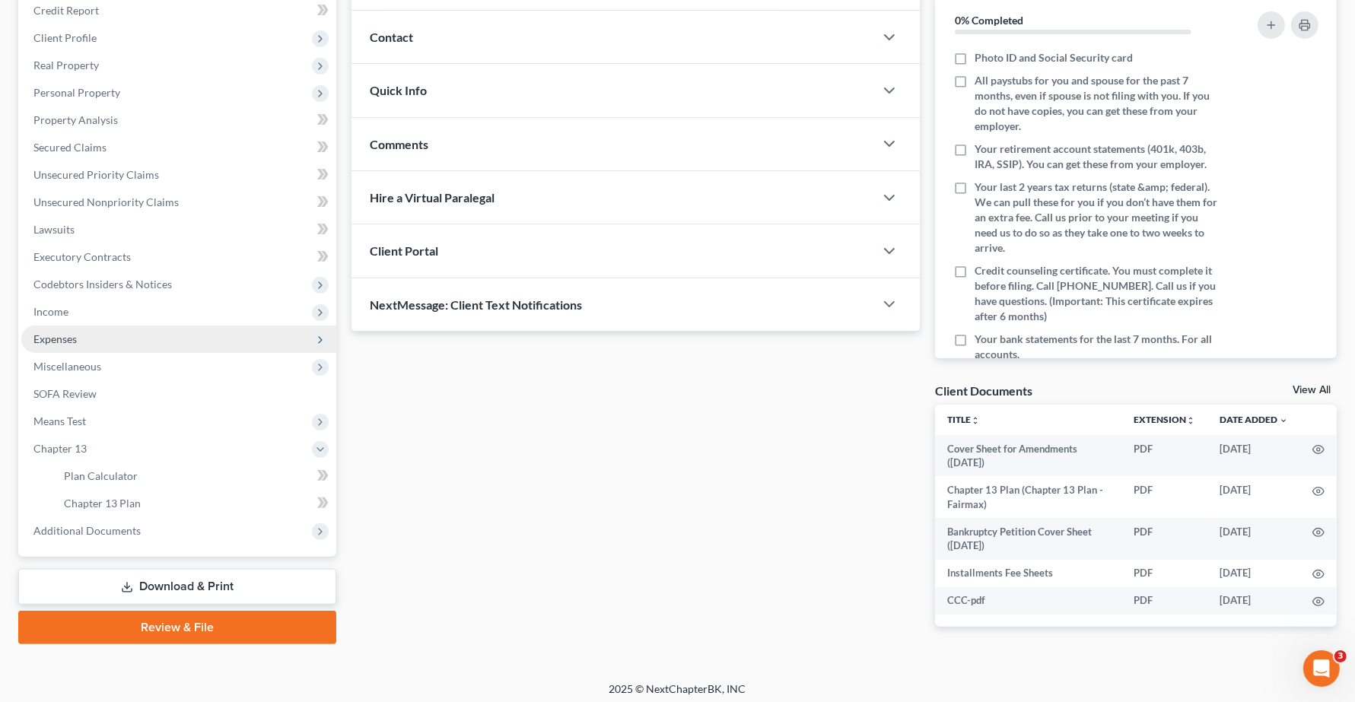
scroll to position [194, 0]
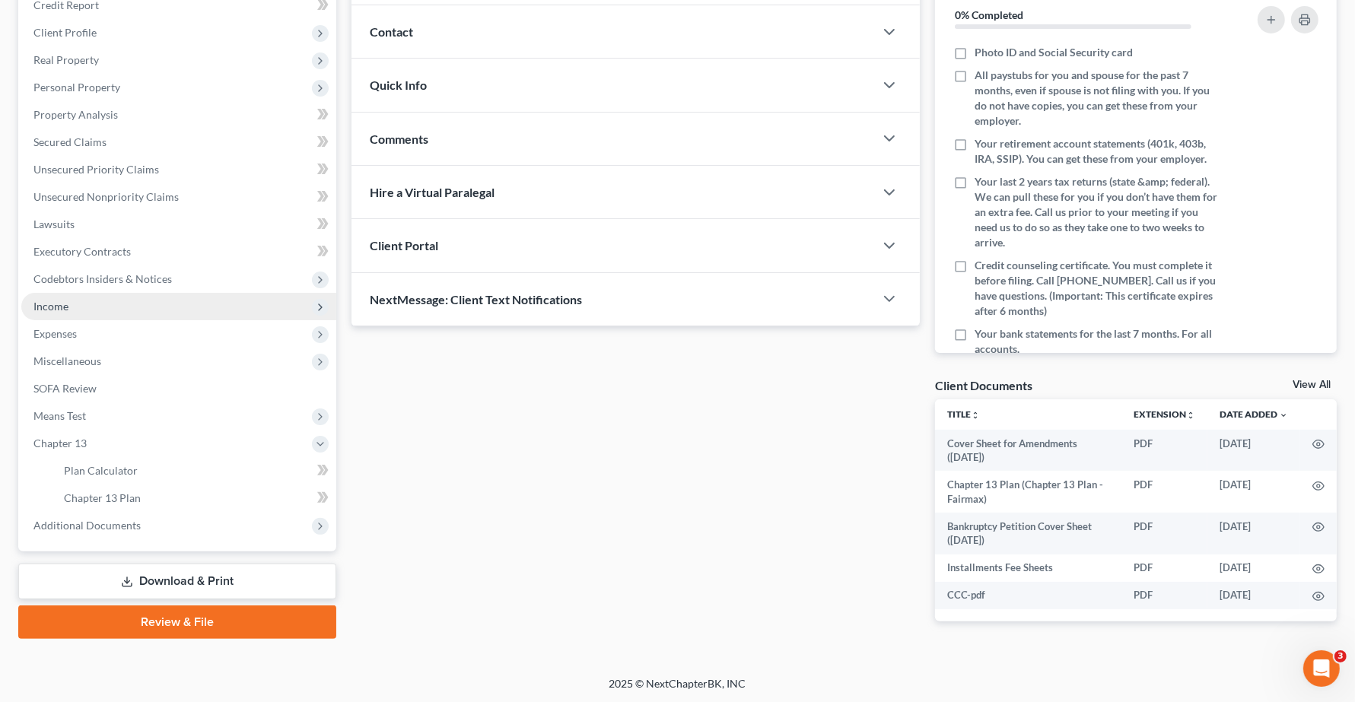
click at [54, 304] on span "Income" at bounding box center [50, 306] width 35 height 13
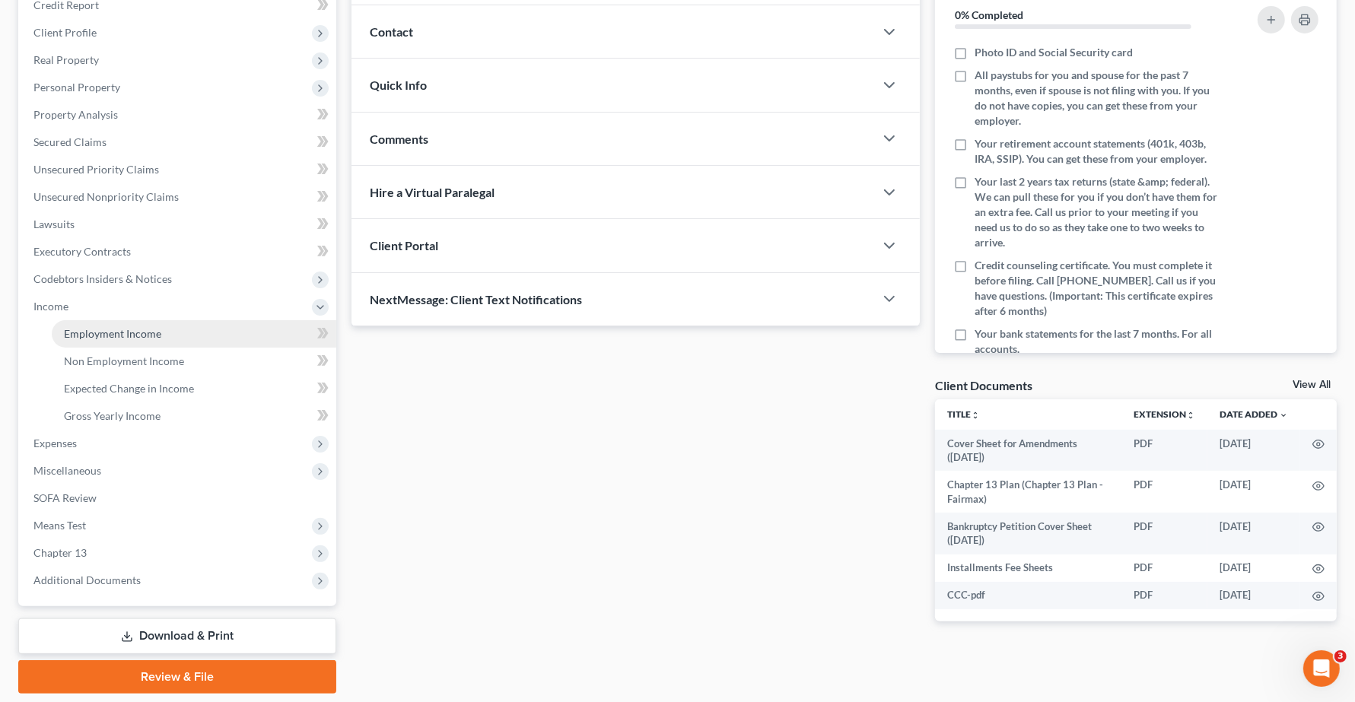
click at [131, 329] on span "Employment Income" at bounding box center [112, 333] width 97 height 13
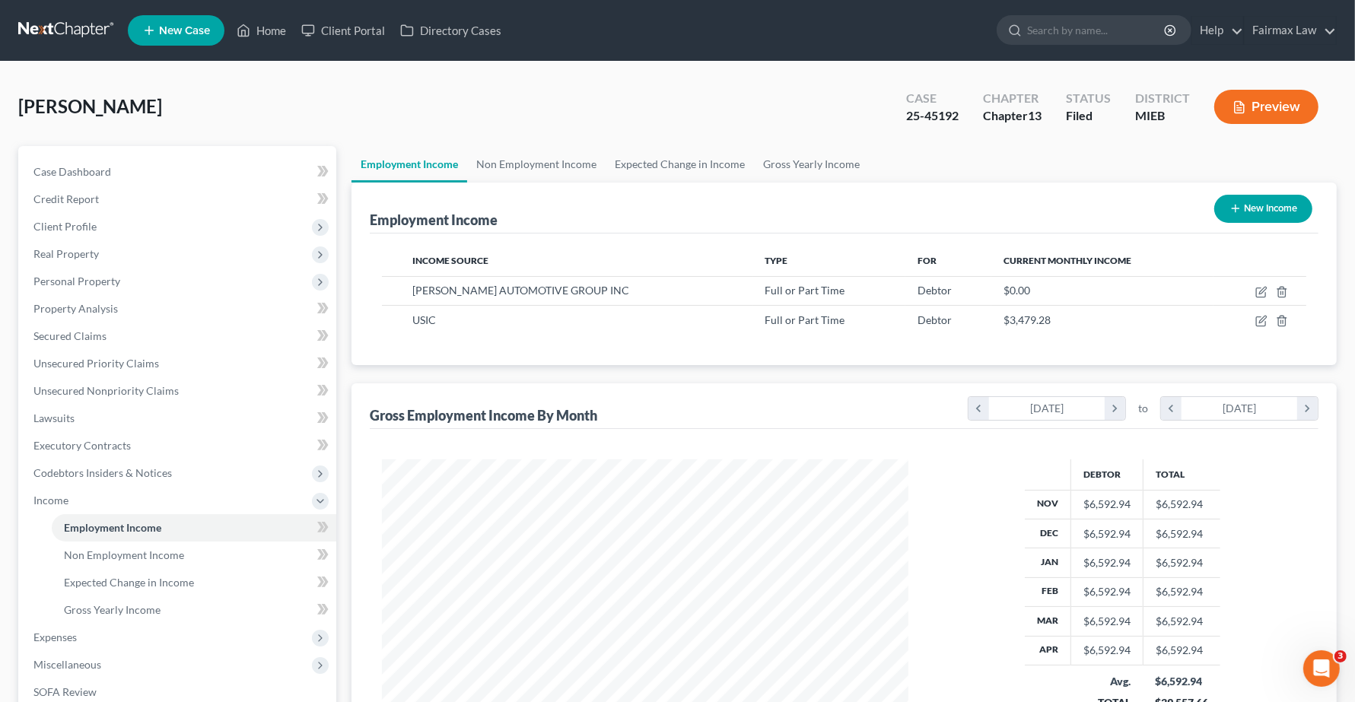
scroll to position [274, 556]
